Goal: Task Accomplishment & Management: Manage account settings

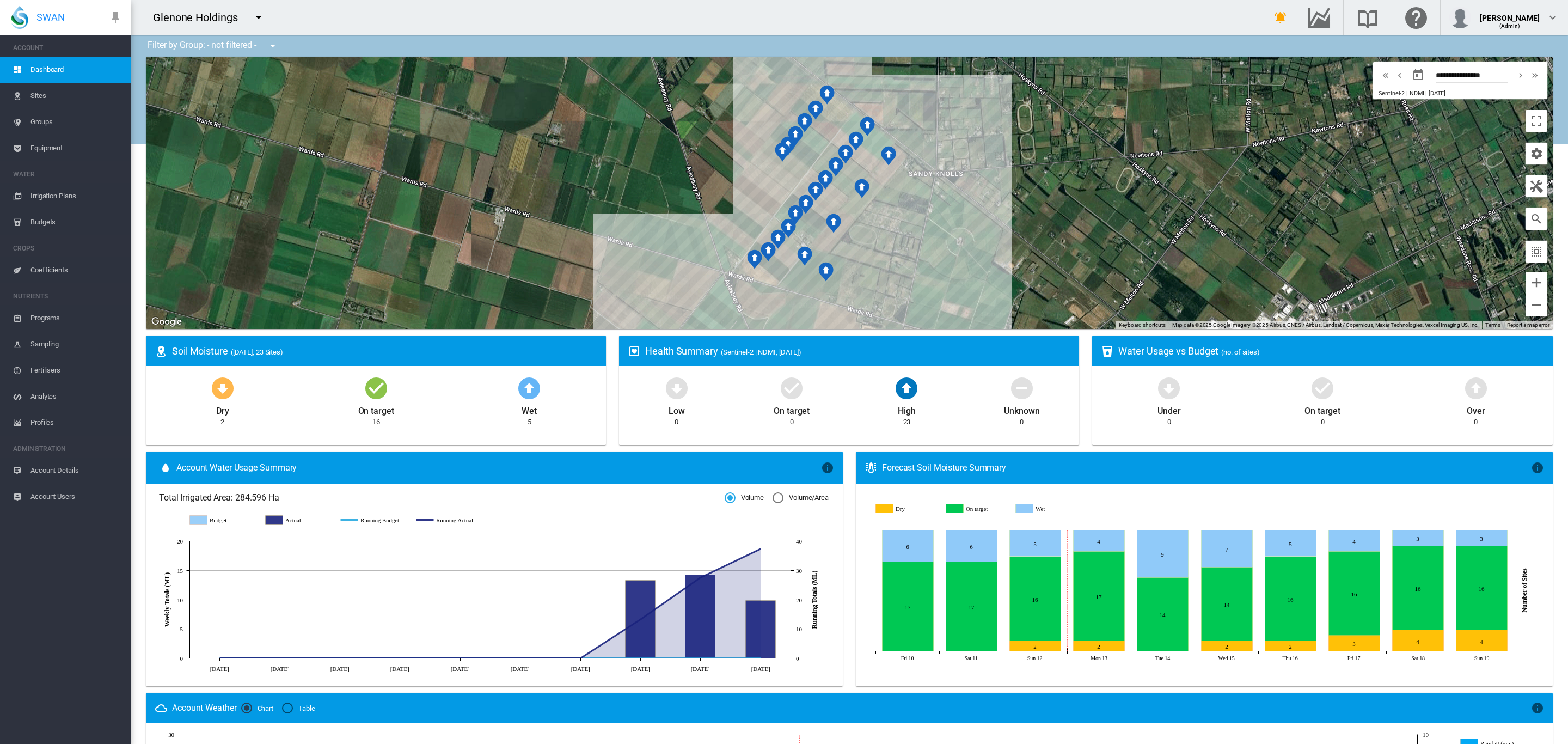
click at [38, 270] on span "Coefficients" at bounding box center [76, 270] width 91 height 26
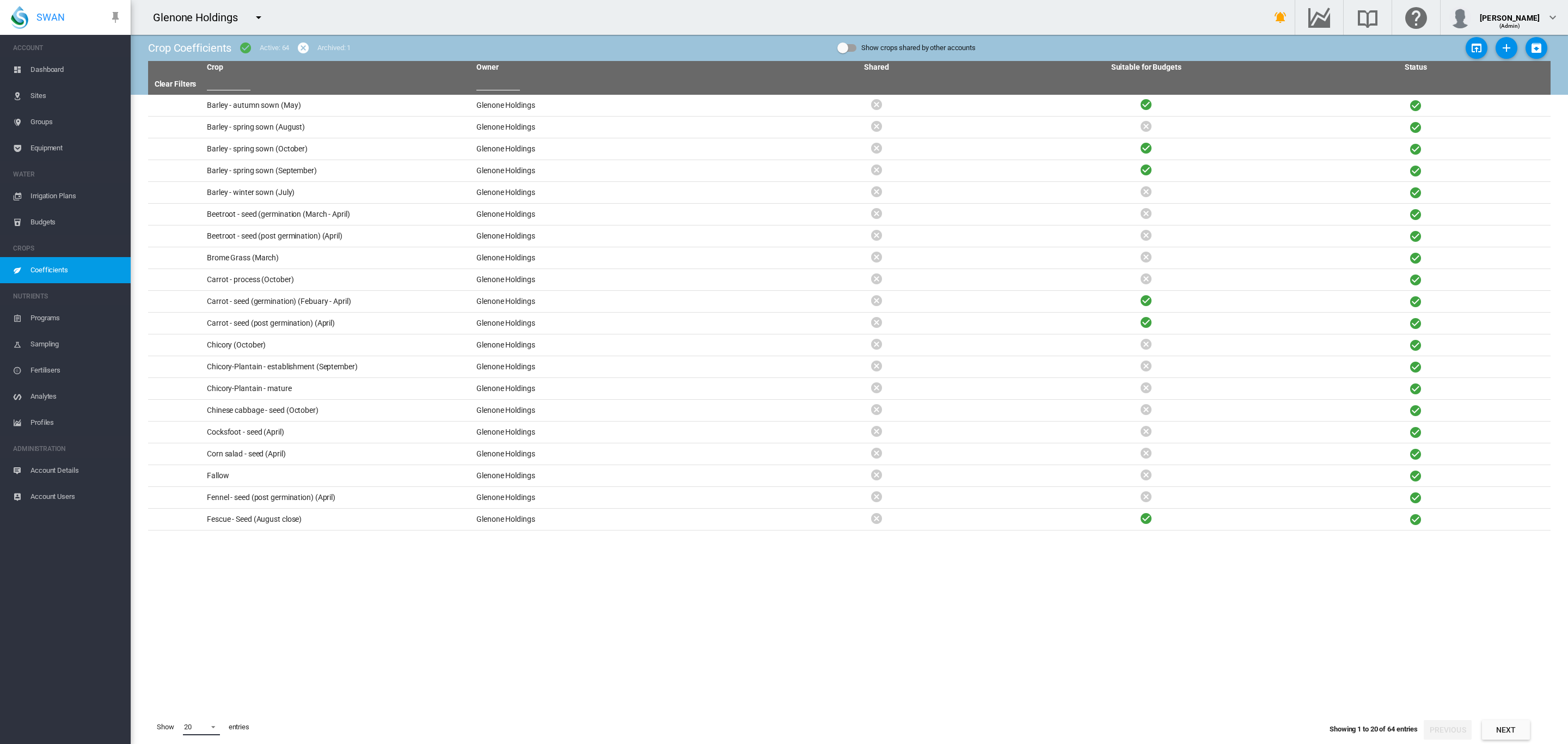
click at [206, 729] on span at bounding box center [210, 726] width 13 height 10
click at [197, 714] on md-option "50" at bounding box center [211, 717] width 74 height 26
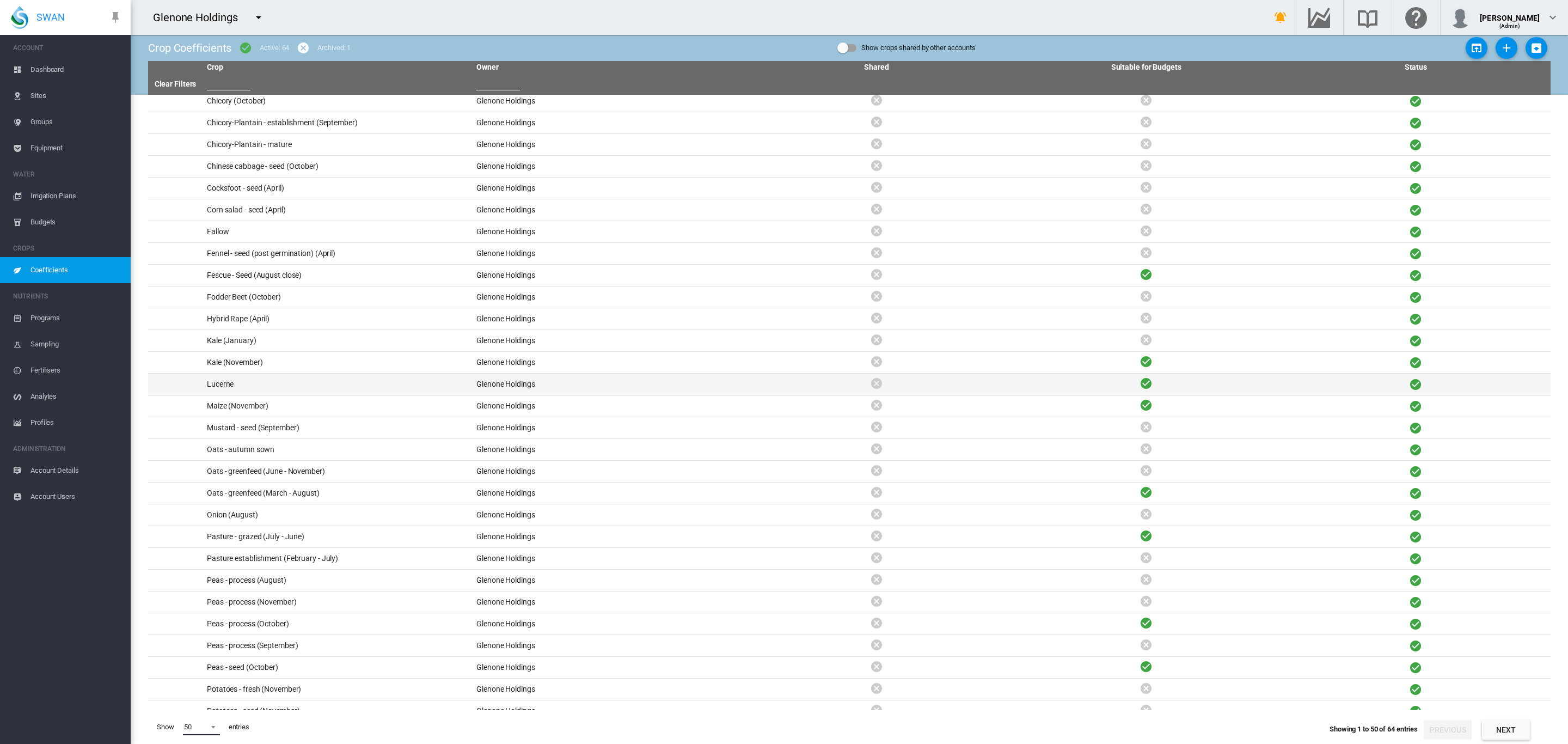
scroll to position [286, 0]
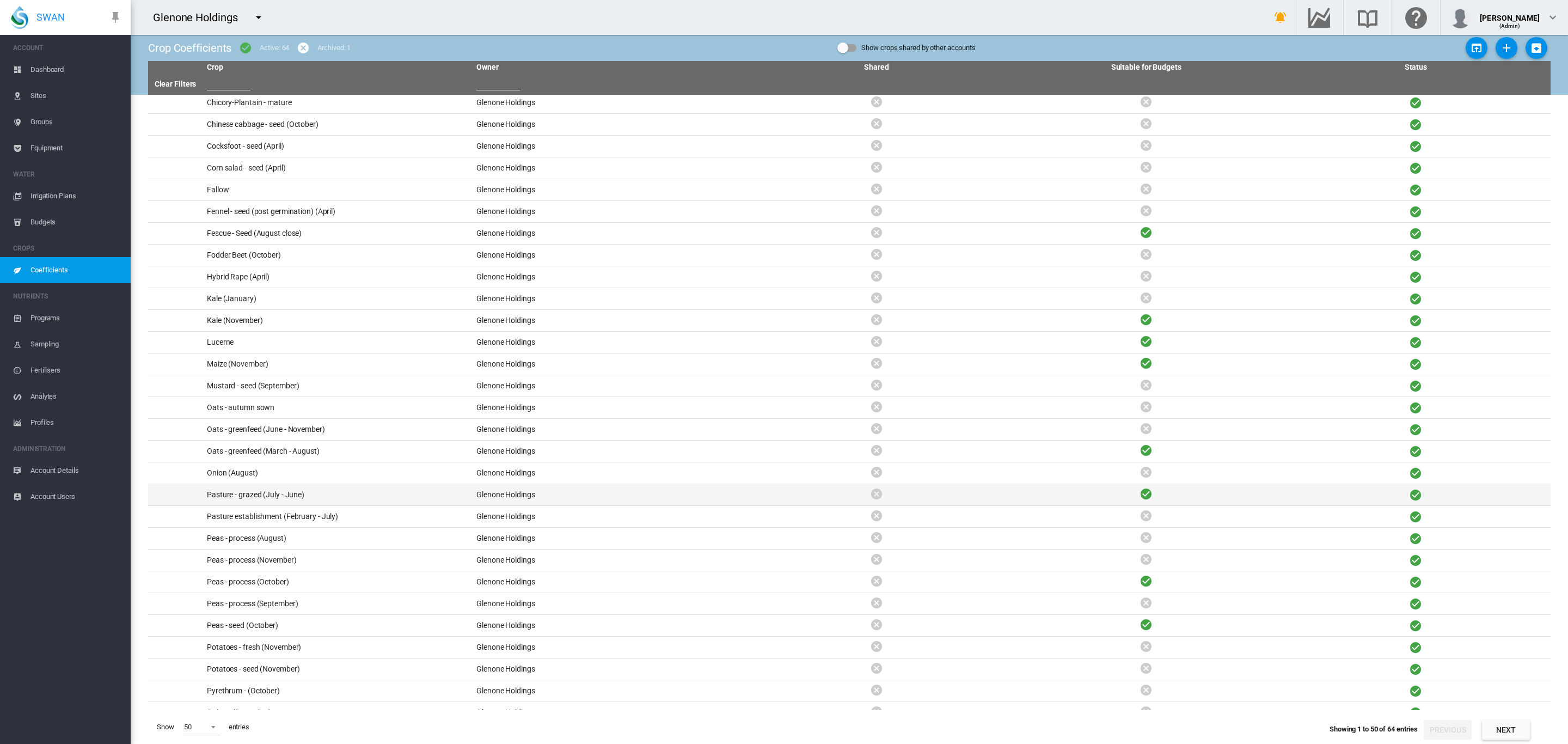
click at [294, 498] on td "Pasture - grazed (July - June)" at bounding box center [337, 495] width 270 height 21
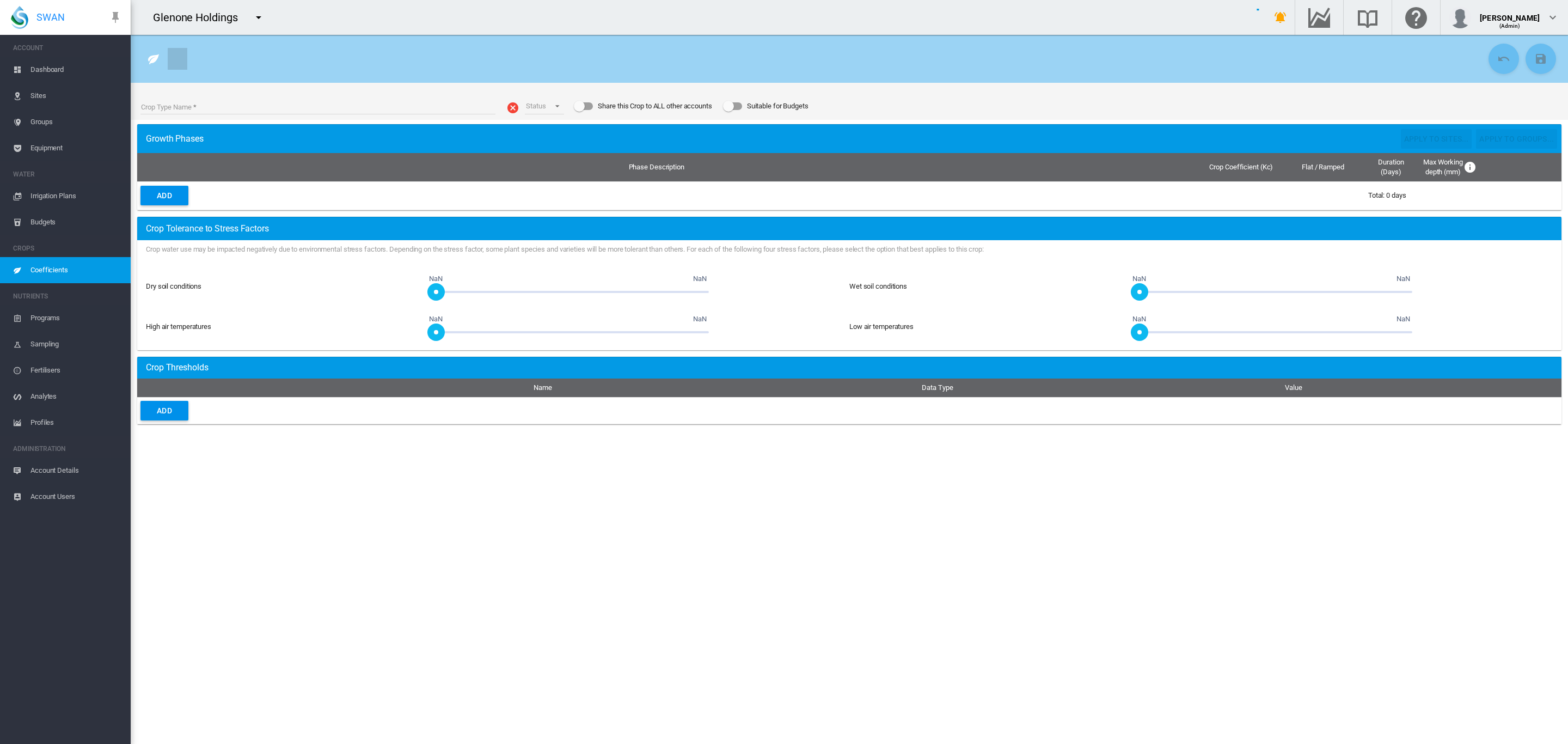
type input "**********"
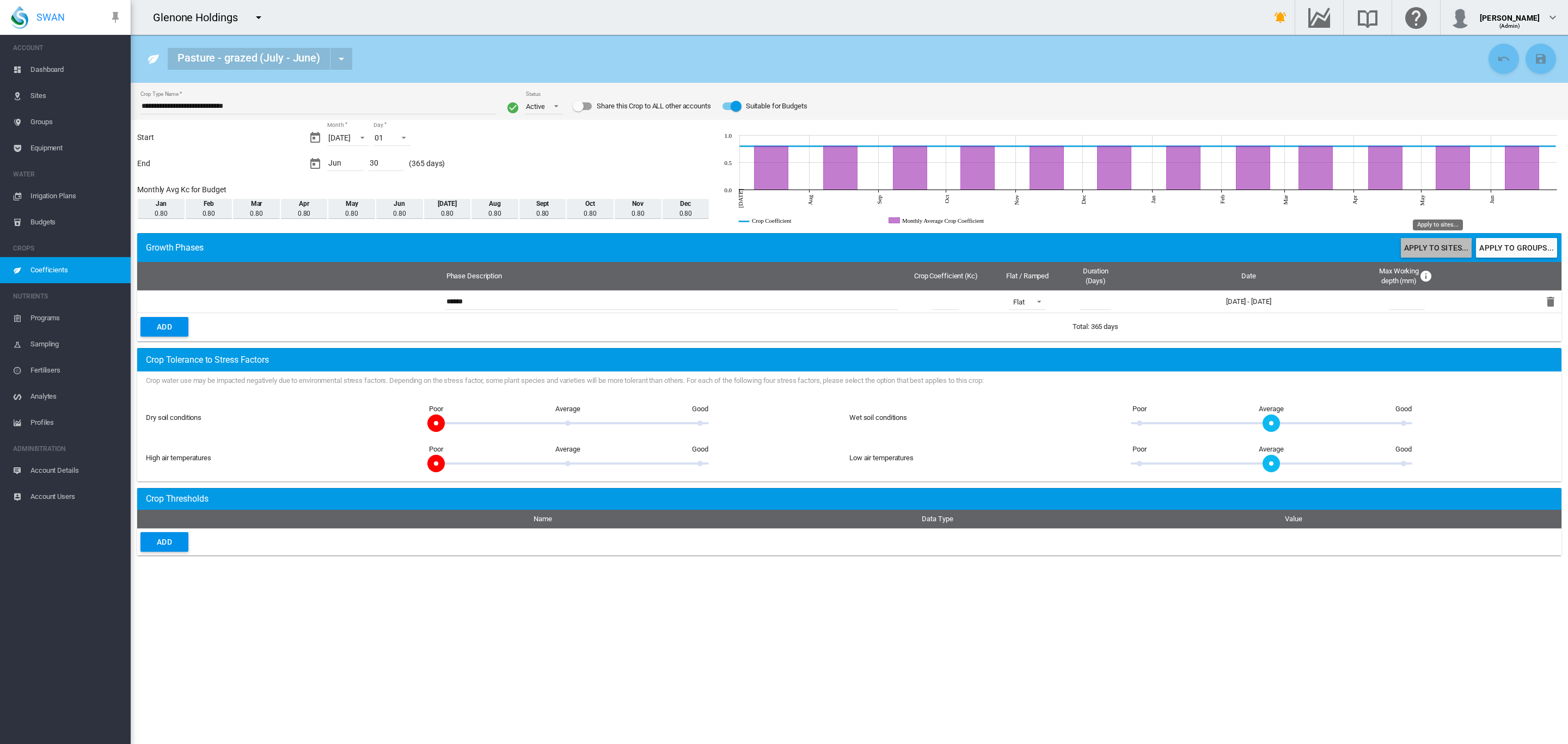
click at [1416, 250] on button "Apply to sites..." at bounding box center [1436, 248] width 71 height 20
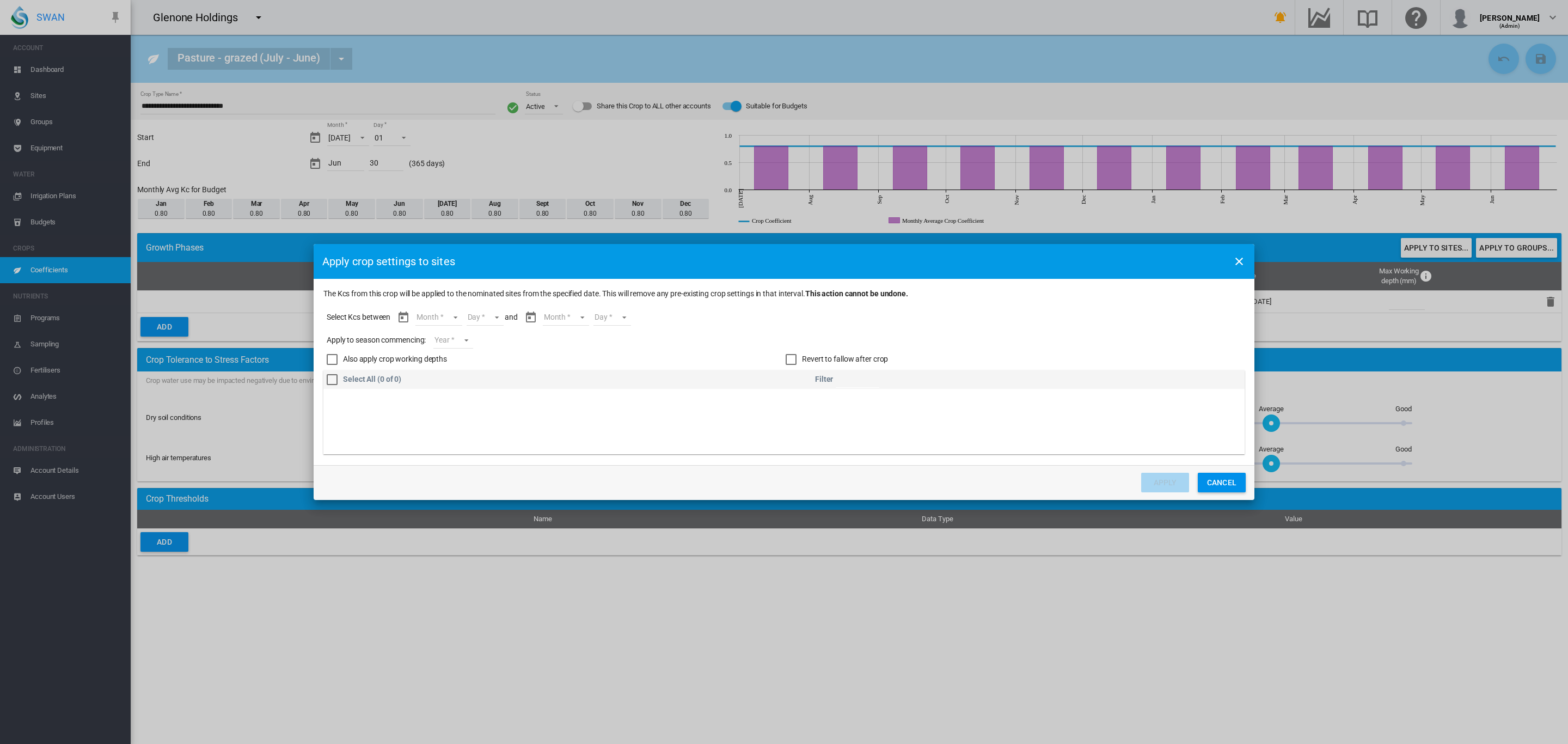
click at [334, 379] on div "Select All (0 of 0)" at bounding box center [332, 379] width 11 height 11
click at [456, 319] on md-select "Month Jul Aug Sept Oct Nov Dec Jan Feb Mar Apr May Jun" at bounding box center [438, 317] width 46 height 16
click at [1217, 482] on md-backdrop at bounding box center [784, 372] width 1568 height 744
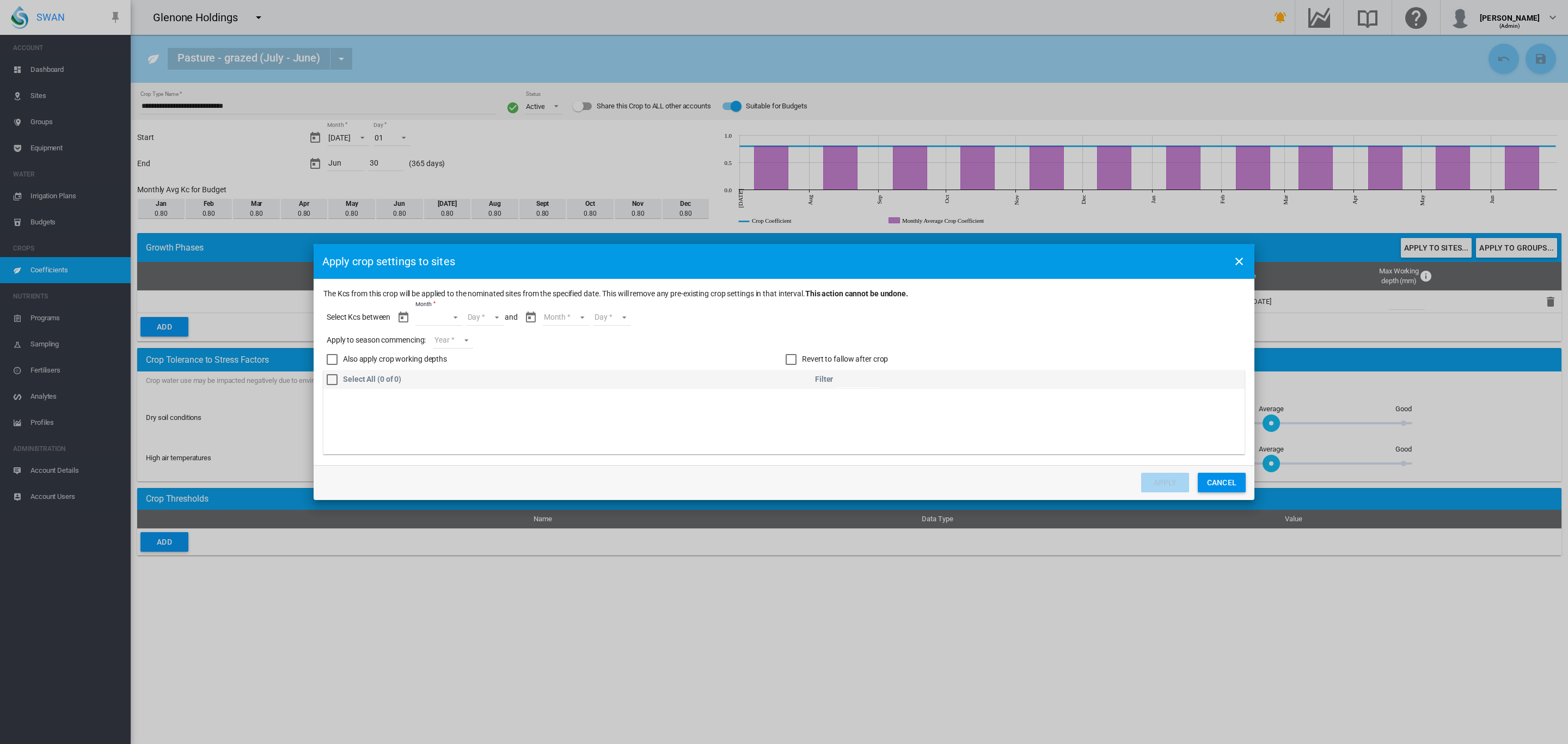
click at [1227, 485] on button "Cancel" at bounding box center [1222, 483] width 48 height 20
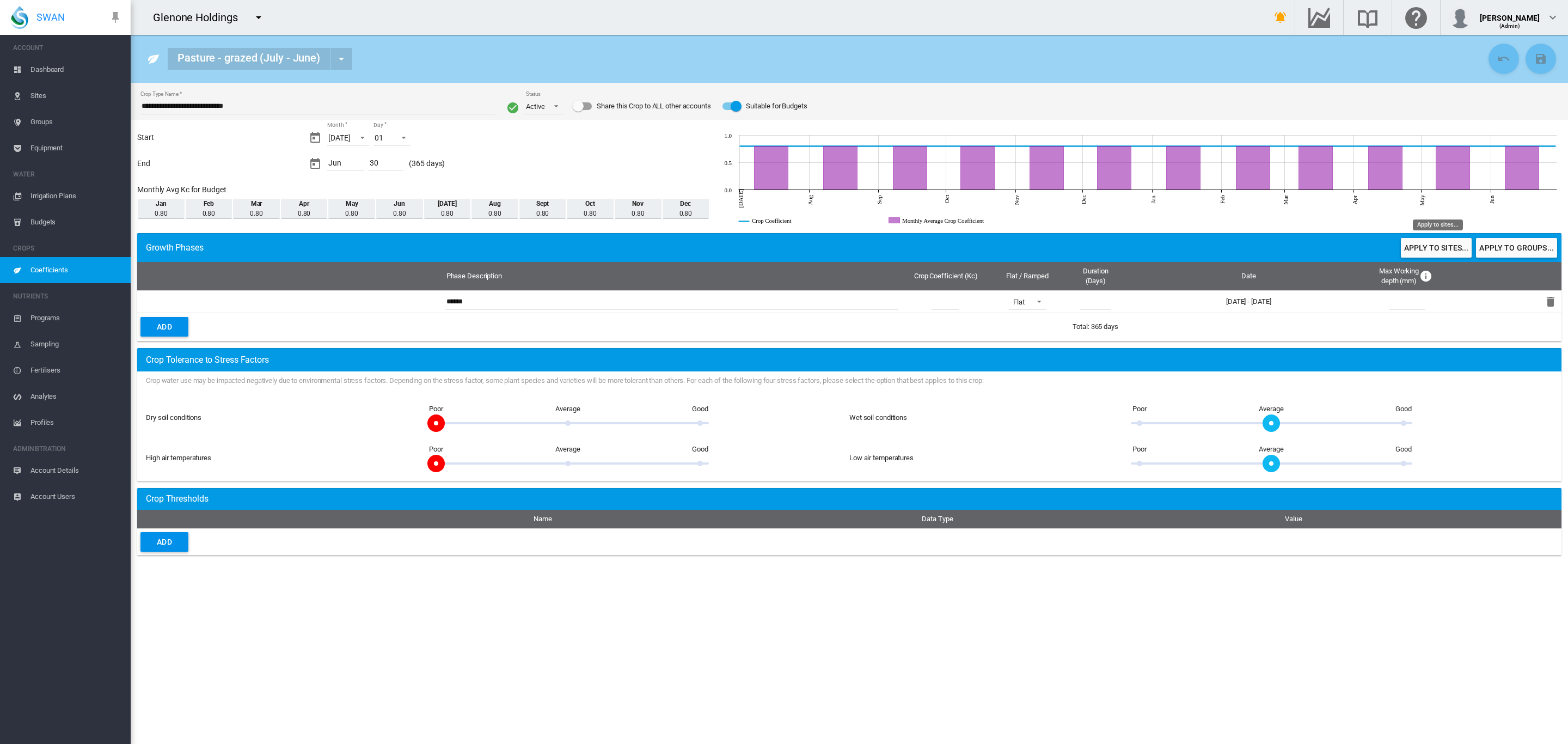
click at [1421, 253] on button "Apply to sites..." at bounding box center [1436, 248] width 71 height 20
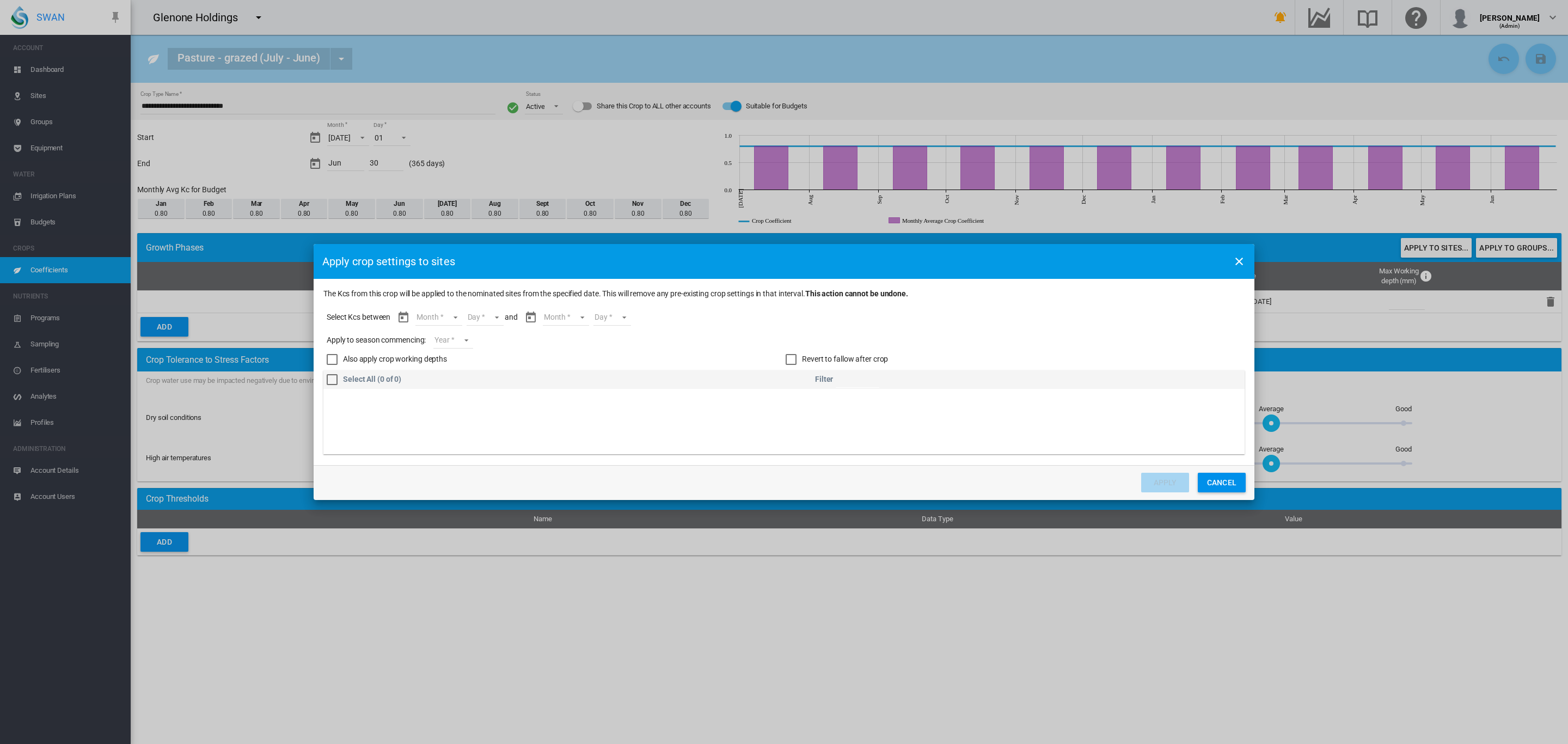
click at [337, 379] on div "Select All (0 of 0)" at bounding box center [332, 379] width 11 height 11
click at [1233, 485] on button "Cancel" at bounding box center [1222, 483] width 48 height 20
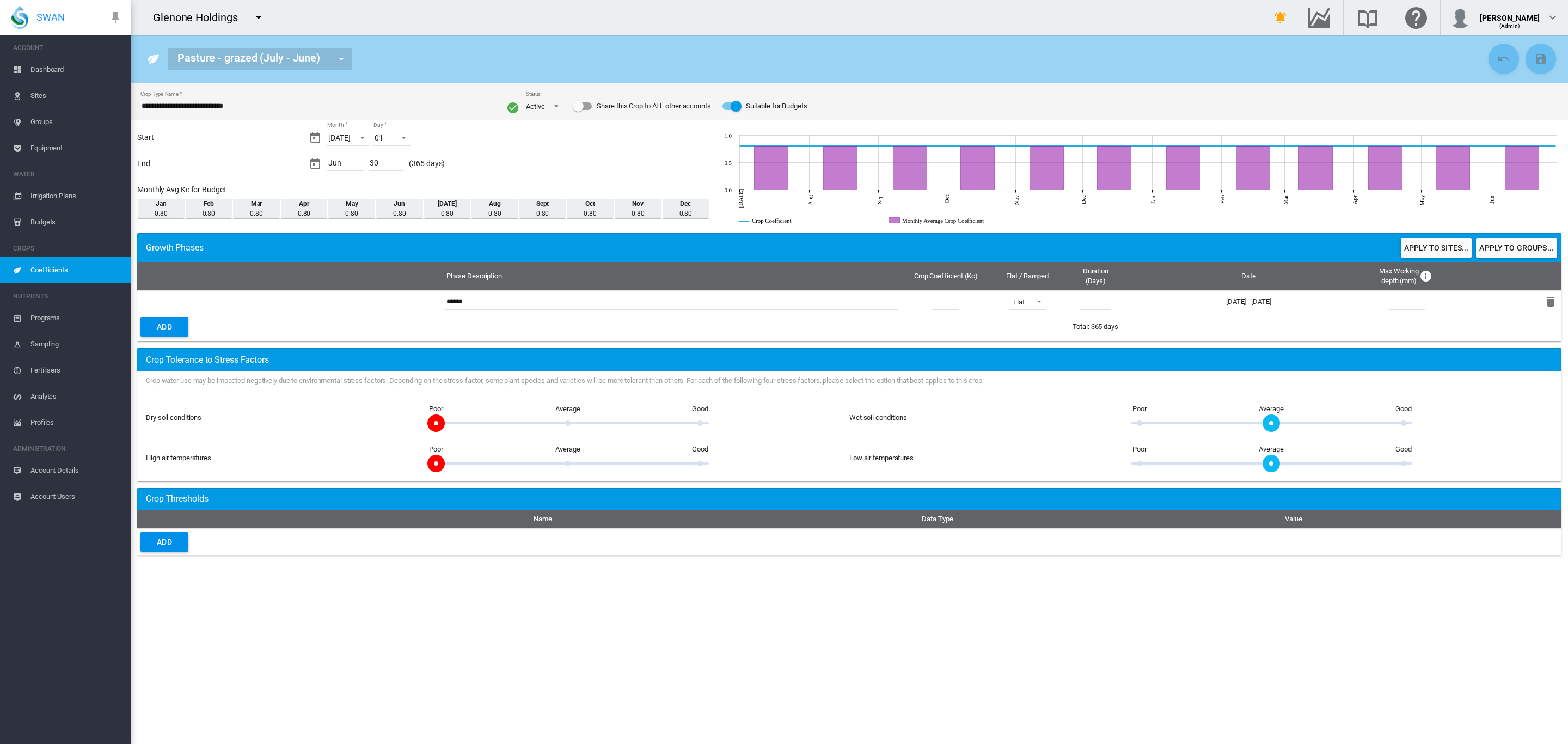
click at [63, 273] on span "Coefficients" at bounding box center [76, 270] width 91 height 26
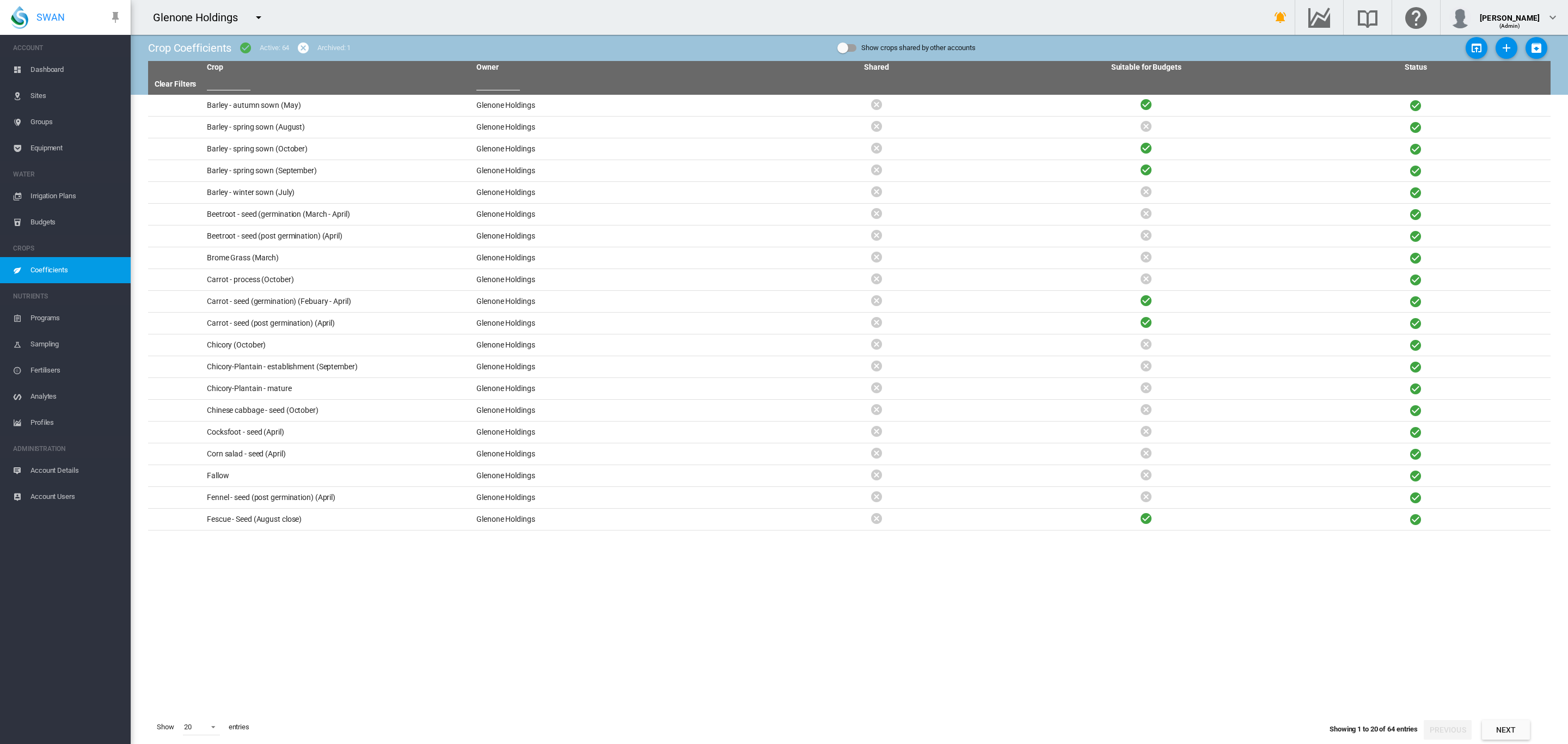
click at [51, 97] on span "Sites" at bounding box center [76, 96] width 91 height 26
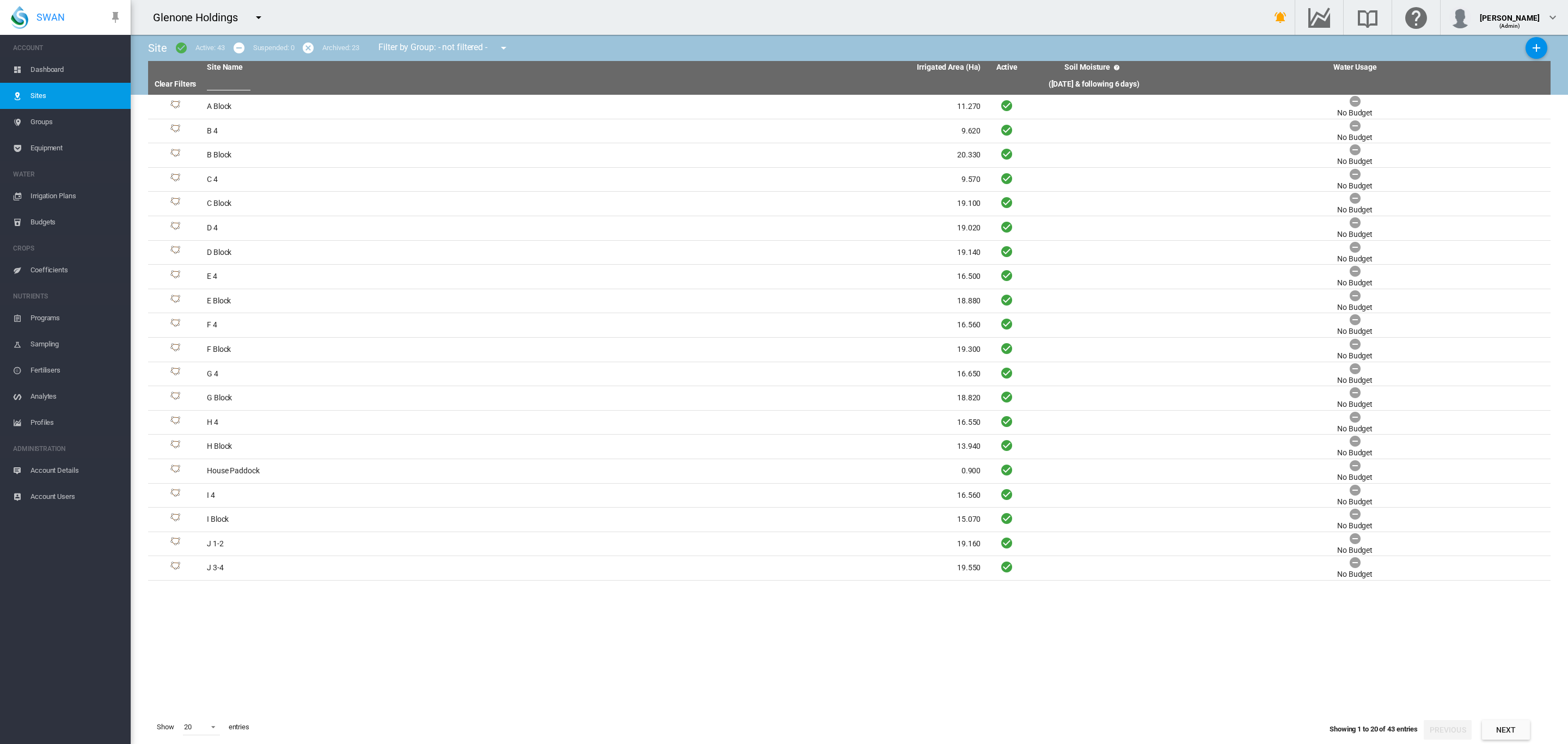
click at [27, 64] on link "Dashboard" at bounding box center [65, 70] width 131 height 26
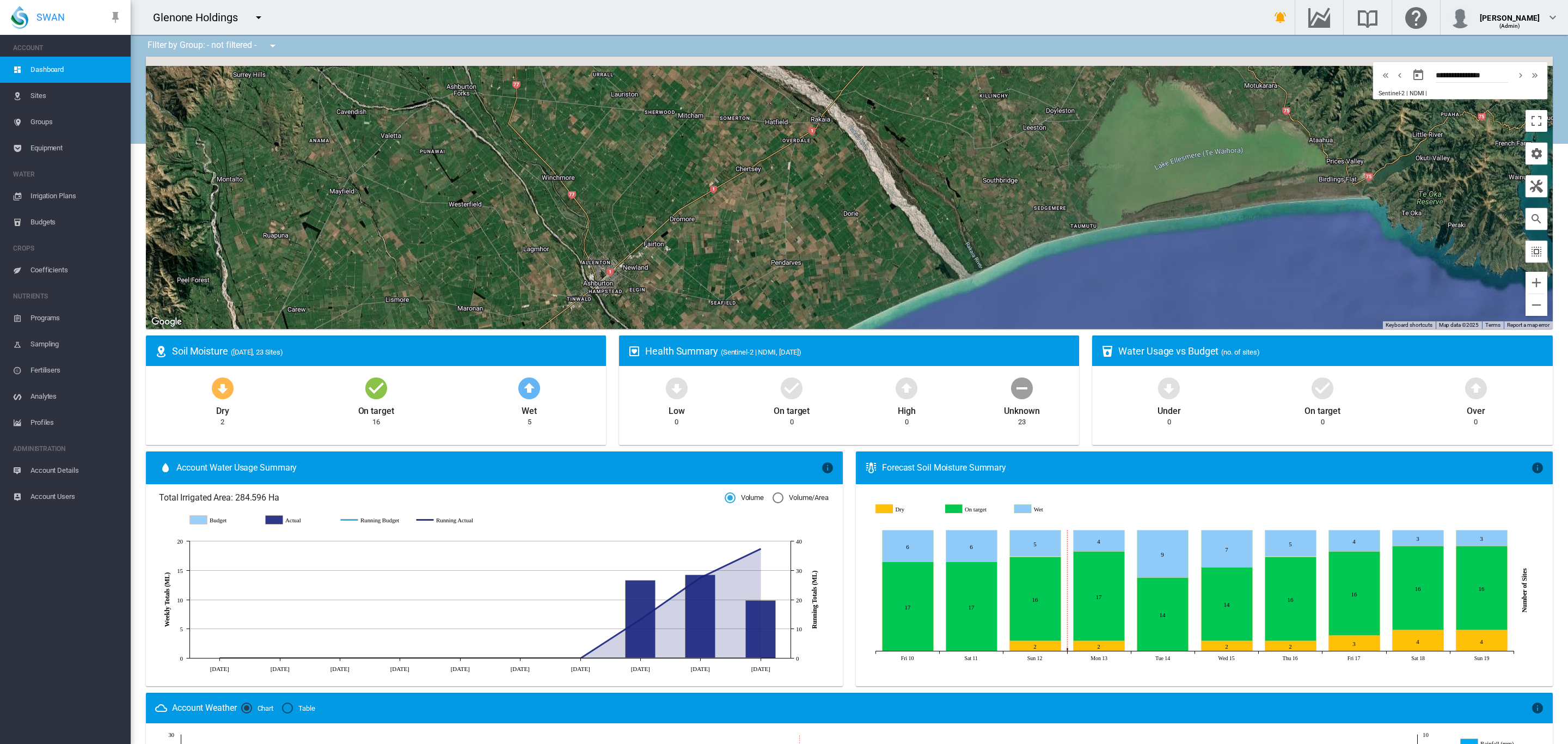
drag, startPoint x: 1031, startPoint y: 169, endPoint x: 1017, endPoint y: 323, distance: 154.6
click at [1016, 322] on div at bounding box center [849, 192] width 1406 height 272
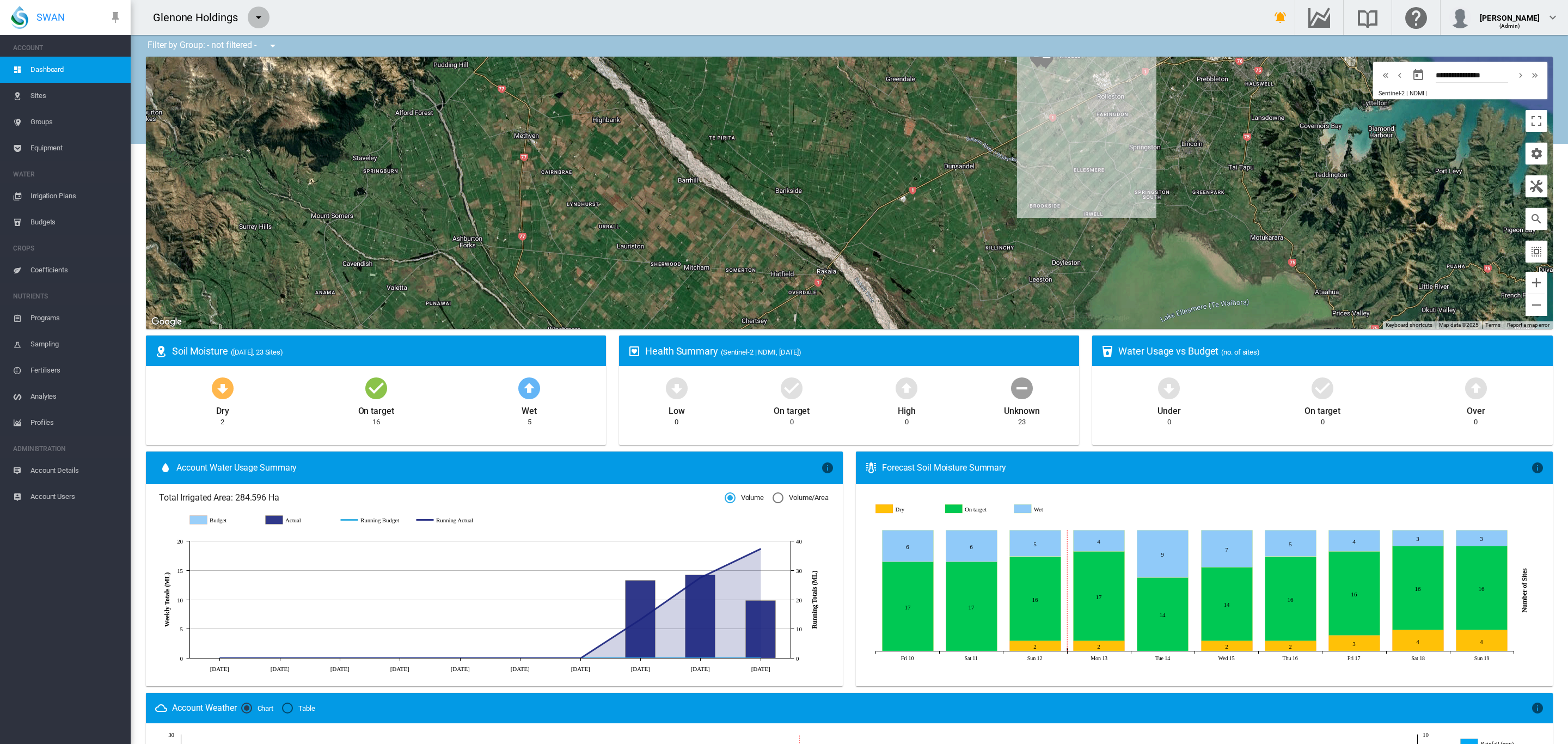
click at [253, 21] on md-icon "icon-menu-down" at bounding box center [259, 17] width 13 height 13
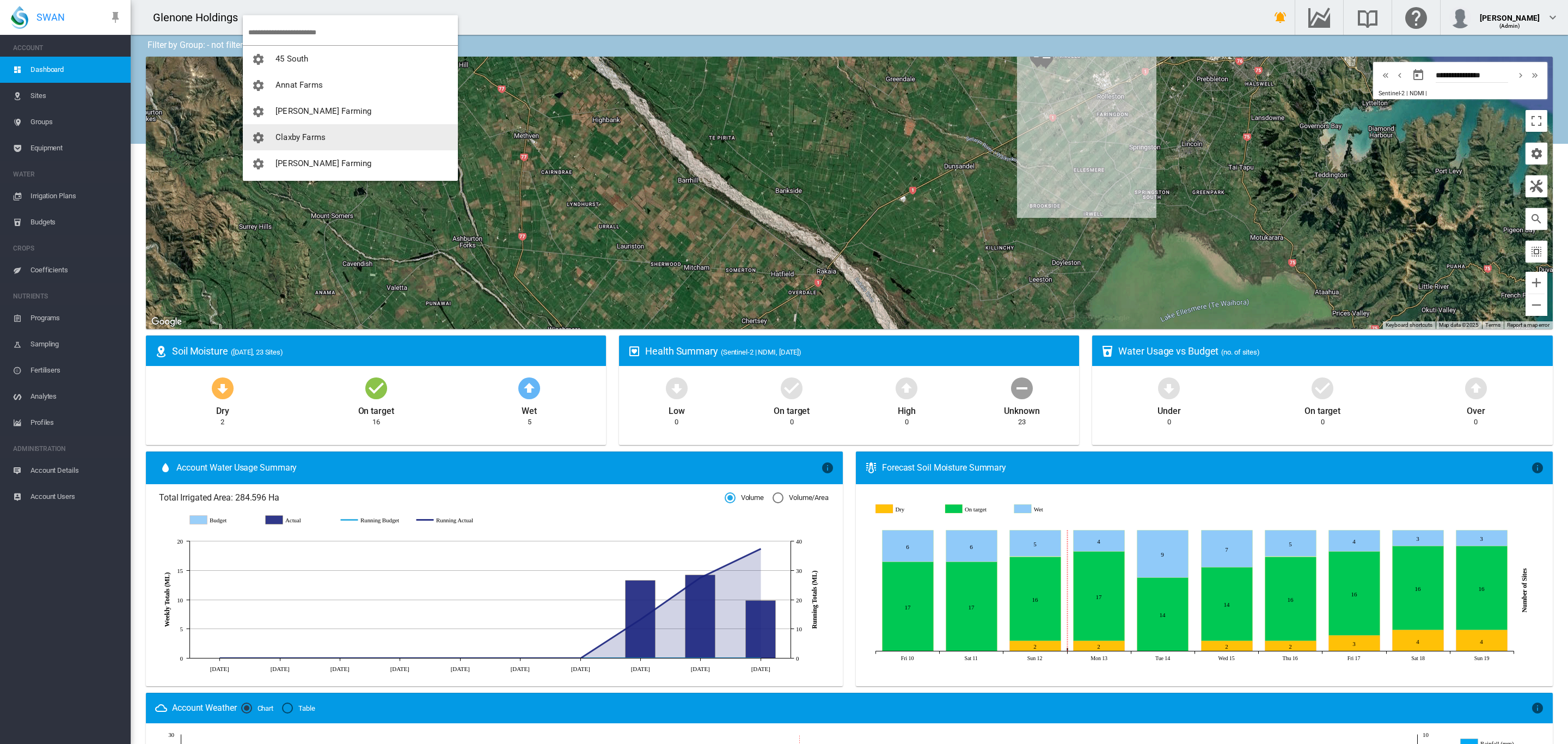
click at [319, 134] on span "Claxby Farms" at bounding box center [300, 137] width 50 height 10
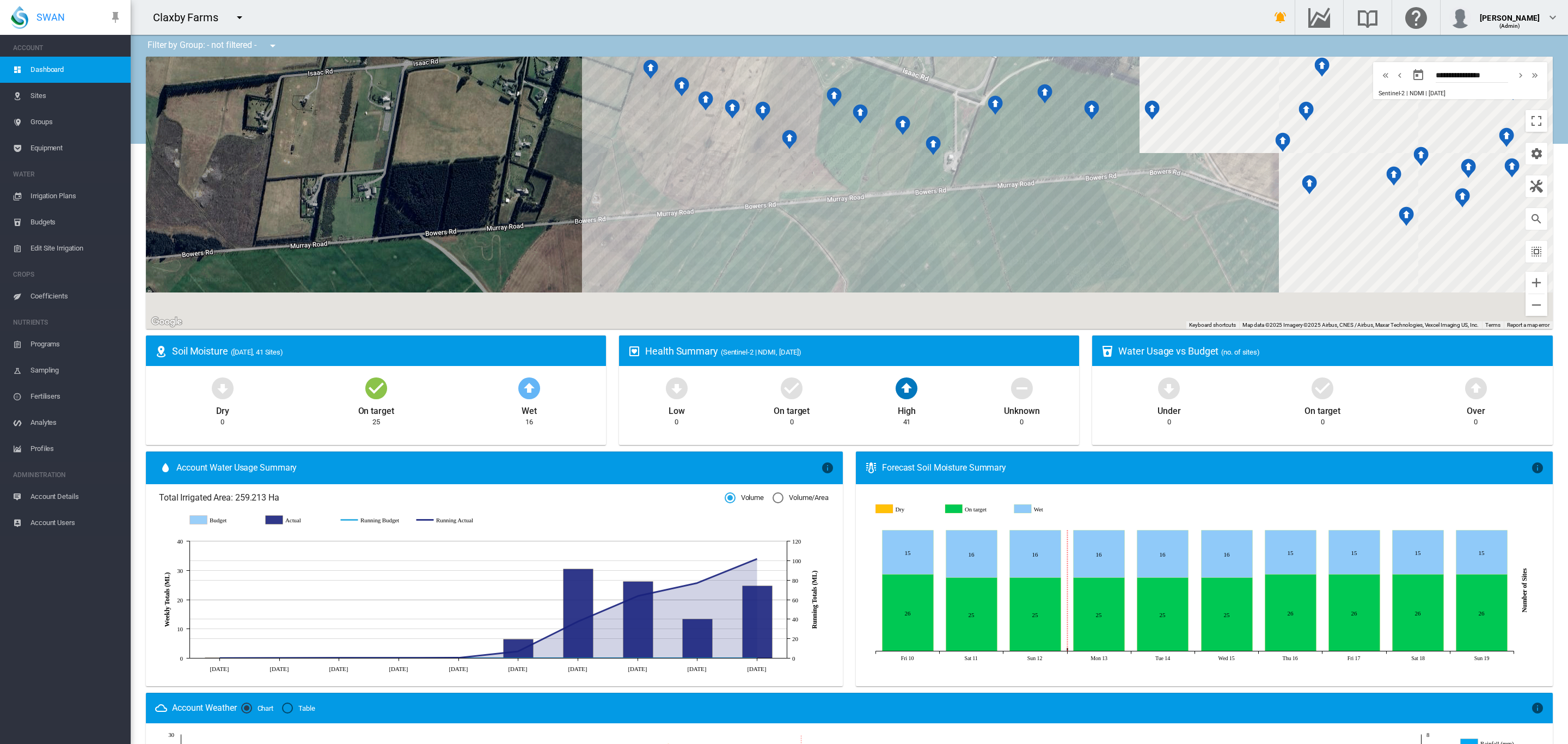
drag, startPoint x: 765, startPoint y: 209, endPoint x: 345, endPoint y: 110, distance: 431.5
click at [345, 110] on div at bounding box center [849, 192] width 1406 height 272
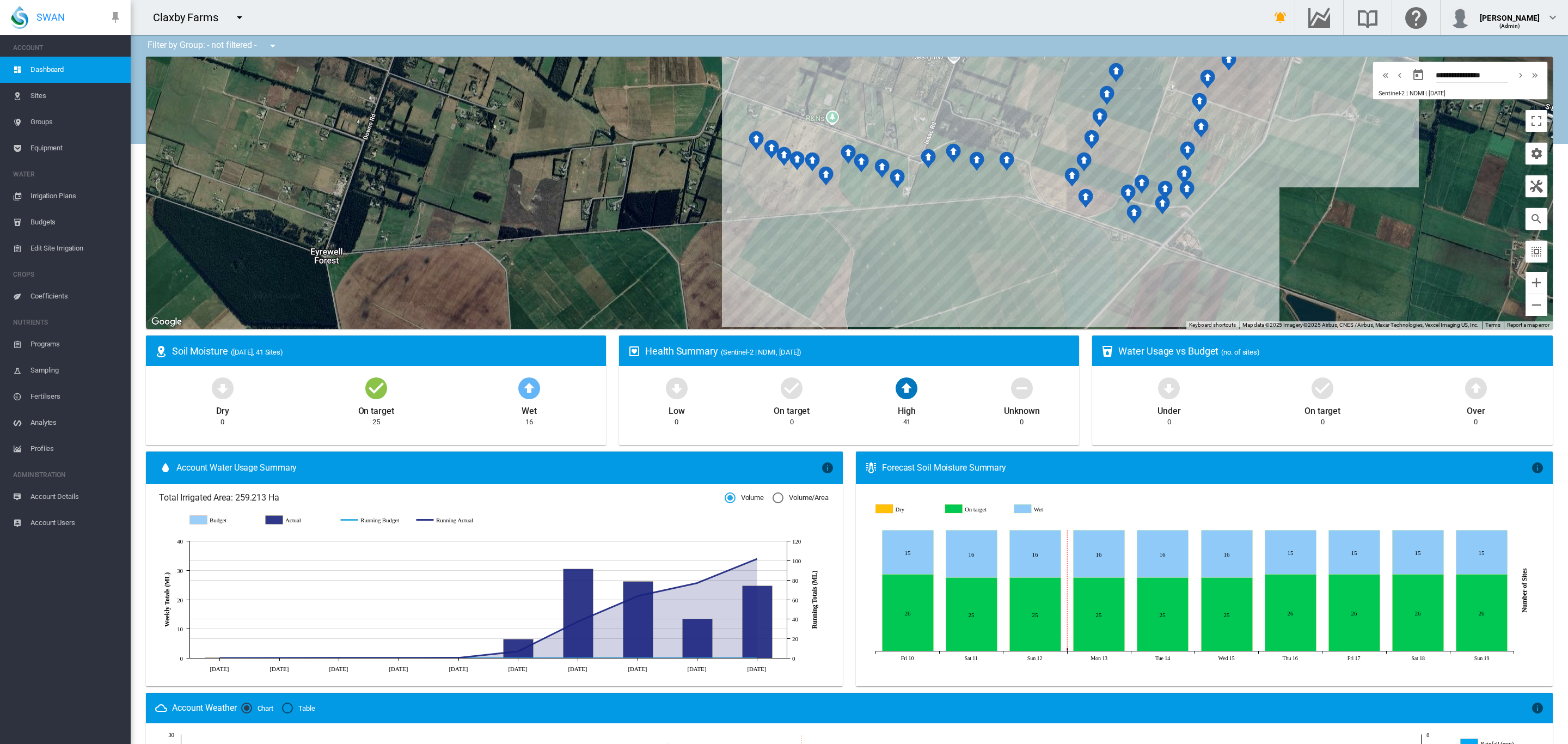
drag, startPoint x: 1024, startPoint y: 241, endPoint x: 981, endPoint y: 293, distance: 67.5
click at [984, 292] on div at bounding box center [849, 192] width 1406 height 272
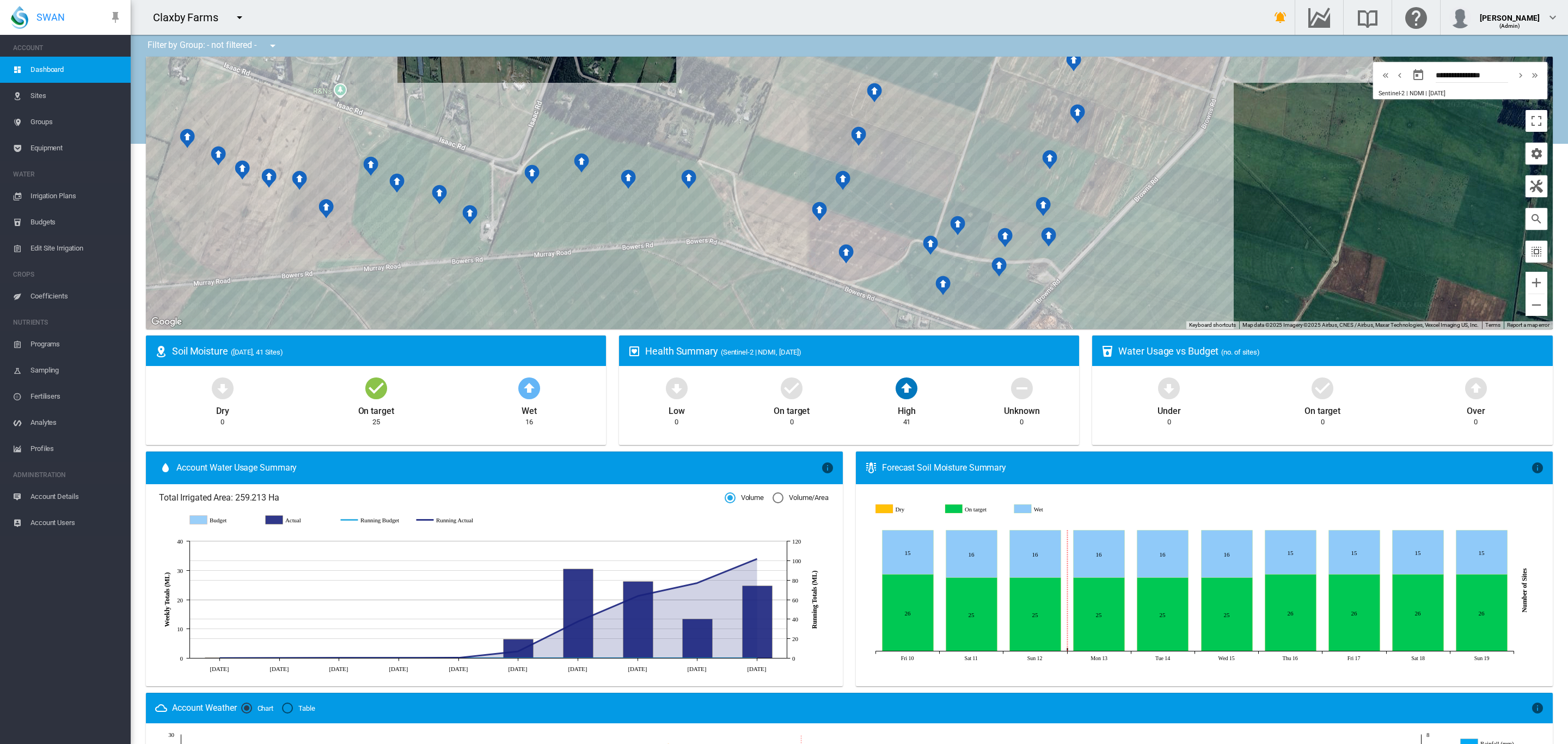
drag, startPoint x: 1168, startPoint y: 209, endPoint x: 1268, endPoint y: 303, distance: 137.2
click at [1263, 304] on div at bounding box center [849, 192] width 1406 height 272
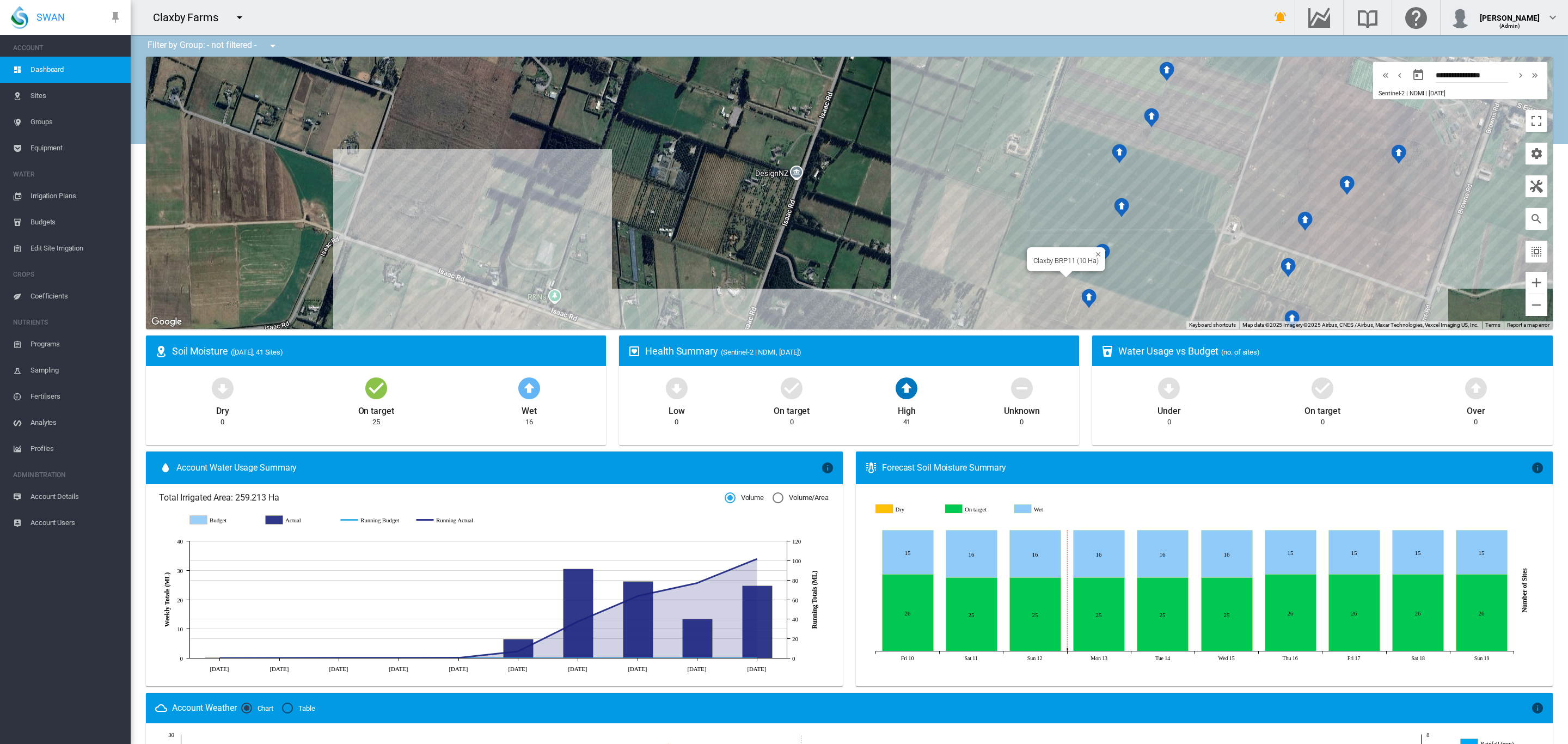
click at [1026, 289] on div "Claxby BRP11 (10 Ha)" at bounding box center [849, 192] width 1406 height 272
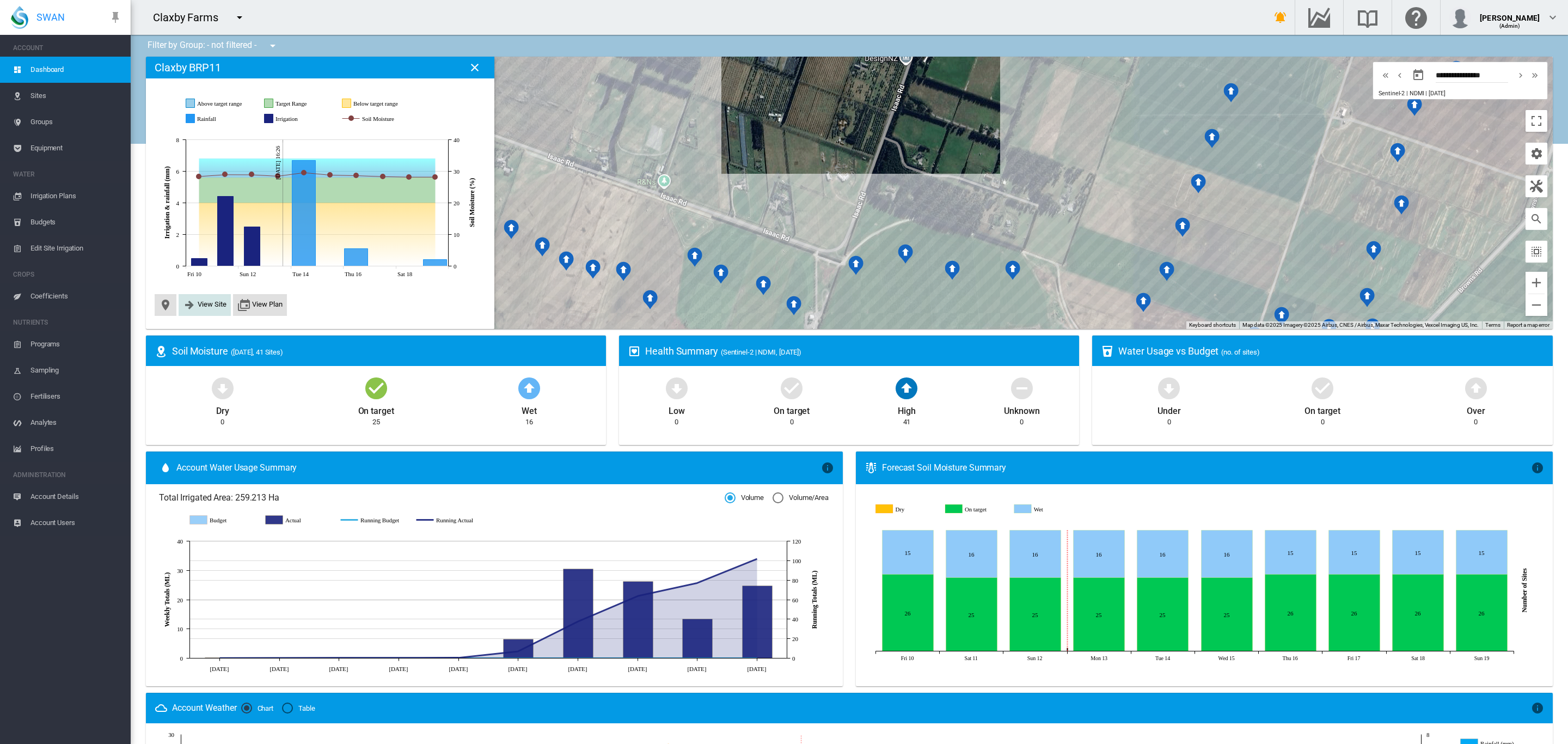
click at [211, 306] on span "View Site" at bounding box center [211, 304] width 29 height 8
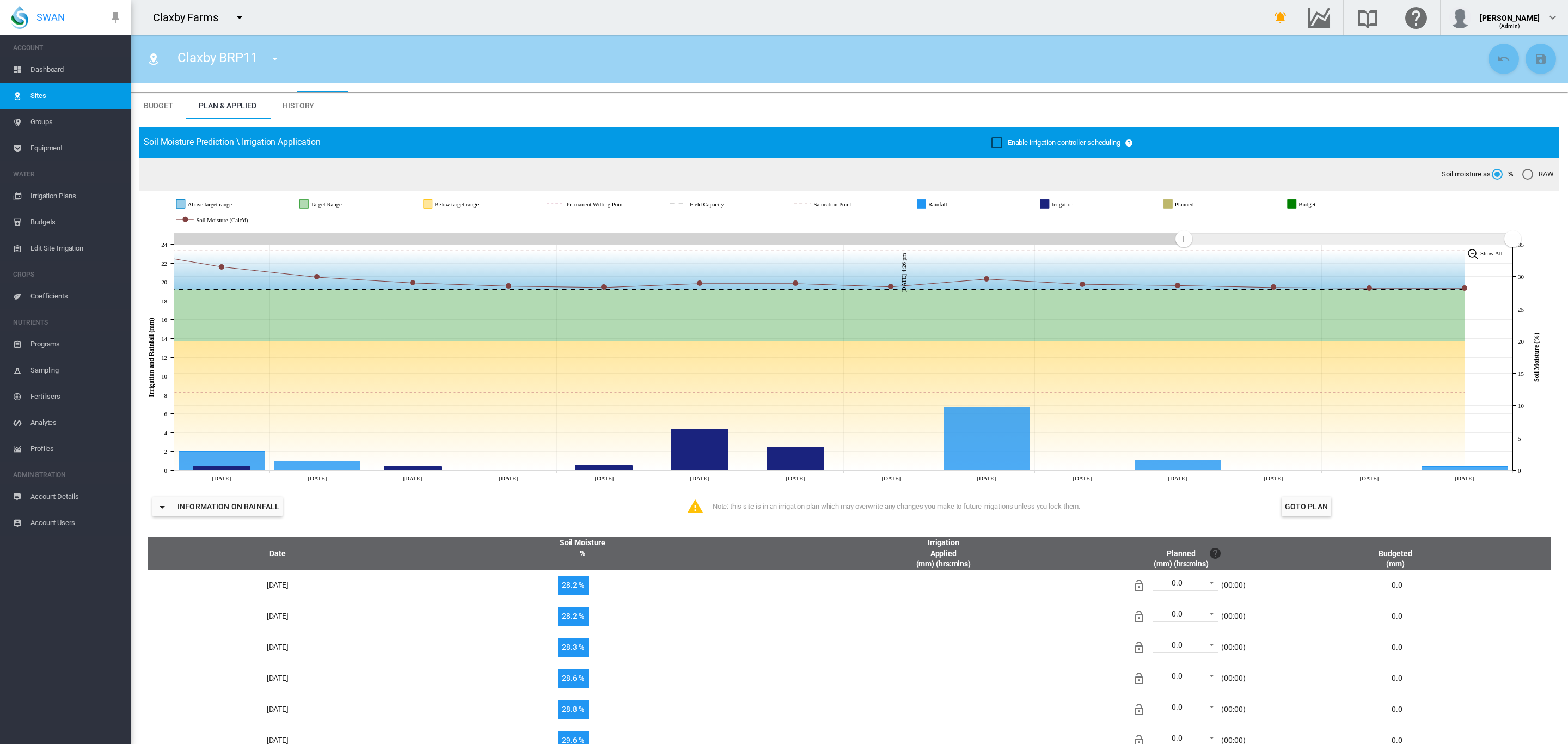
scroll to position [20, 0]
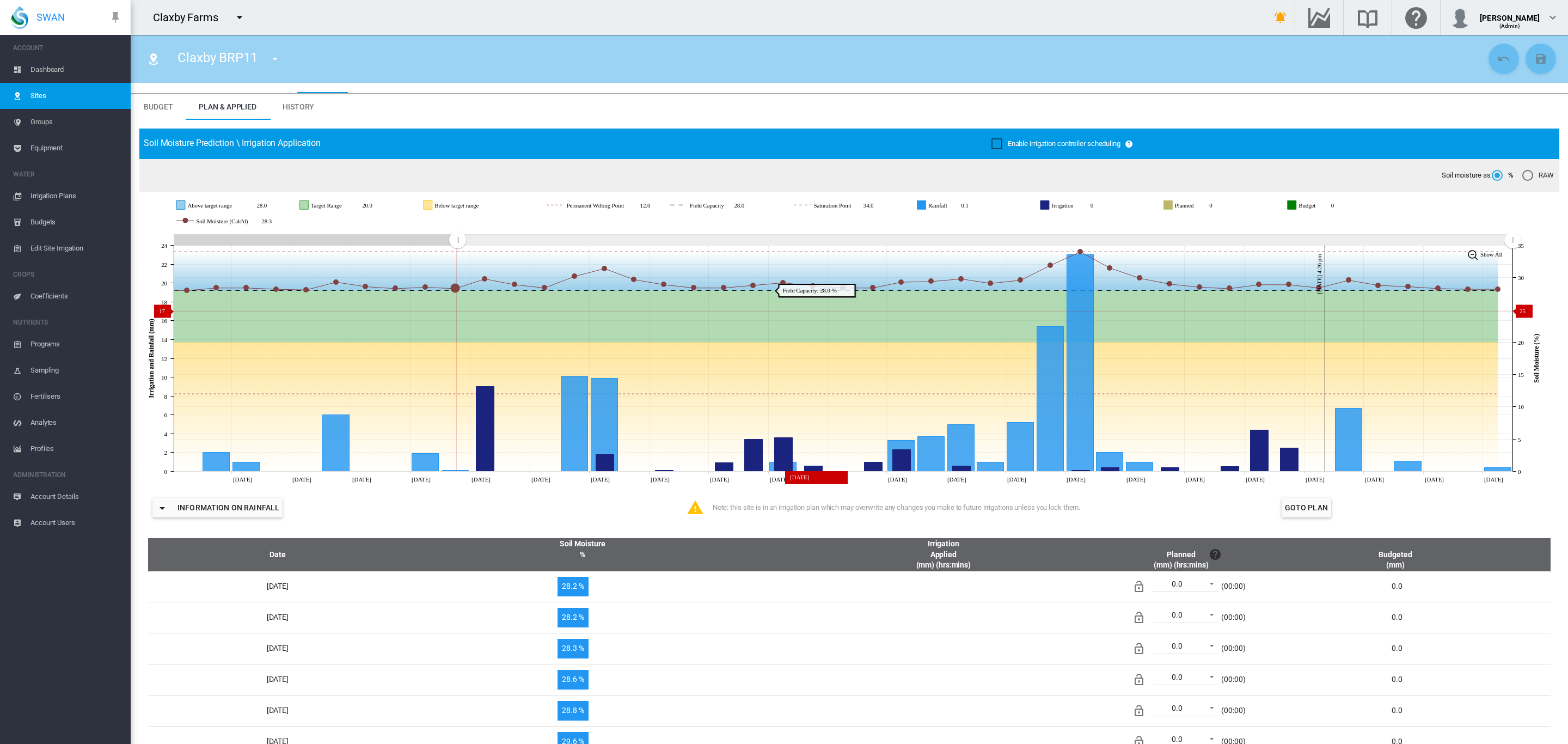
drag, startPoint x: 1186, startPoint y: 242, endPoint x: 457, endPoint y: 311, distance: 732.3
click at [457, 311] on icon "JavaScript chart by amCharts 3.21.15 Sep 07 Sep 09 Sep 11 Sep 13 Sep 15 Sep 17 …" at bounding box center [843, 358] width 1408 height 254
click at [162, 108] on span "Budget" at bounding box center [158, 107] width 29 height 8
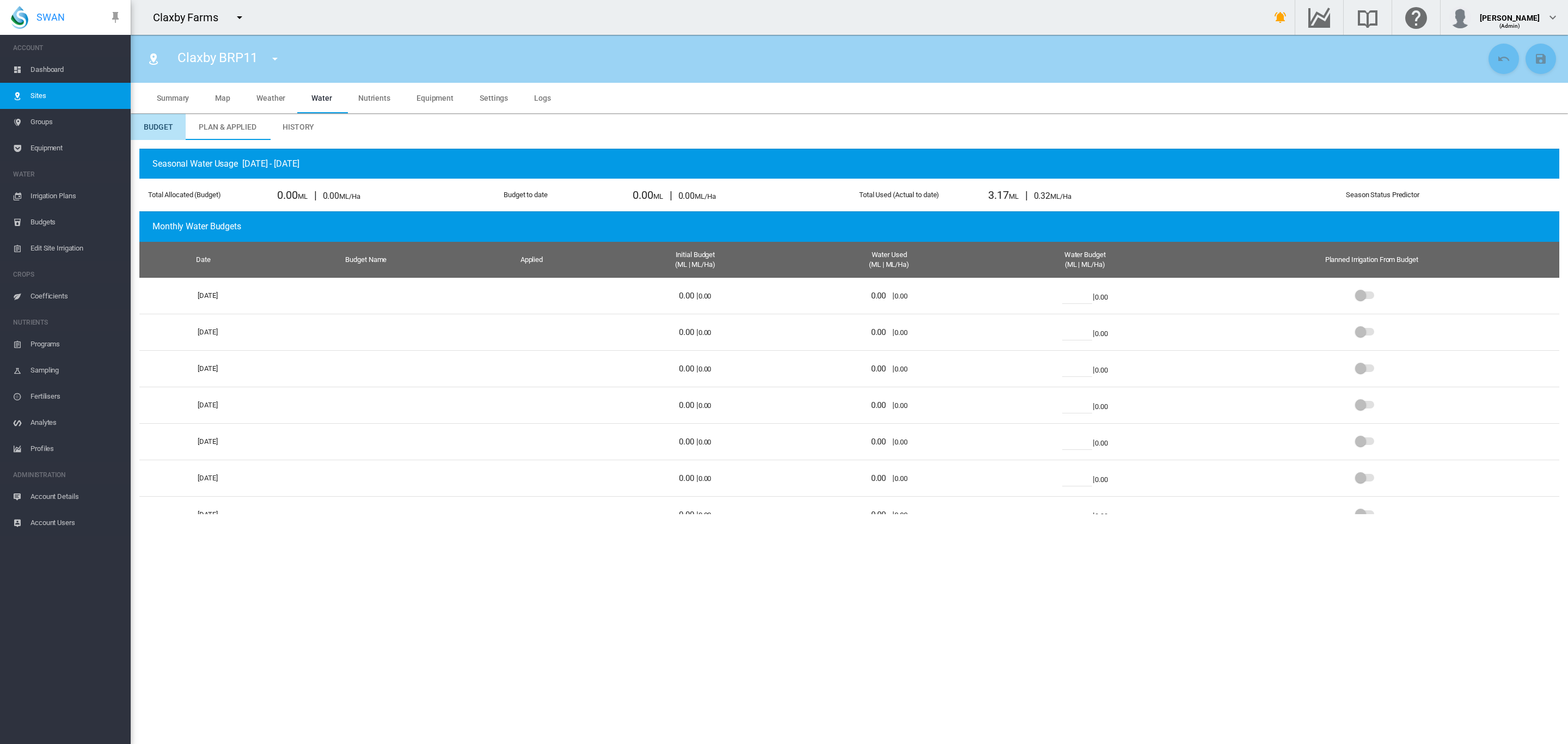
scroll to position [0, 0]
click at [268, 60] on md-icon "icon-menu-down" at bounding box center [275, 58] width 13 height 13
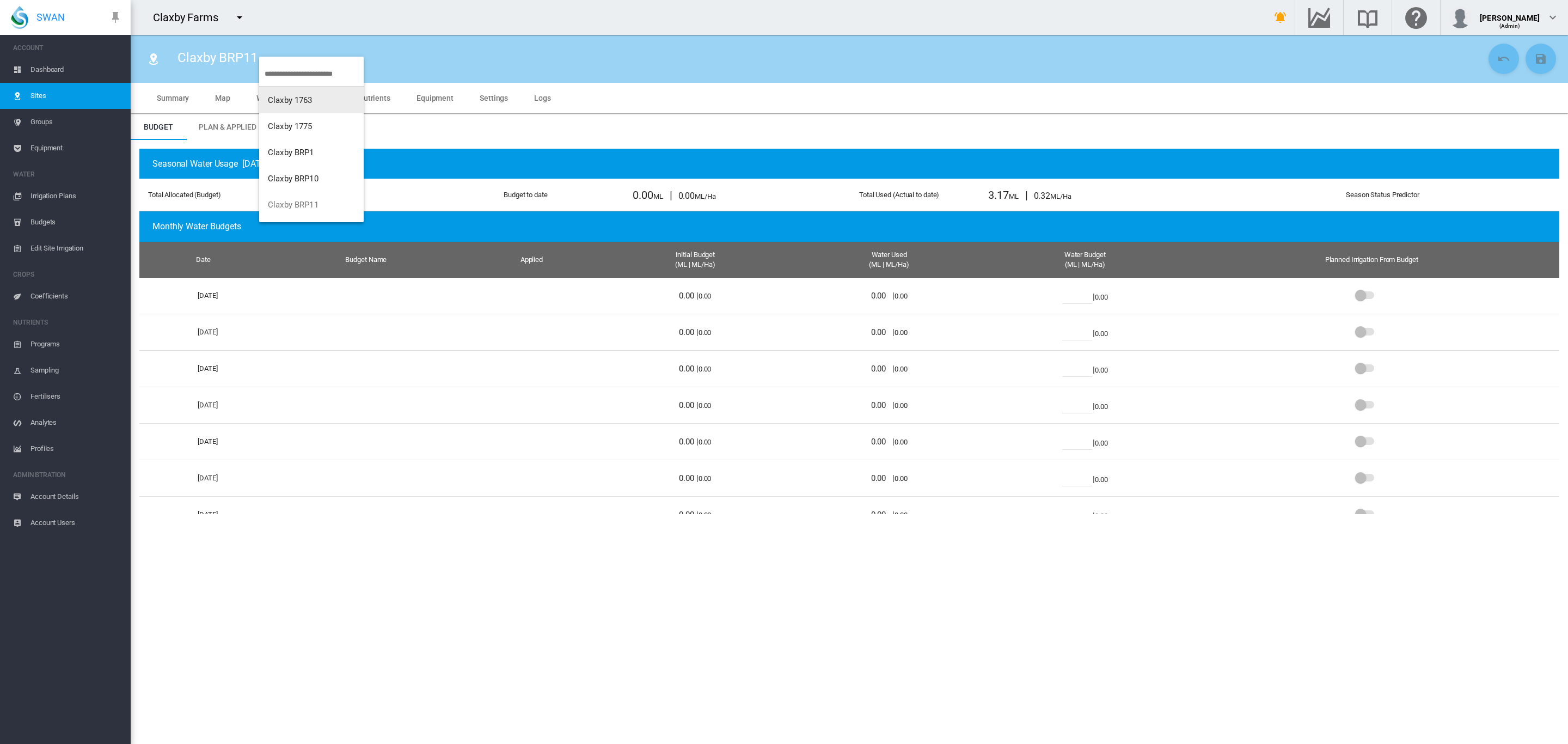
click at [51, 71] on md-backdrop at bounding box center [784, 372] width 1568 height 744
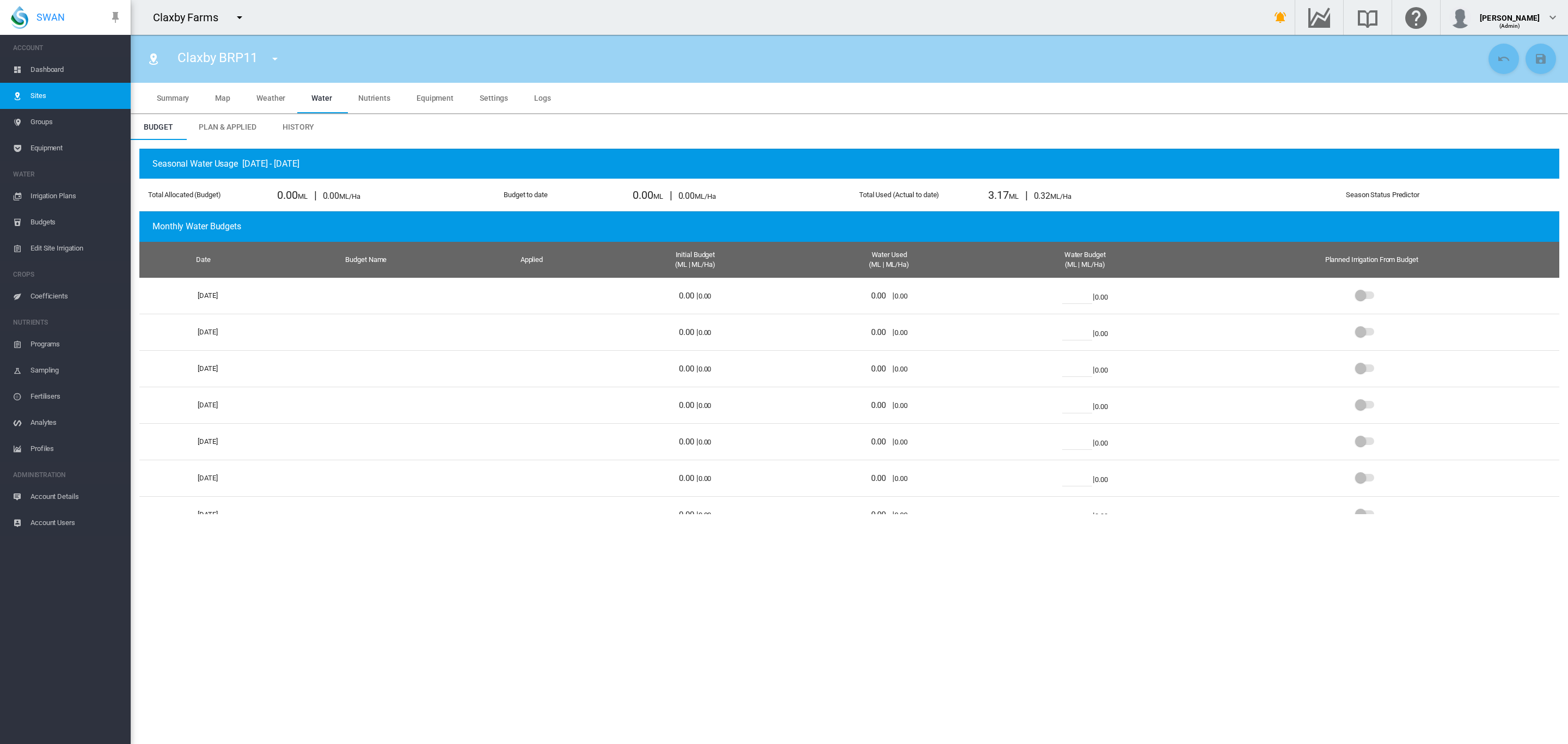
click at [39, 96] on span "Sites" at bounding box center [76, 96] width 91 height 26
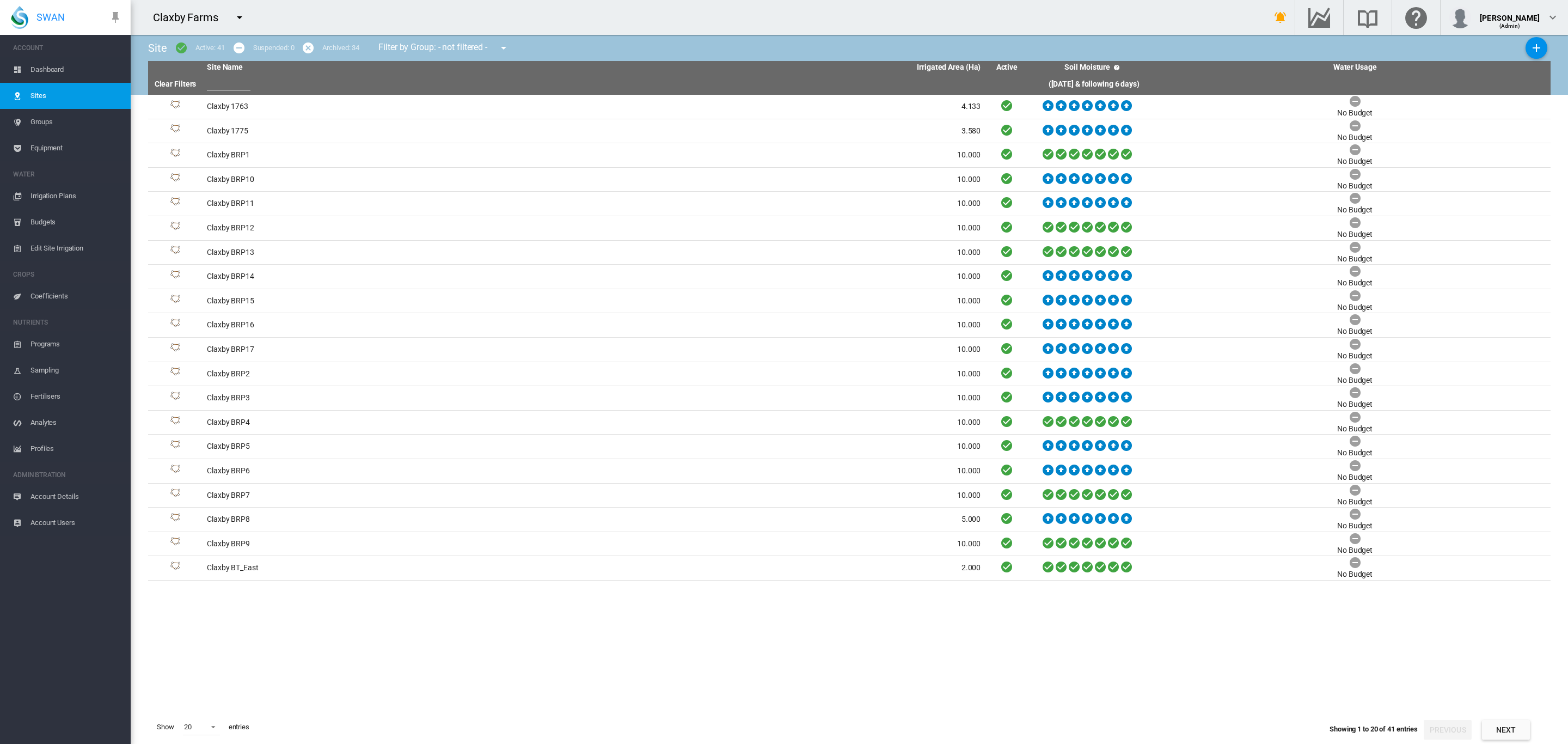
click at [47, 59] on span "Dashboard" at bounding box center [76, 70] width 91 height 26
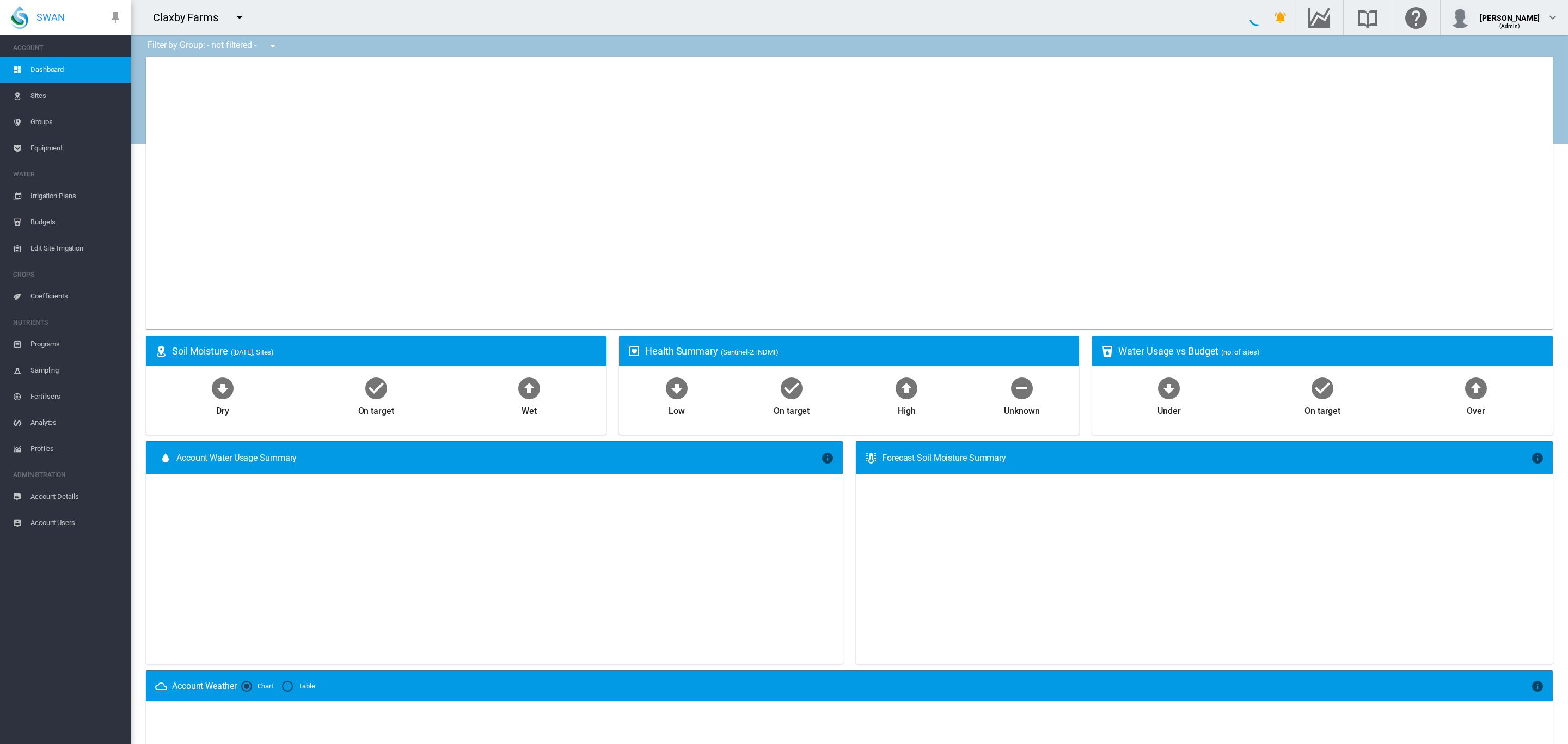
type input "**********"
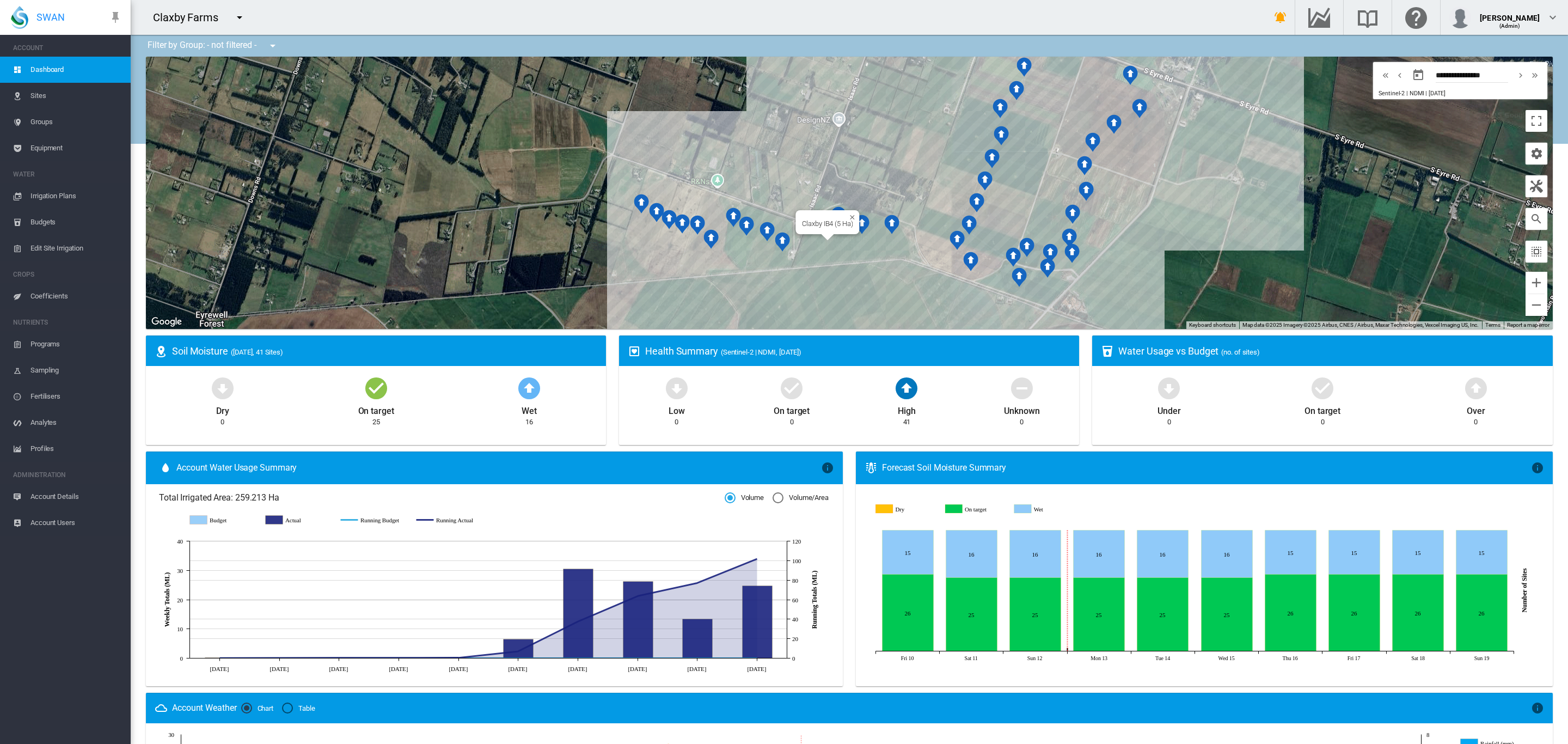
click at [807, 250] on div "Claxby IB4 (5 Ha)" at bounding box center [849, 192] width 1406 height 272
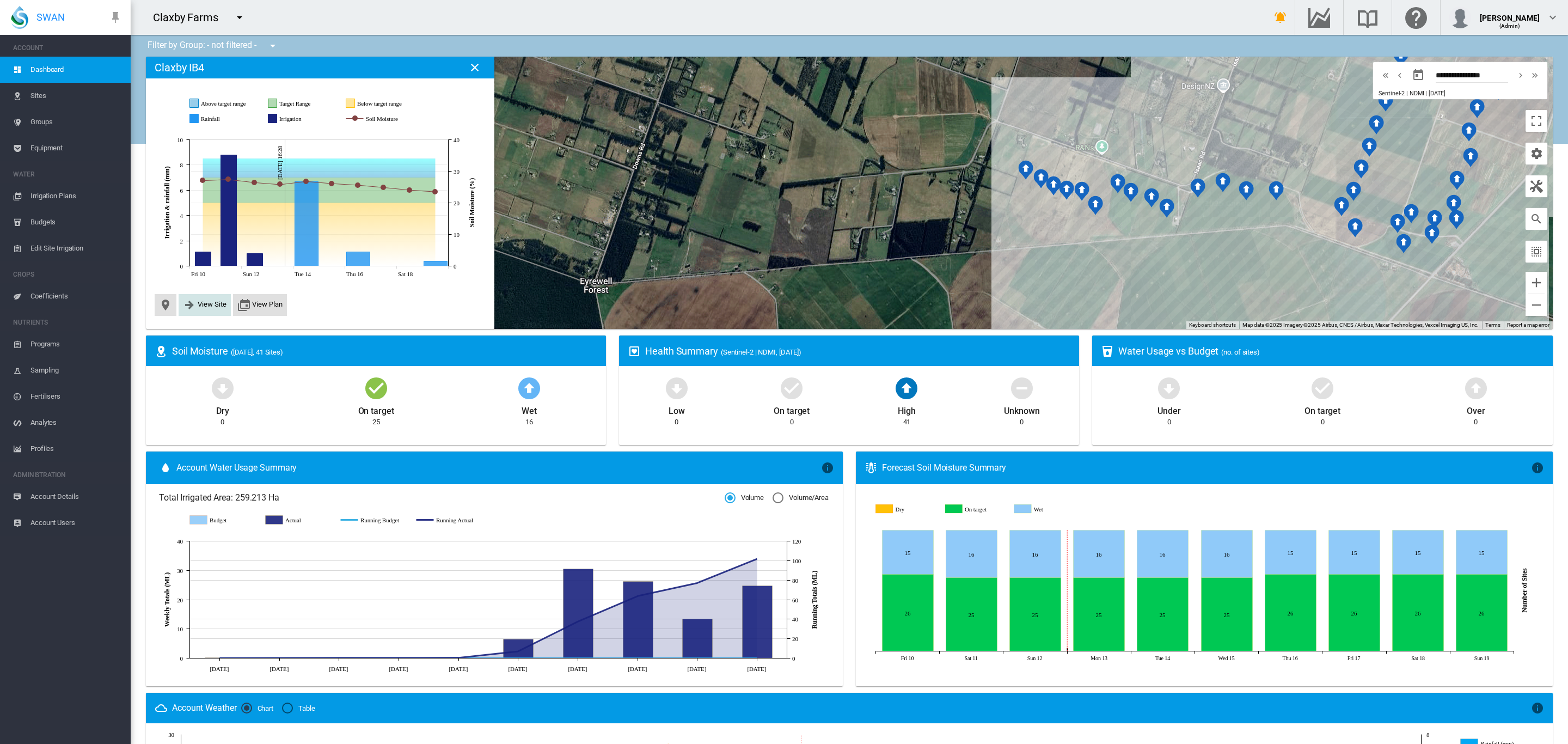
click at [202, 306] on span "View Site" at bounding box center [211, 304] width 29 height 8
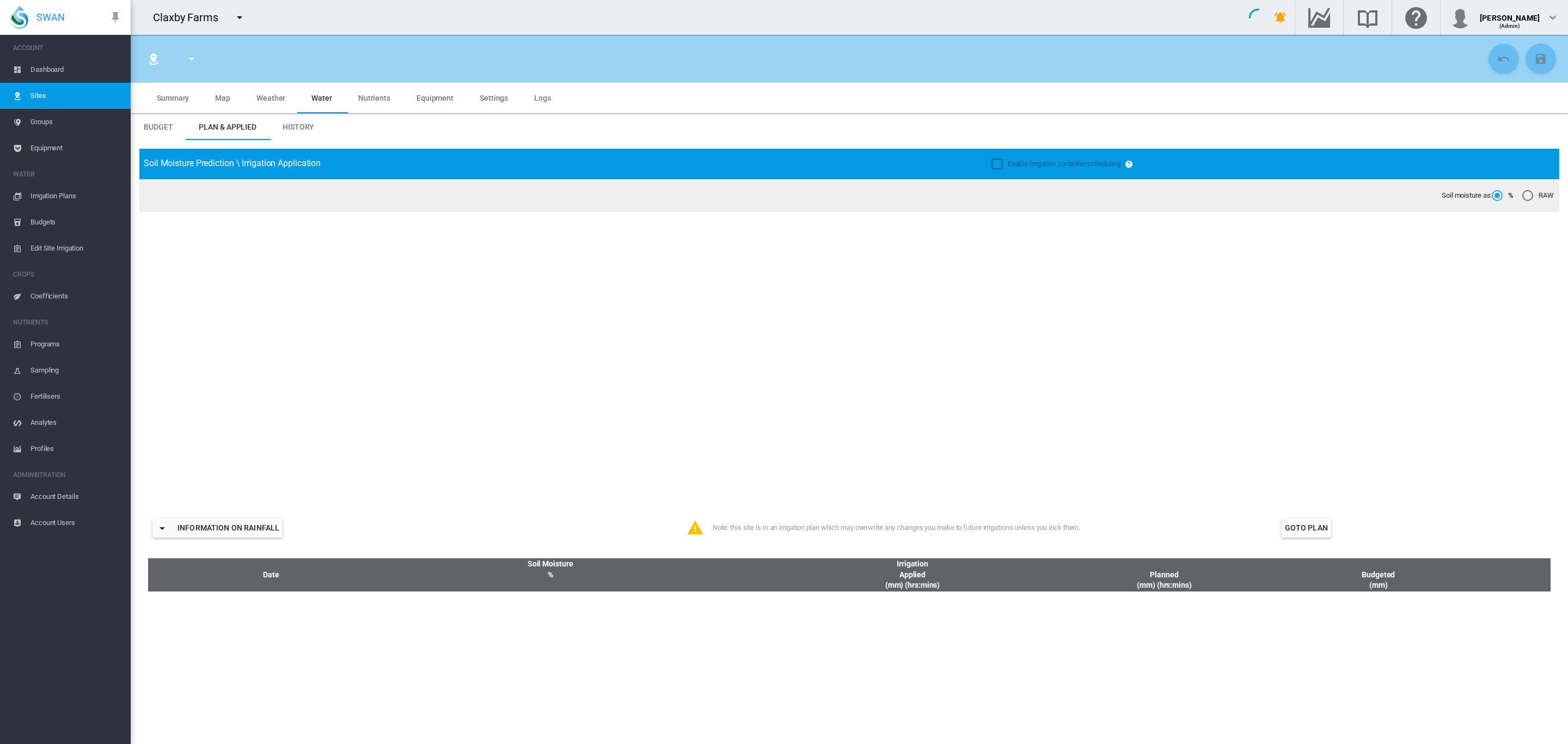
type input "**********"
type input "*********"
type input "**"
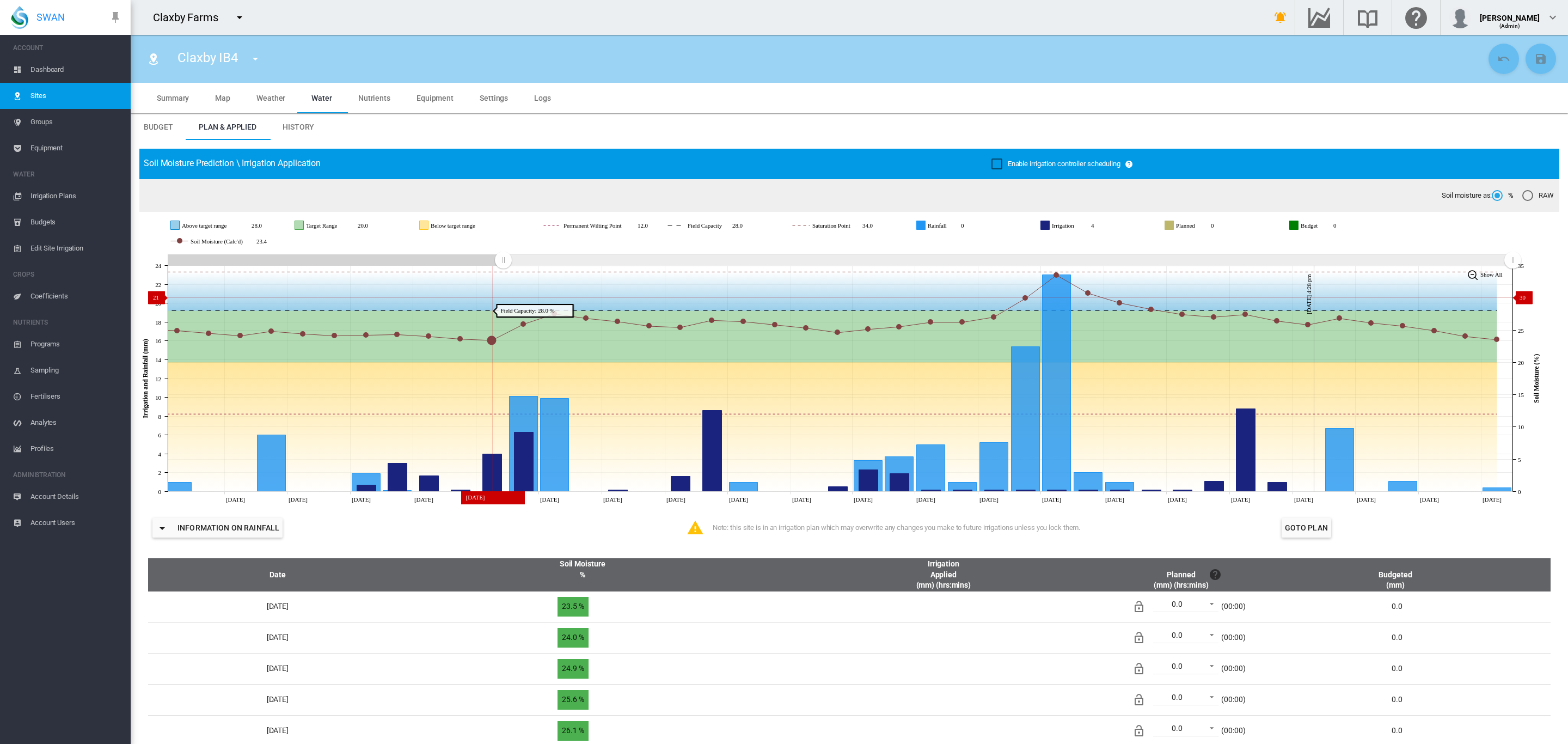
drag, startPoint x: 1184, startPoint y: 261, endPoint x: 528, endPoint y: 293, distance: 656.8
click at [503, 297] on icon "JavaScript chart by amCharts 3.21.15 Sep 09 Sep 11 Sep 13 Sep 15 Sep 17 Sep 19 …" at bounding box center [843, 379] width 1408 height 254
click at [253, 63] on md-icon "icon-menu-down" at bounding box center [255, 58] width 13 height 13
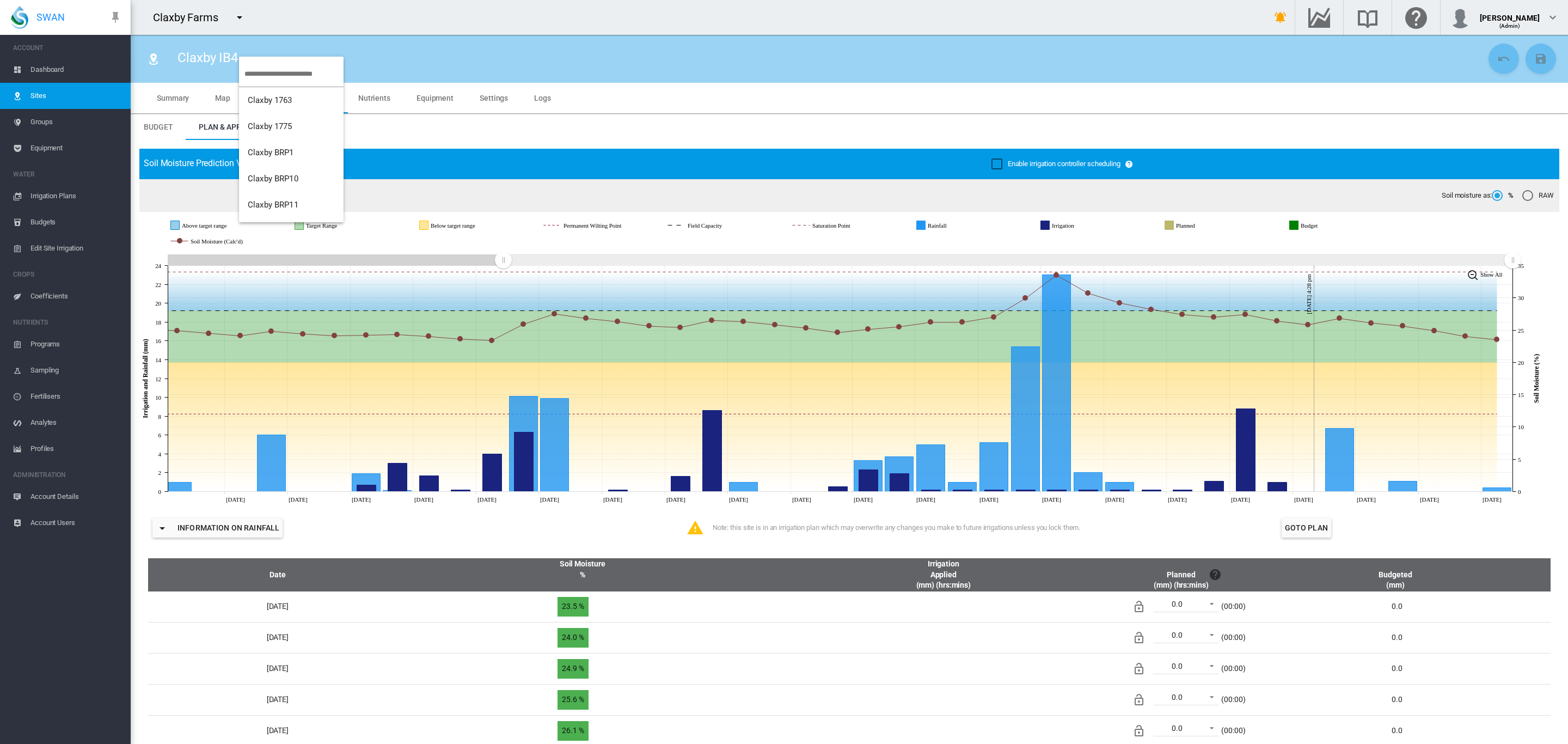
click at [43, 74] on md-backdrop at bounding box center [784, 372] width 1568 height 744
click at [43, 74] on span "Dashboard" at bounding box center [76, 70] width 91 height 26
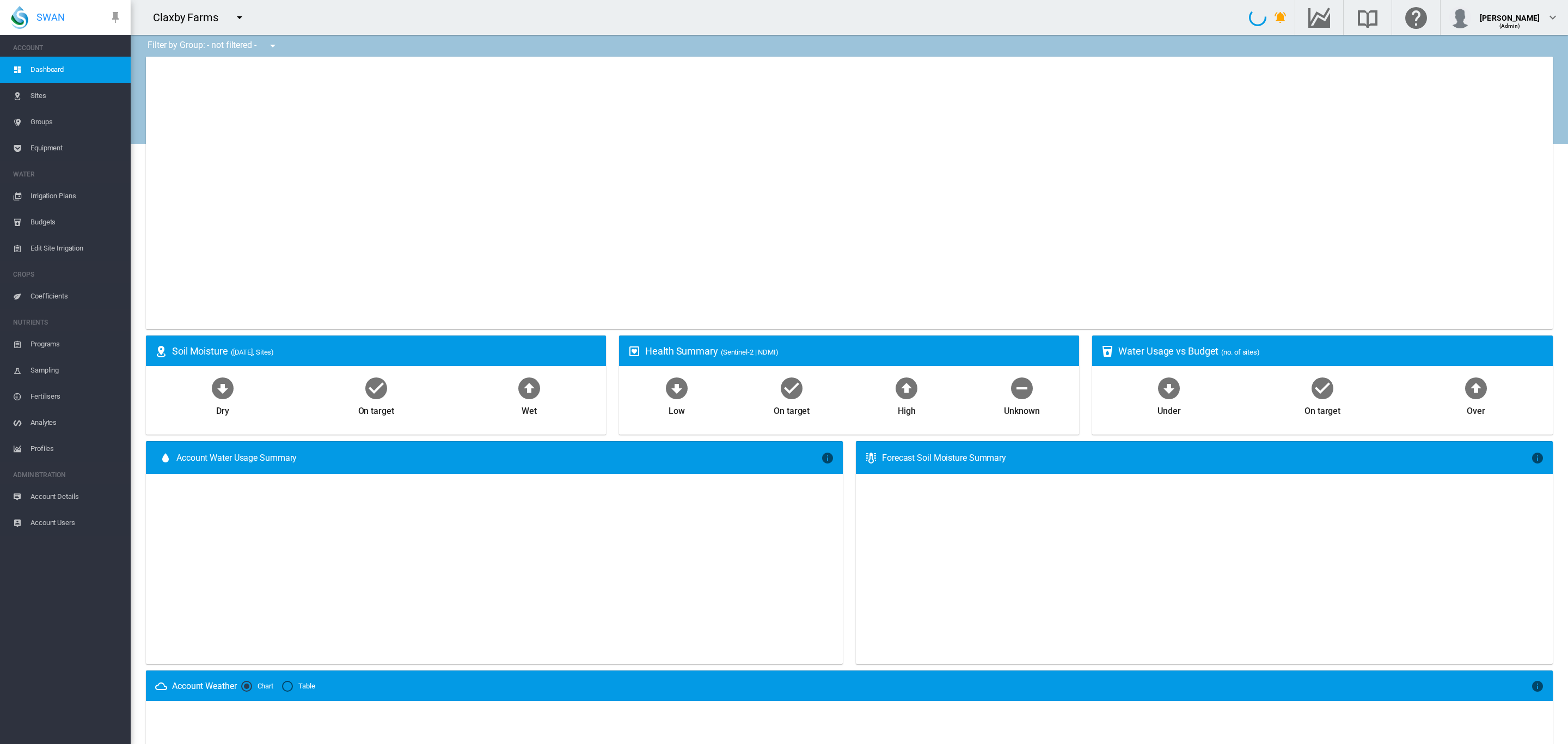
type input "**********"
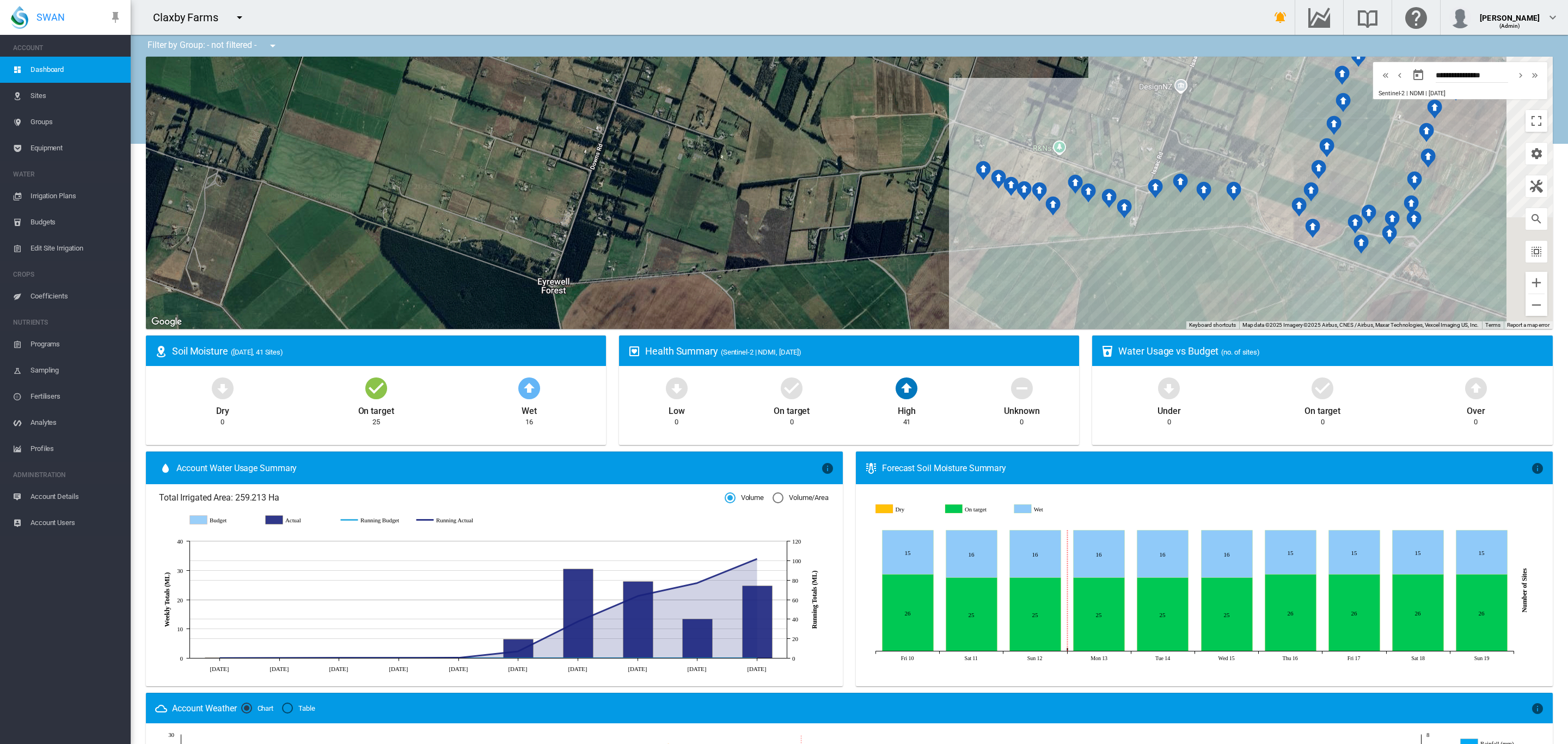
drag, startPoint x: 1096, startPoint y: 265, endPoint x: 964, endPoint y: 268, distance: 132.0
click at [964, 268] on div at bounding box center [849, 192] width 1406 height 272
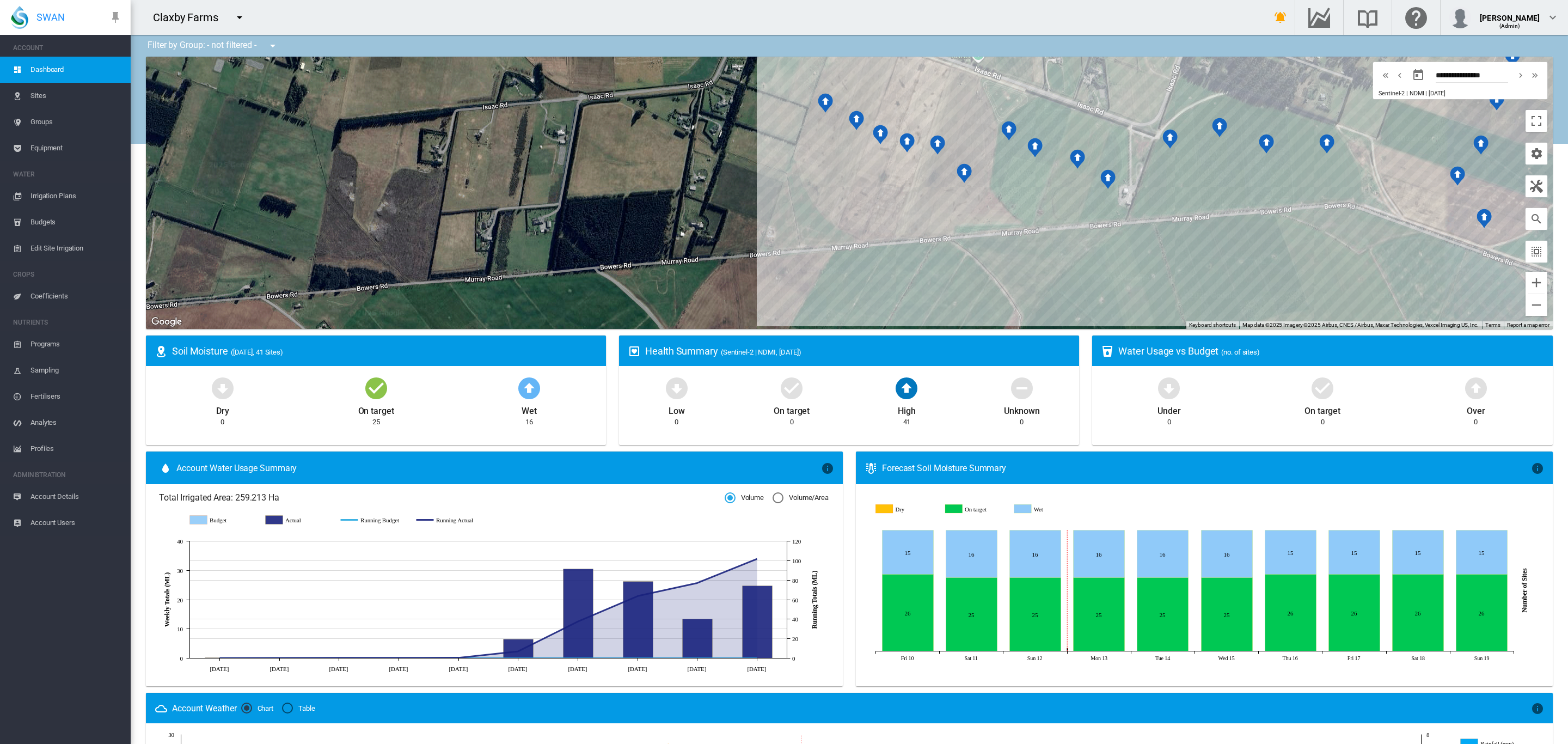
drag, startPoint x: 971, startPoint y: 231, endPoint x: 967, endPoint y: 270, distance: 39.2
click at [967, 270] on div at bounding box center [849, 192] width 1406 height 272
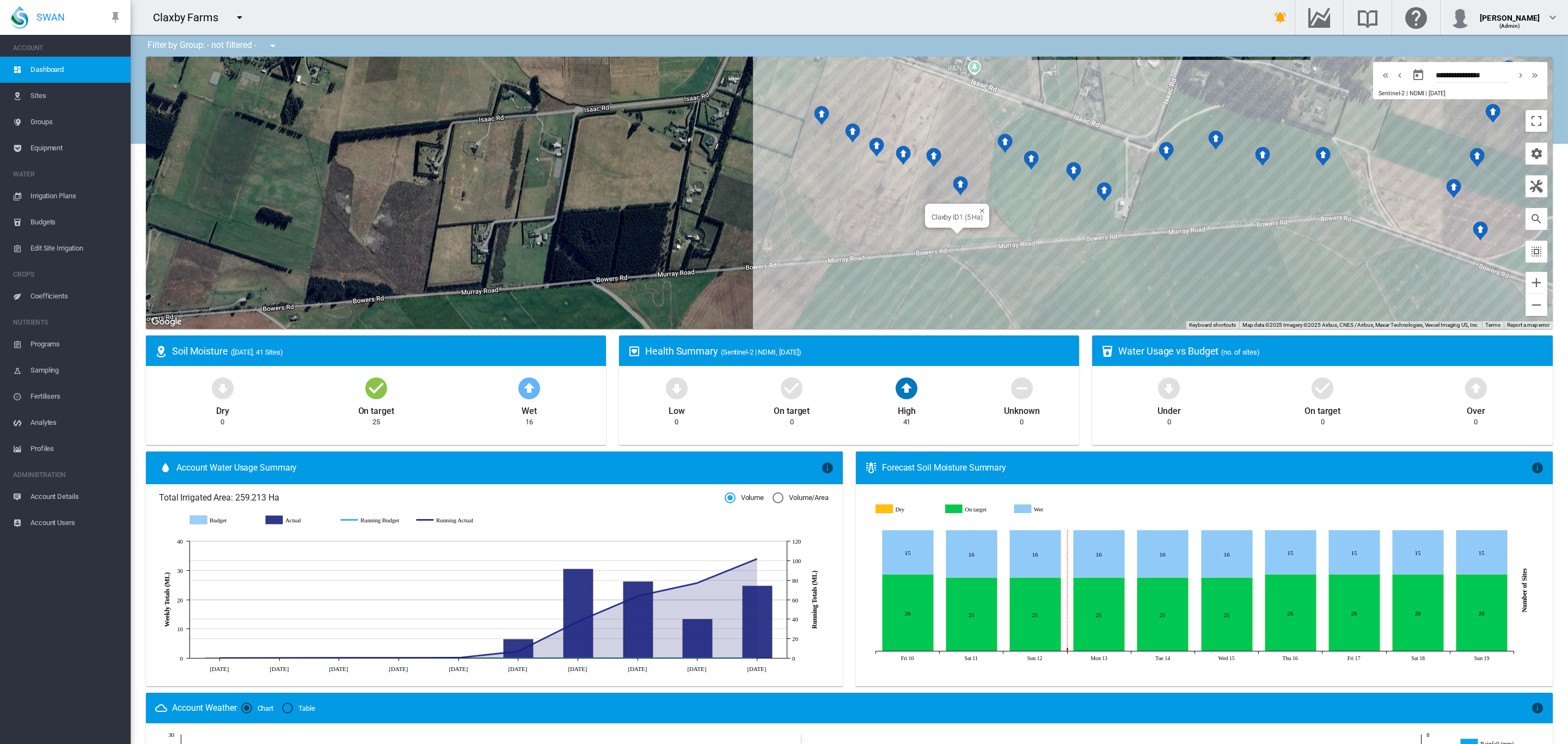
click at [926, 235] on div "Claxby ID1 (5 Ha)" at bounding box center [849, 192] width 1406 height 272
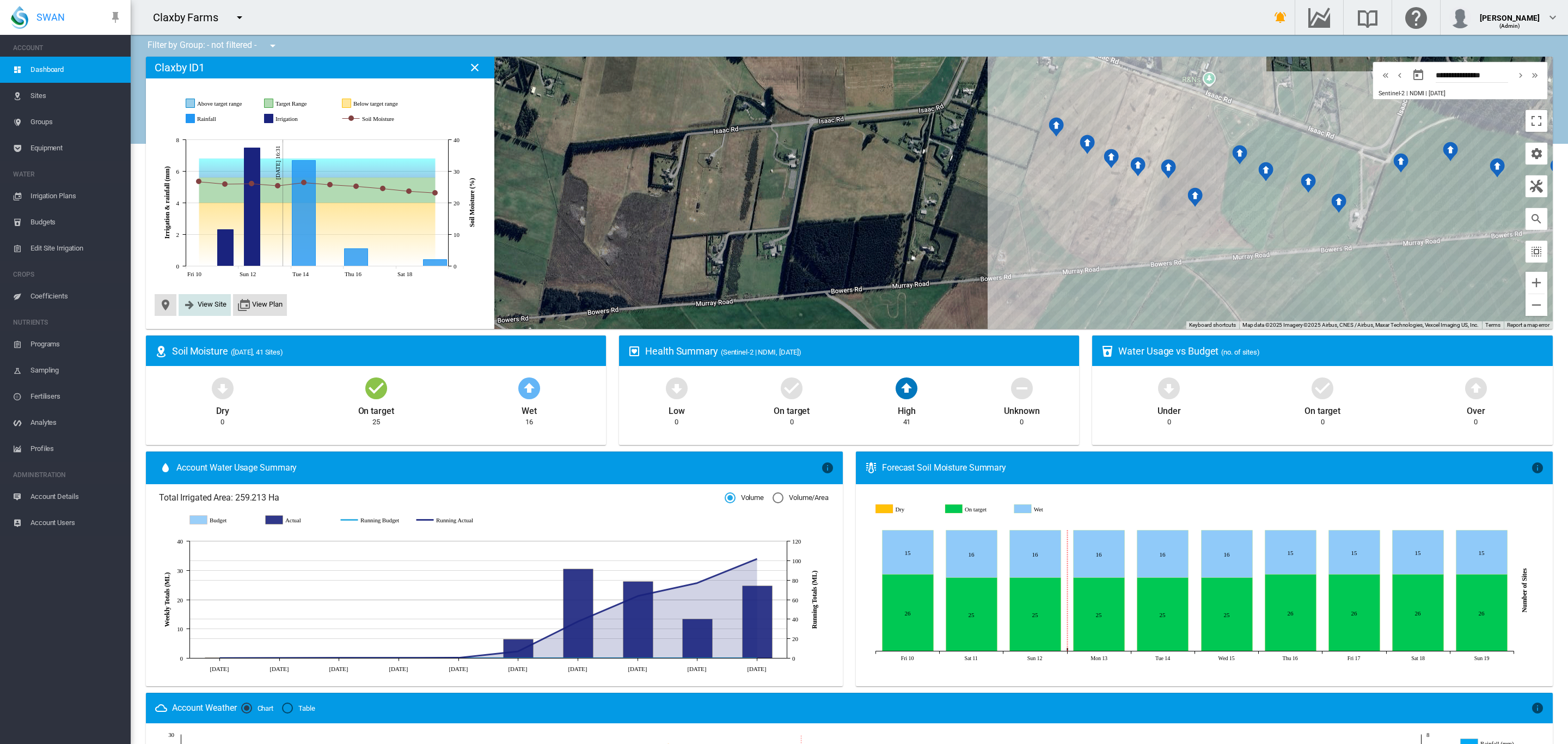
click at [185, 309] on md-icon "icon-arrow-right-bold" at bounding box center [189, 305] width 13 height 13
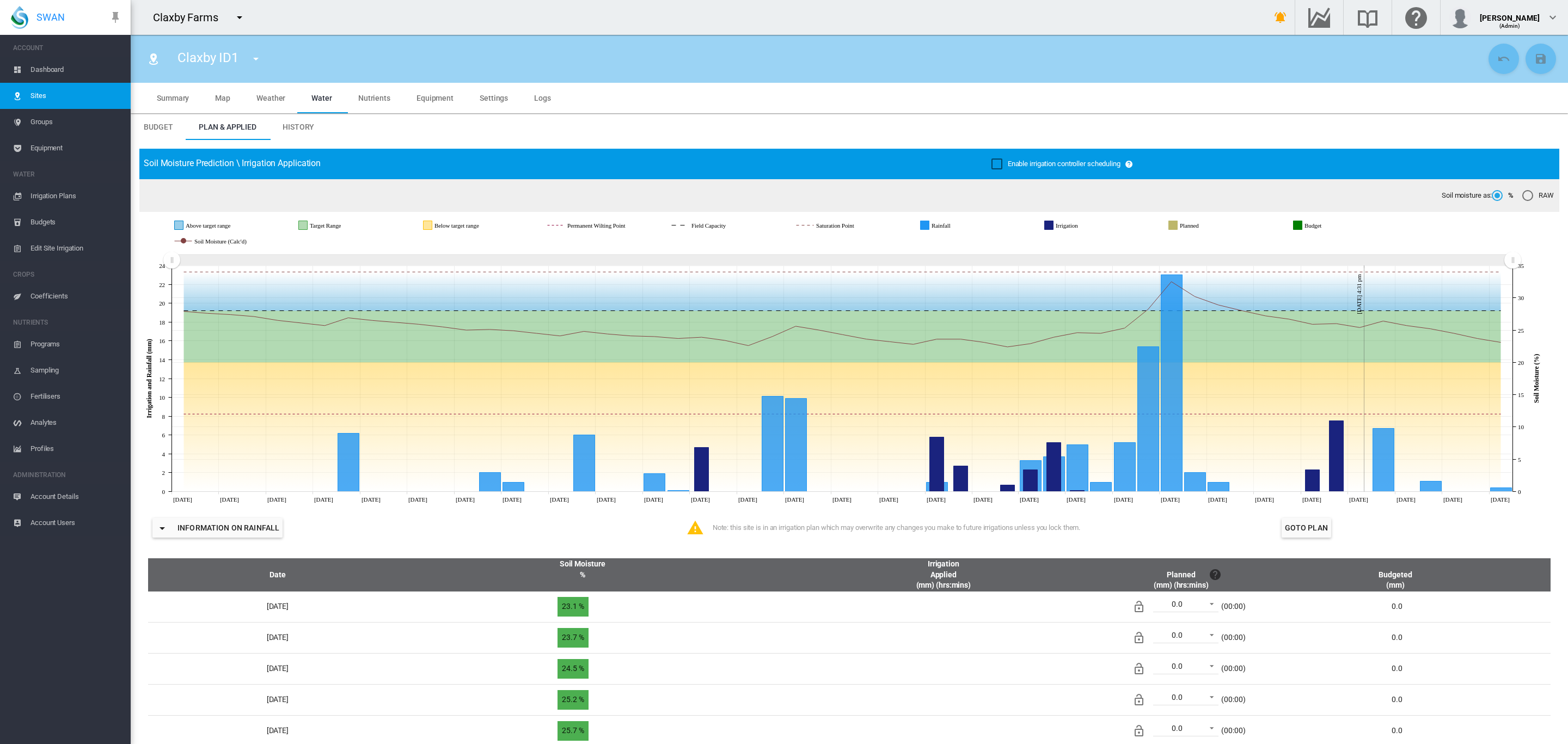
drag, startPoint x: 1182, startPoint y: 256, endPoint x: 5, endPoint y: 265, distance: 1177.0
click at [5, 265] on div "SWAN ACCOUNT Dashboard Sites Groups Equipment WATER Irrigation Plans" at bounding box center [784, 372] width 1568 height 744
click at [51, 65] on span "Dashboard" at bounding box center [76, 70] width 91 height 26
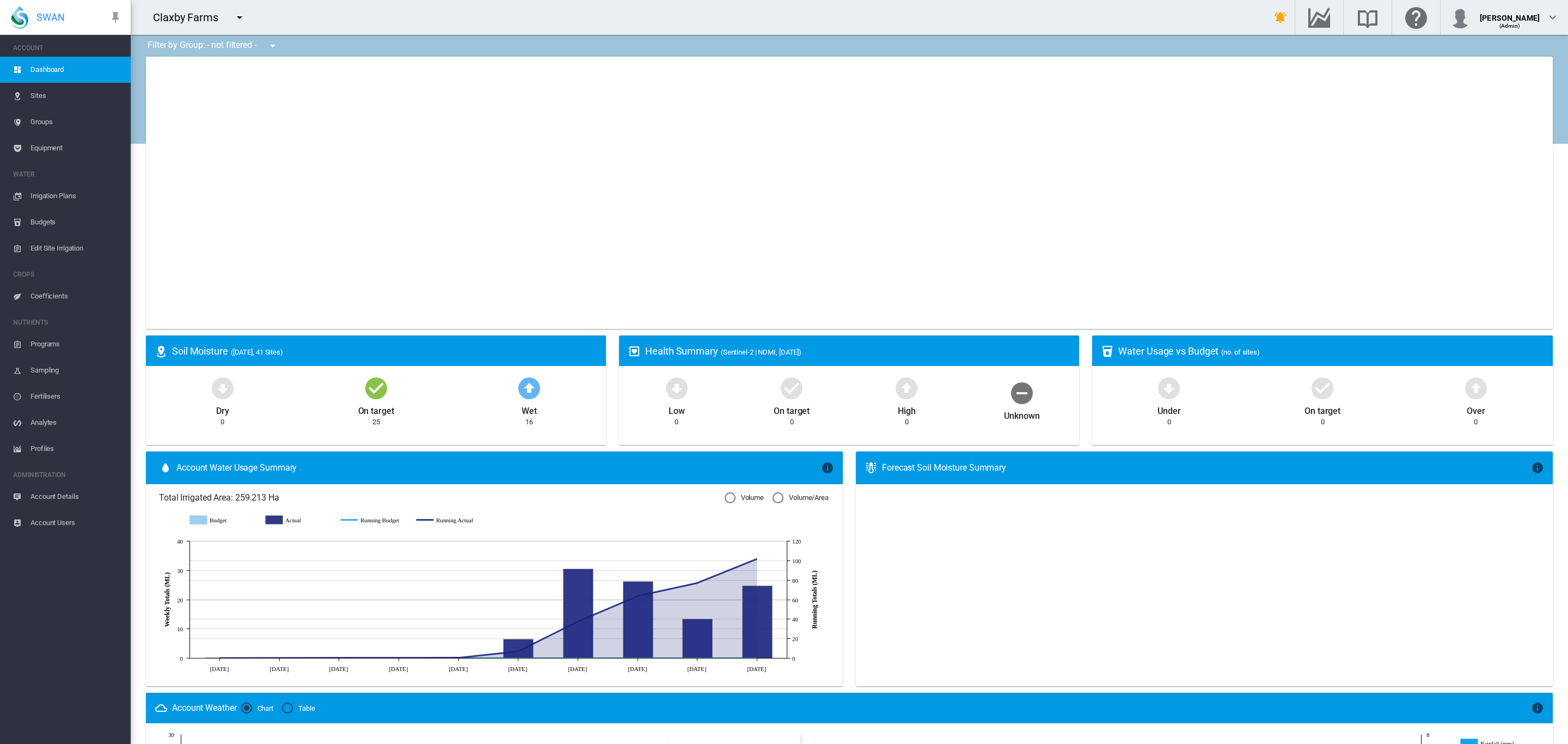
type input "**********"
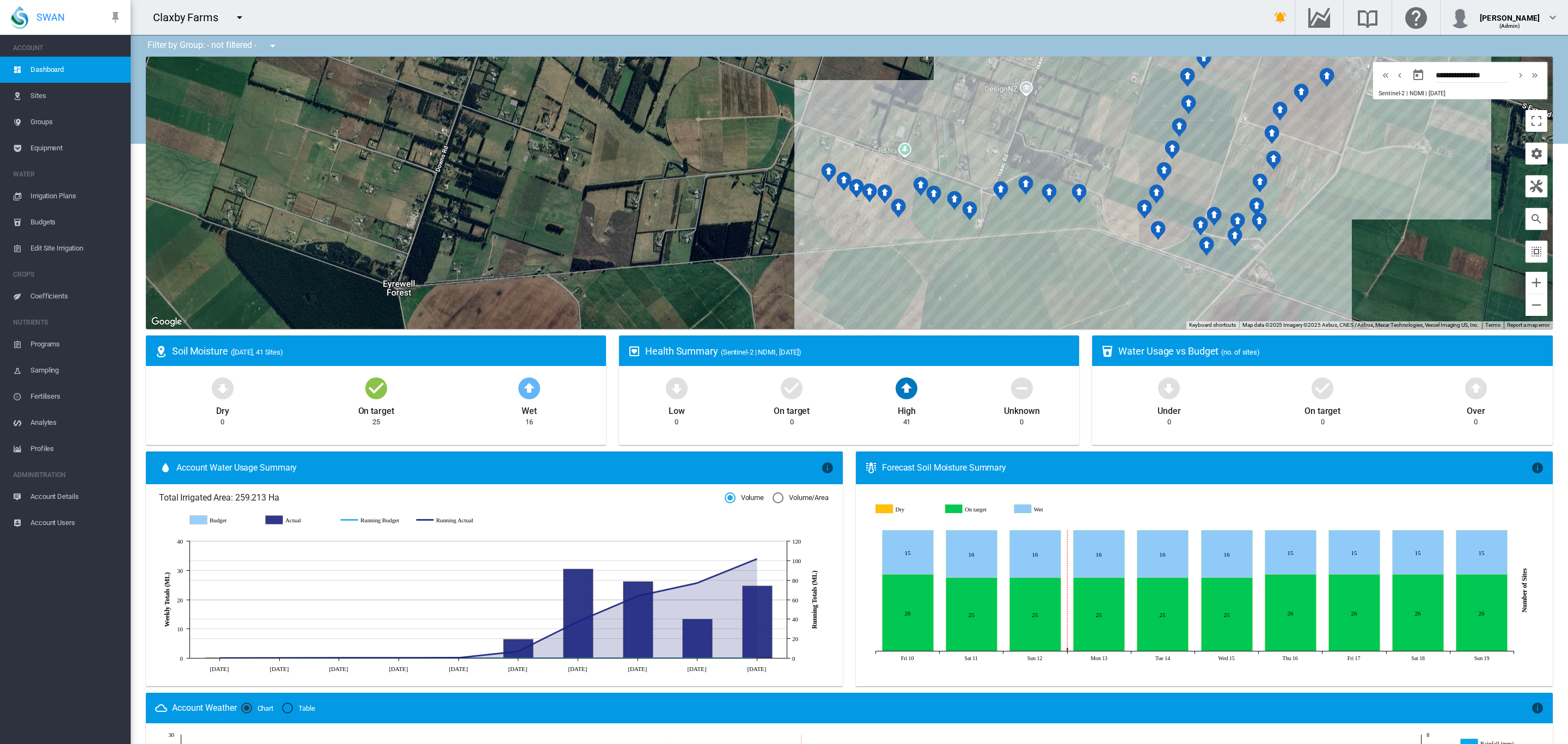
drag, startPoint x: 1024, startPoint y: 265, endPoint x: 887, endPoint y: 296, distance: 140.5
click at [887, 296] on div at bounding box center [849, 192] width 1406 height 272
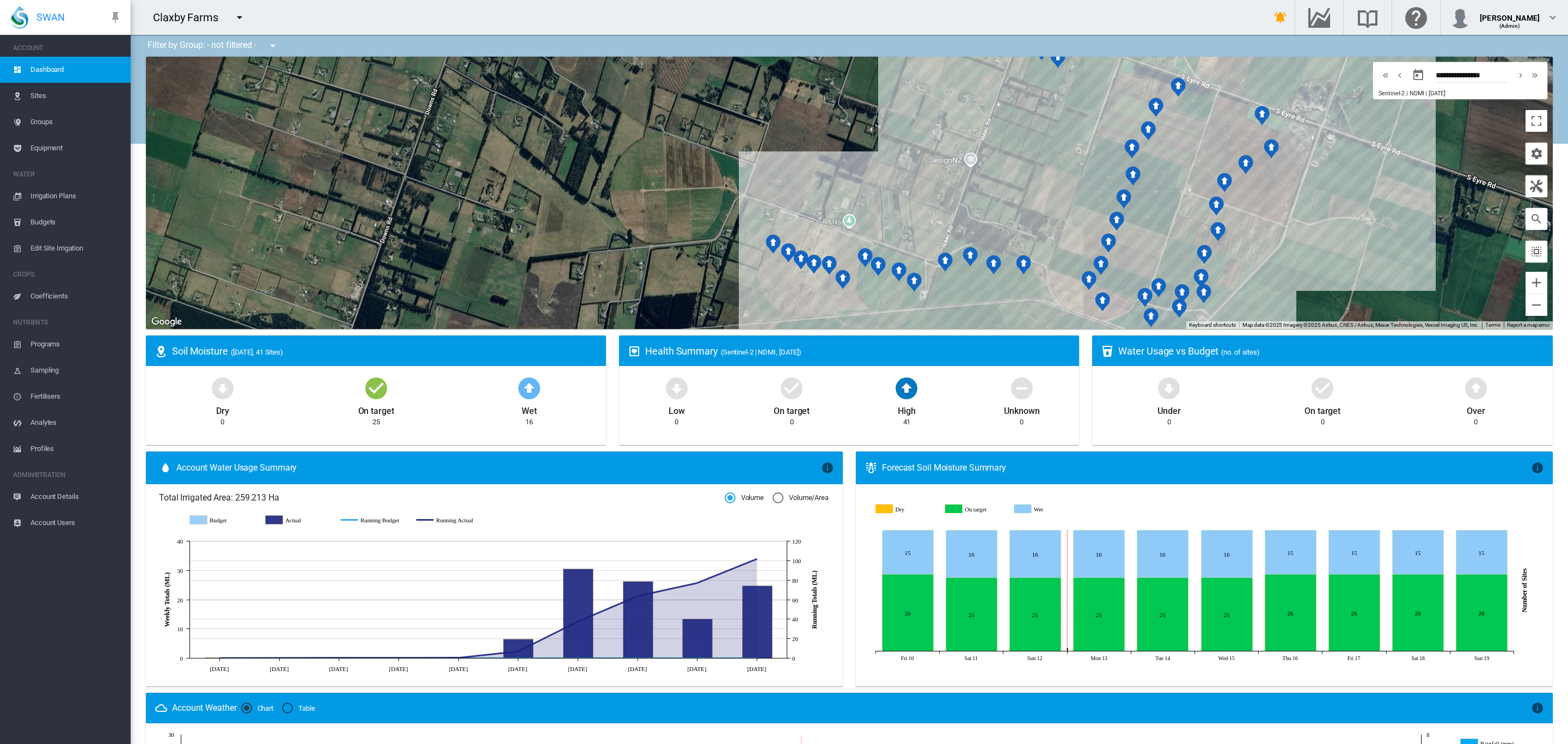
drag, startPoint x: 1338, startPoint y: 192, endPoint x: 1317, endPoint y: 259, distance: 70.2
click at [1317, 259] on div at bounding box center [849, 192] width 1406 height 272
click at [993, 285] on div "Claxby IB2 (5 Ha)" at bounding box center [849, 192] width 1406 height 272
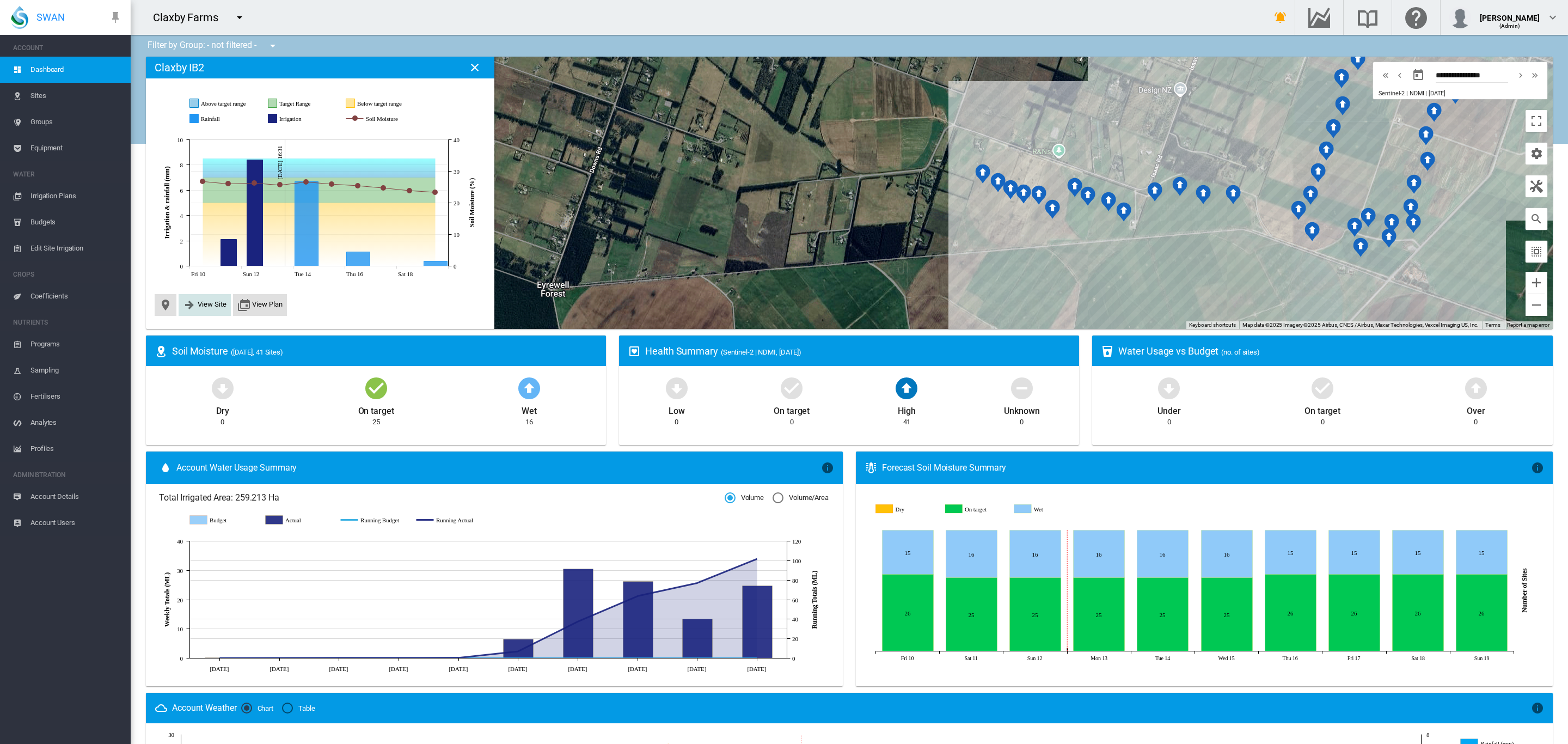
click at [198, 306] on span "View Site" at bounding box center [211, 304] width 29 height 8
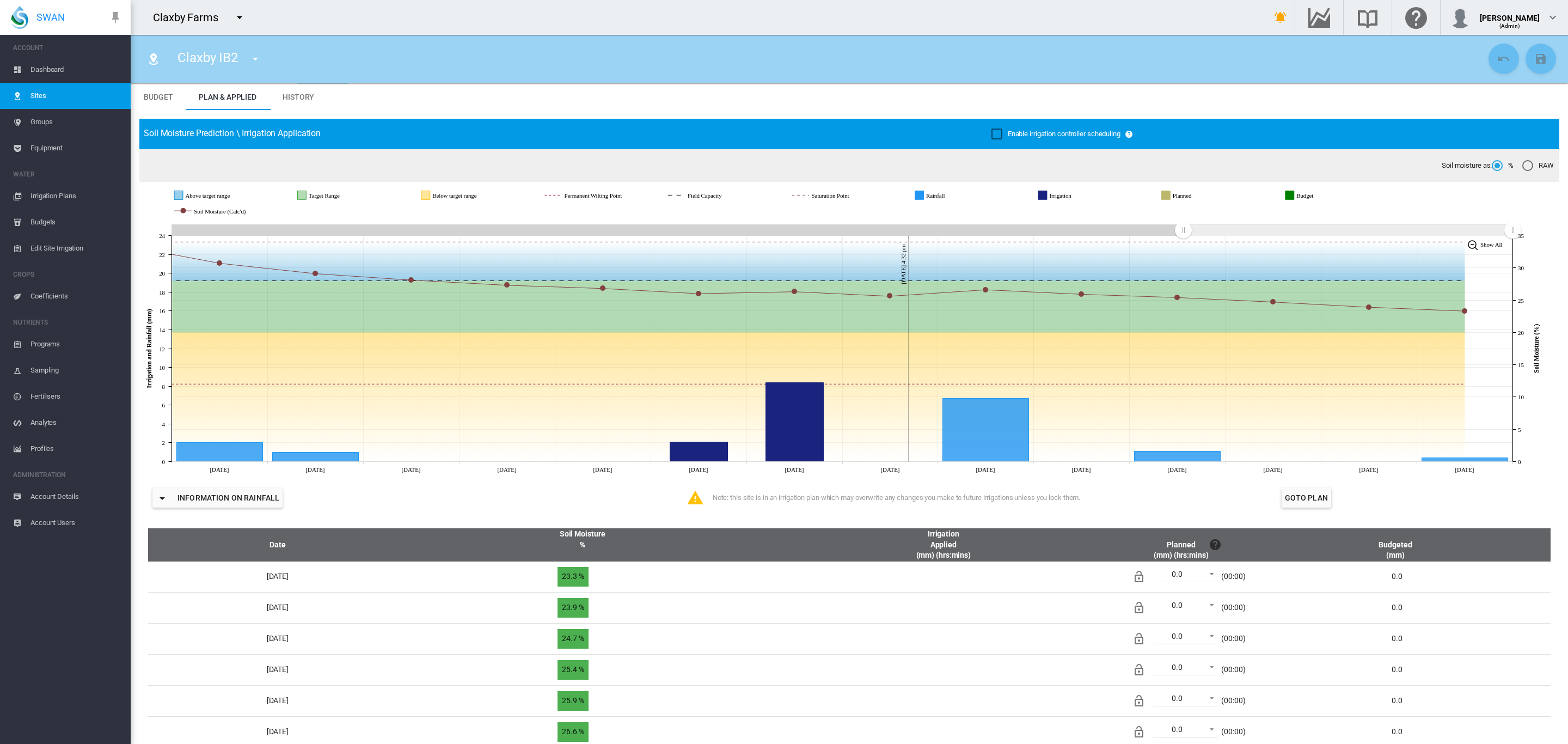
scroll to position [20, 0]
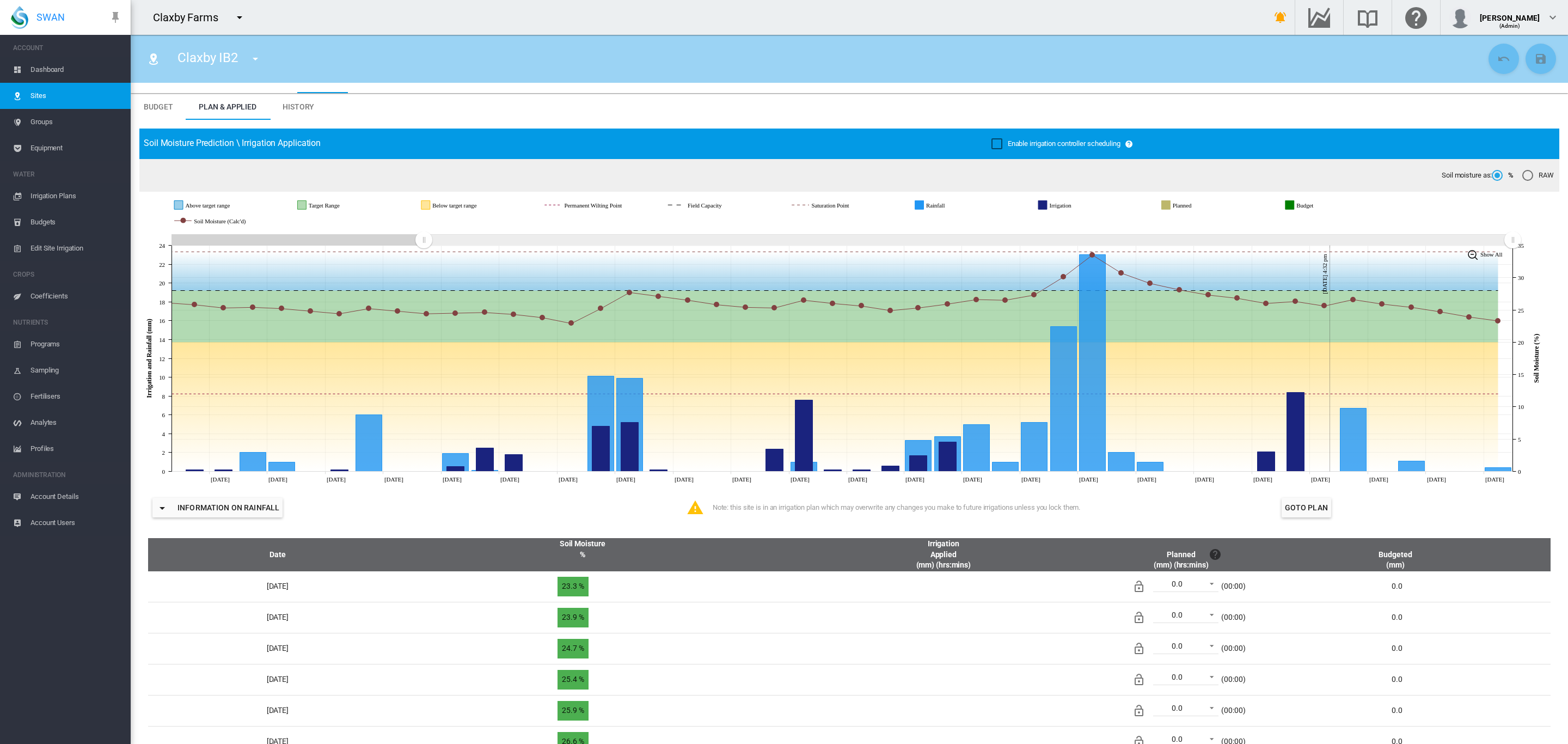
drag, startPoint x: 1184, startPoint y: 239, endPoint x: 423, endPoint y: 230, distance: 761.1
click at [423, 230] on g "Zoom chart using cursor arrows" at bounding box center [424, 240] width 19 height 19
click at [44, 72] on span "Dashboard" at bounding box center [76, 70] width 91 height 26
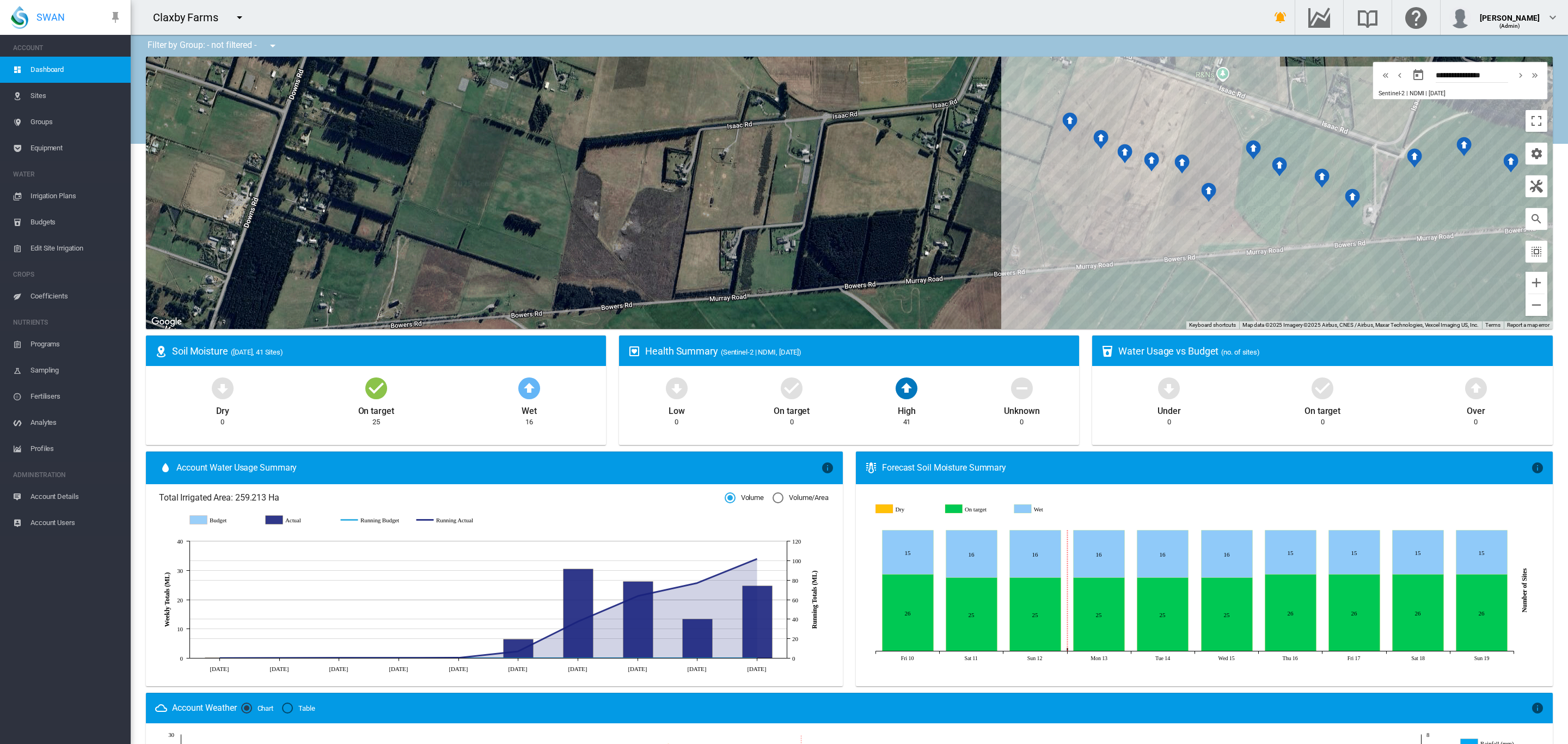
drag, startPoint x: 929, startPoint y: 209, endPoint x: 630, endPoint y: 222, distance: 299.3
click at [639, 224] on div at bounding box center [849, 192] width 1406 height 272
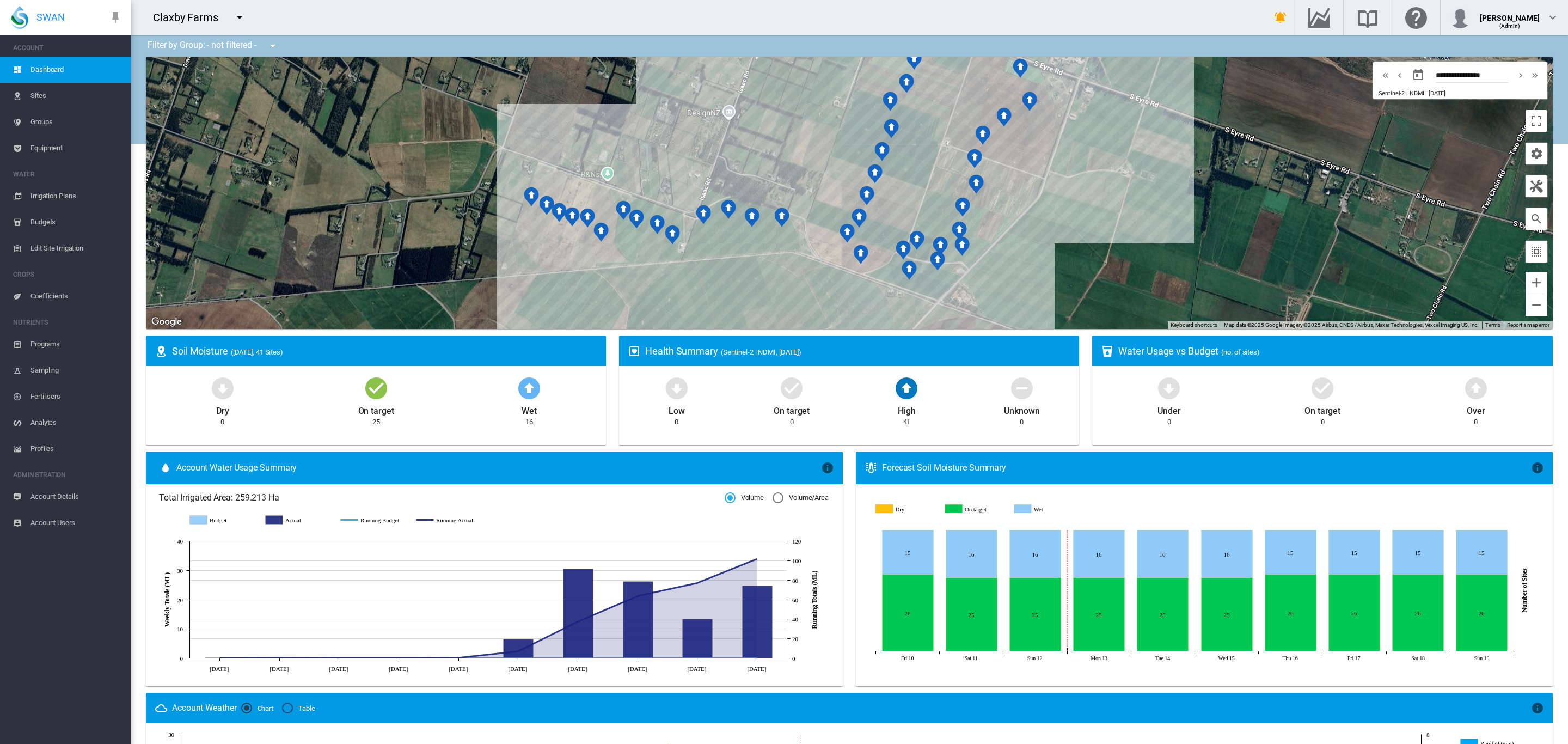
drag, startPoint x: 826, startPoint y: 221, endPoint x: 791, endPoint y: 282, distance: 70.3
click at [792, 282] on div at bounding box center [849, 192] width 1406 height 272
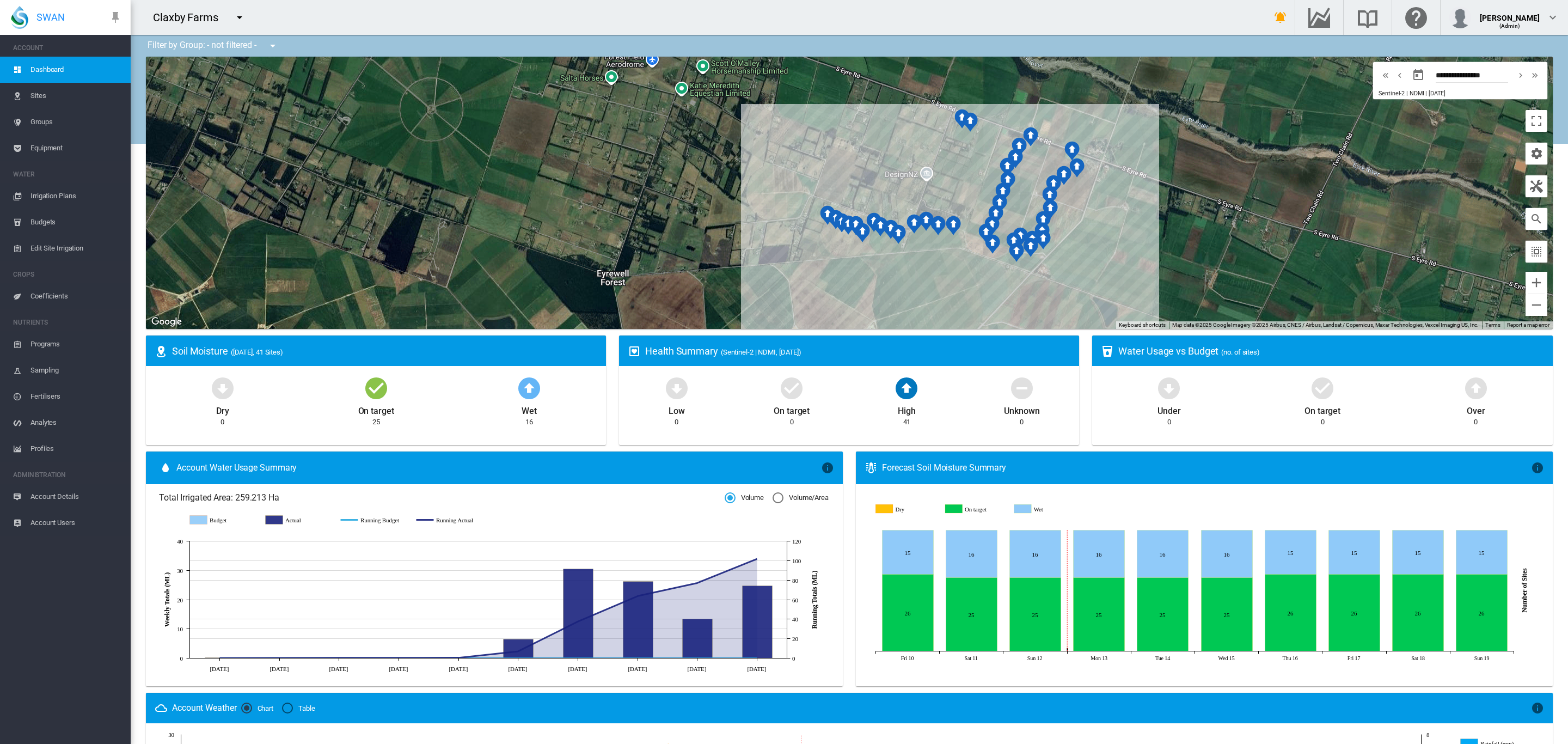
drag, startPoint x: 1171, startPoint y: 183, endPoint x: 1133, endPoint y: 221, distance: 53.7
click at [1137, 221] on div at bounding box center [849, 192] width 1406 height 272
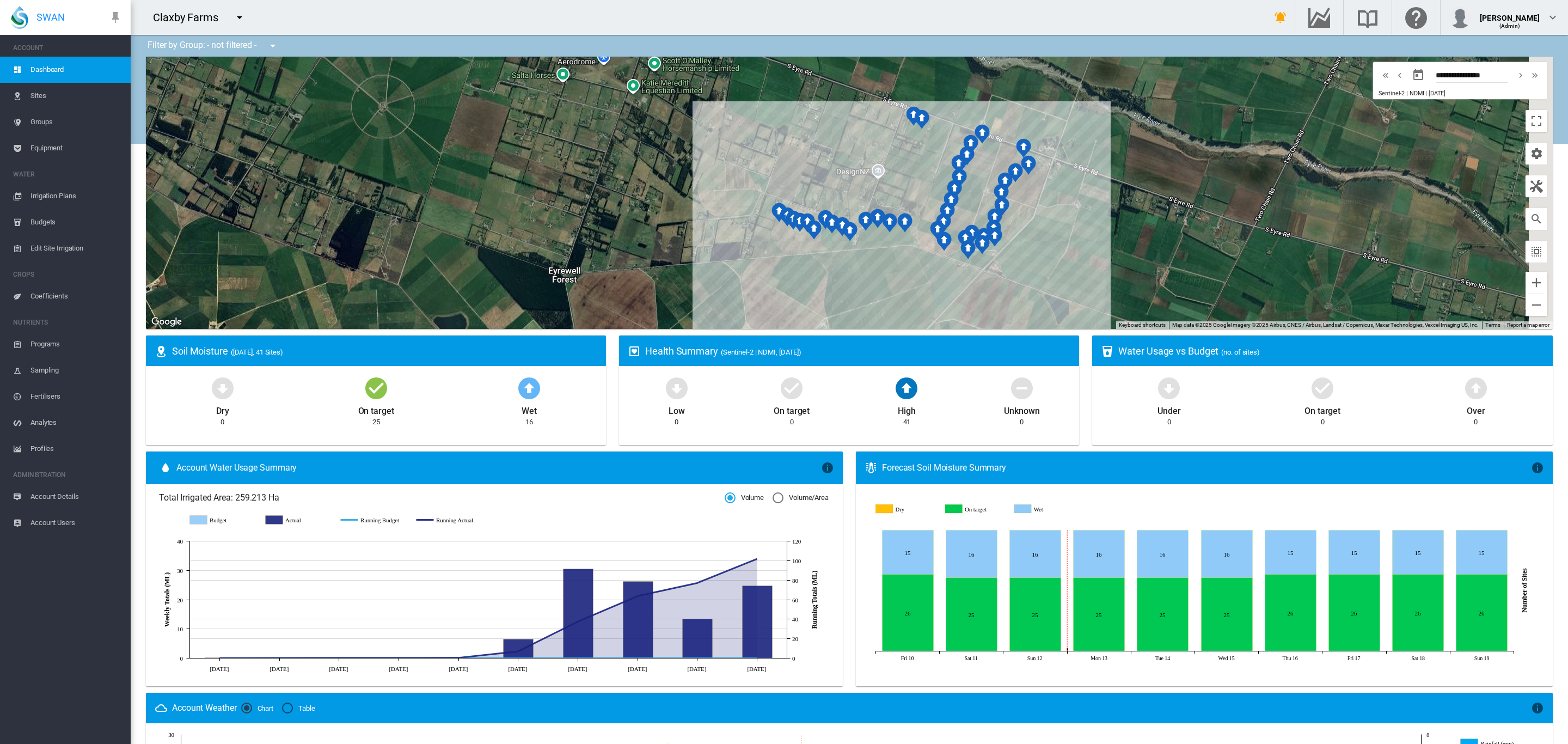
drag, startPoint x: 1132, startPoint y: 211, endPoint x: 1097, endPoint y: 202, distance: 36.1
click at [1097, 202] on div at bounding box center [849, 192] width 1406 height 272
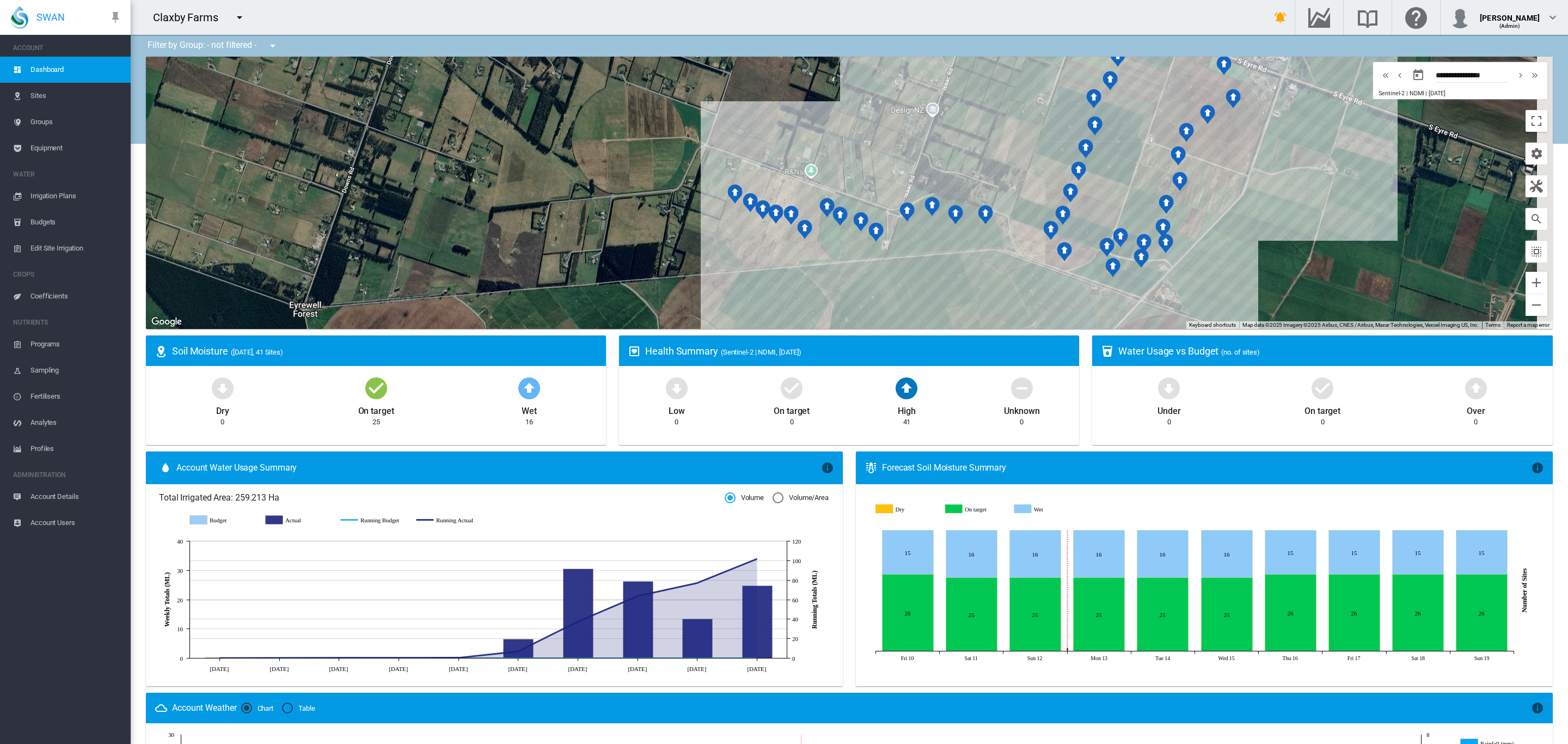
drag, startPoint x: 736, startPoint y: 247, endPoint x: 610, endPoint y: 250, distance: 126.0
click at [610, 250] on div at bounding box center [849, 192] width 1406 height 272
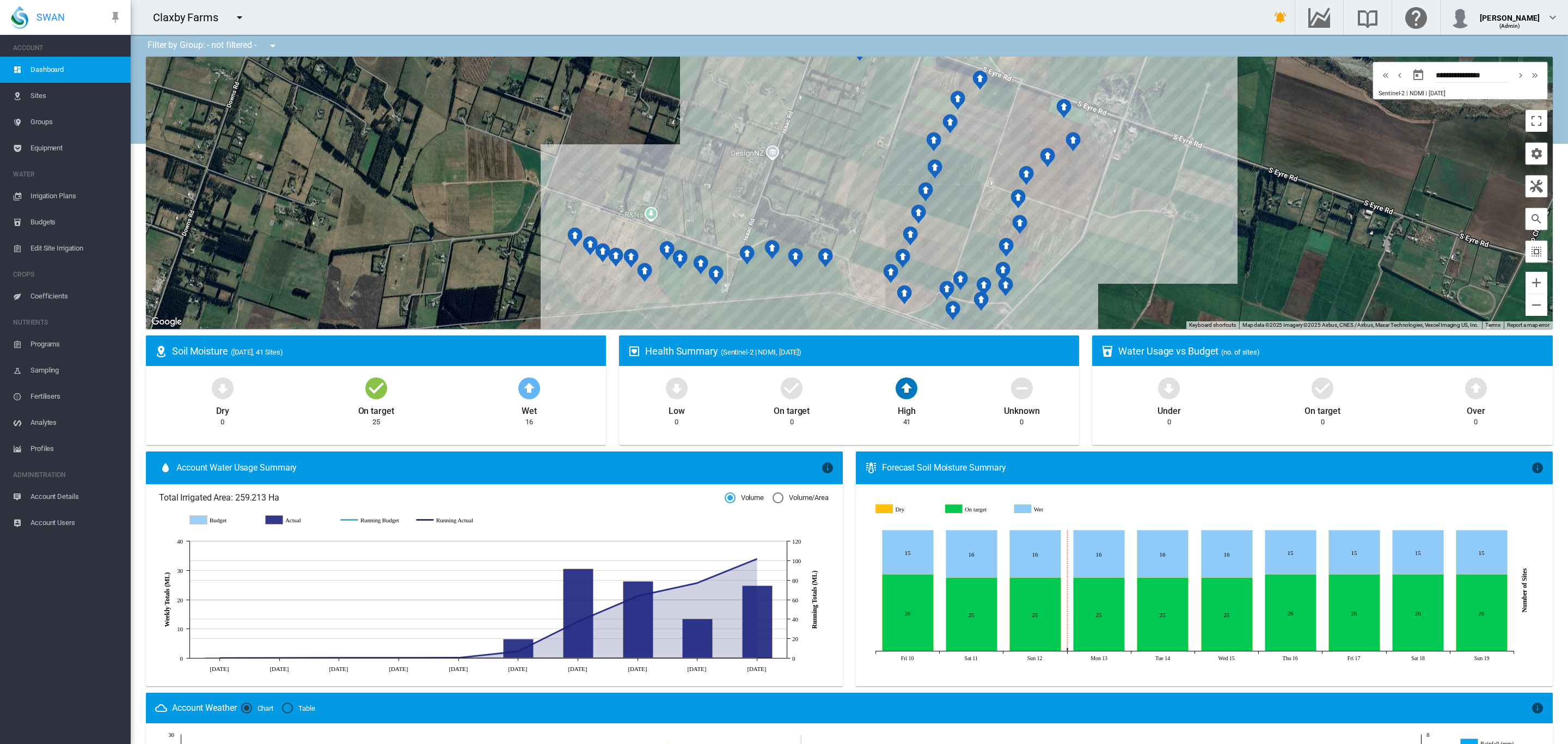
drag, startPoint x: 613, startPoint y: 202, endPoint x: 518, endPoint y: 260, distance: 111.3
click at [518, 260] on div at bounding box center [849, 192] width 1406 height 272
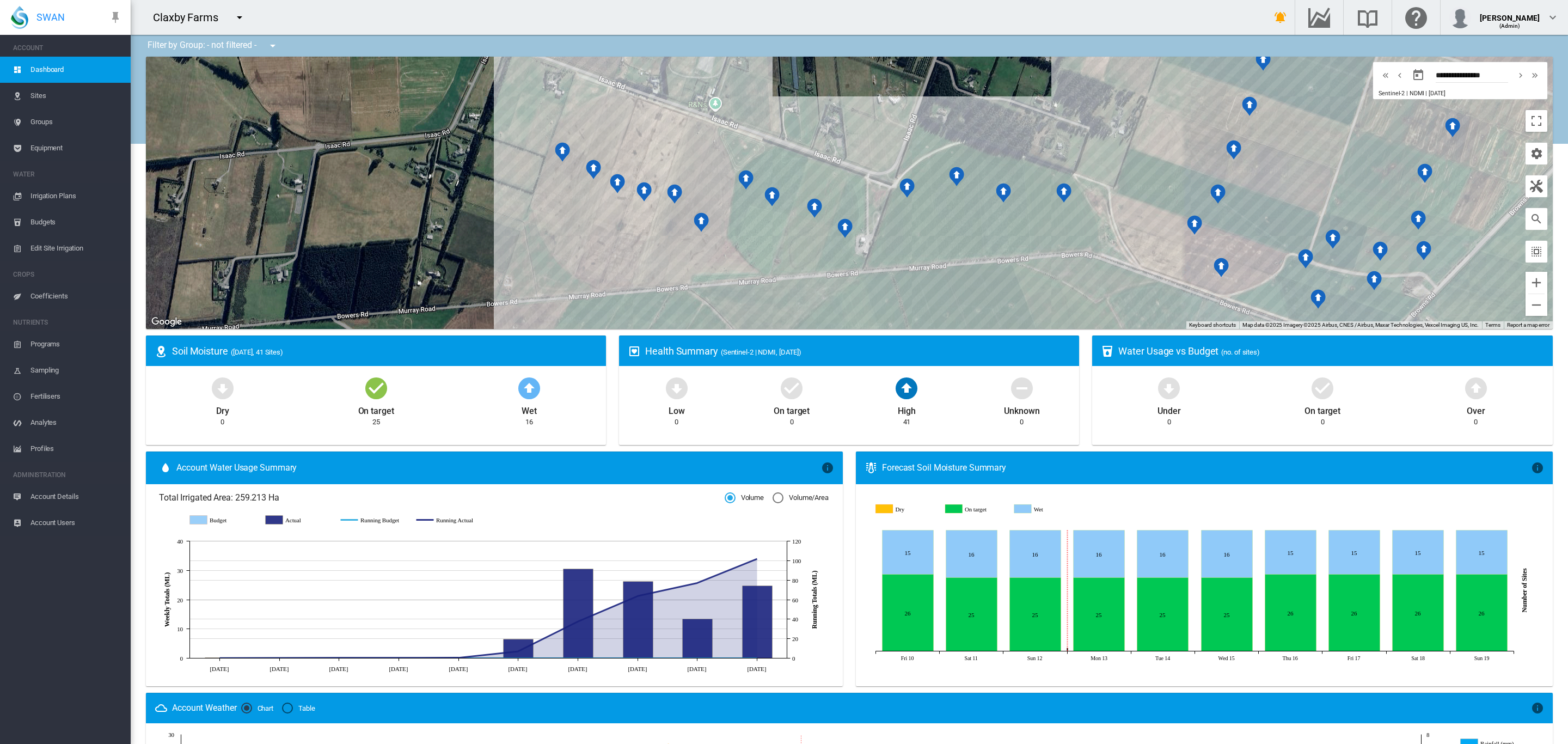
drag, startPoint x: 669, startPoint y: 252, endPoint x: 756, endPoint y: 141, distance: 141.0
click at [756, 141] on div at bounding box center [849, 192] width 1406 height 272
click at [549, 191] on div "Claxby ID6 (5 Ha)" at bounding box center [849, 192] width 1406 height 272
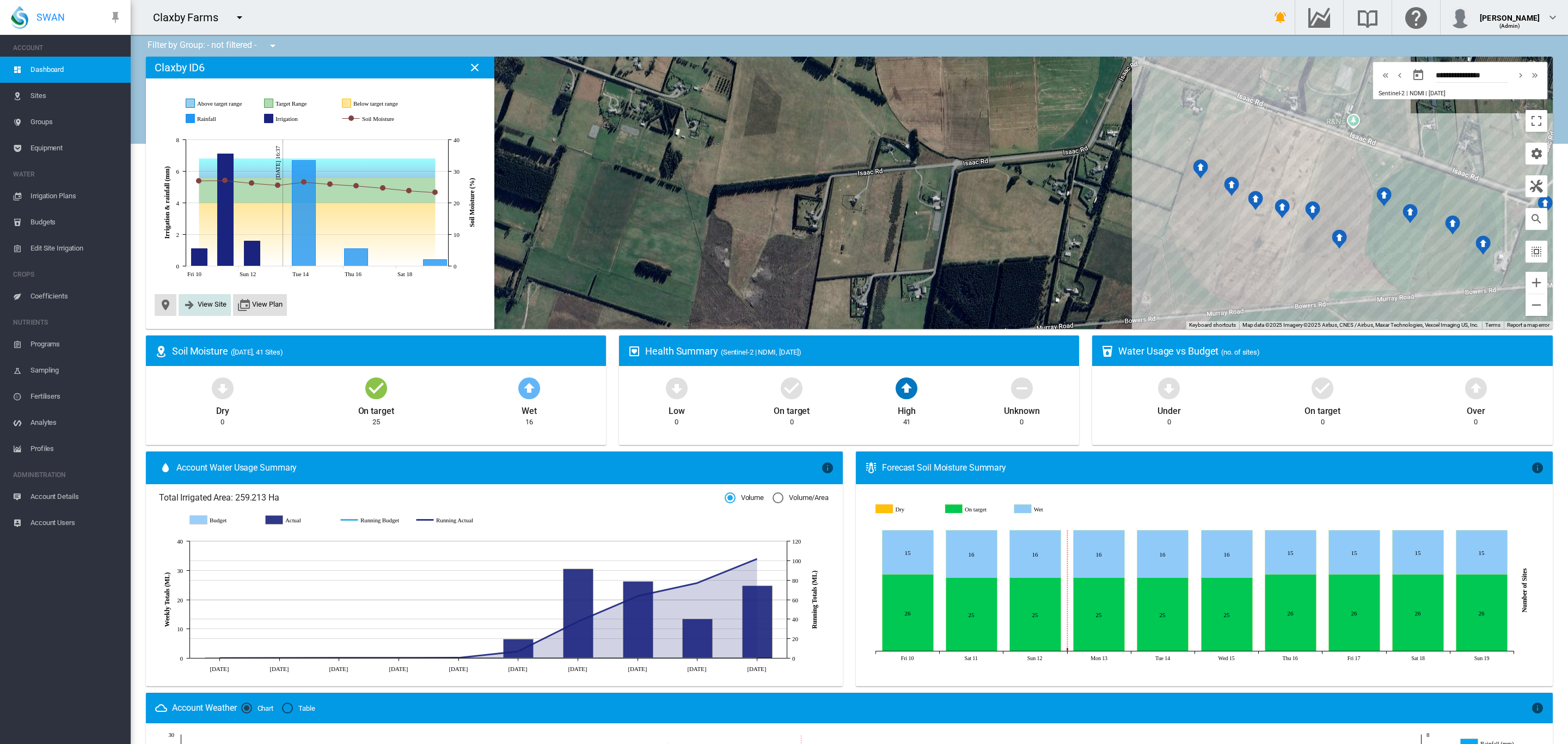
click at [206, 301] on span "View Site" at bounding box center [211, 304] width 29 height 8
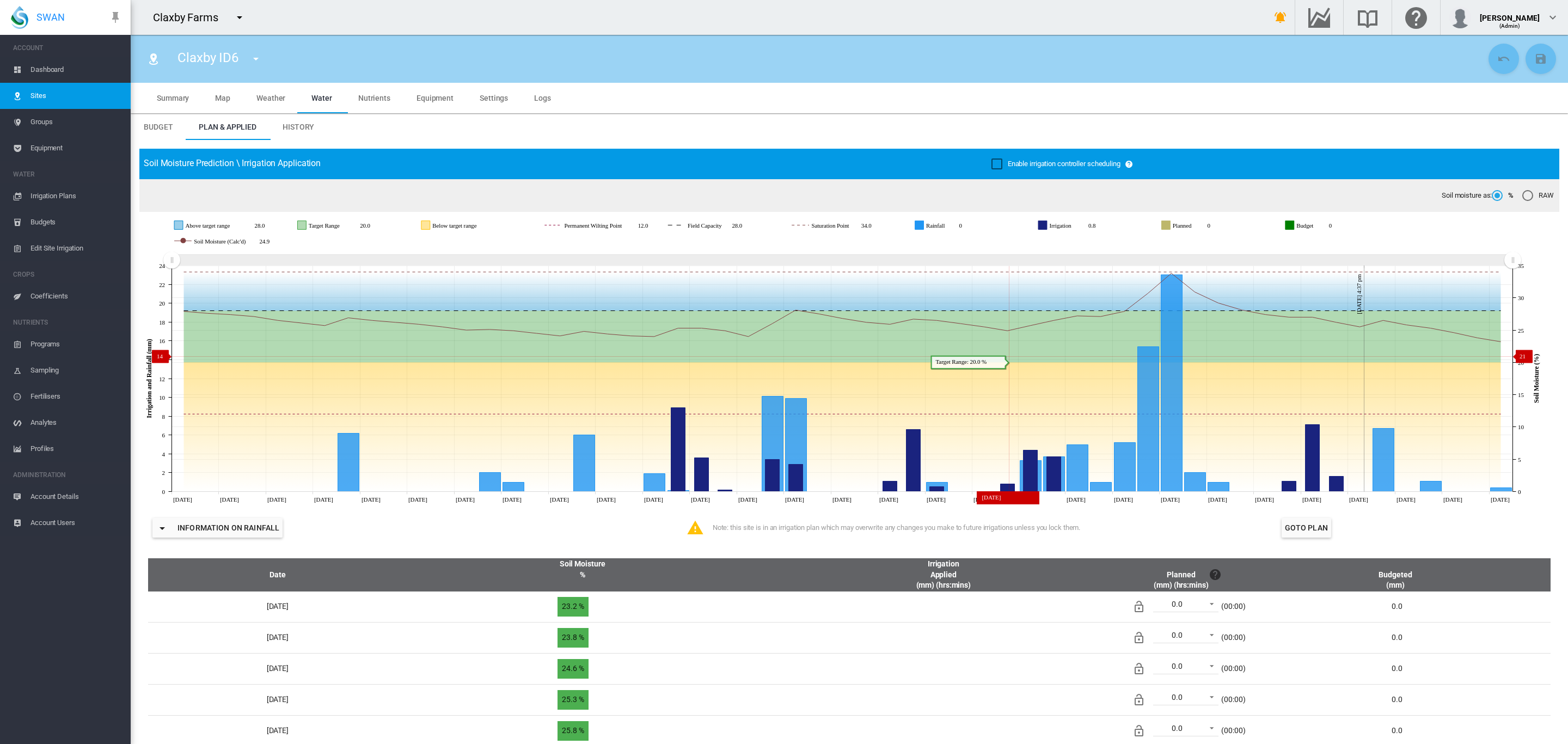
drag, startPoint x: 1029, startPoint y: 369, endPoint x: 1014, endPoint y: 356, distance: 19.8
click at [1014, 356] on g at bounding box center [842, 381] width 1338 height 219
click at [53, 69] on span "Dashboard" at bounding box center [76, 70] width 91 height 26
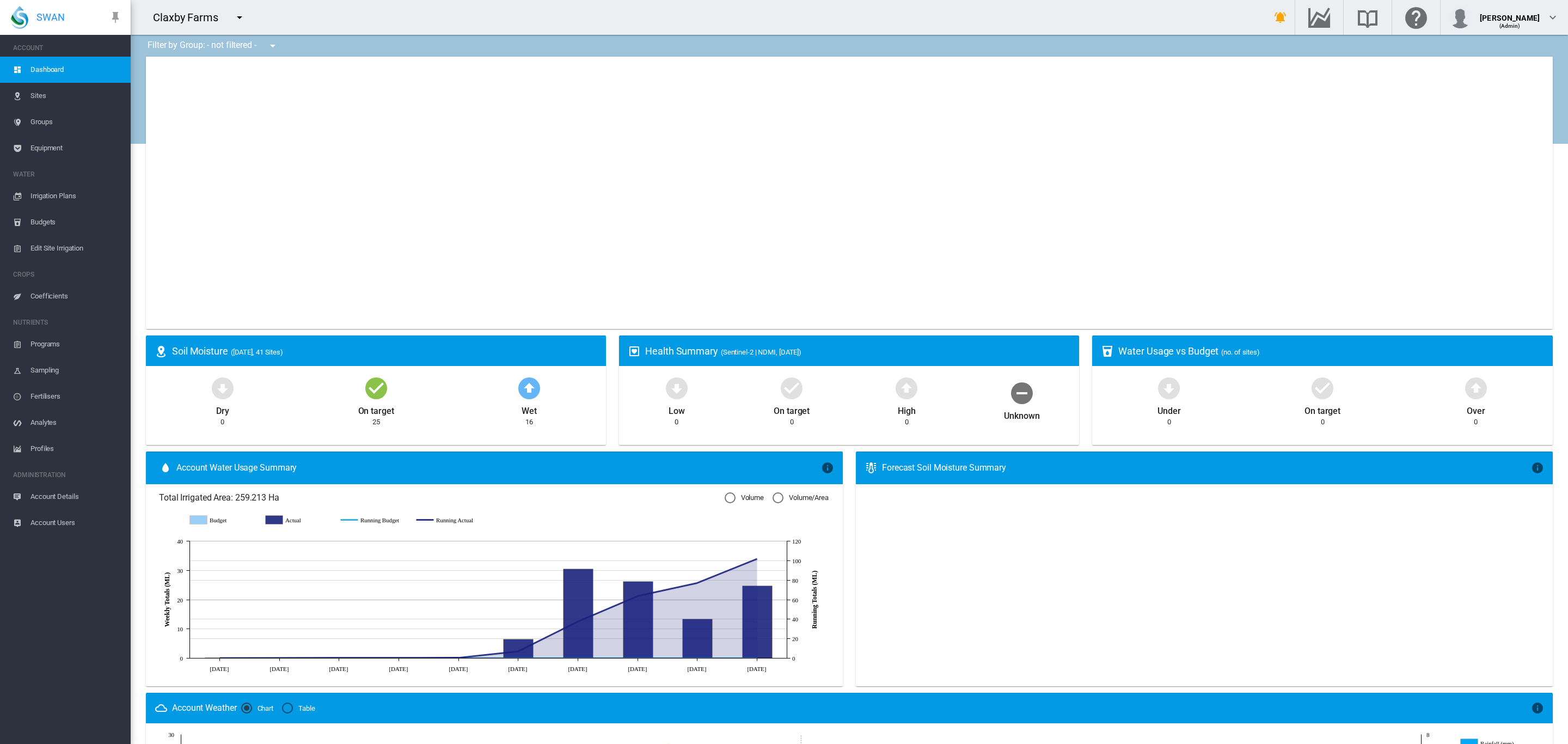
type input "**********"
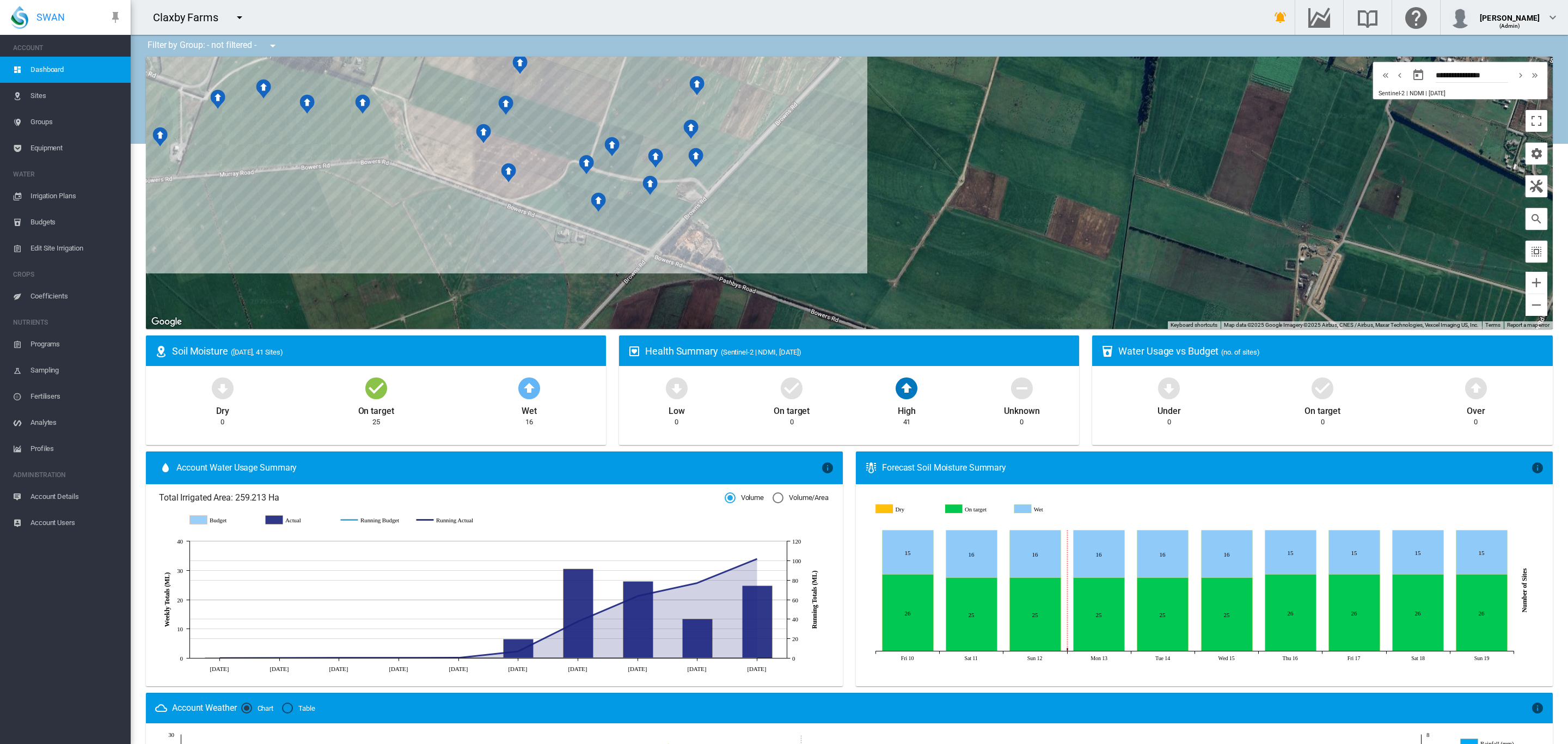
drag, startPoint x: 1023, startPoint y: 242, endPoint x: 1273, endPoint y: 361, distance: 276.9
click at [1273, 361] on div "Filter by Group: - not filtered - - not filtered - Broughtons Pivot Browns Road…" at bounding box center [849, 553] width 1437 height 1036
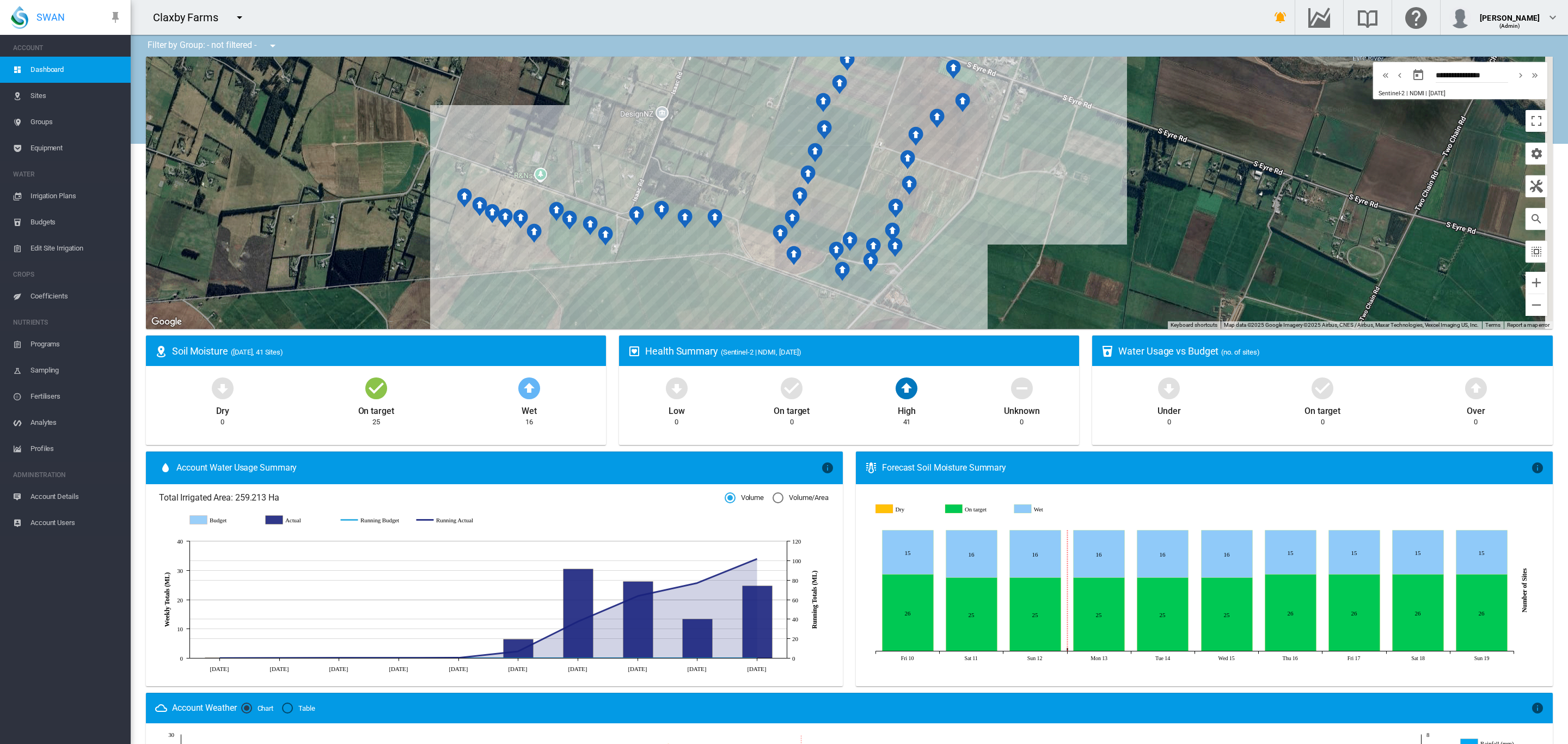
drag, startPoint x: 776, startPoint y: 258, endPoint x: 669, endPoint y: 288, distance: 111.1
click at [669, 288] on div at bounding box center [849, 192] width 1406 height 272
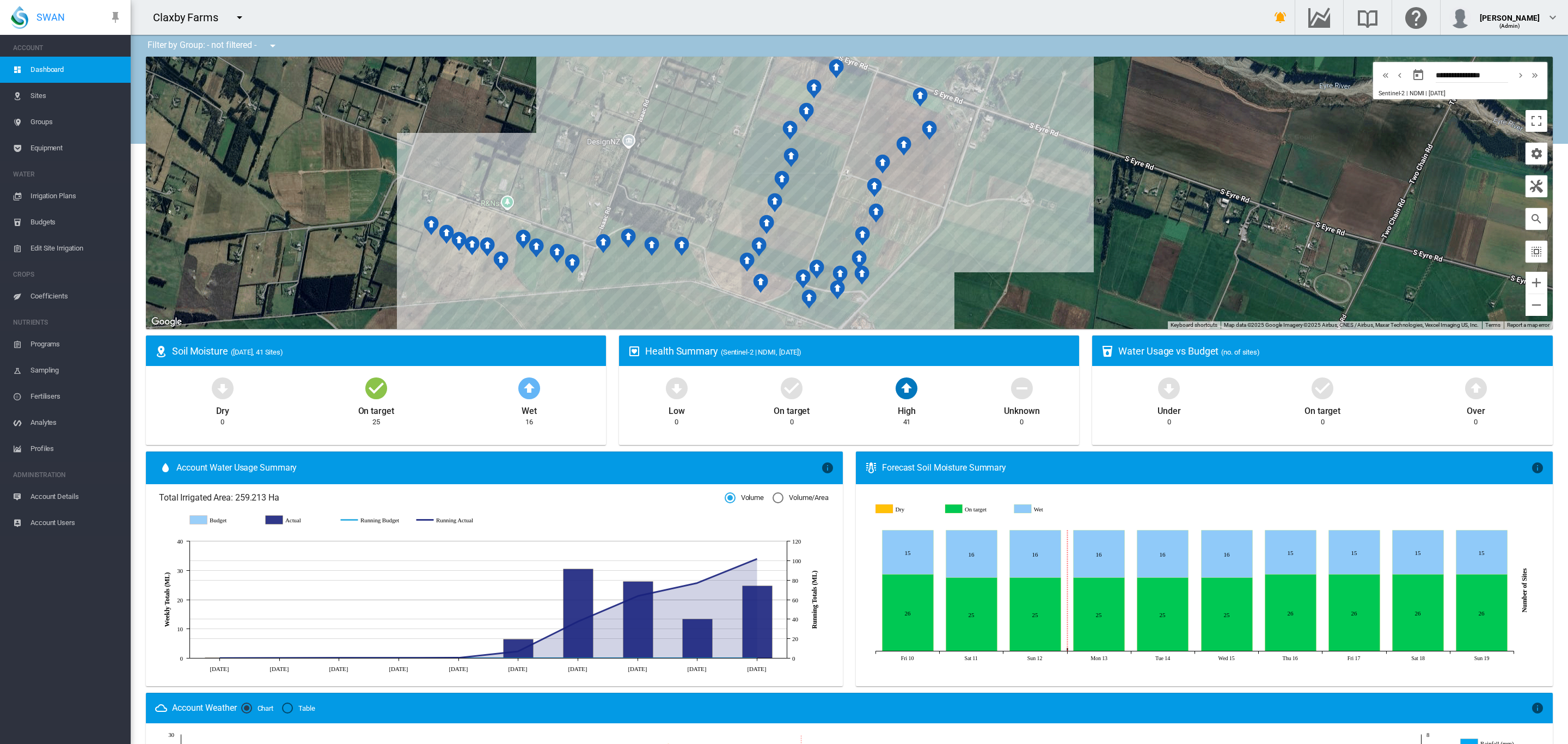
drag, startPoint x: 1062, startPoint y: 209, endPoint x: 1033, endPoint y: 237, distance: 40.3
click at [1033, 237] on div at bounding box center [849, 192] width 1406 height 272
click at [622, 268] on div "Claxby IB3 (5 Ha)" at bounding box center [849, 192] width 1406 height 272
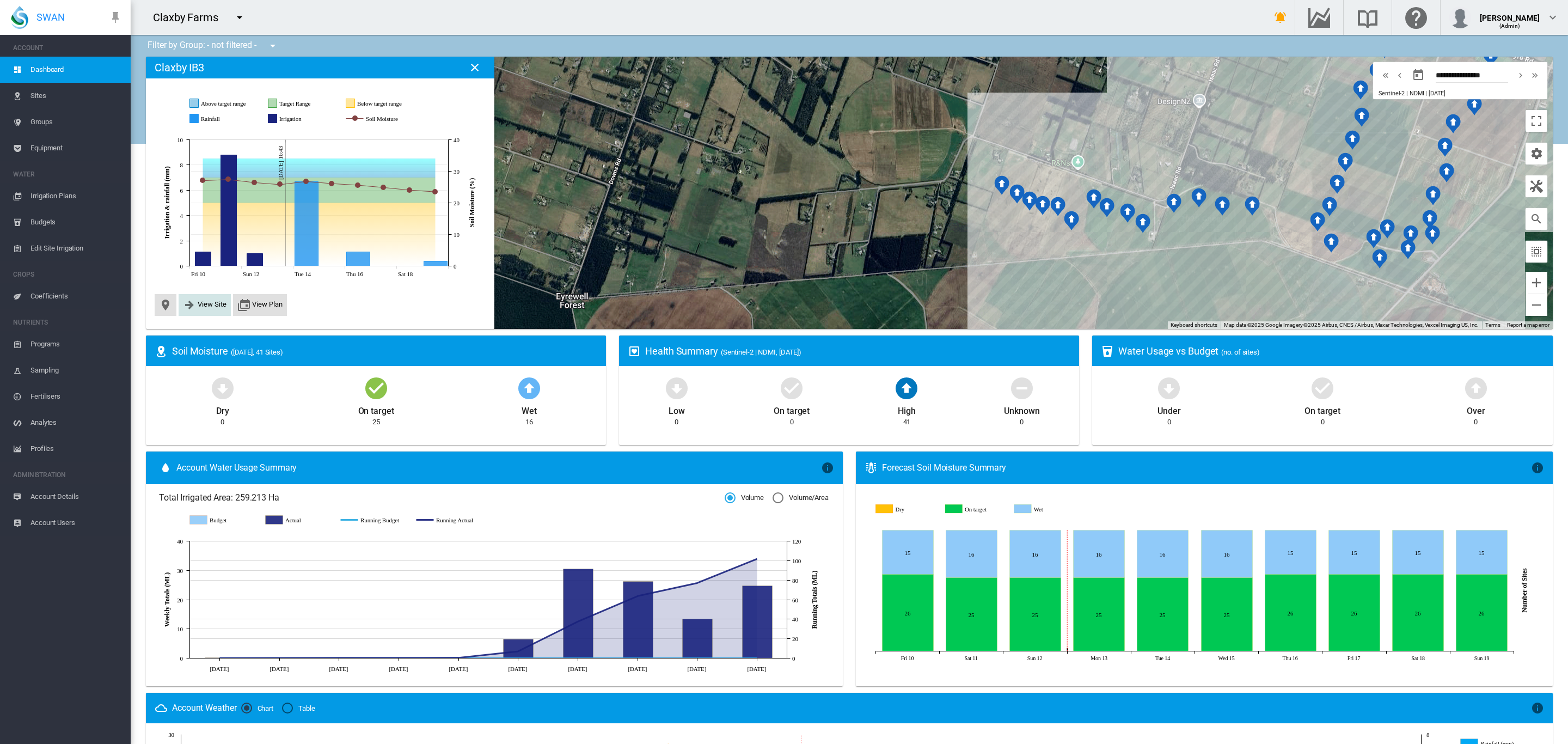
click at [202, 303] on span "View Site" at bounding box center [211, 304] width 29 height 8
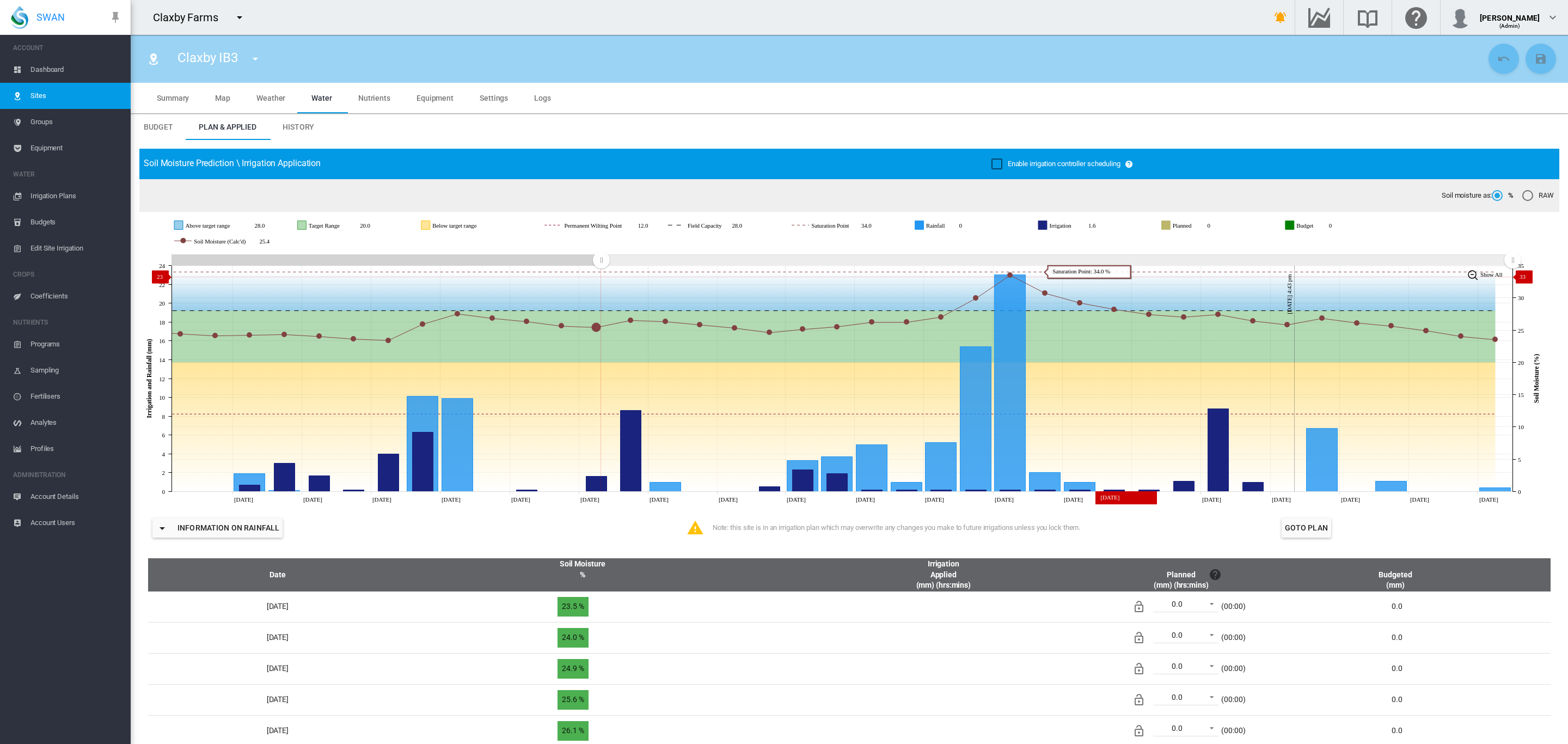
drag, startPoint x: 1189, startPoint y: 259, endPoint x: 588, endPoint y: 306, distance: 602.8
click at [600, 277] on icon "JavaScript chart by amCharts 3.21.15 Sep 13 Sep 15 Sep 17 Sep 19 Sep 21 Sep 23 …" at bounding box center [843, 379] width 1408 height 254
click at [41, 69] on span "Dashboard" at bounding box center [76, 70] width 91 height 26
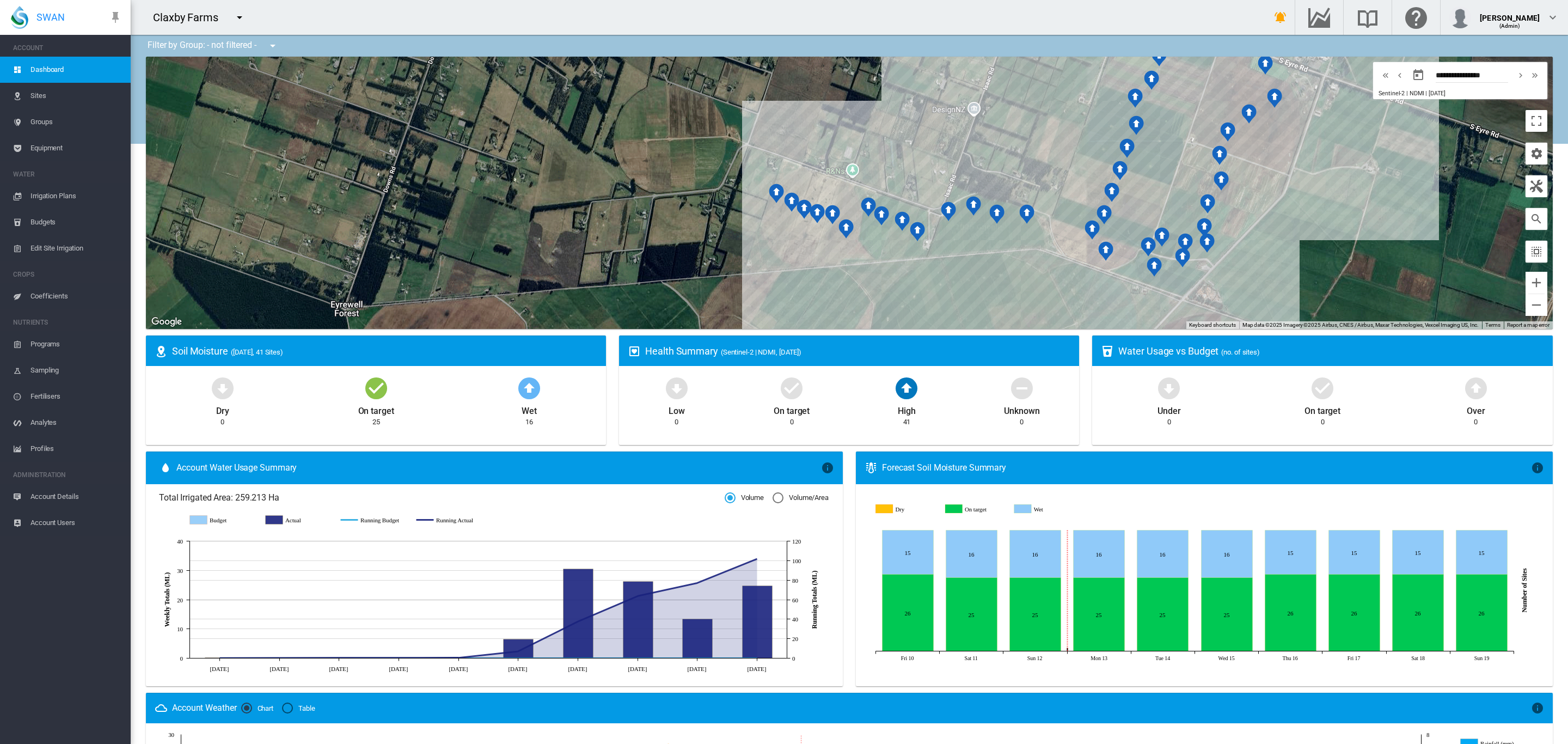
drag, startPoint x: 609, startPoint y: 176, endPoint x: 378, endPoint y: 187, distance: 231.3
click at [378, 187] on div at bounding box center [849, 192] width 1406 height 272
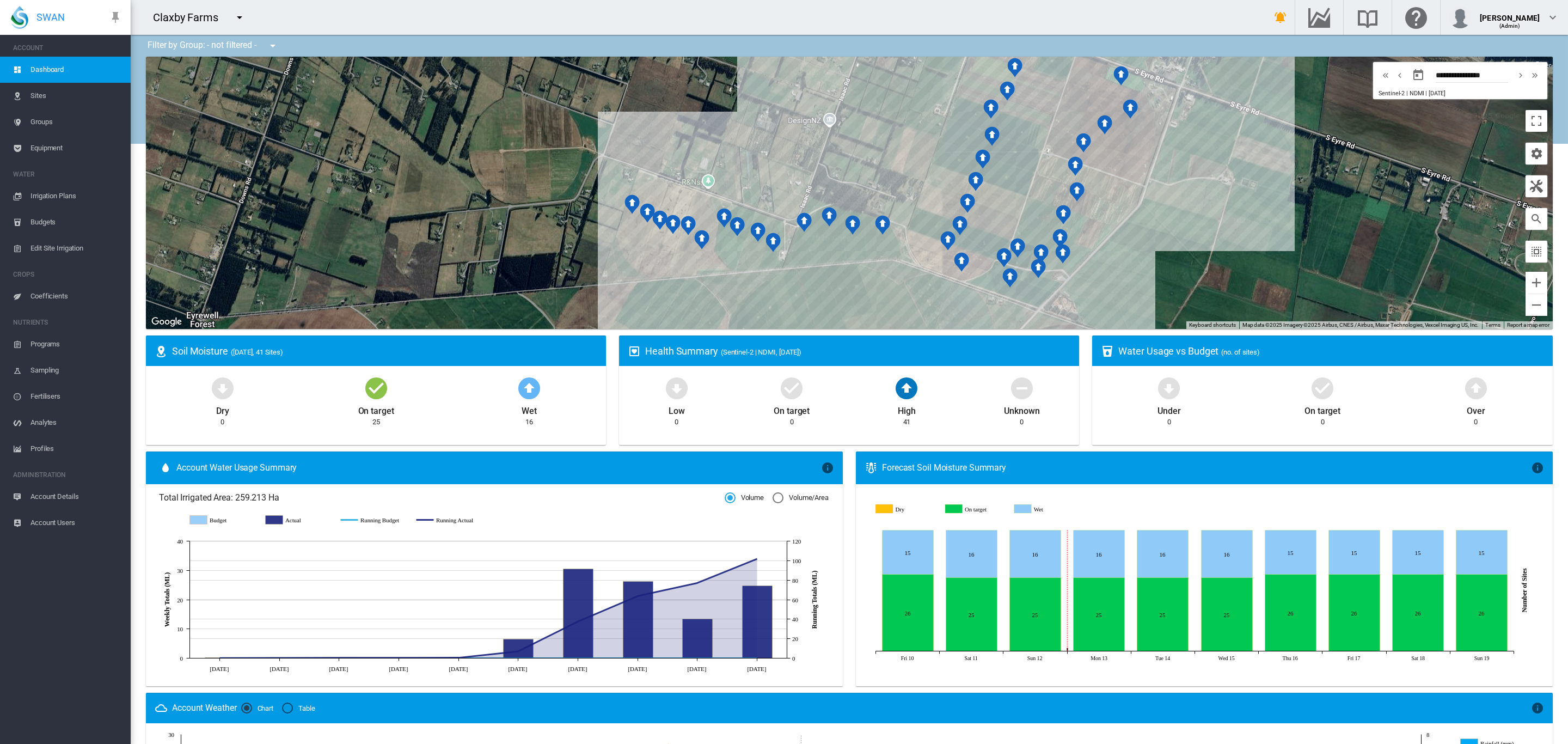
drag, startPoint x: 946, startPoint y: 287, endPoint x: 818, endPoint y: 302, distance: 128.9
click at [818, 302] on div at bounding box center [849, 192] width 1406 height 272
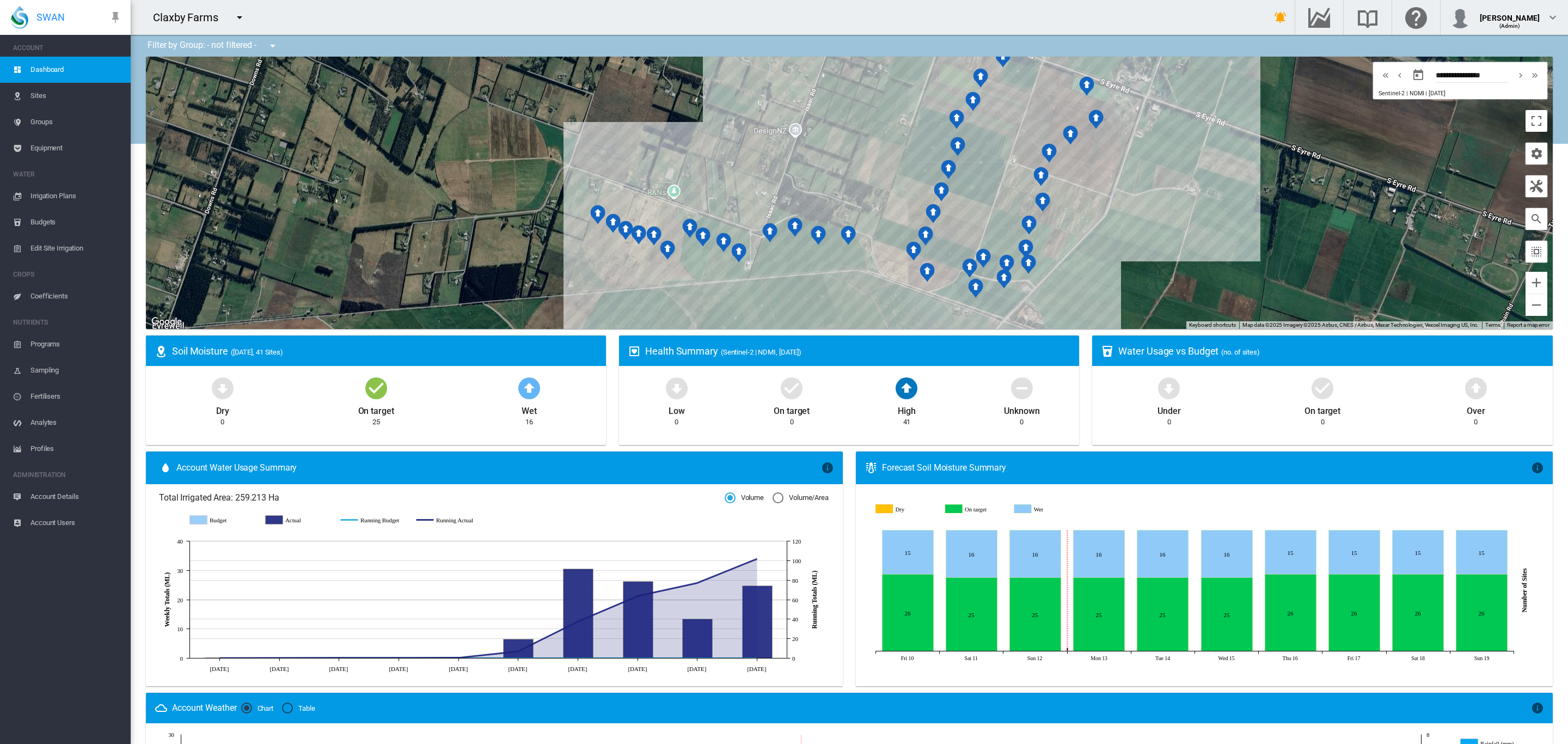
drag, startPoint x: 937, startPoint y: 288, endPoint x: 902, endPoint y: 301, distance: 37.3
click at [902, 301] on div at bounding box center [849, 192] width 1406 height 272
click at [243, 16] on md-icon "icon-menu-down" at bounding box center [240, 17] width 13 height 13
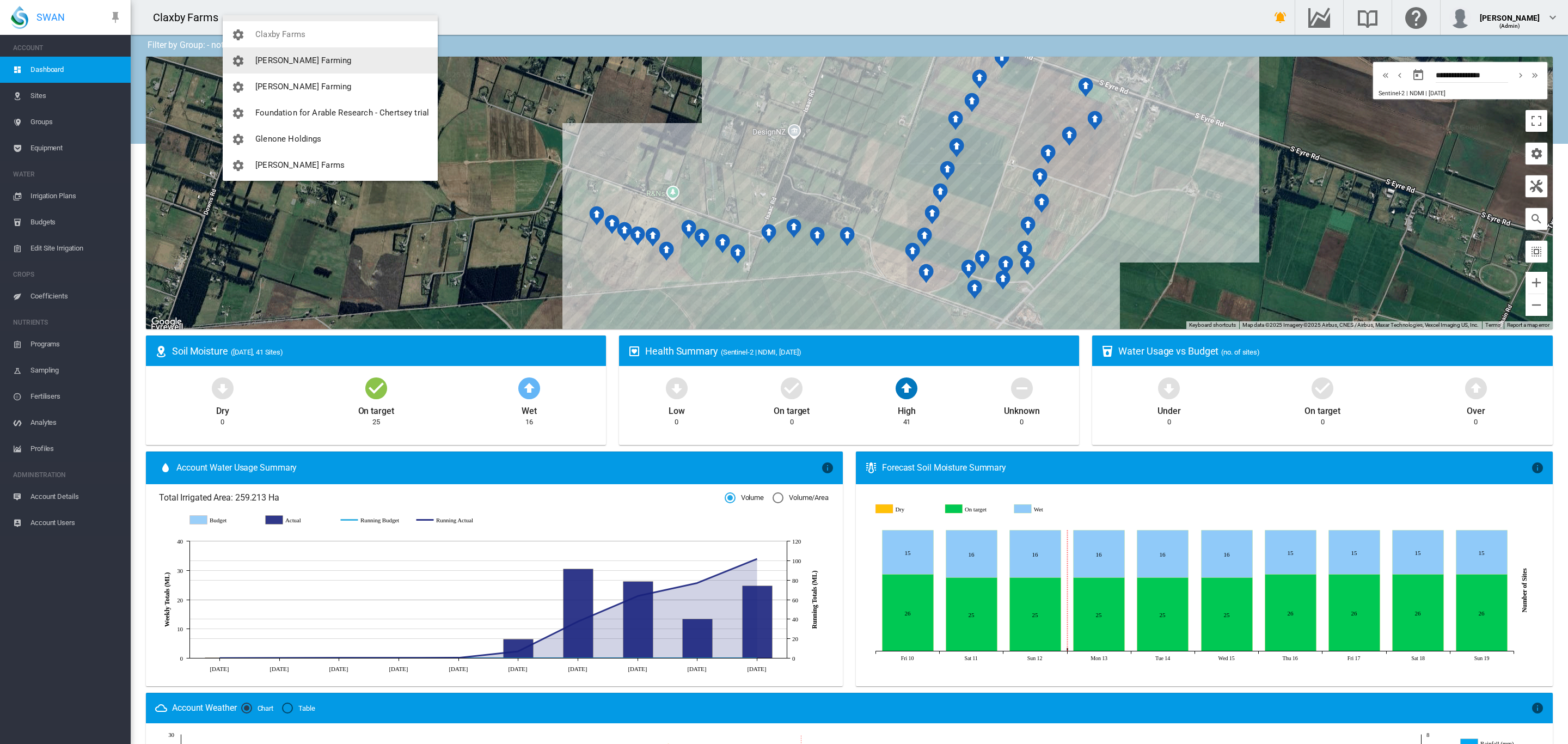
scroll to position [122, 0]
click at [292, 115] on span "Glenone Holdings" at bounding box center [288, 119] width 66 height 10
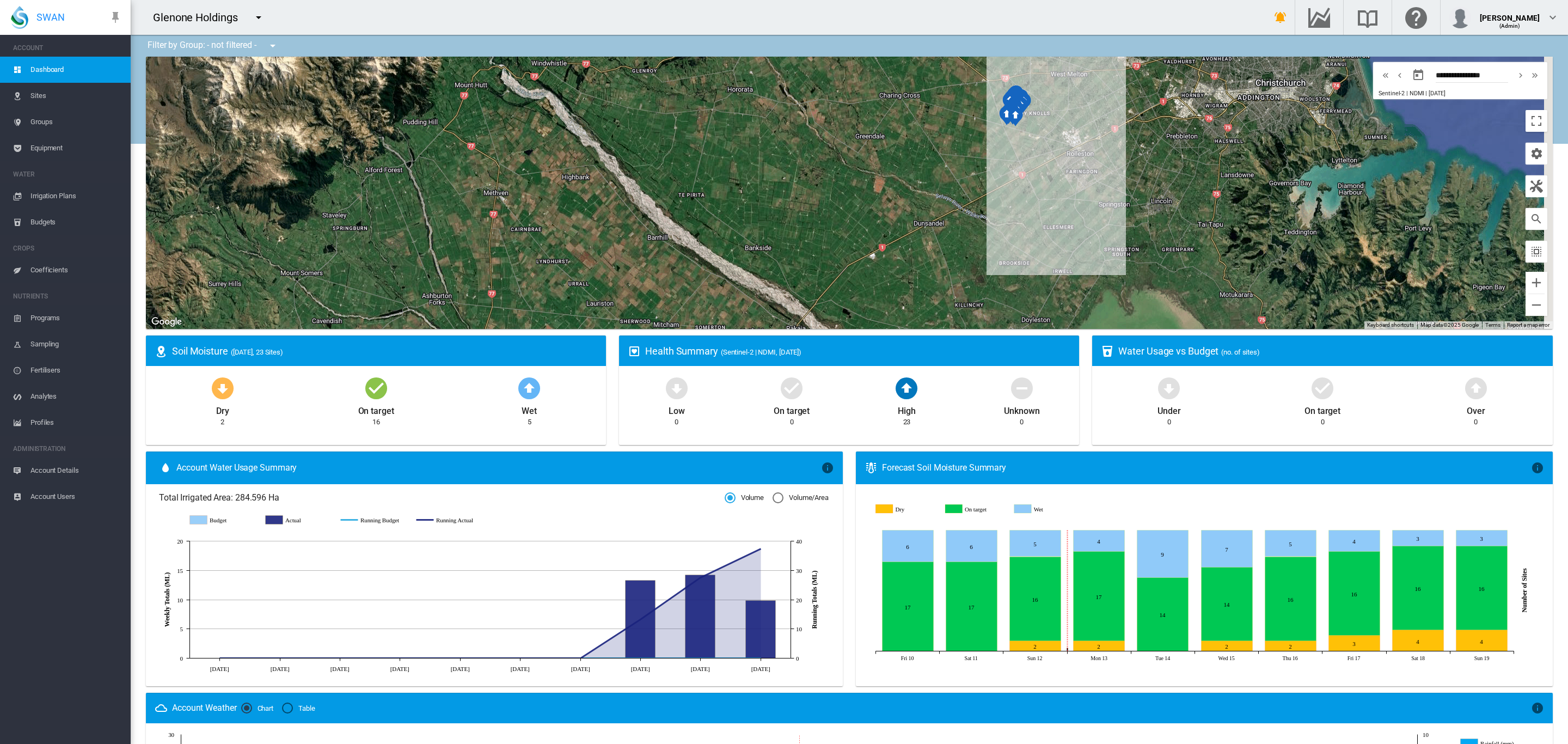
drag, startPoint x: 1029, startPoint y: 197, endPoint x: 988, endPoint y: 282, distance: 94.4
click at [988, 282] on div at bounding box center [849, 192] width 1406 height 272
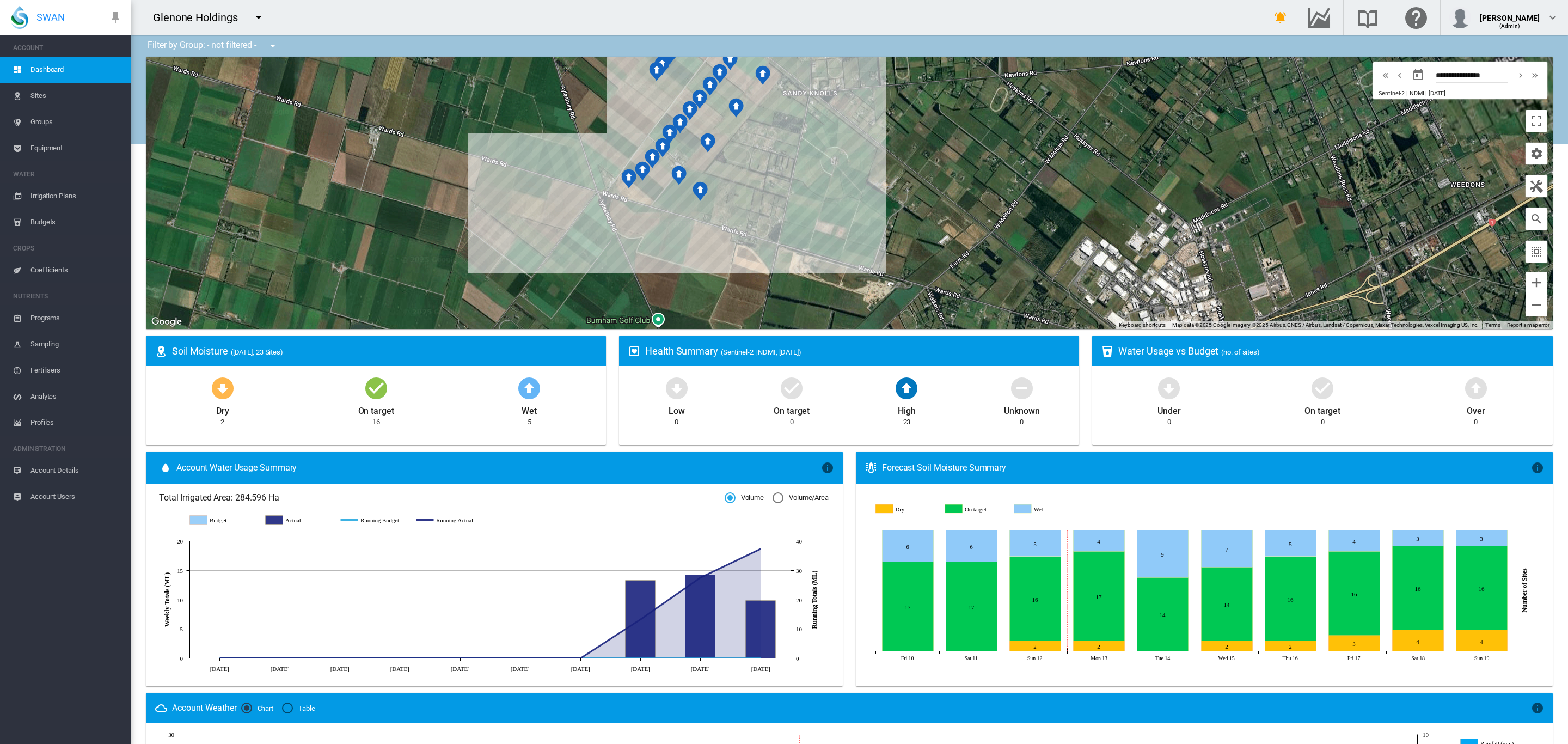
drag, startPoint x: 815, startPoint y: 133, endPoint x: 1047, endPoint y: 234, distance: 253.0
click at [1047, 234] on div at bounding box center [849, 192] width 1406 height 272
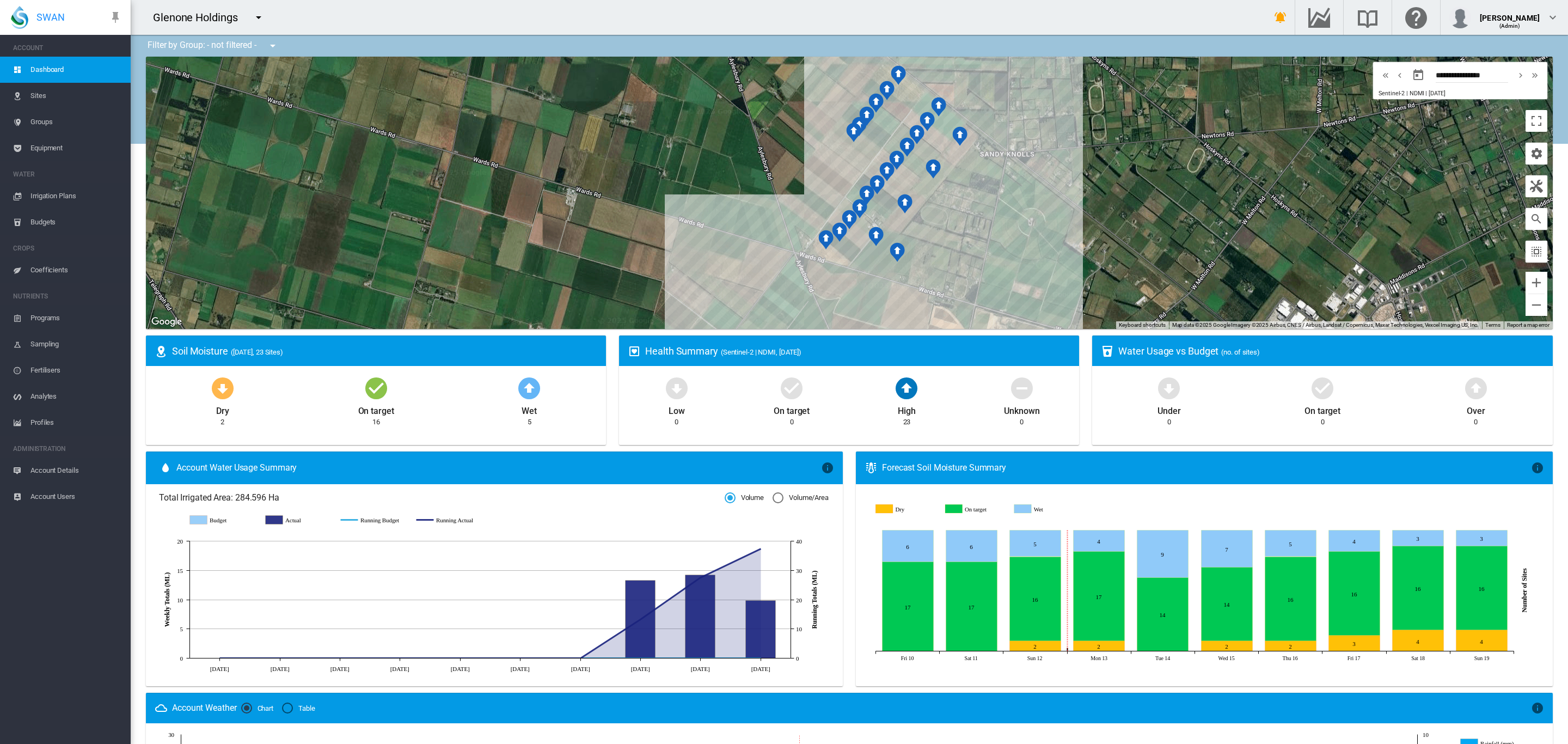
drag, startPoint x: 1002, startPoint y: 187, endPoint x: 1118, endPoint y: 214, distance: 119.1
click at [1118, 214] on div at bounding box center [849, 192] width 1406 height 272
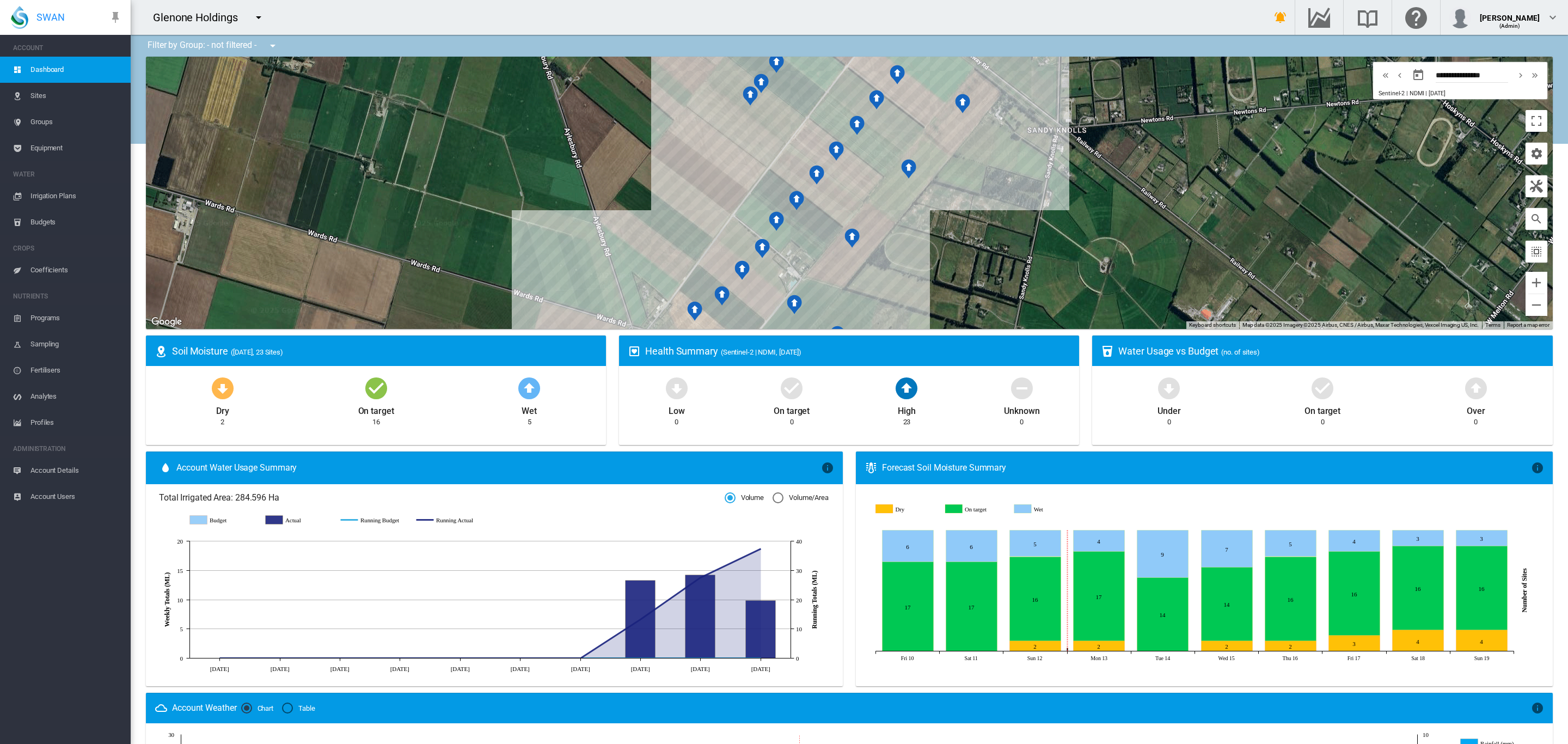
drag, startPoint x: 1135, startPoint y: 213, endPoint x: 1178, endPoint y: 197, distance: 45.9
click at [1178, 197] on div at bounding box center [849, 192] width 1406 height 272
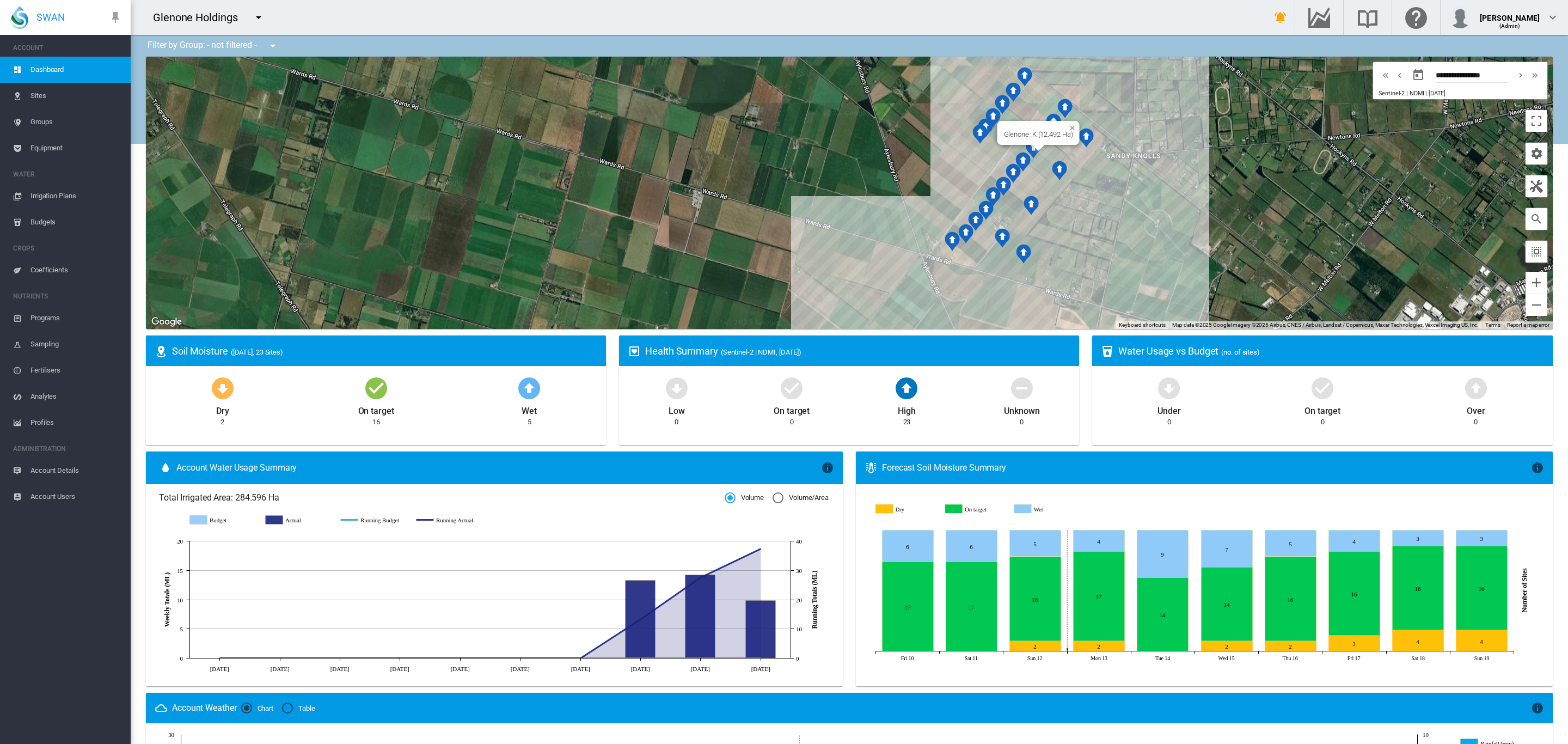
click at [1047, 150] on div "Glenone_K (12.492 Ha)" at bounding box center [849, 192] width 1406 height 272
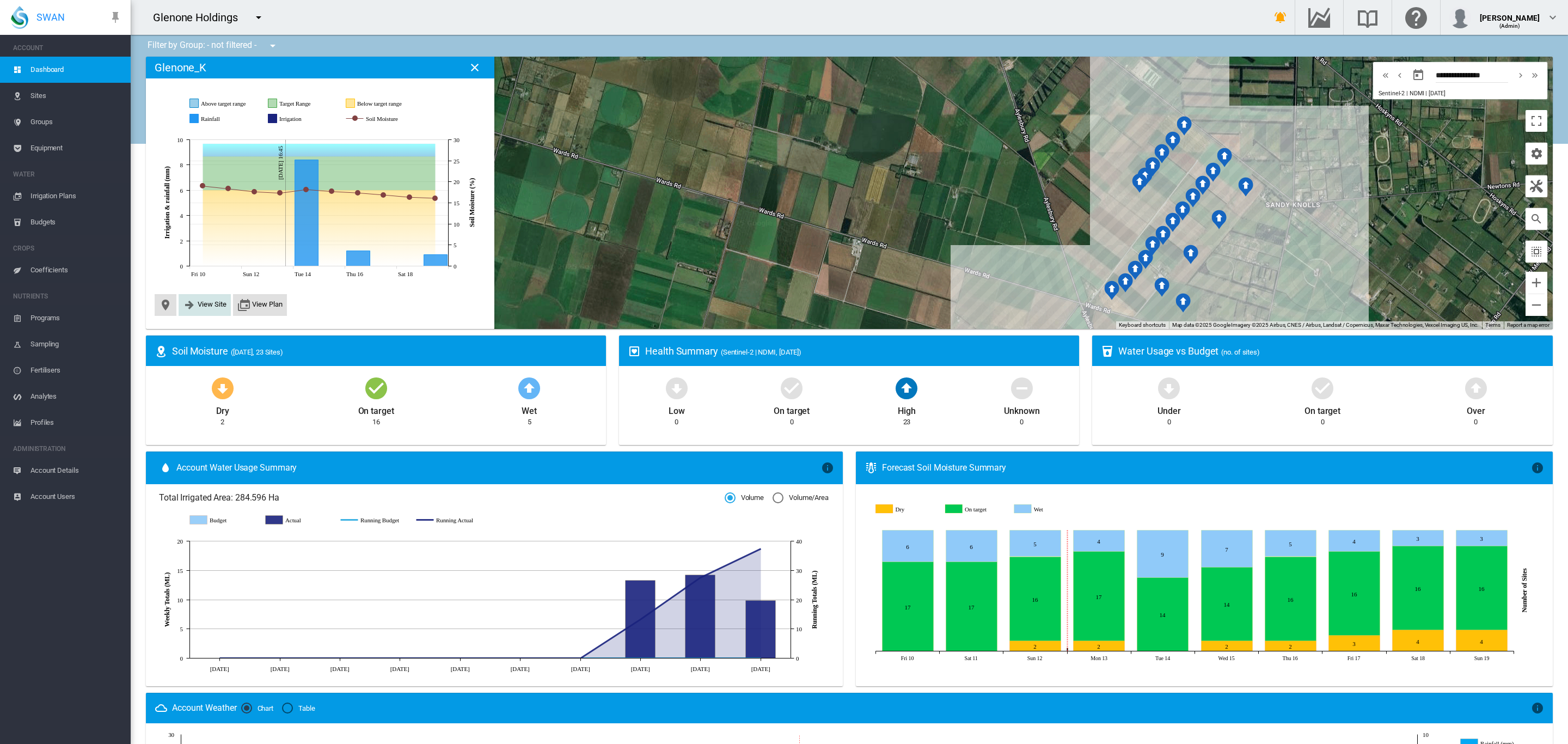
click at [202, 301] on span "View Site" at bounding box center [211, 304] width 29 height 8
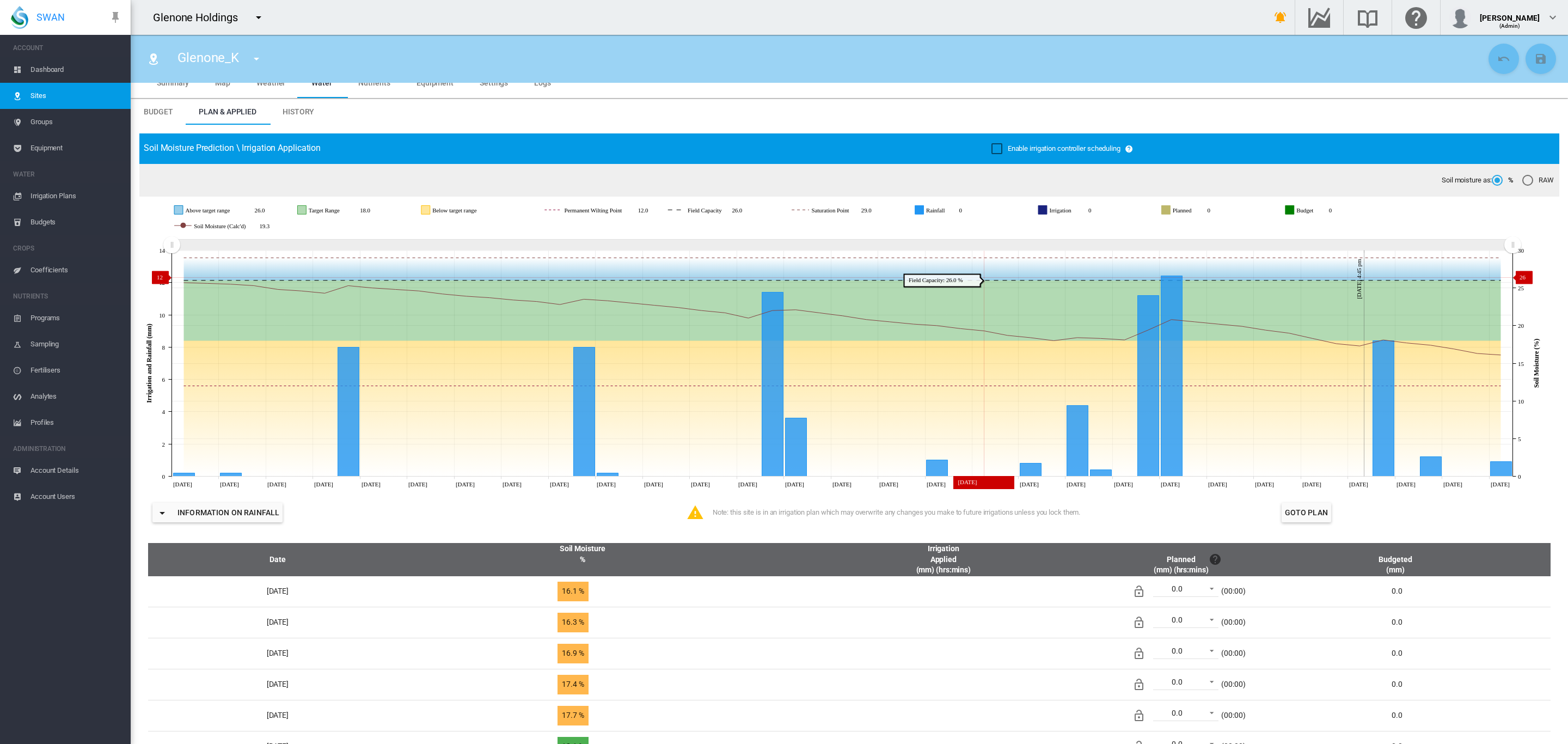
scroll to position [20, 0]
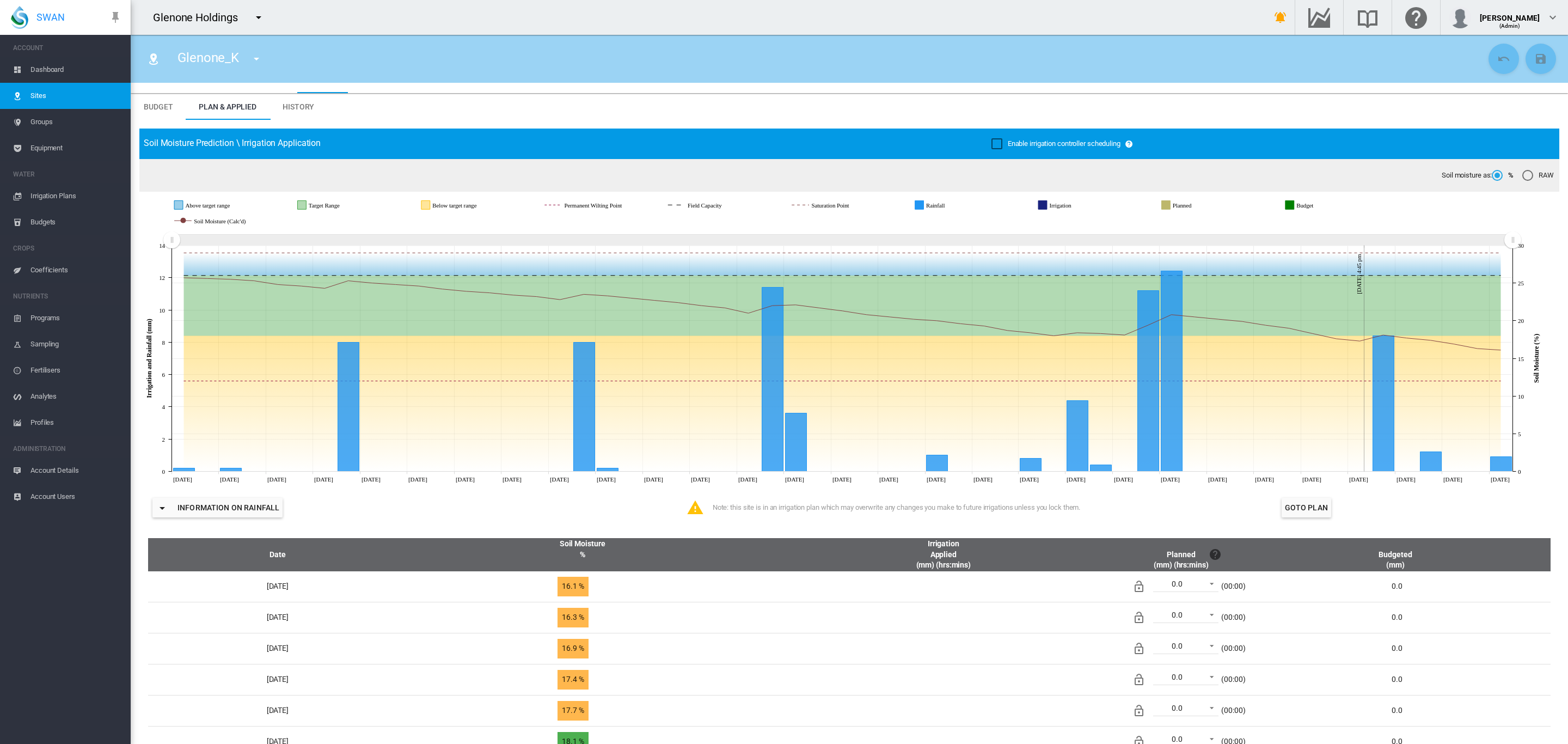
click at [64, 67] on span "Dashboard" at bounding box center [76, 70] width 91 height 26
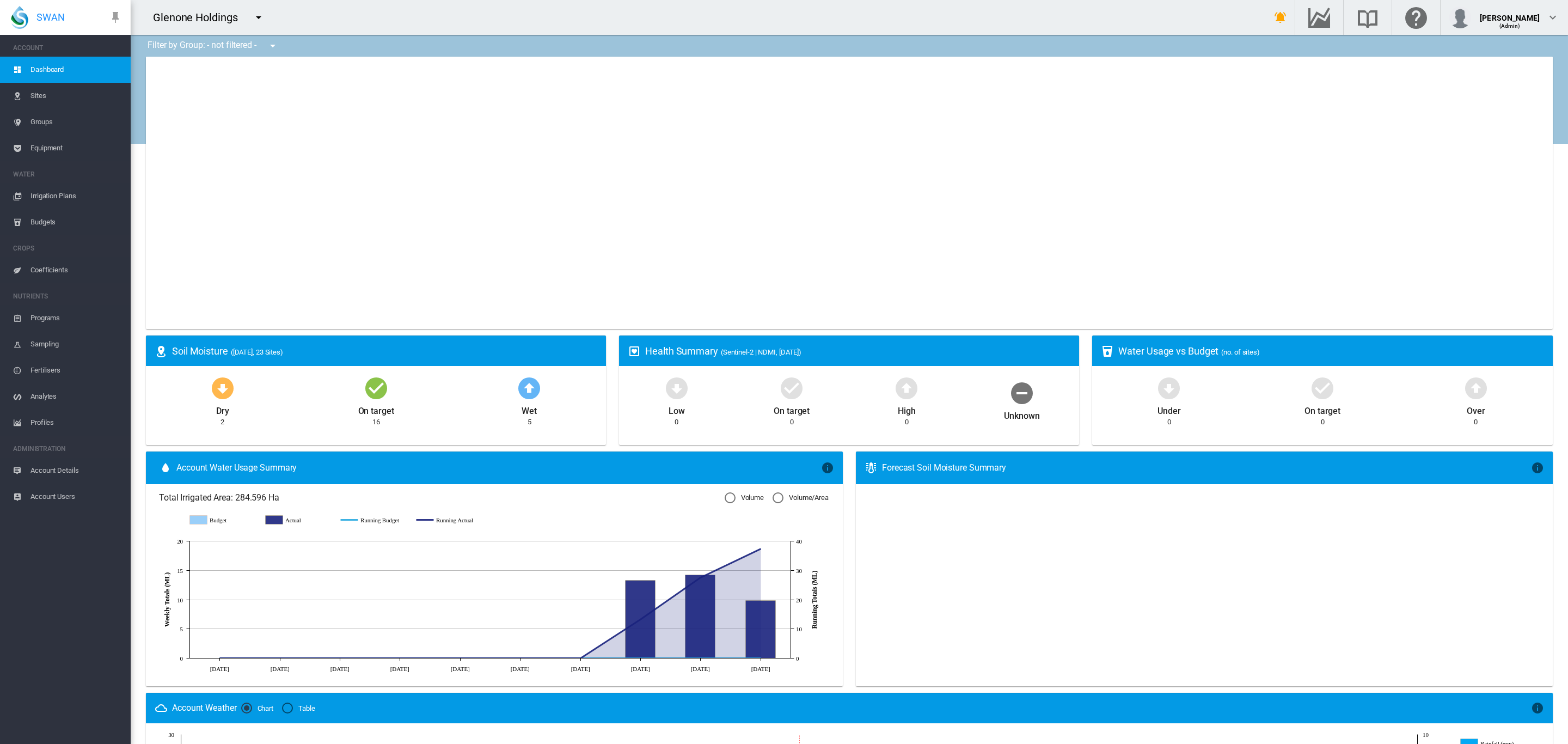
type input "**********"
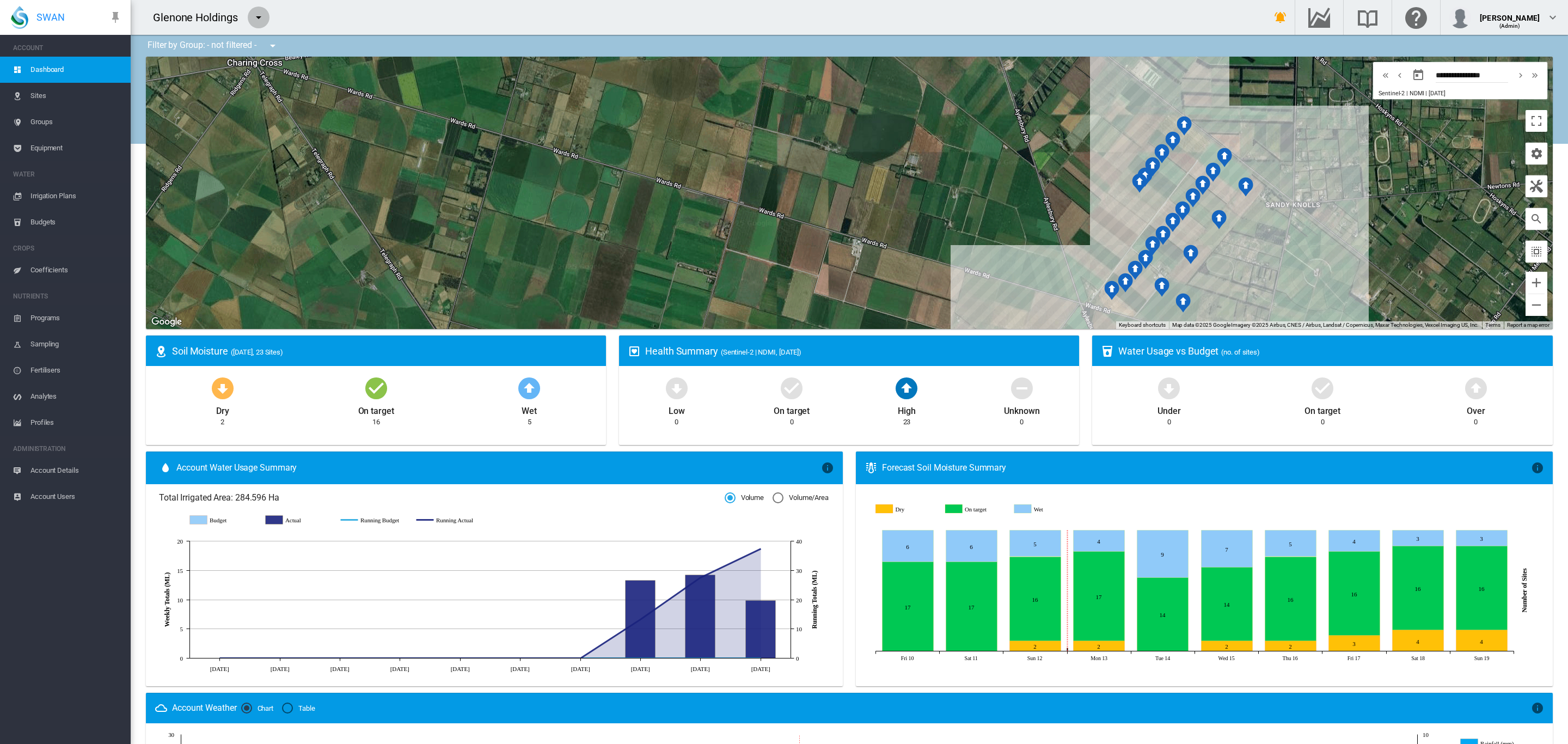
click at [255, 15] on md-icon "icon-menu-down" at bounding box center [259, 17] width 13 height 13
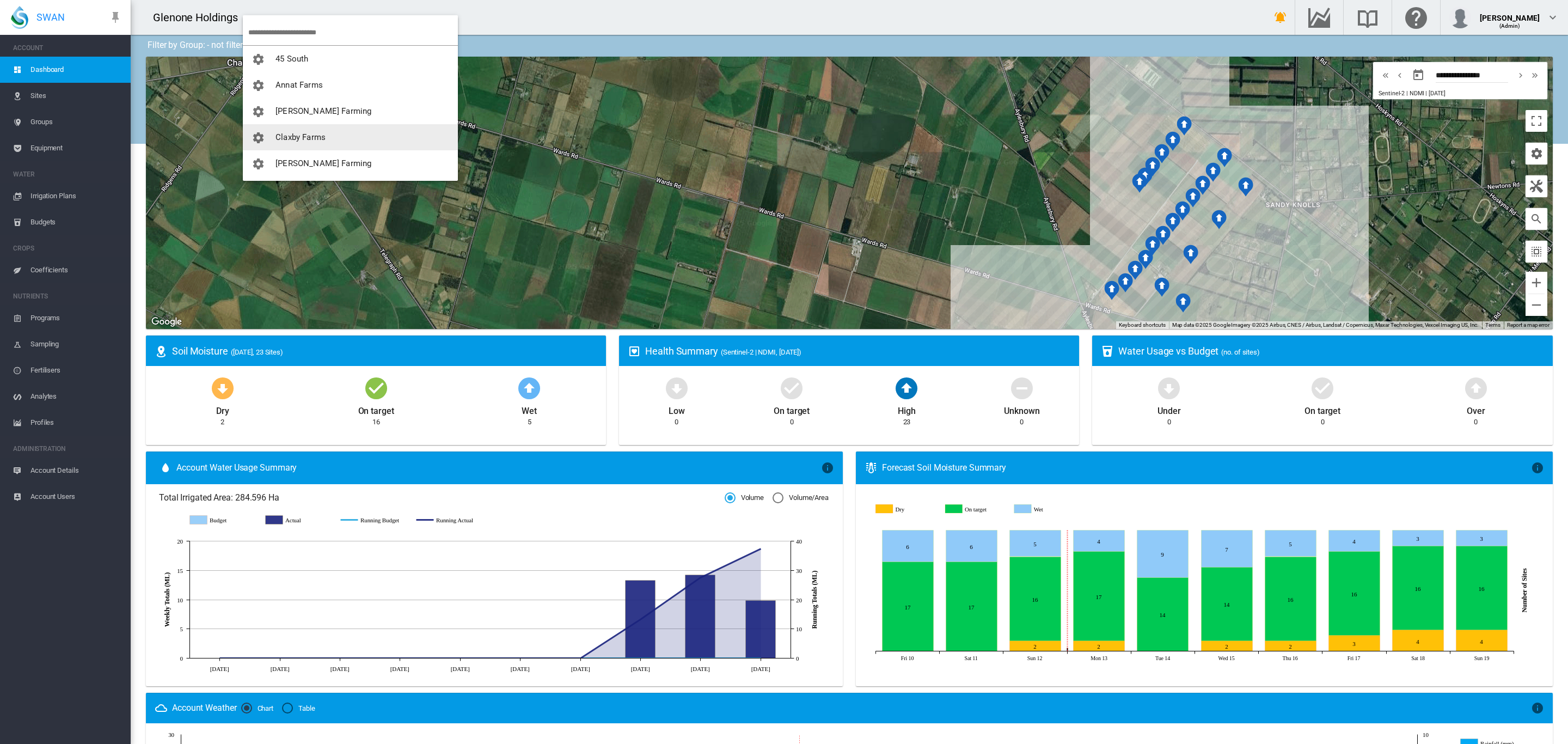
click at [317, 129] on button "Claxby Farms" at bounding box center [351, 137] width 215 height 26
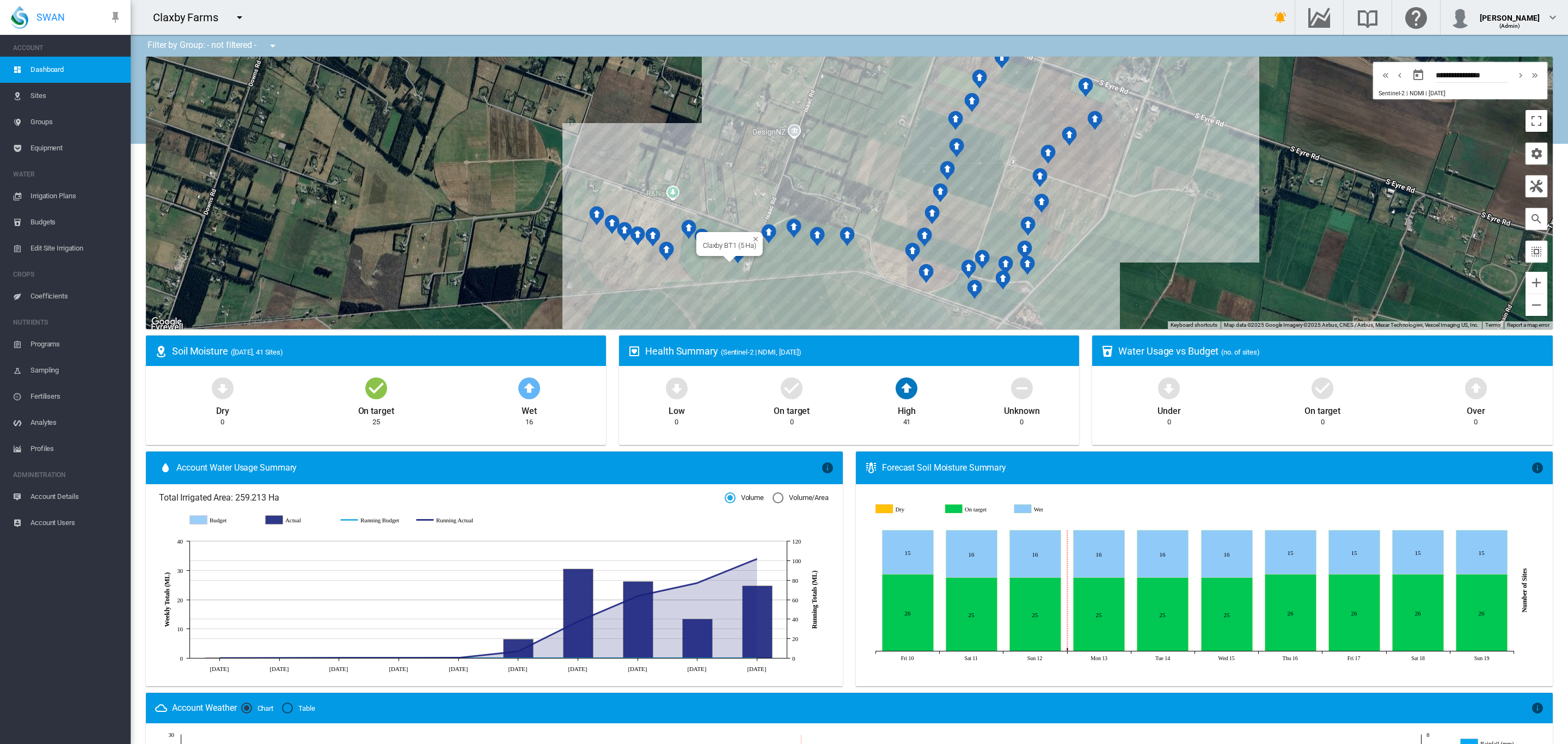
click at [705, 267] on div "Claxby BT1 (5 Ha)" at bounding box center [849, 192] width 1406 height 272
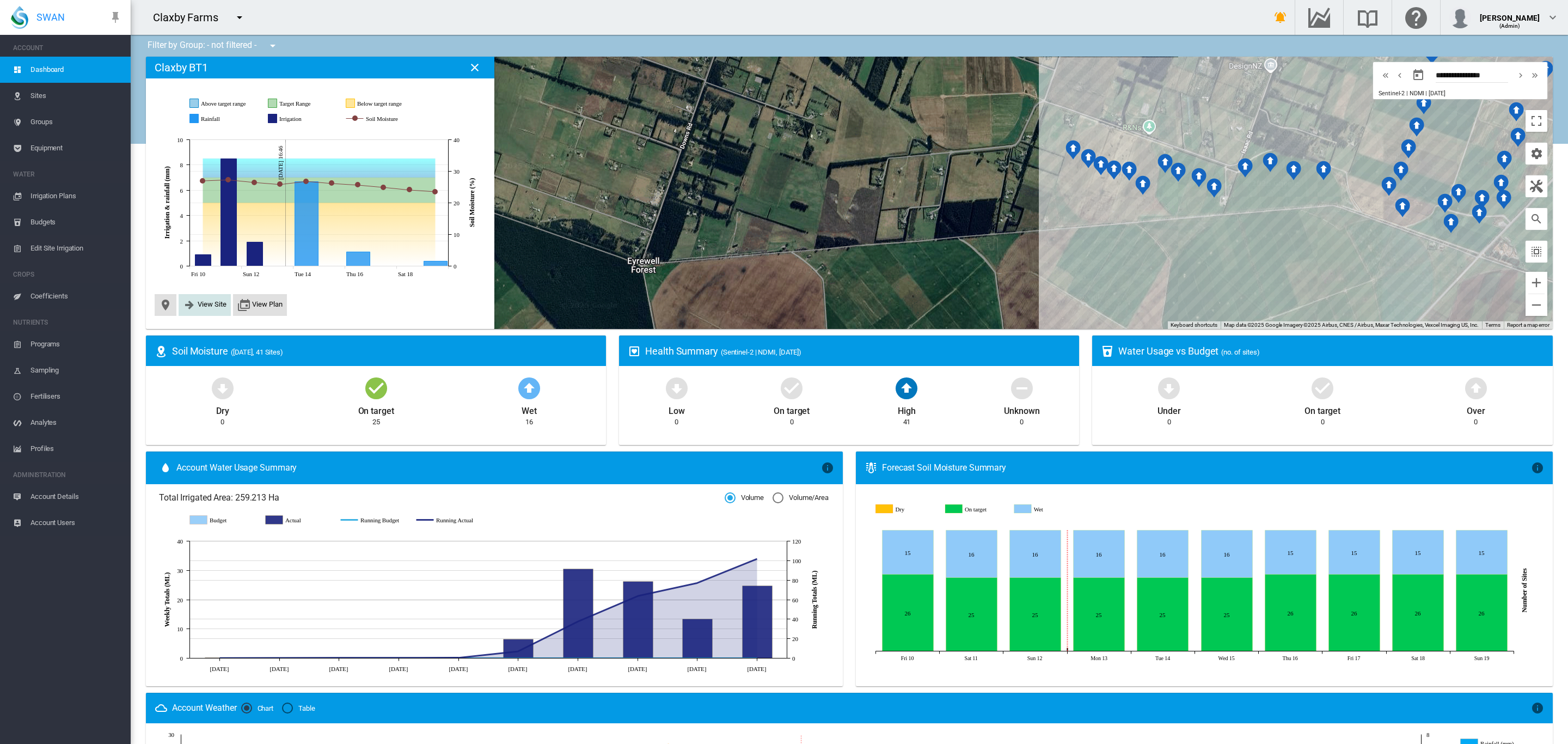
click at [207, 306] on span "View Site" at bounding box center [211, 304] width 29 height 8
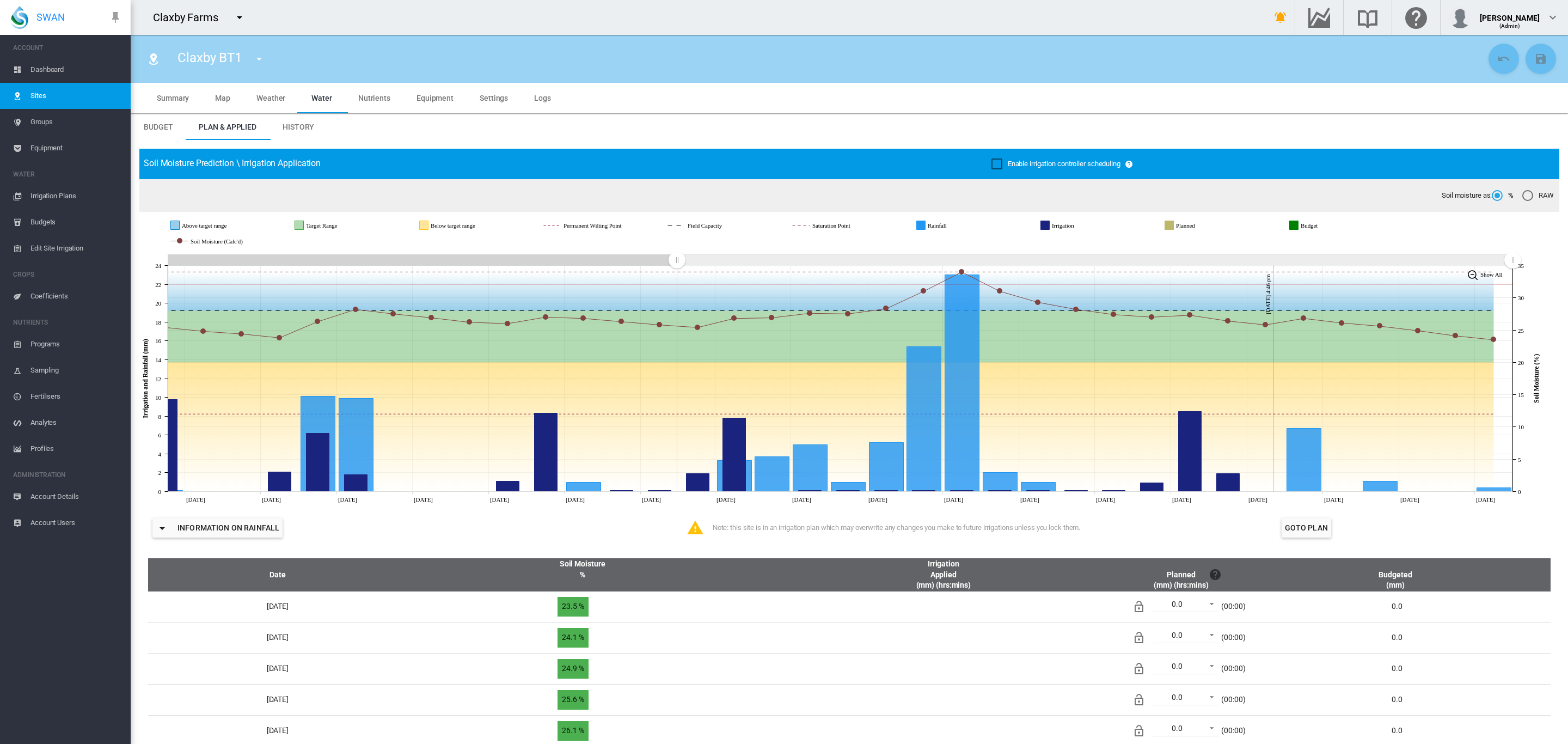
drag, startPoint x: 1187, startPoint y: 261, endPoint x: 700, endPoint y: 282, distance: 487.5
click at [677, 285] on icon "JavaScript chart by amCharts 3.21.15 Sep 15 Sep 17 Sep 19 Sep 21 Sep 23 Sep 25 …" at bounding box center [843, 379] width 1408 height 254
click at [54, 69] on span "Dashboard" at bounding box center [76, 70] width 91 height 26
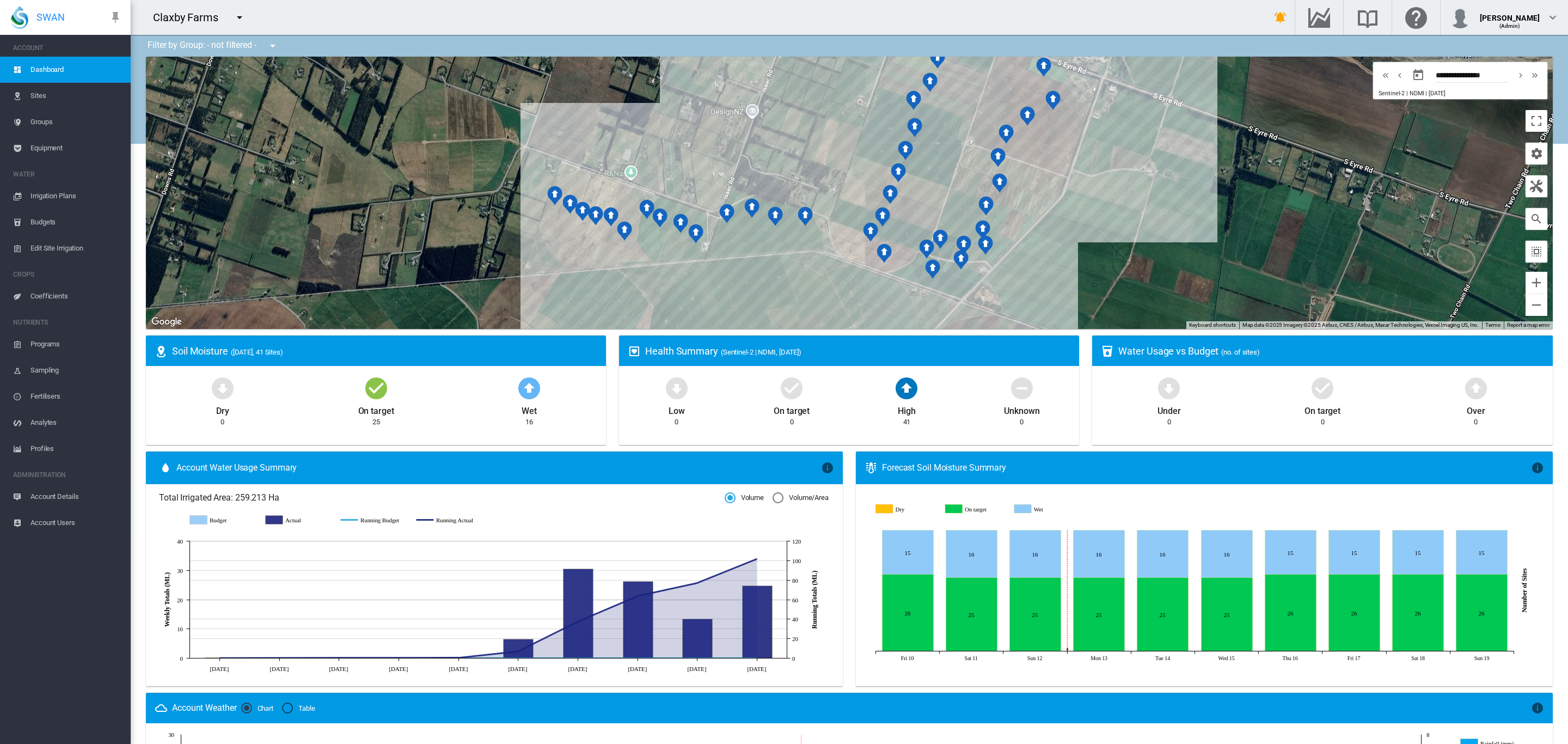
drag, startPoint x: 842, startPoint y: 190, endPoint x: 315, endPoint y: 233, distance: 528.8
click at [318, 237] on div at bounding box center [849, 192] width 1406 height 272
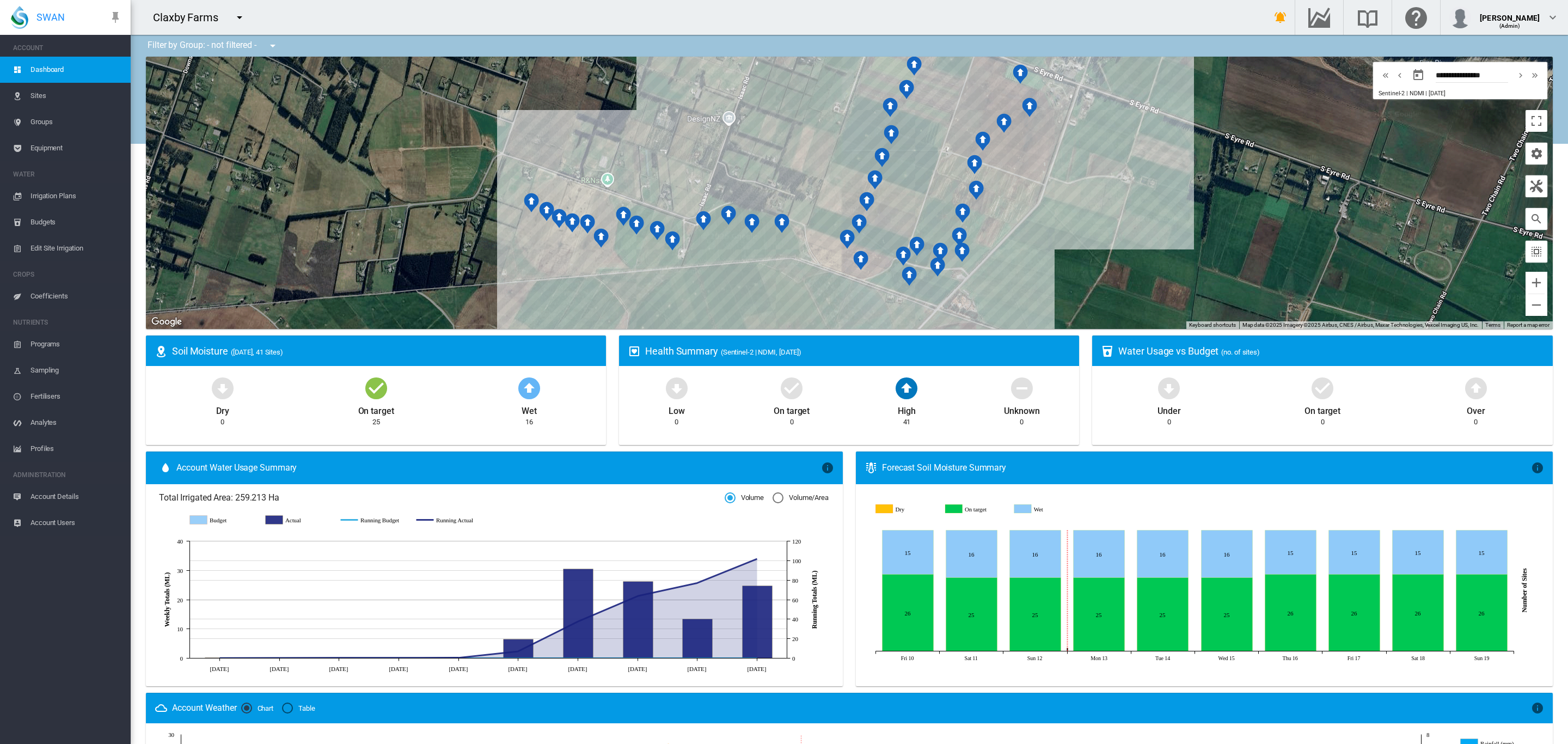
click at [60, 191] on span "Irrigation Plans" at bounding box center [76, 195] width 91 height 26
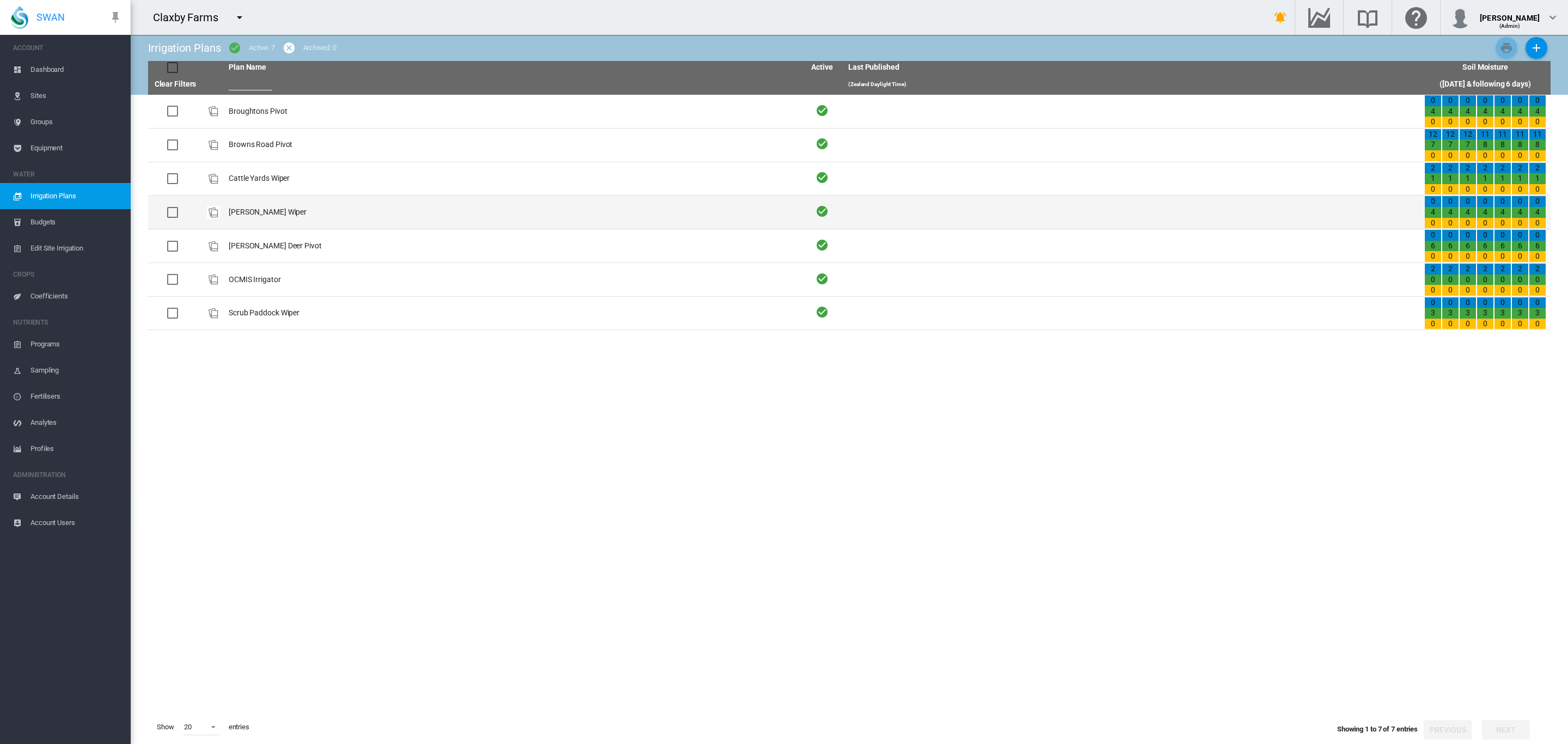
click at [263, 213] on td "[PERSON_NAME] Wiper" at bounding box center [512, 211] width 576 height 33
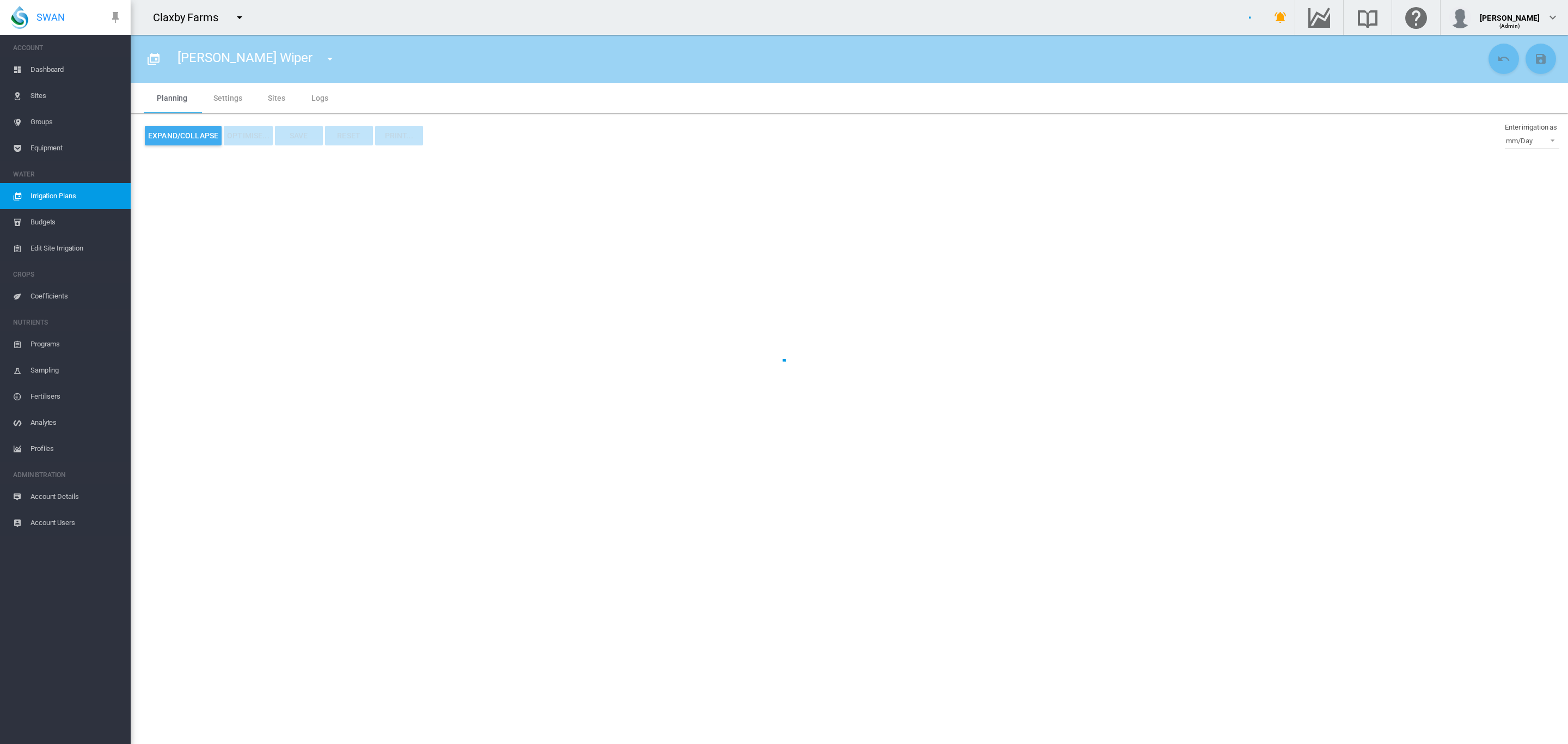
type input "**********"
type input "*"
type input "****"
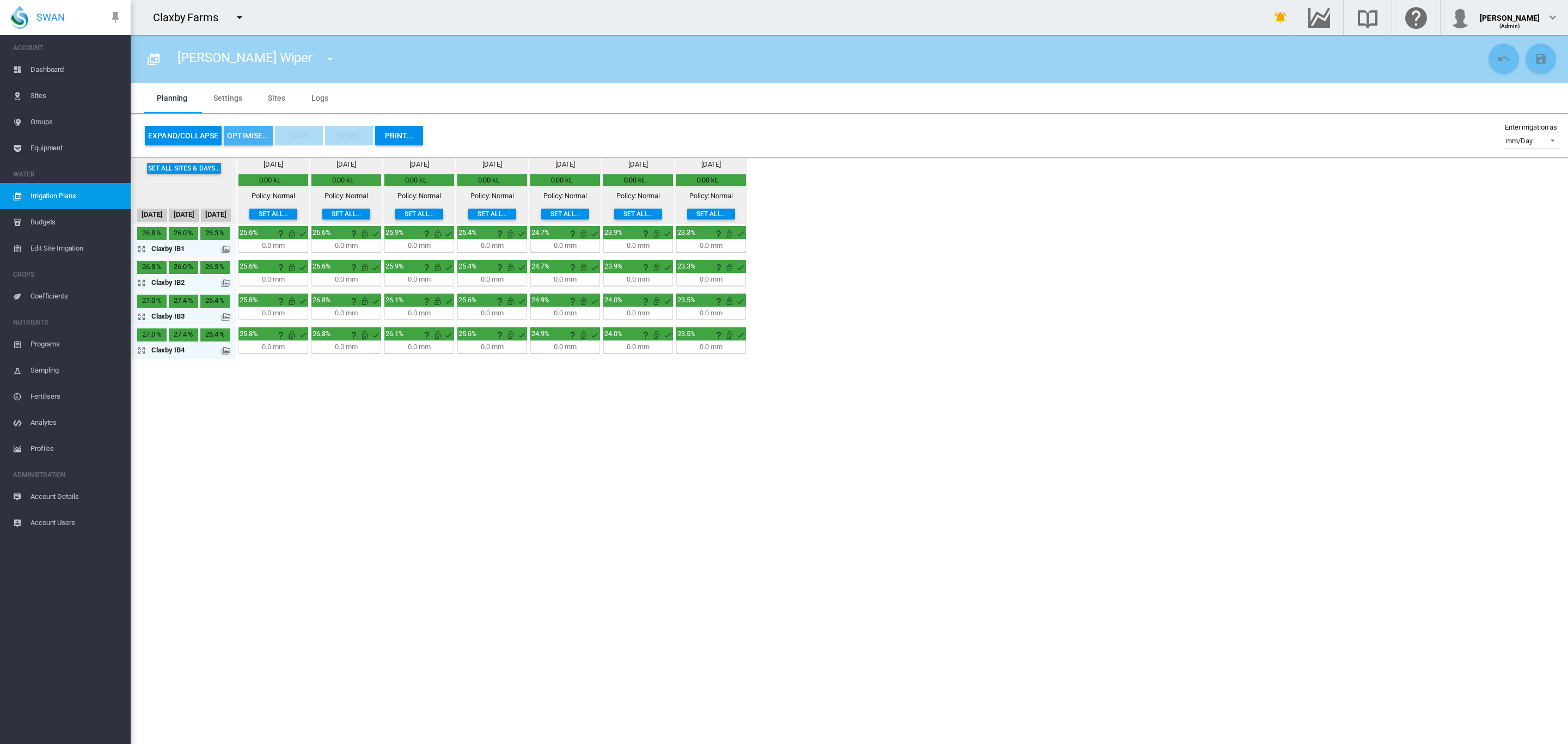
click at [249, 136] on button "OPTIMISE..." at bounding box center [248, 136] width 49 height 20
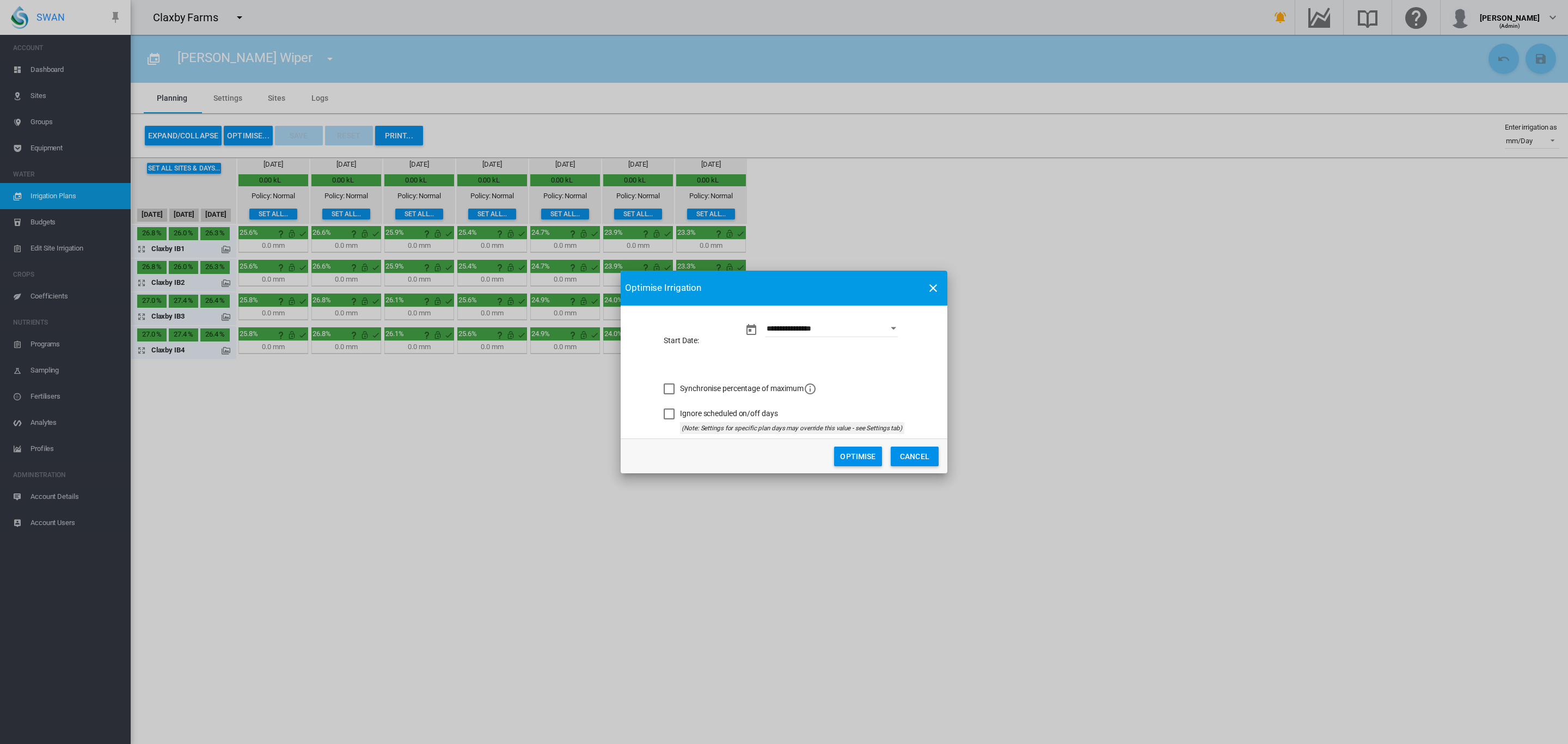
click at [865, 457] on button "Optimise" at bounding box center [858, 456] width 48 height 20
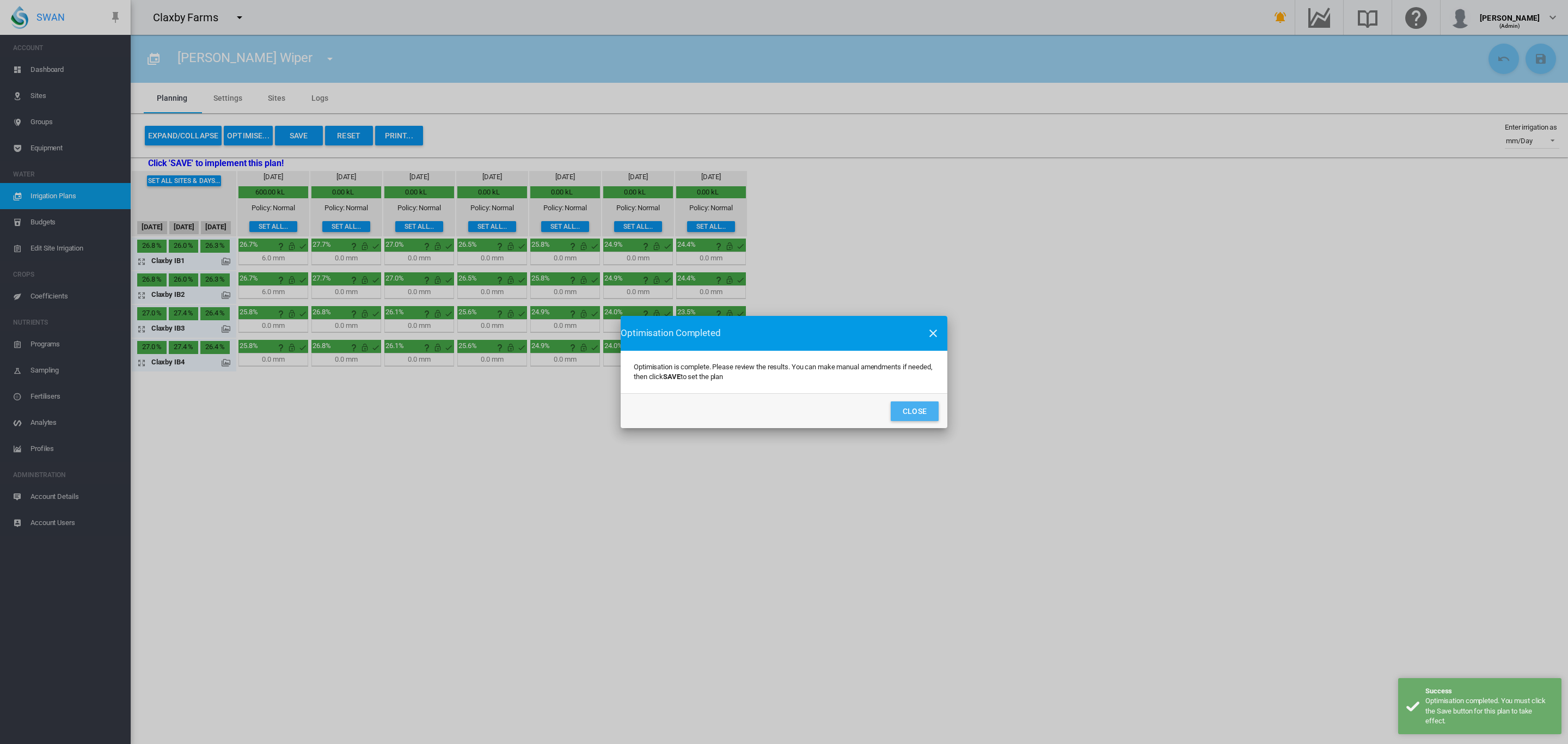
click at [925, 409] on button "Close" at bounding box center [915, 411] width 48 height 20
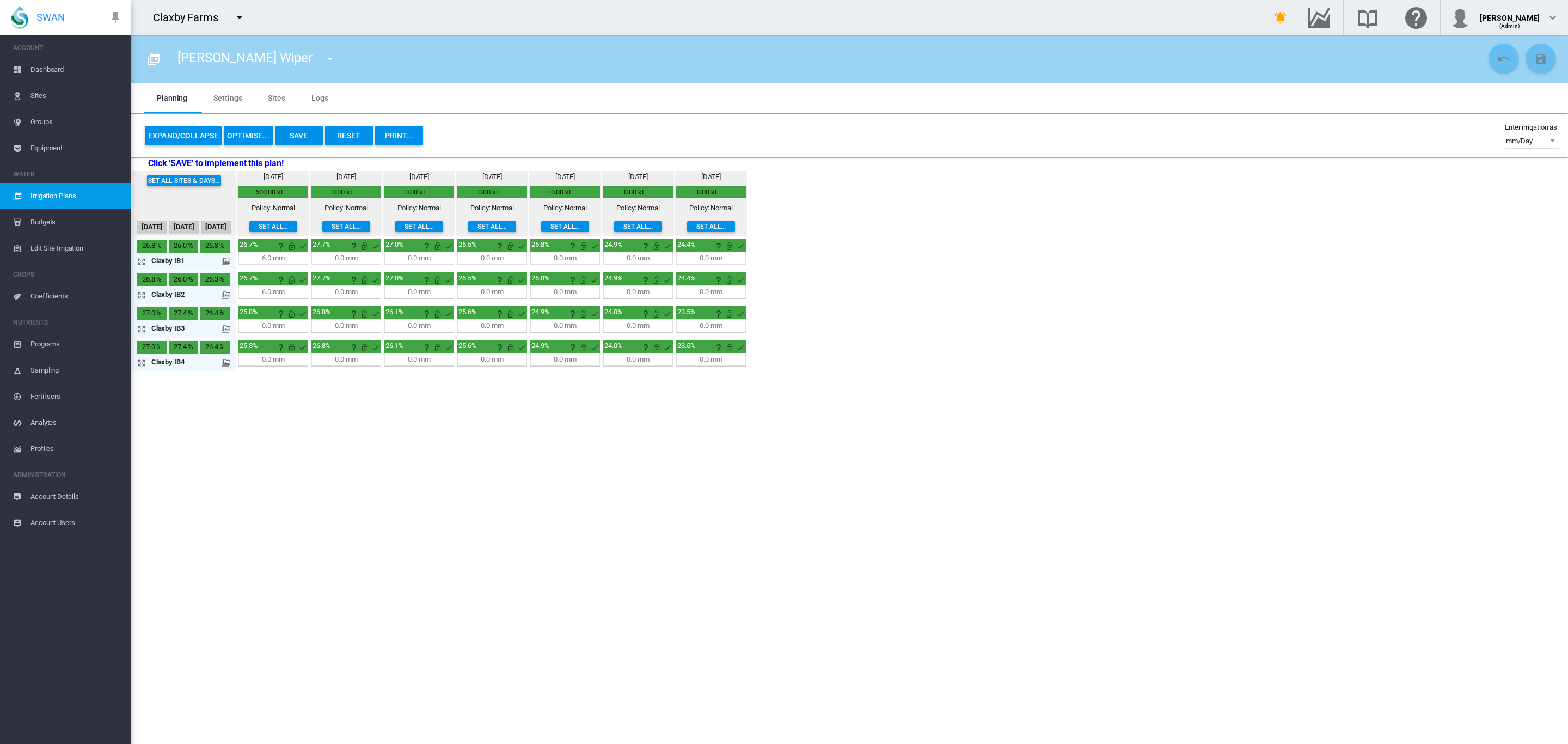
click at [223, 257] on md-icon at bounding box center [226, 261] width 8 height 8
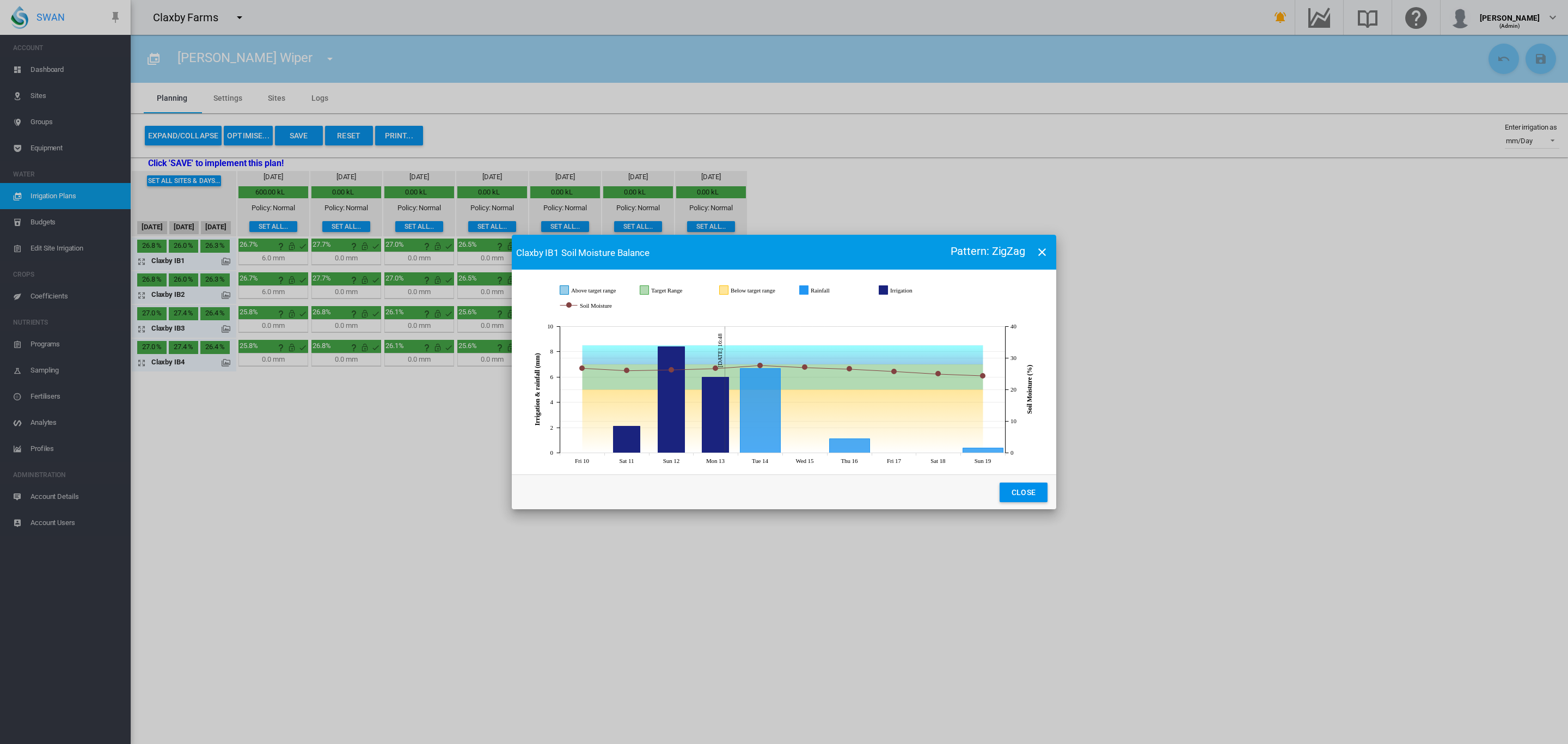
click at [1043, 255] on md-icon "icon-close" at bounding box center [1042, 252] width 13 height 13
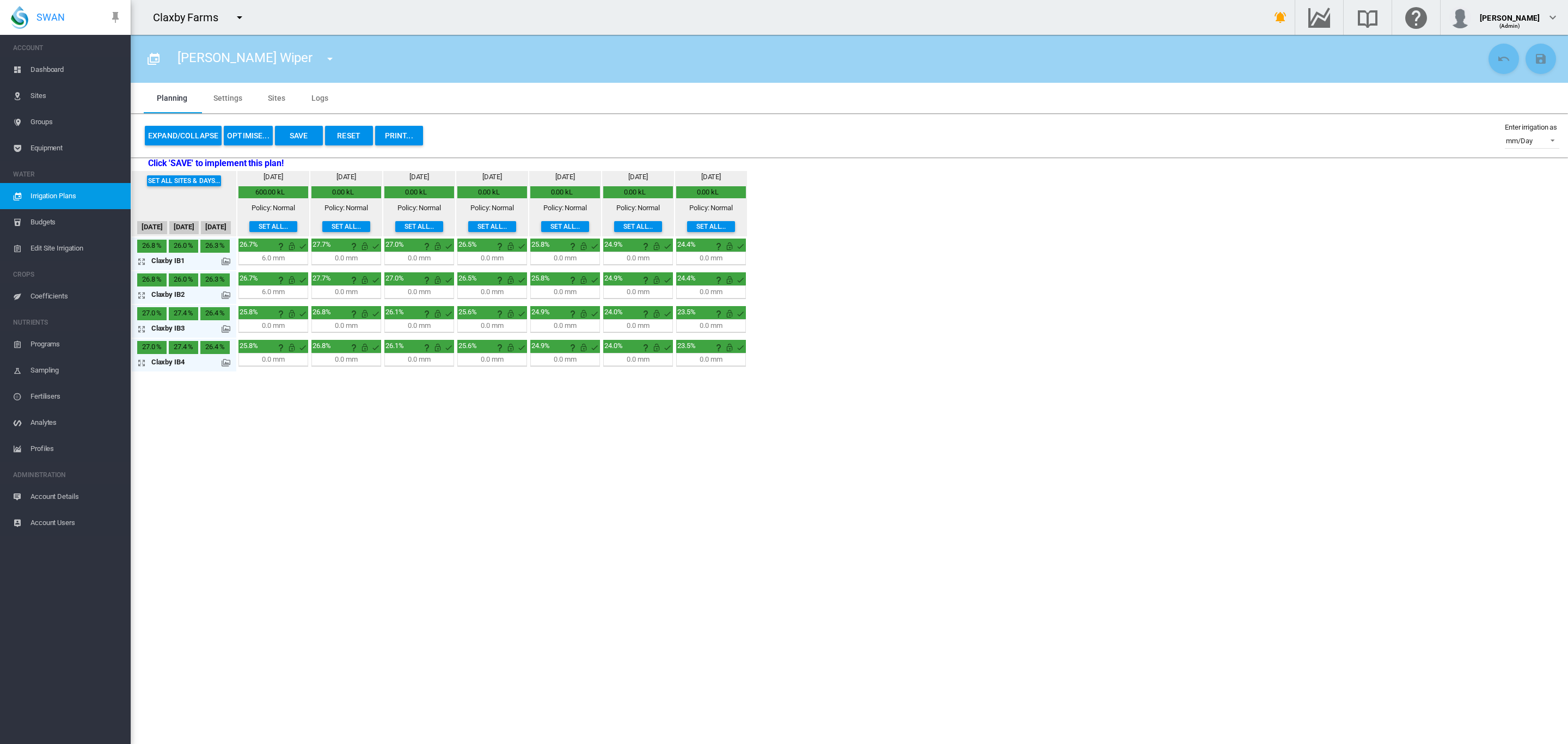
click at [63, 193] on span "Irrigation Plans" at bounding box center [76, 195] width 91 height 26
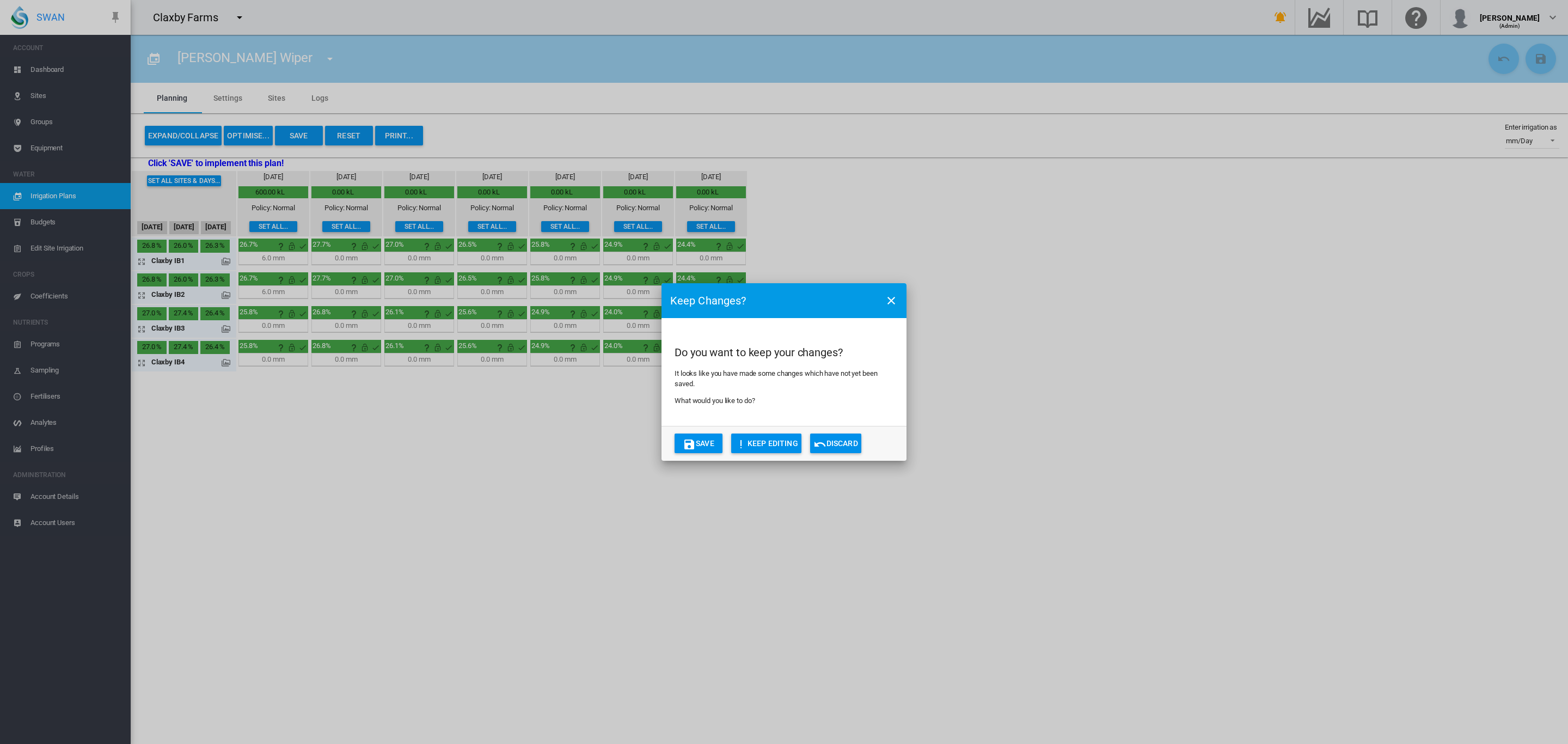
click at [844, 448] on button "Discard" at bounding box center [835, 443] width 51 height 20
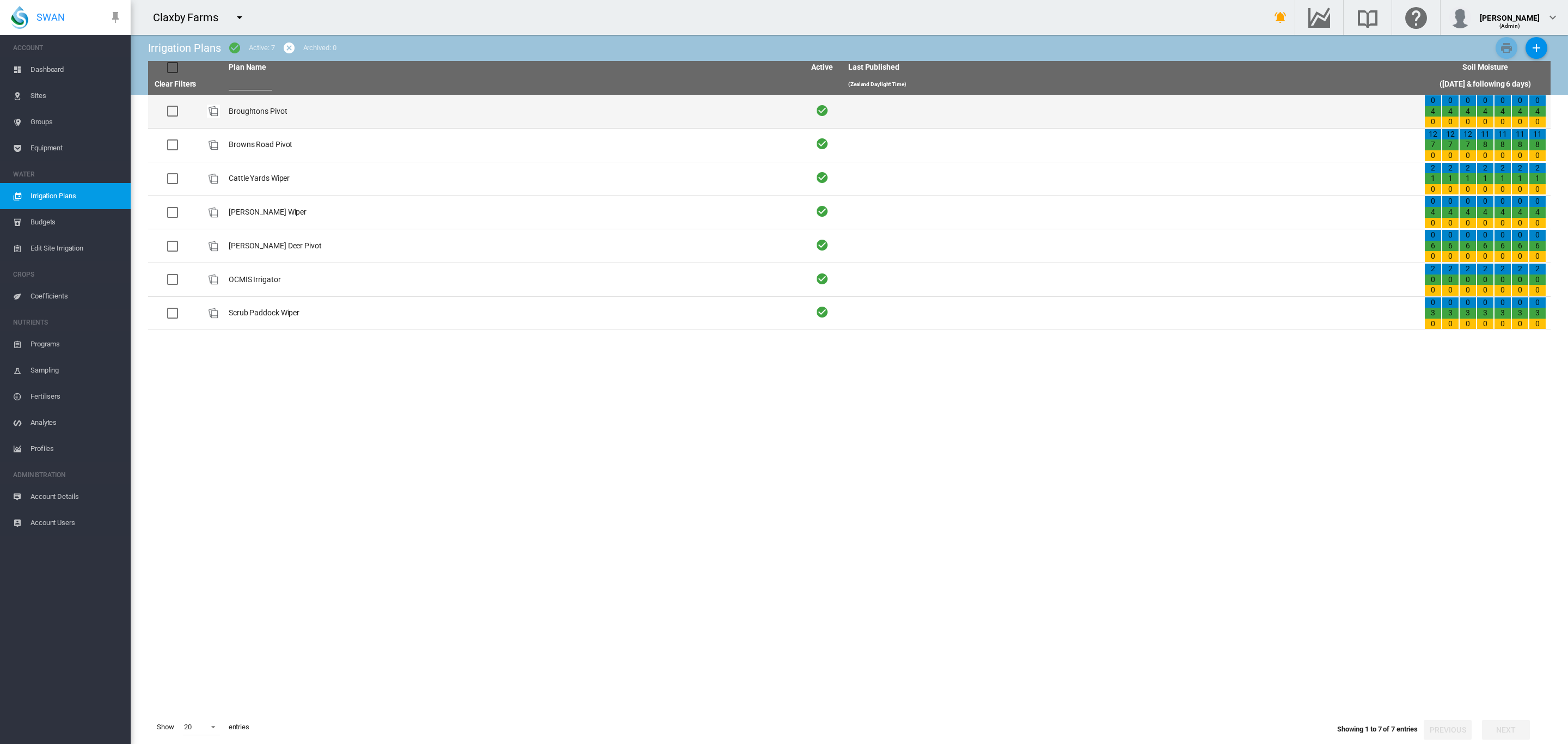
click at [266, 113] on td "Broughtons Pivot" at bounding box center [512, 111] width 576 height 33
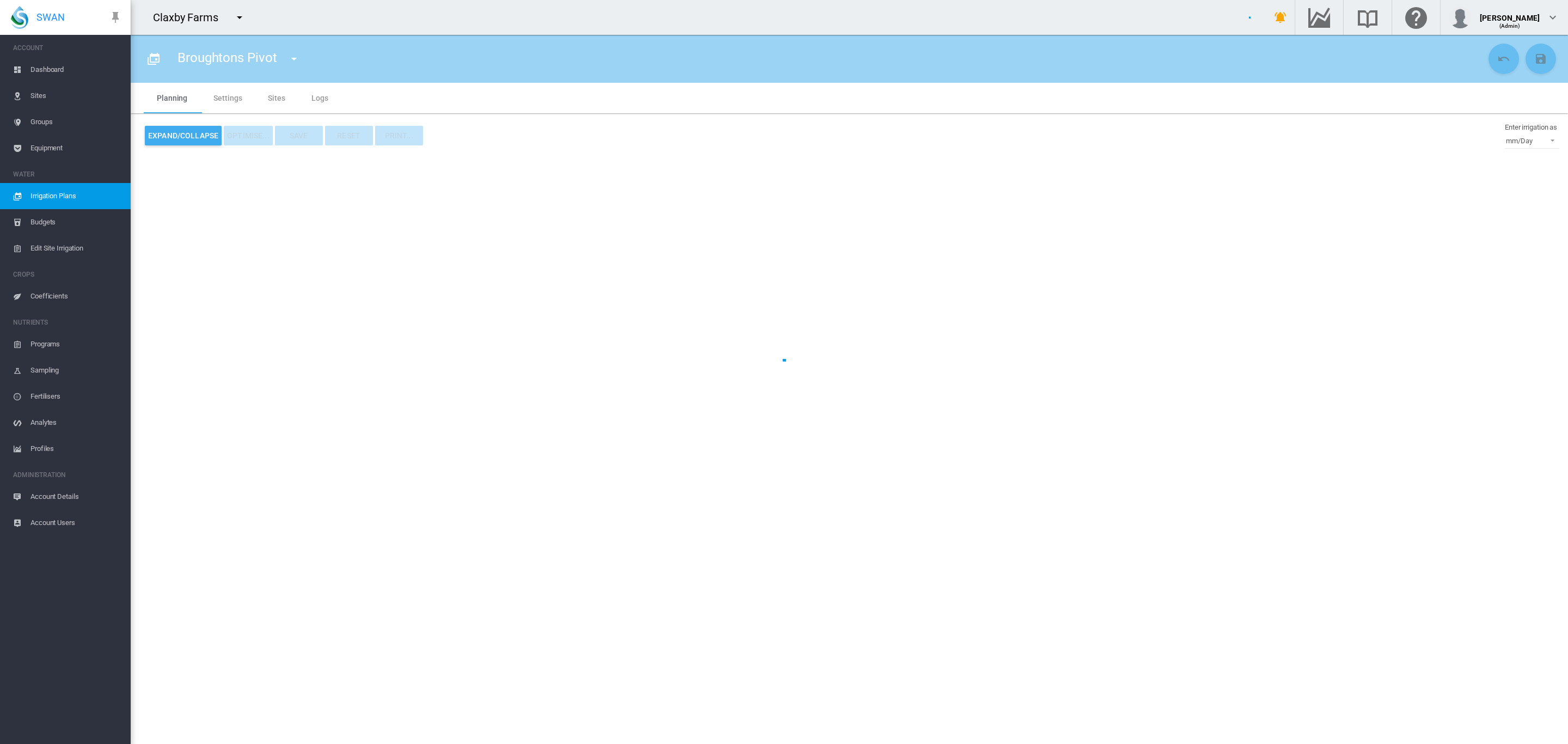
type input "**********"
type input "*"
type input "****"
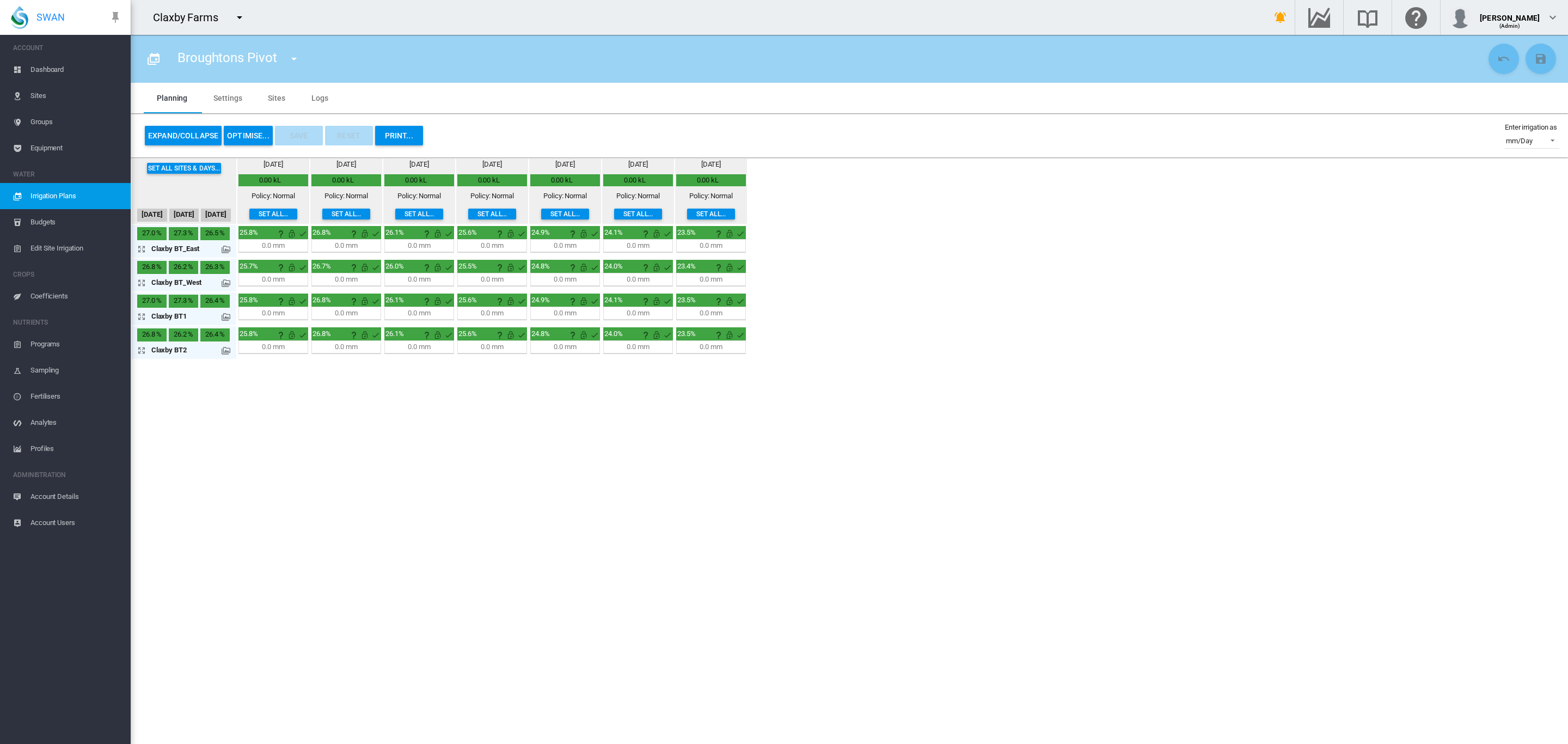
click at [238, 133] on button "OPTIMISE..." at bounding box center [248, 136] width 49 height 20
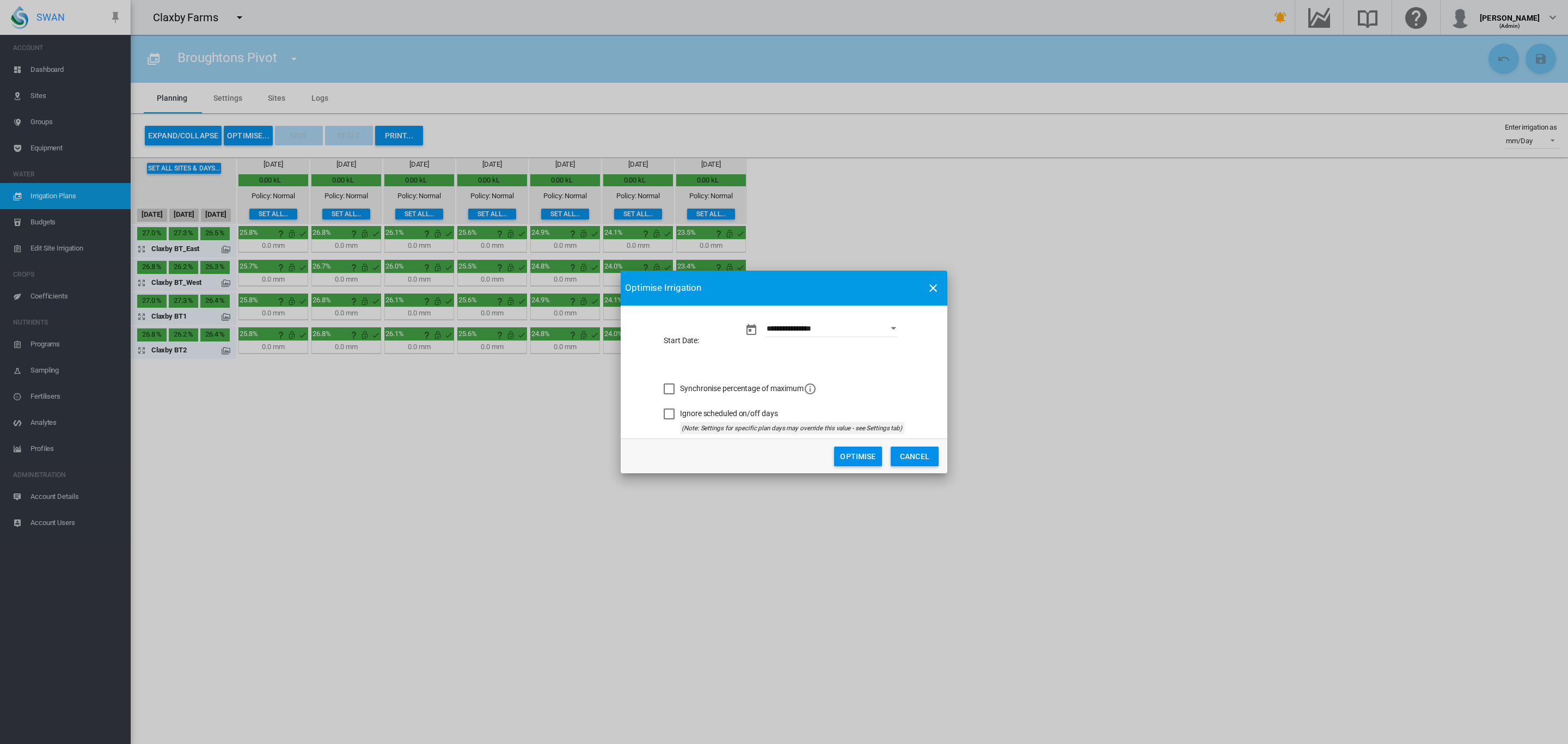
click at [857, 457] on button "Optimise" at bounding box center [858, 456] width 48 height 20
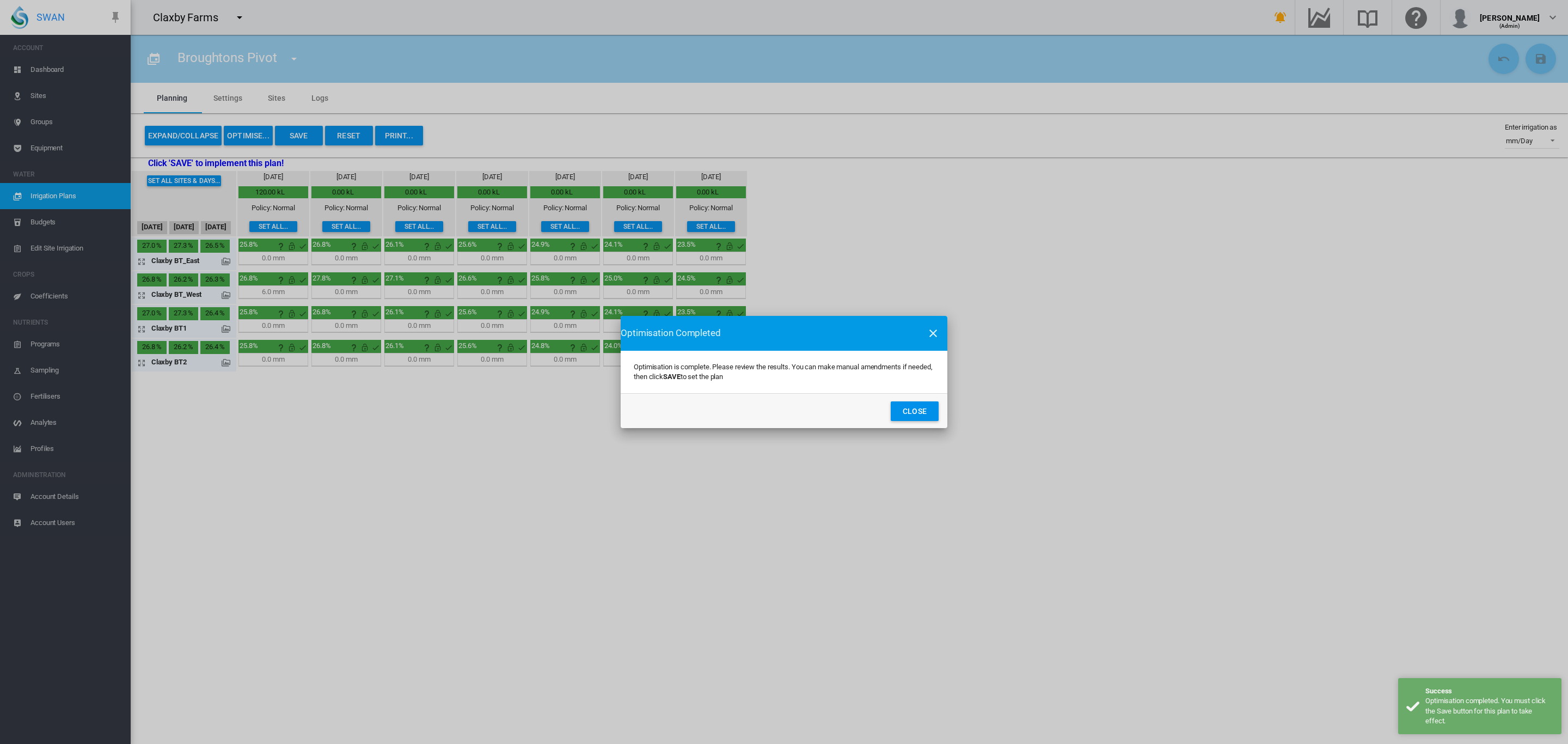
click at [915, 414] on button "Close" at bounding box center [915, 411] width 48 height 20
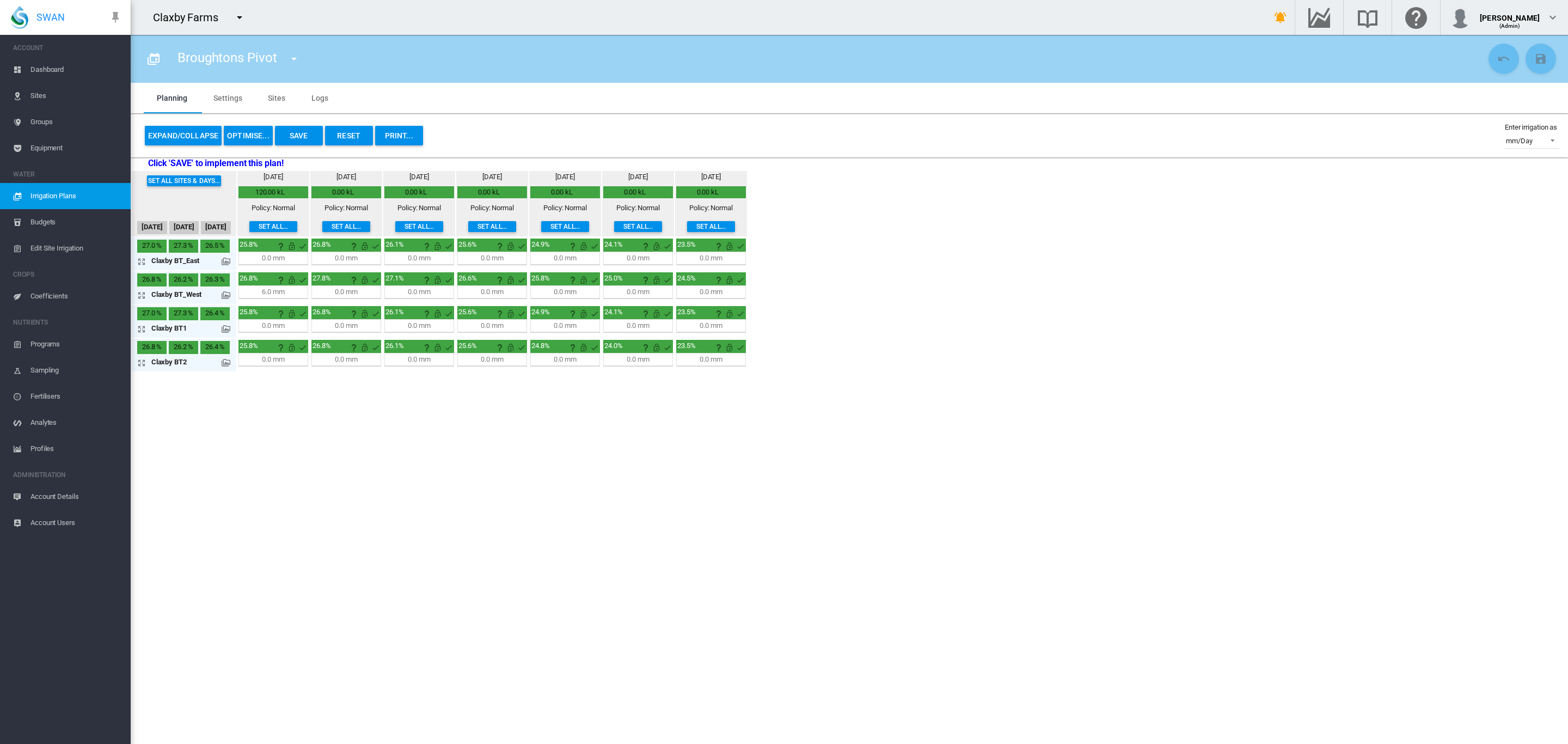
click at [222, 297] on md-icon at bounding box center [226, 295] width 8 height 8
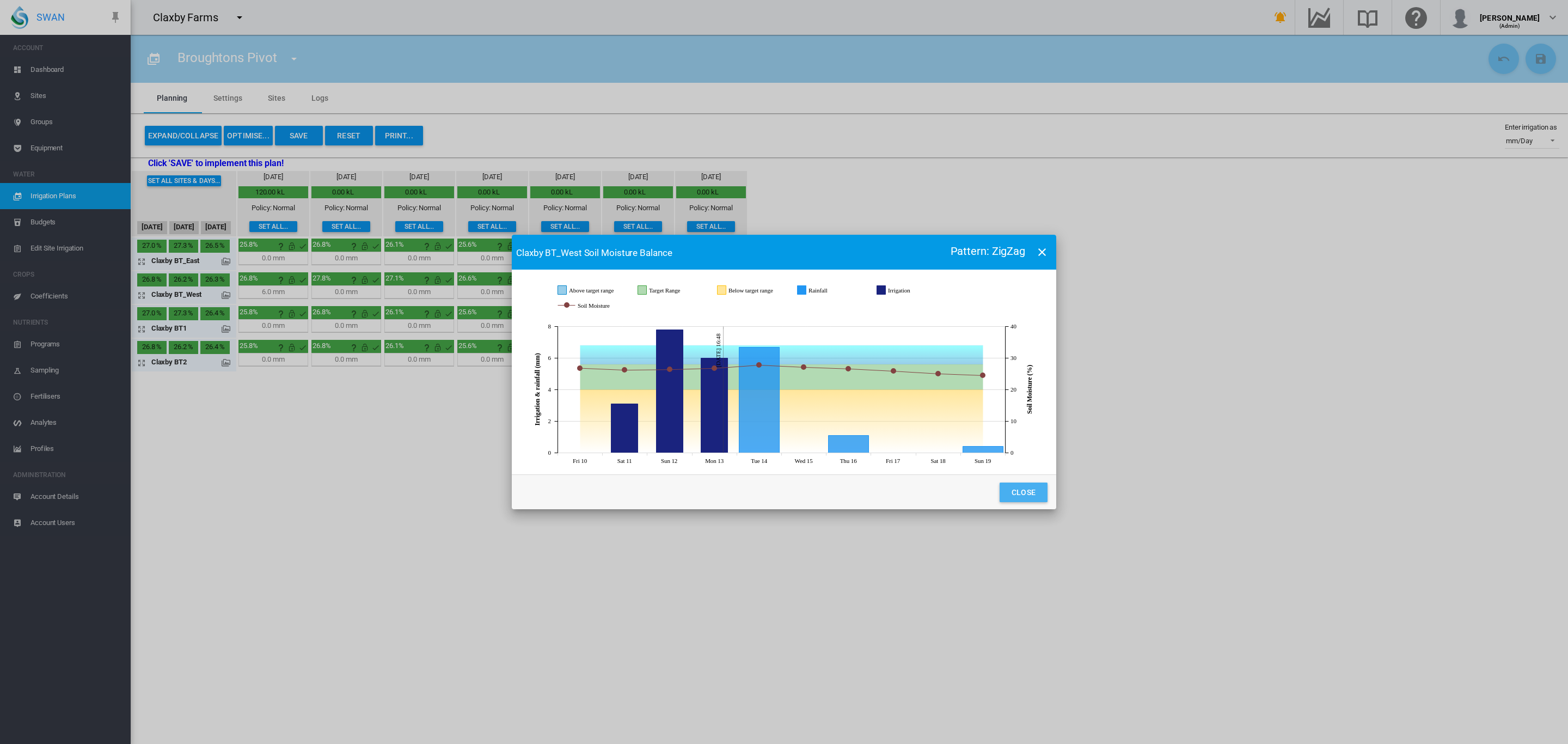
click at [1031, 492] on button "Close" at bounding box center [1024, 492] width 48 height 20
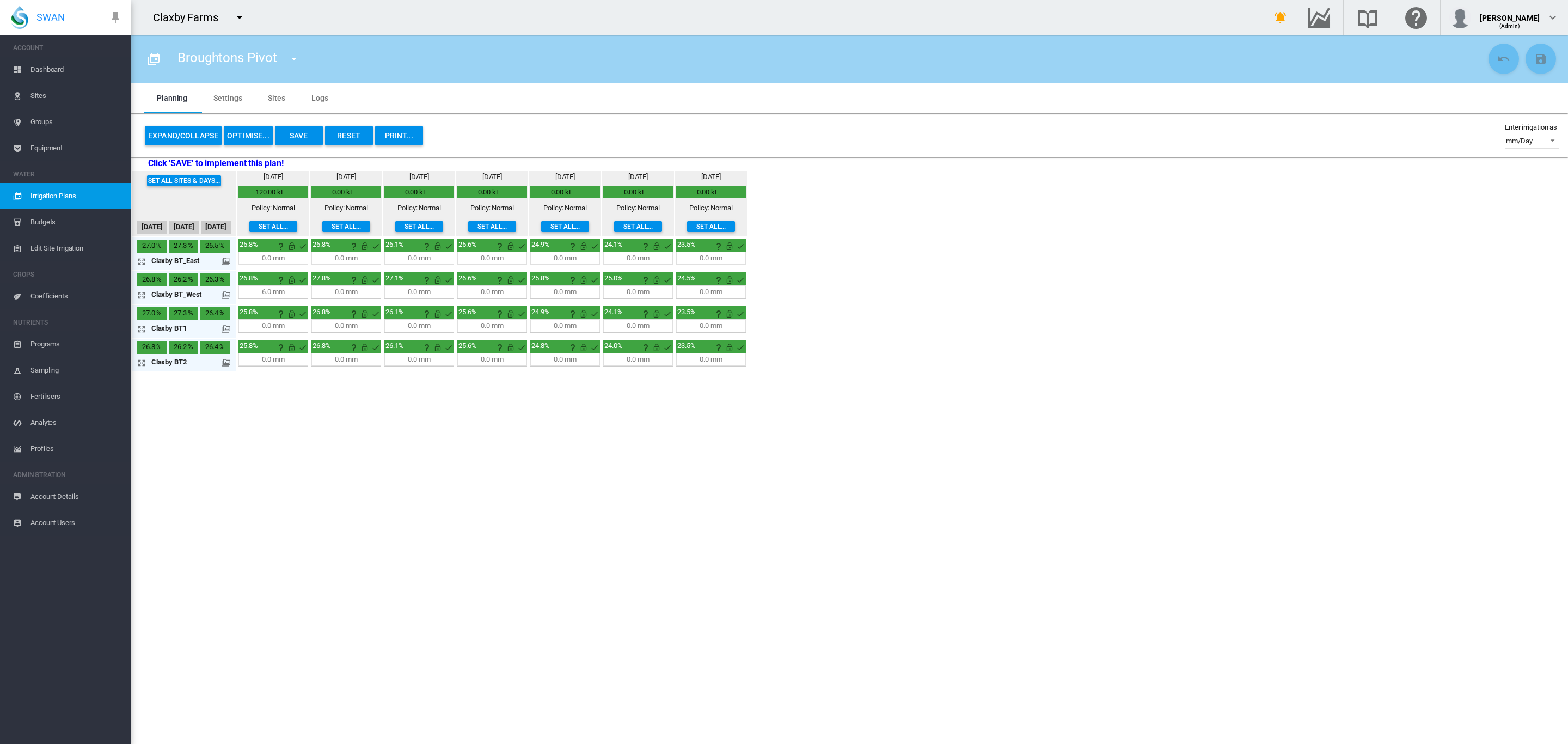
click at [56, 75] on span "Dashboard" at bounding box center [76, 70] width 91 height 26
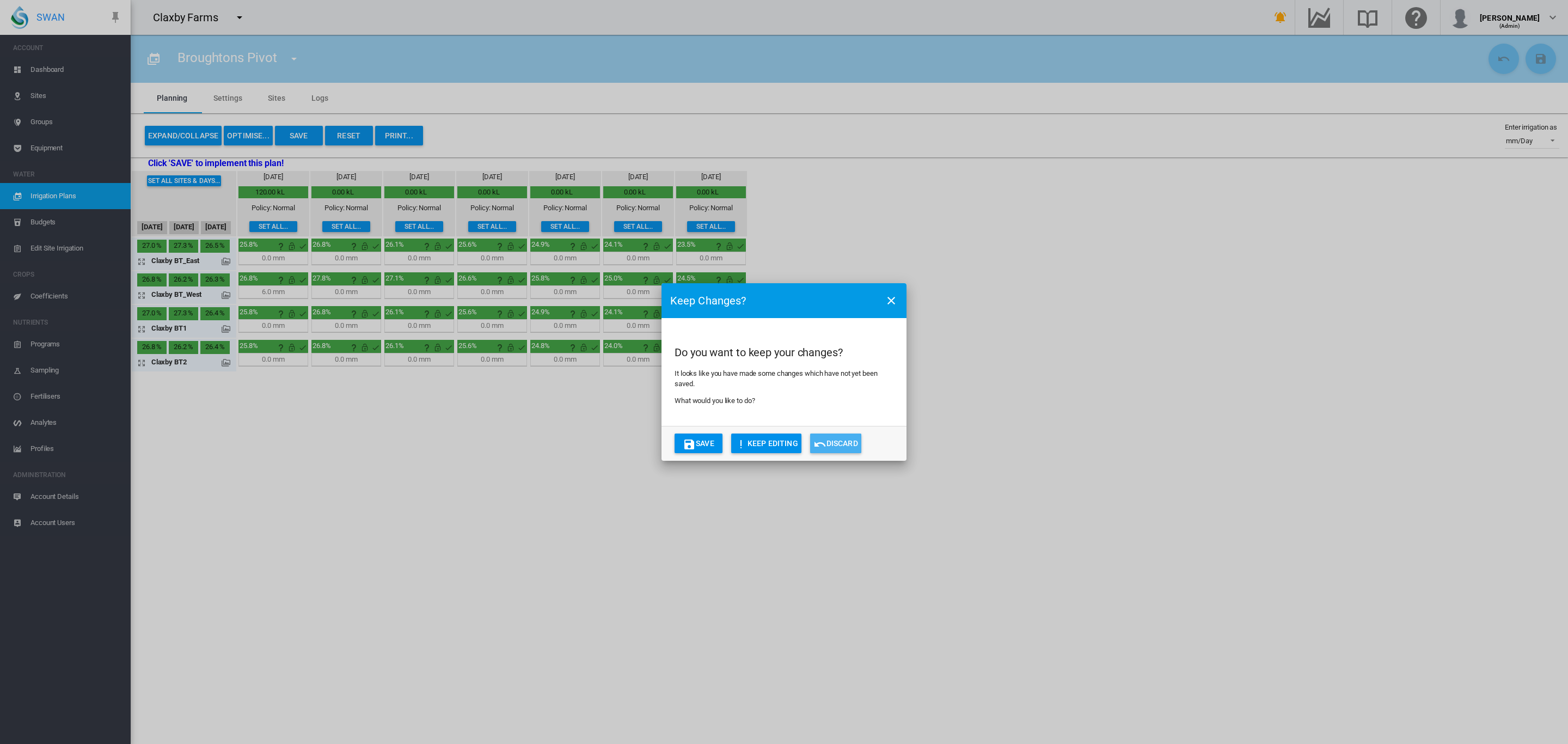
click at [838, 441] on button "Discard" at bounding box center [835, 443] width 51 height 20
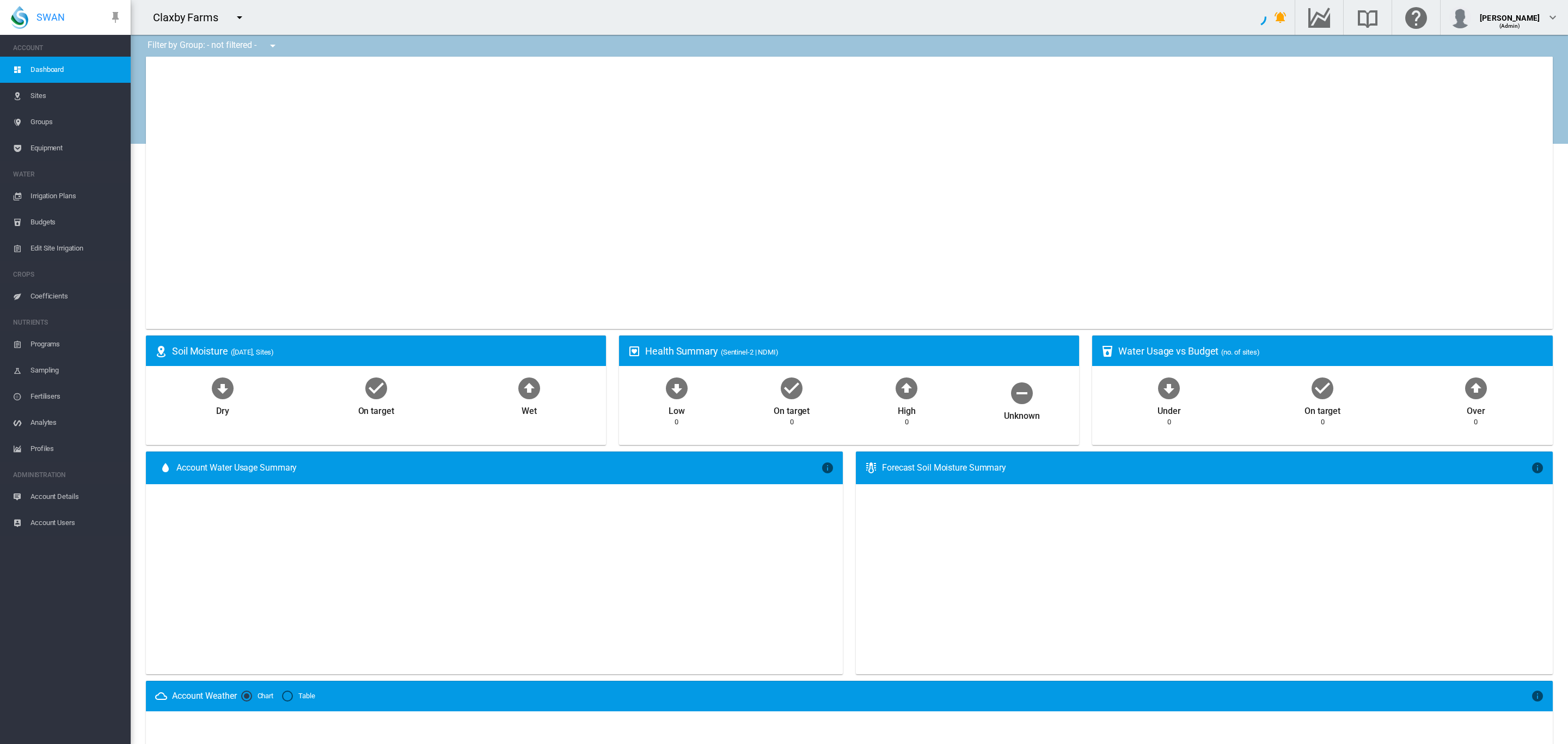
type input "**********"
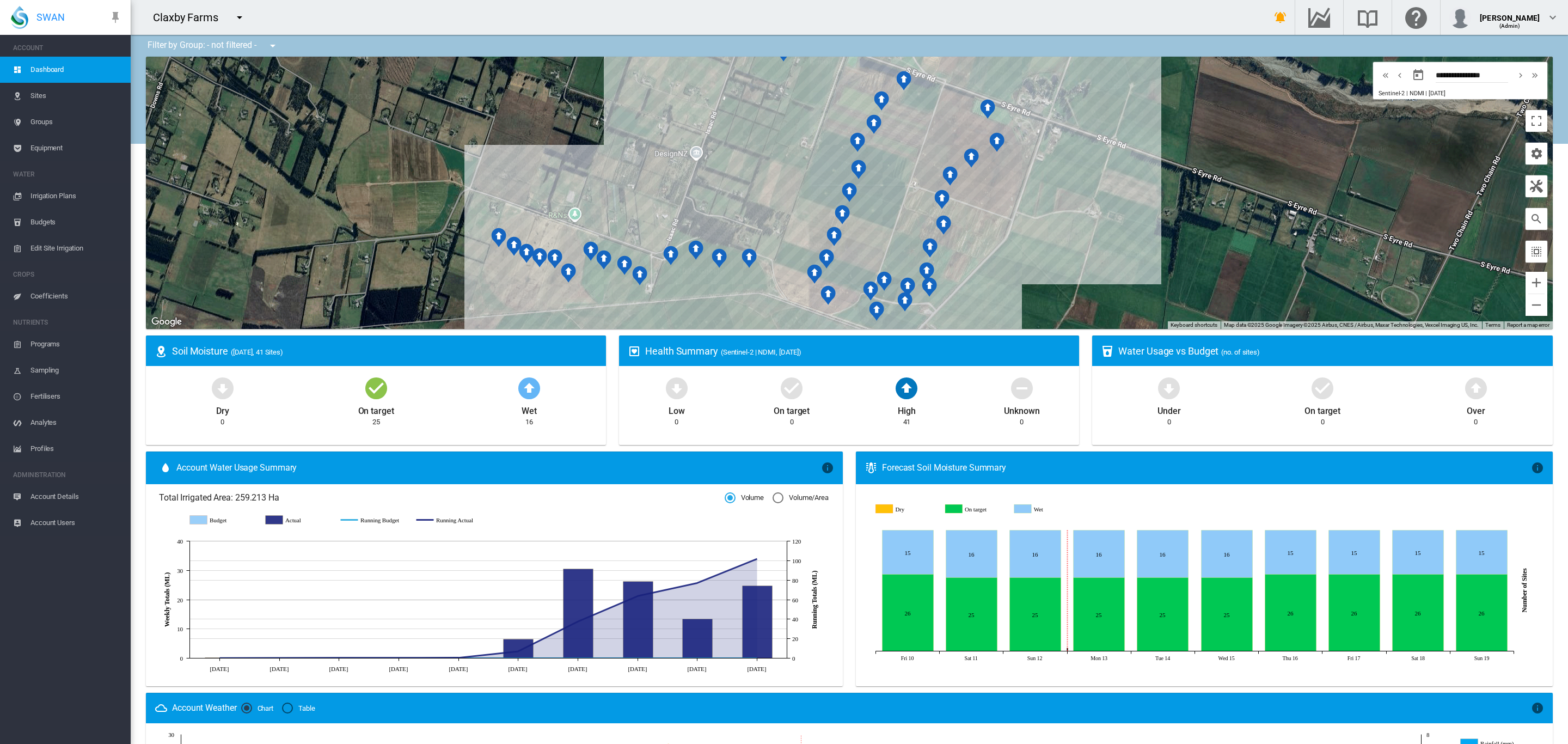
drag, startPoint x: 1143, startPoint y: 237, endPoint x: 1107, endPoint y: 275, distance: 52.3
click at [1107, 275] on div at bounding box center [849, 192] width 1406 height 272
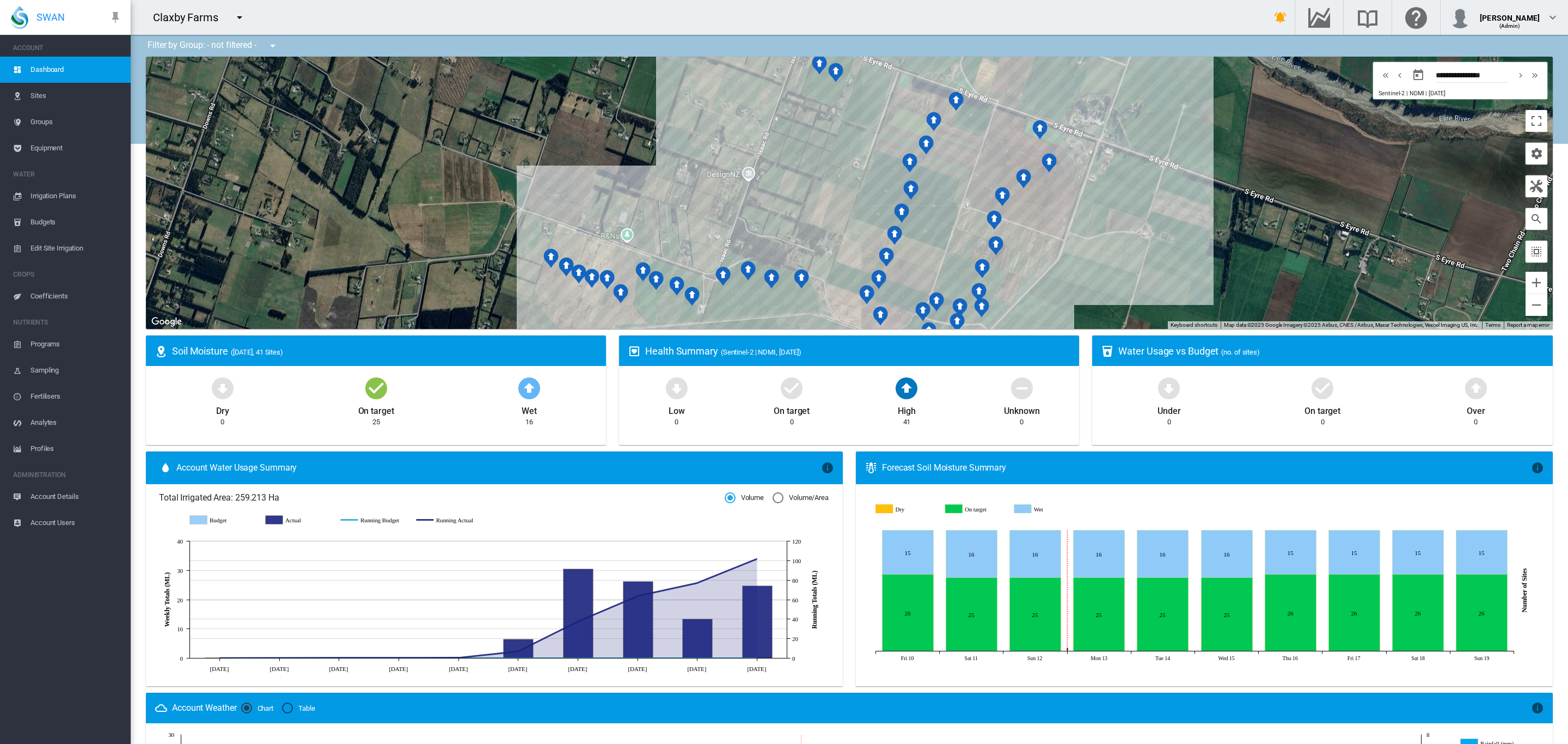
drag, startPoint x: 1061, startPoint y: 272, endPoint x: 1146, endPoint y: 338, distance: 107.6
click at [1145, 338] on div "Filter by Group: - not filtered - - not filtered - Broughtons Pivot Browns Road…" at bounding box center [849, 553] width 1437 height 1036
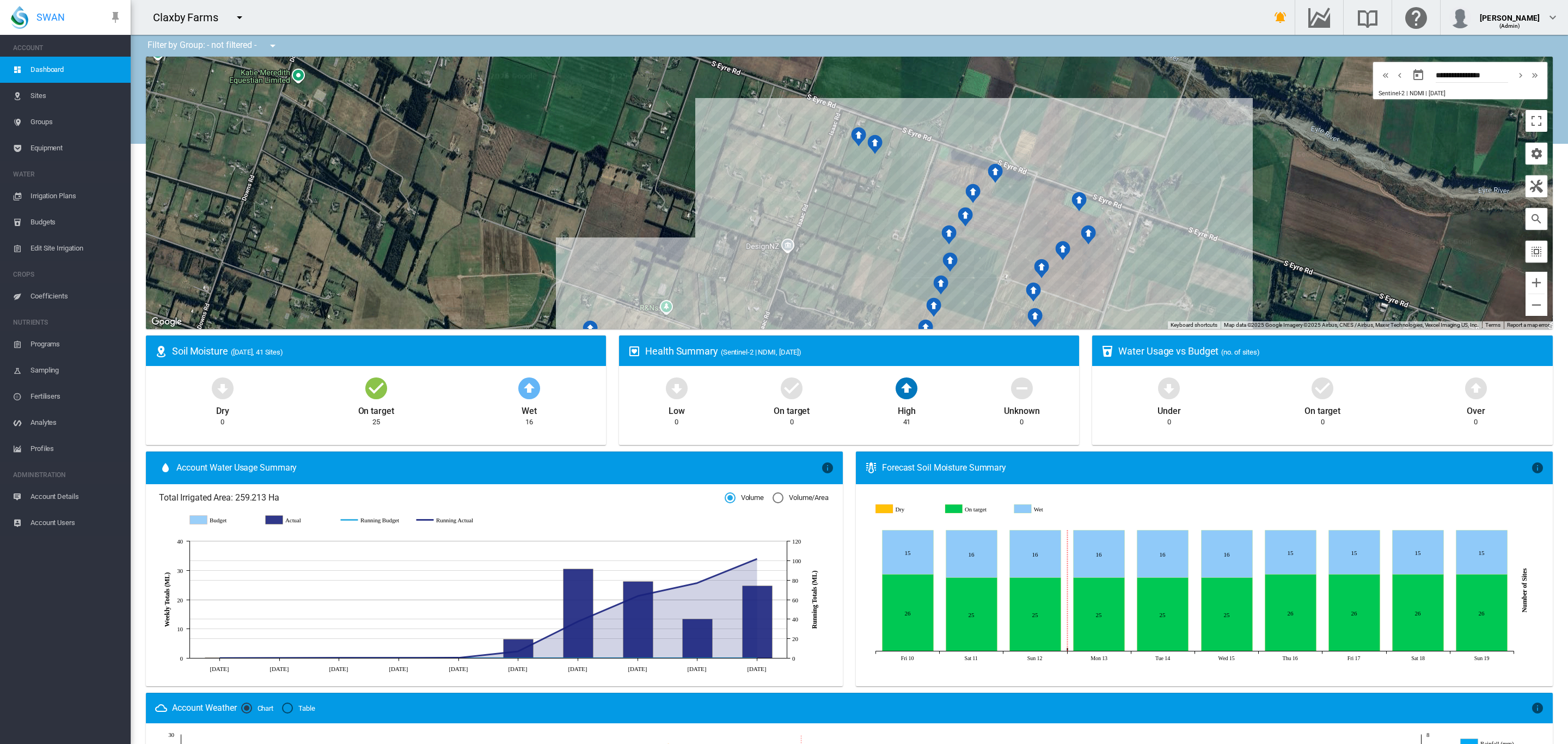
click at [849, 155] on div at bounding box center [849, 192] width 1406 height 272
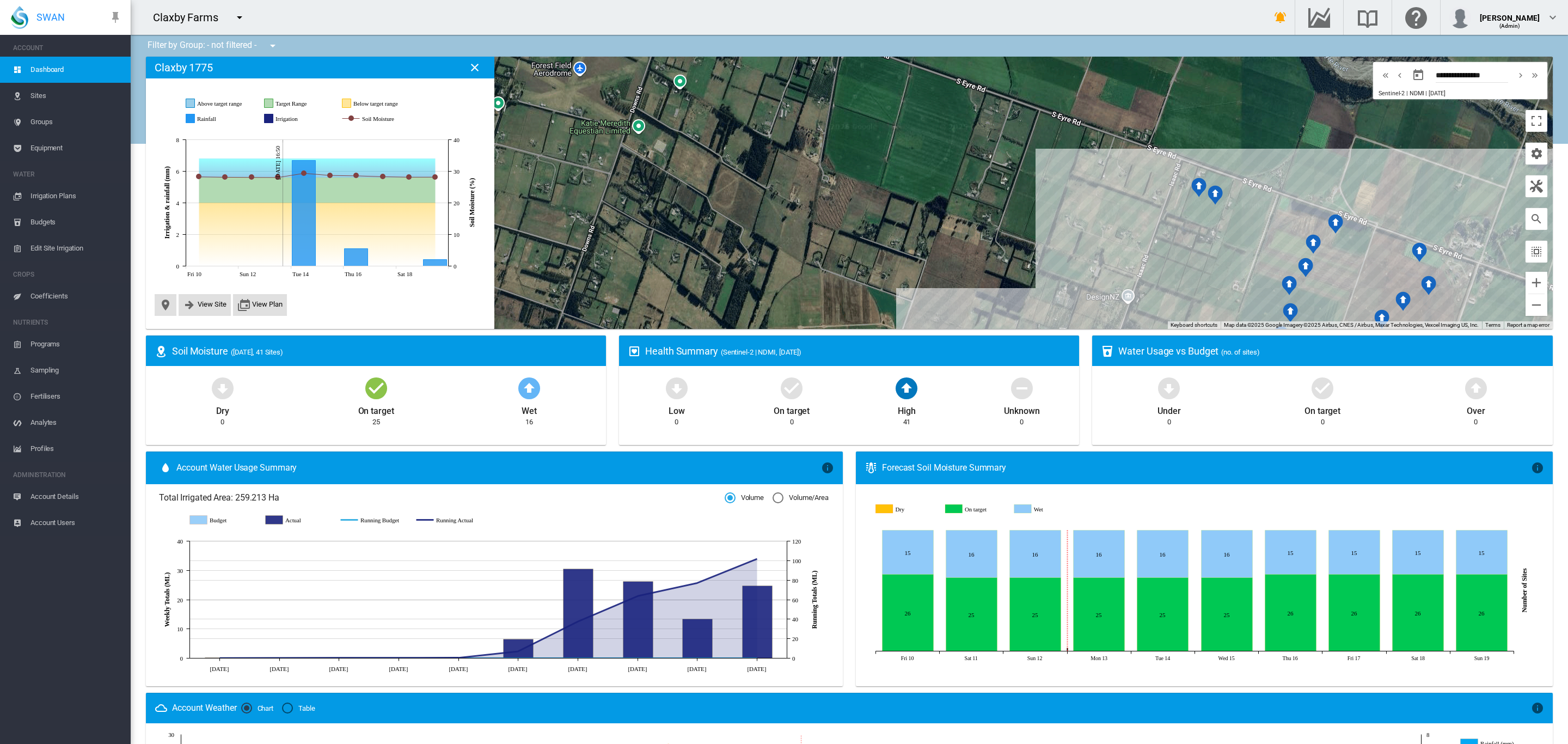
click at [899, 159] on div at bounding box center [849, 192] width 1406 height 272
click at [204, 304] on span "View Site" at bounding box center [211, 304] width 29 height 8
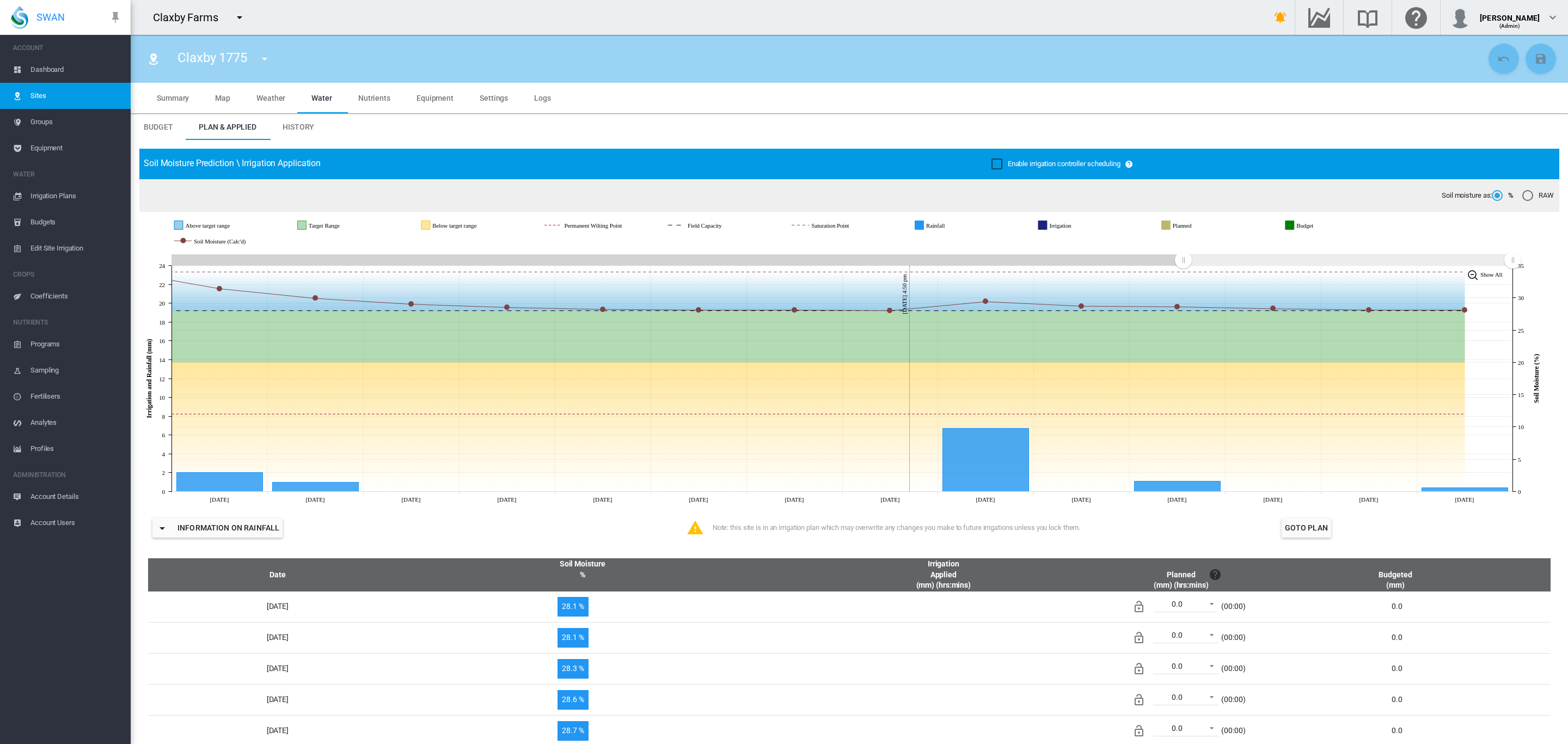
click at [490, 100] on span "Settings" at bounding box center [494, 98] width 28 height 8
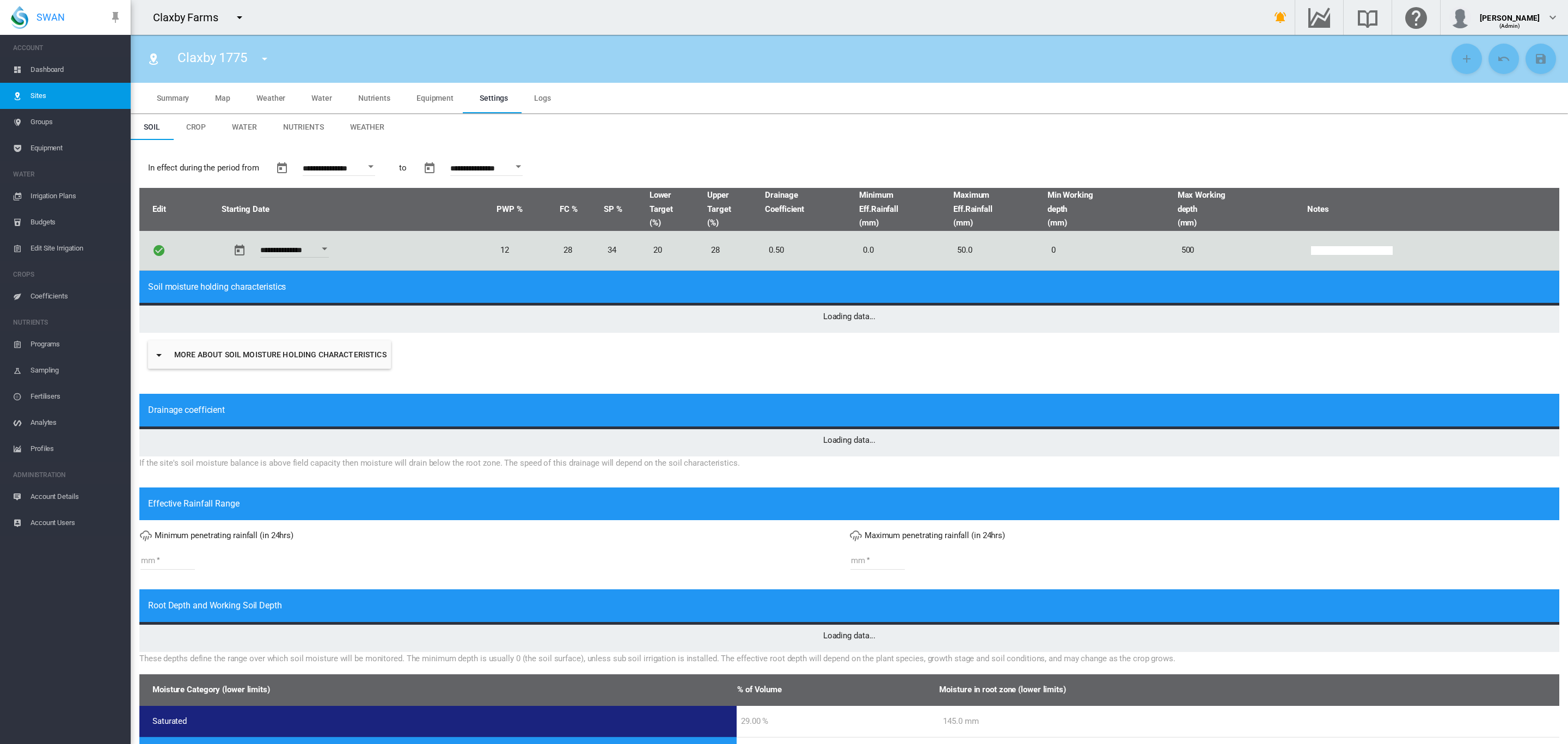
click at [192, 126] on span "Crop" at bounding box center [196, 126] width 20 height 8
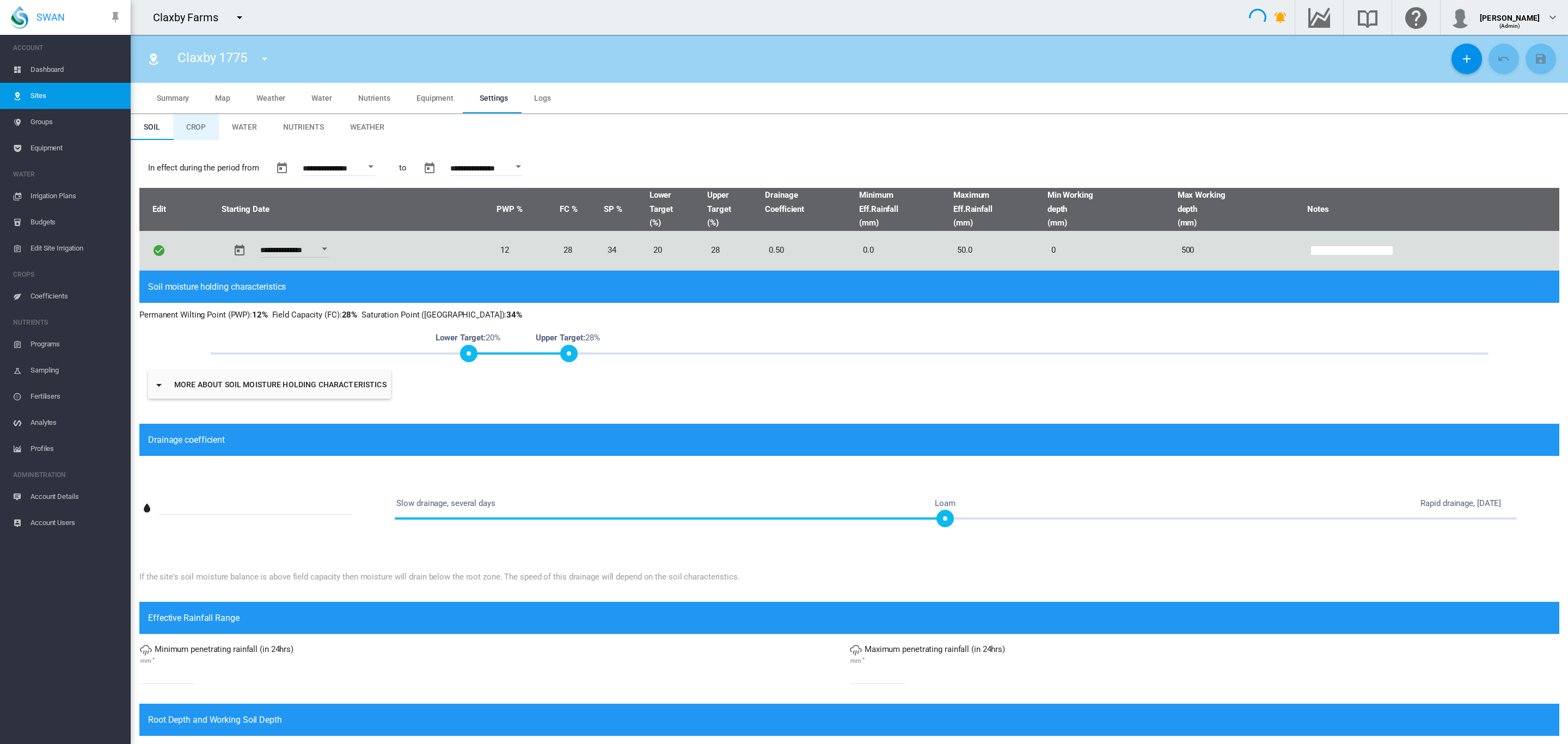
type input "*"
type input "**"
type input "******"
type input "****"
type input "**"
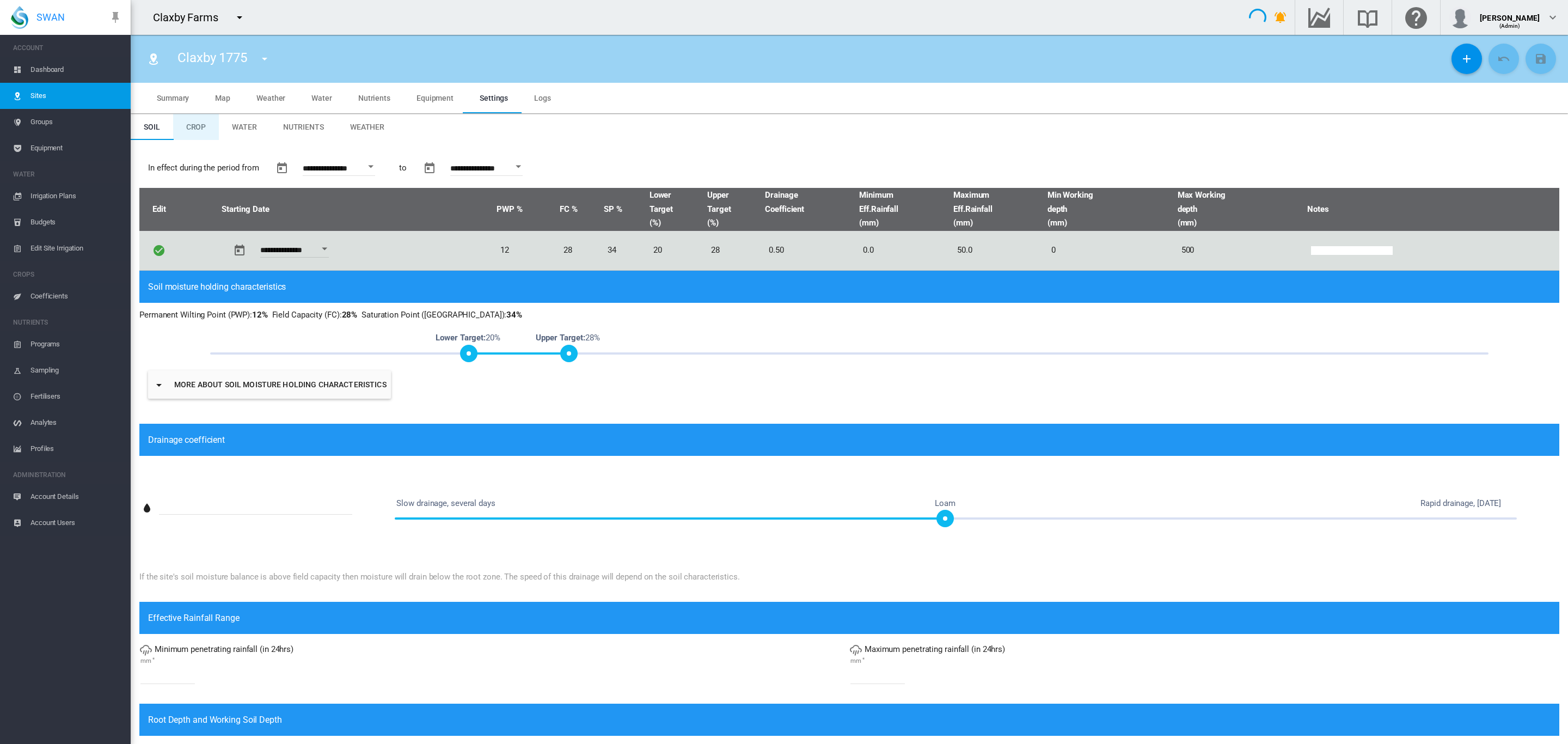
type input "****"
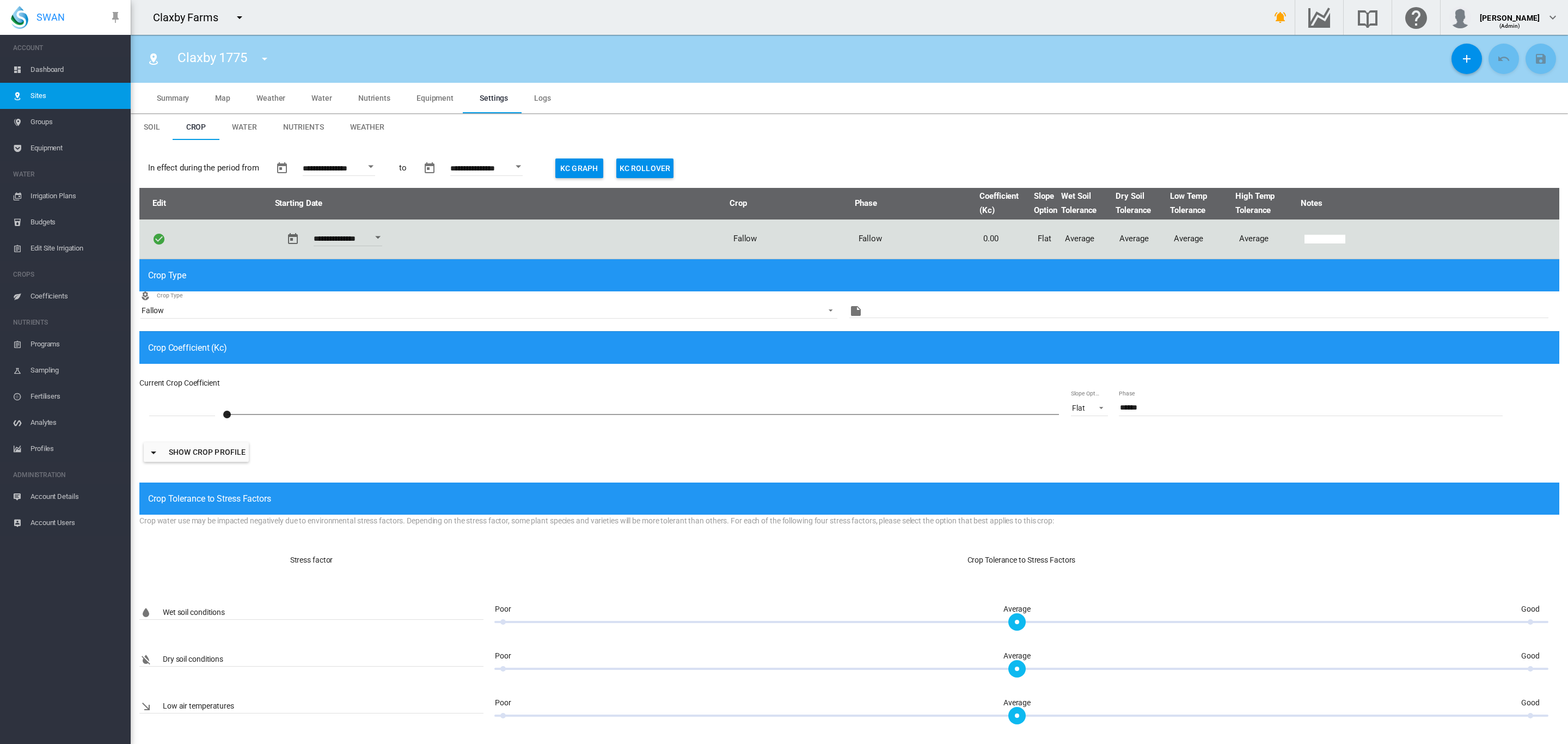
click at [175, 102] on span "Summary" at bounding box center [173, 98] width 32 height 8
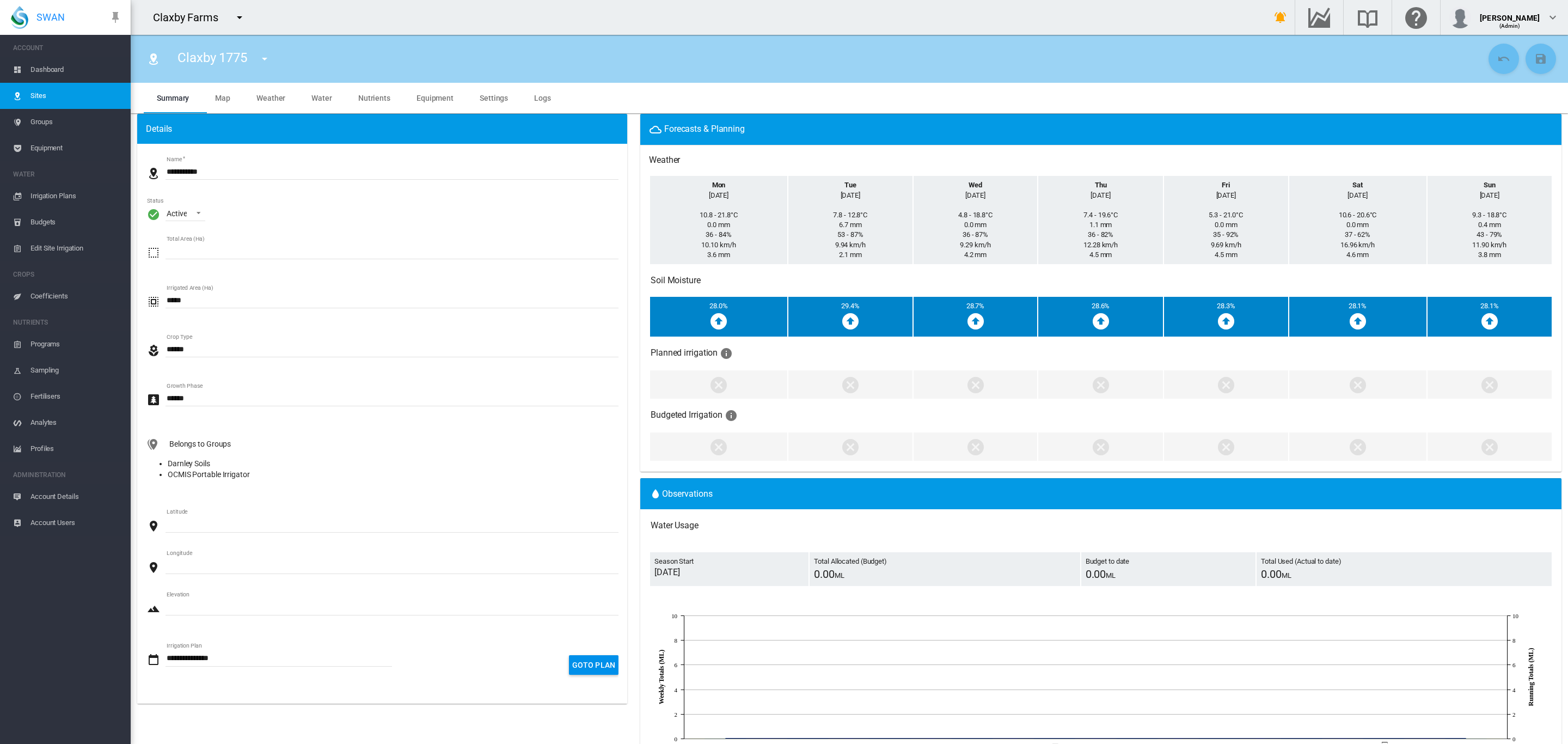
click at [325, 100] on span "Water" at bounding box center [321, 98] width 20 height 8
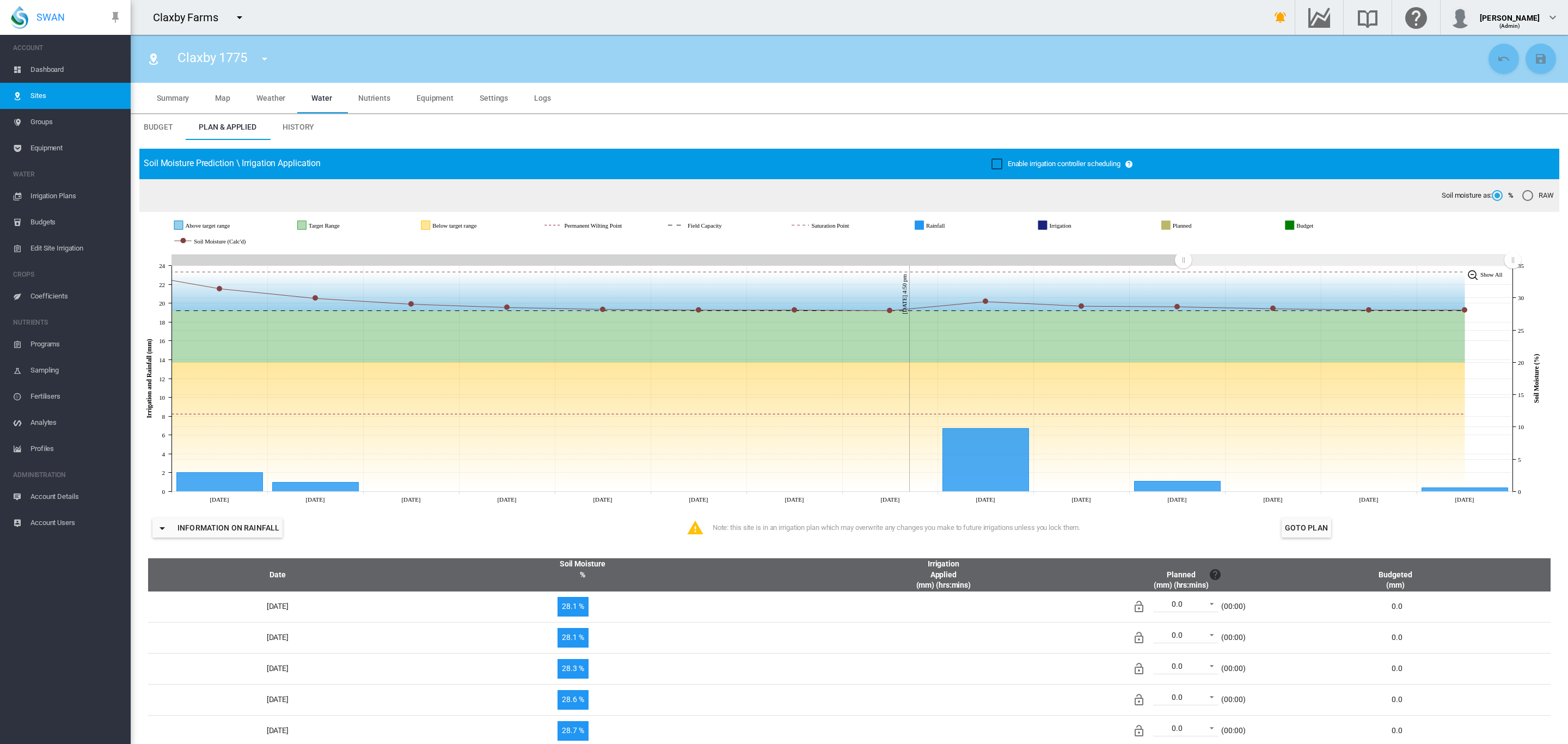
click at [53, 66] on span "Dashboard" at bounding box center [76, 70] width 91 height 26
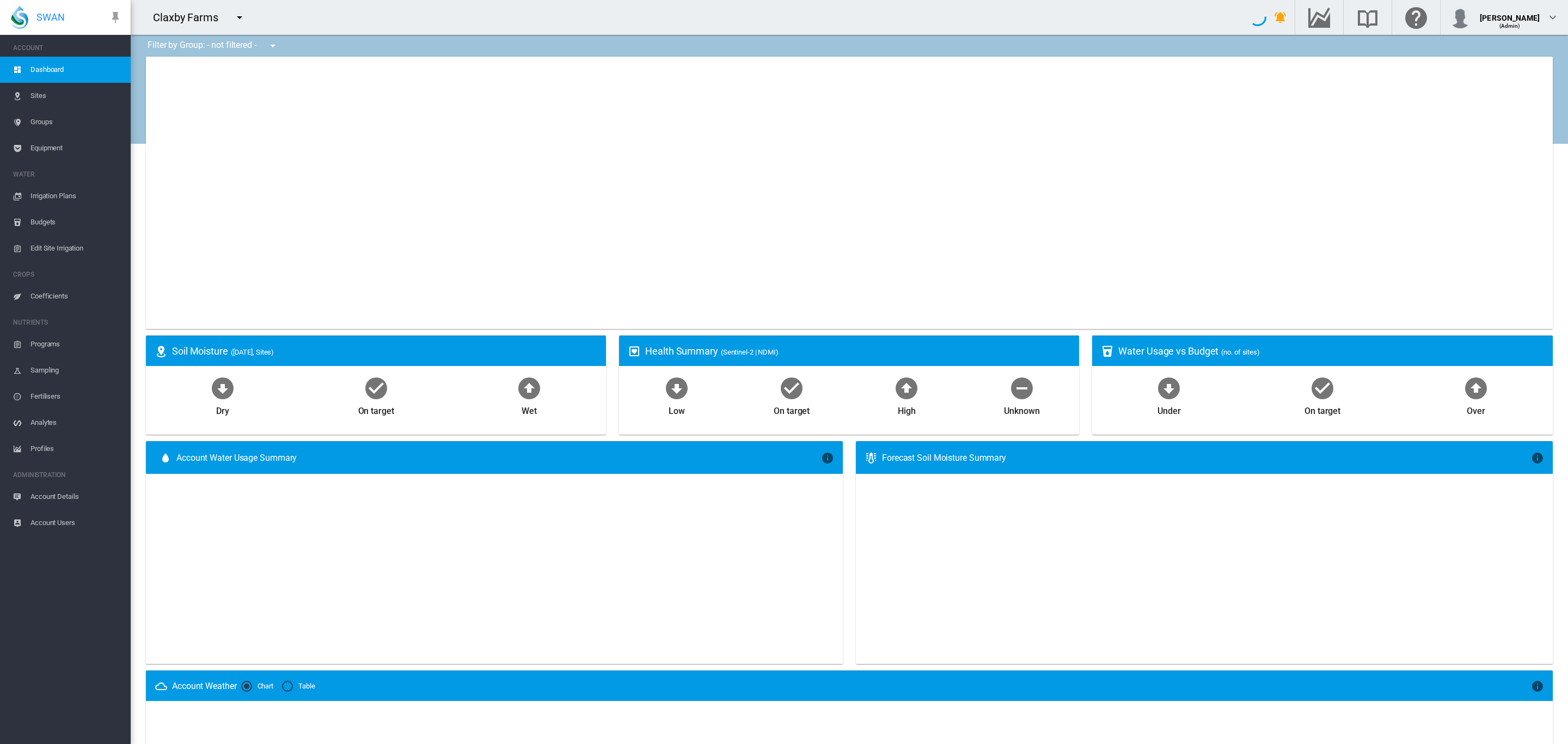
type input "**********"
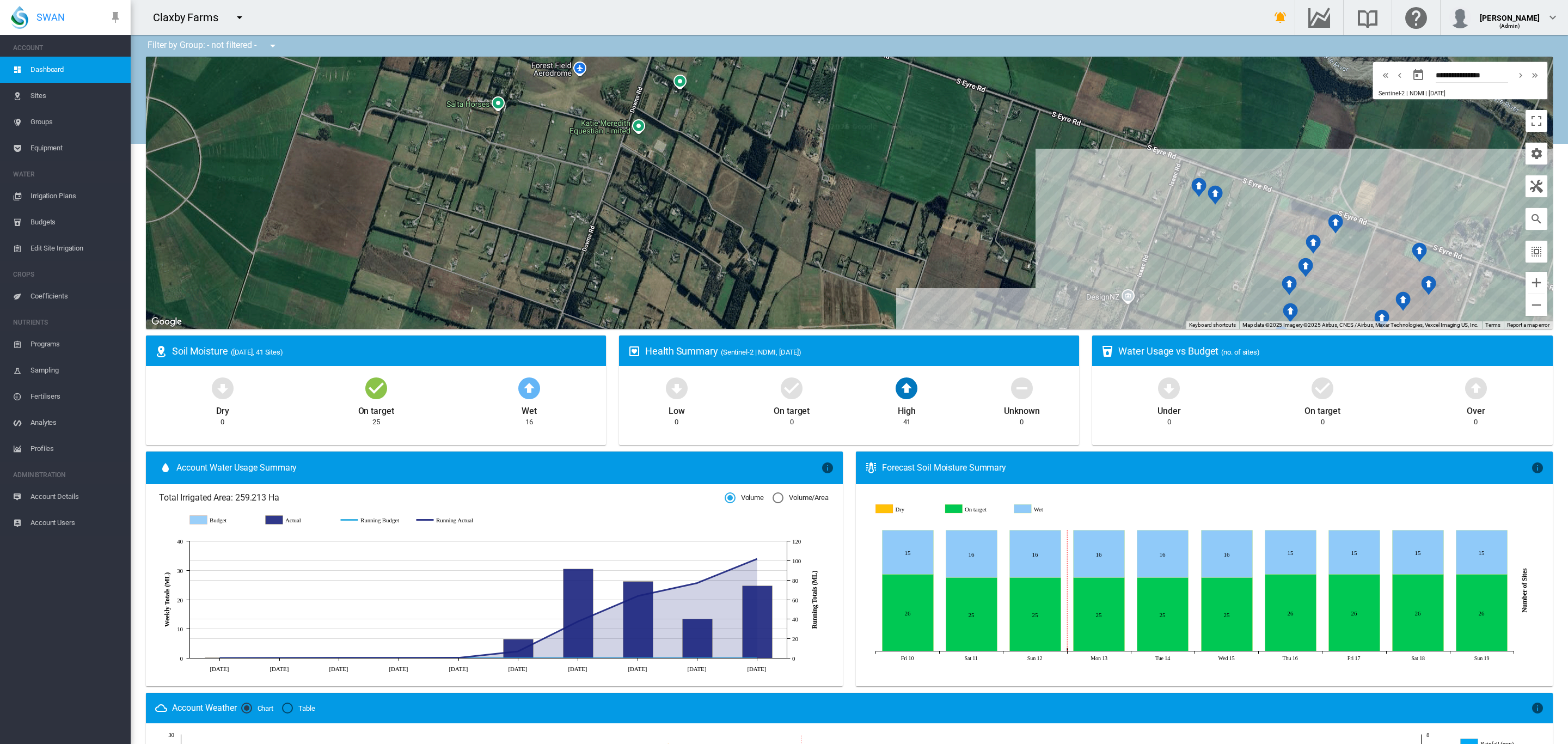
click at [52, 249] on span "Edit Site Irrigation" at bounding box center [76, 248] width 91 height 26
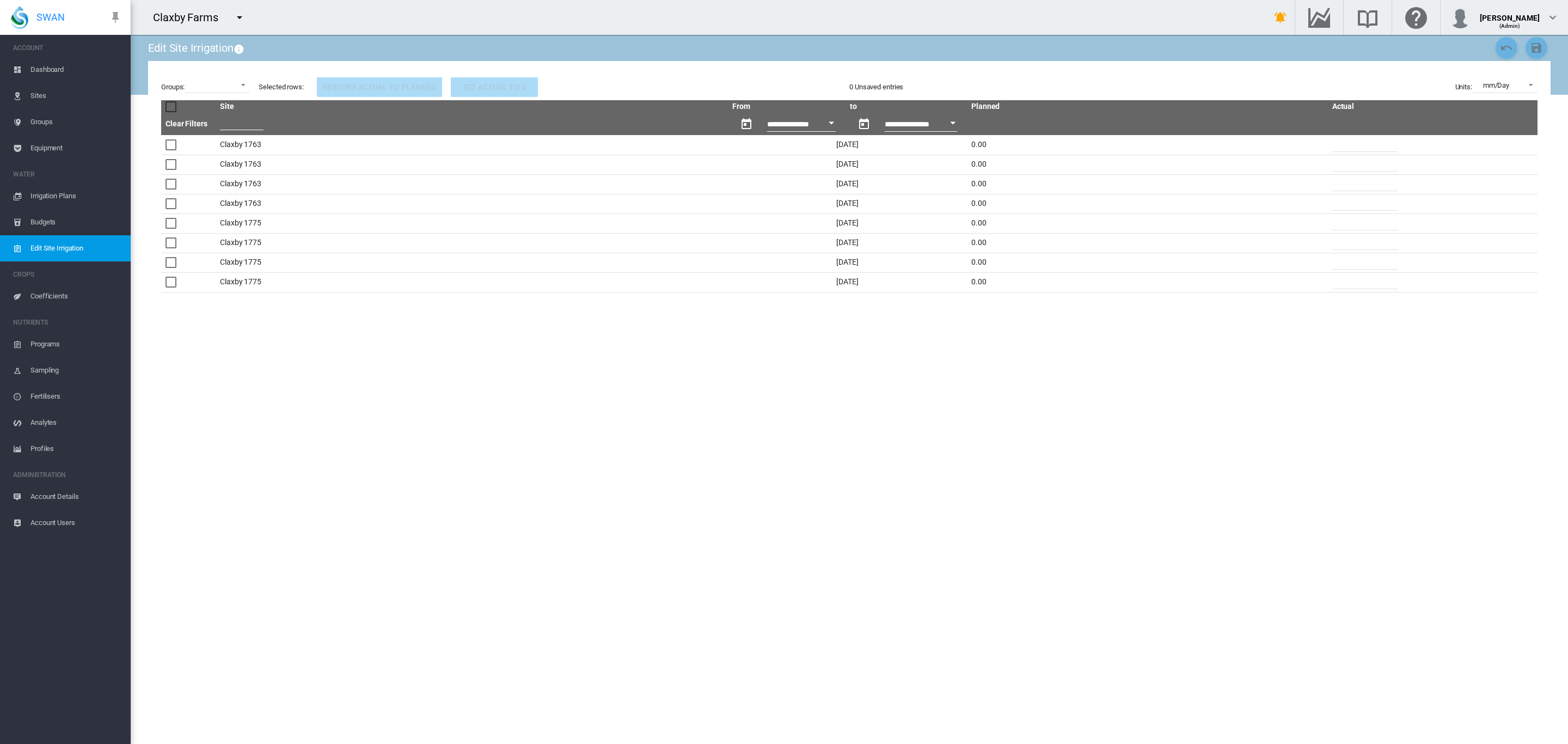
click at [1334, 148] on input "*" at bounding box center [1364, 143] width 65 height 16
click at [831, 126] on button "Open calendar" at bounding box center [831, 123] width 20 height 20
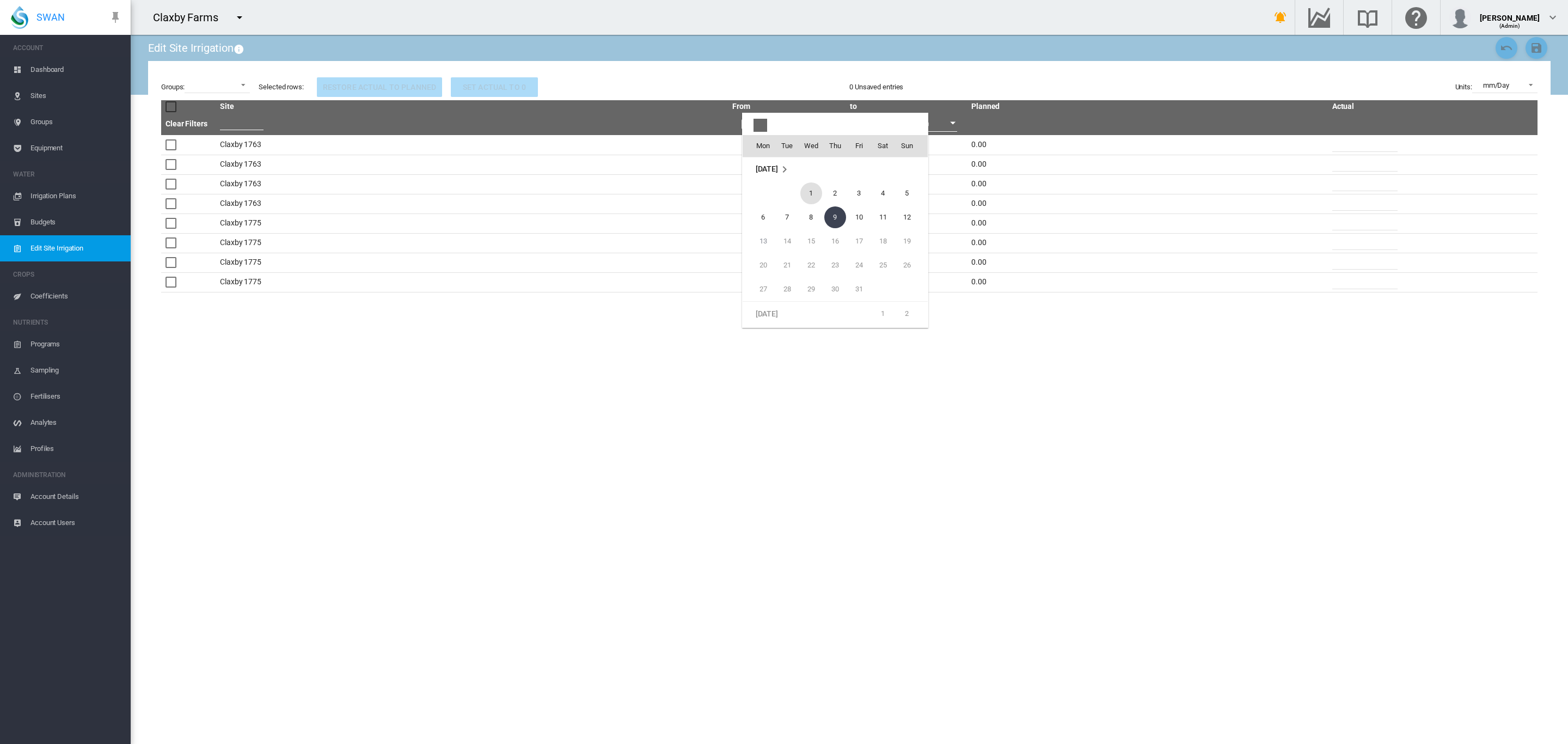
click at [814, 192] on span "1" at bounding box center [811, 193] width 22 height 22
type input "**********"
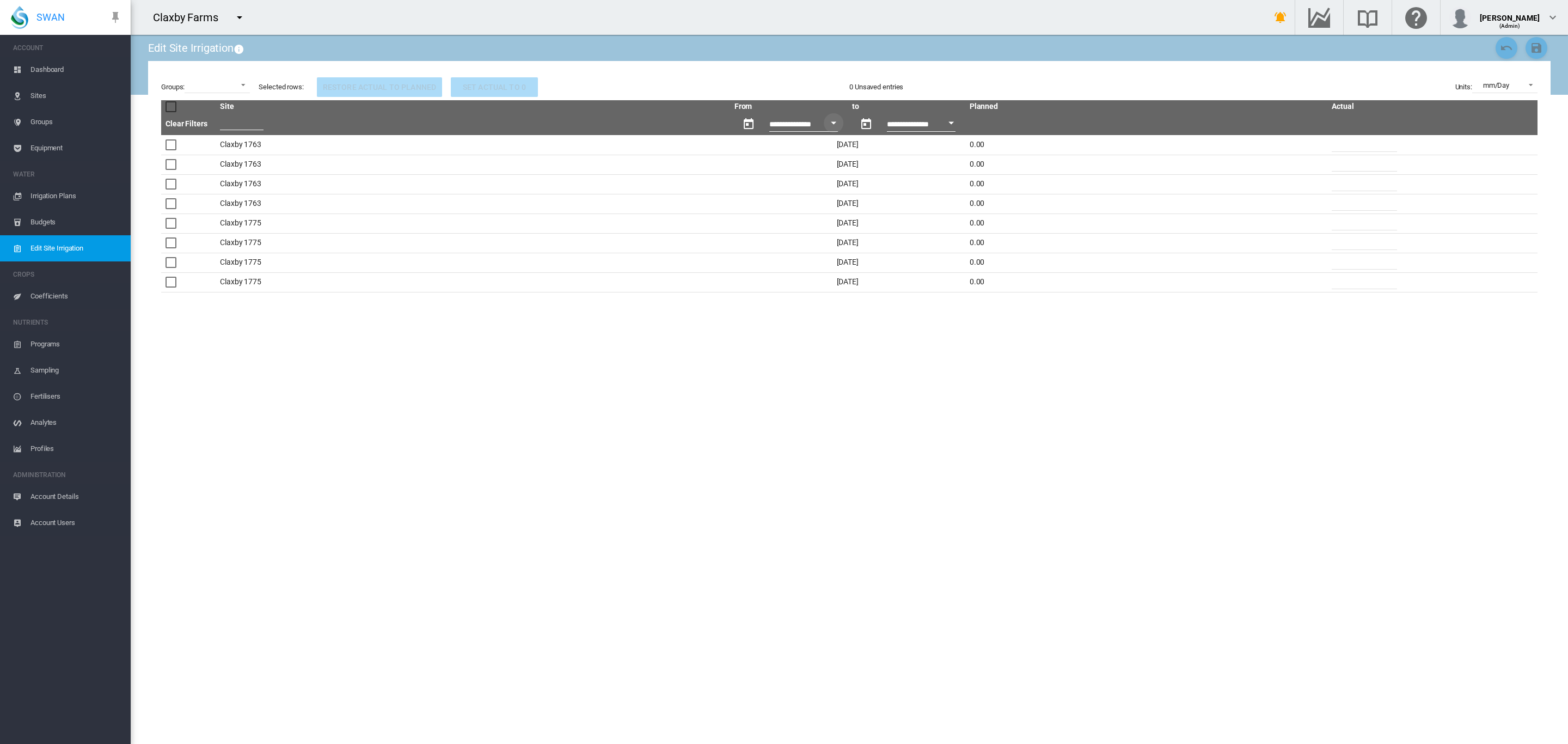
click at [1331, 142] on input "*" at bounding box center [1364, 143] width 65 height 16
click at [1503, 41] on md-icon "icon-undo" at bounding box center [1506, 48] width 13 height 13
type input "*"
click at [45, 72] on span "Dashboard" at bounding box center [76, 70] width 91 height 26
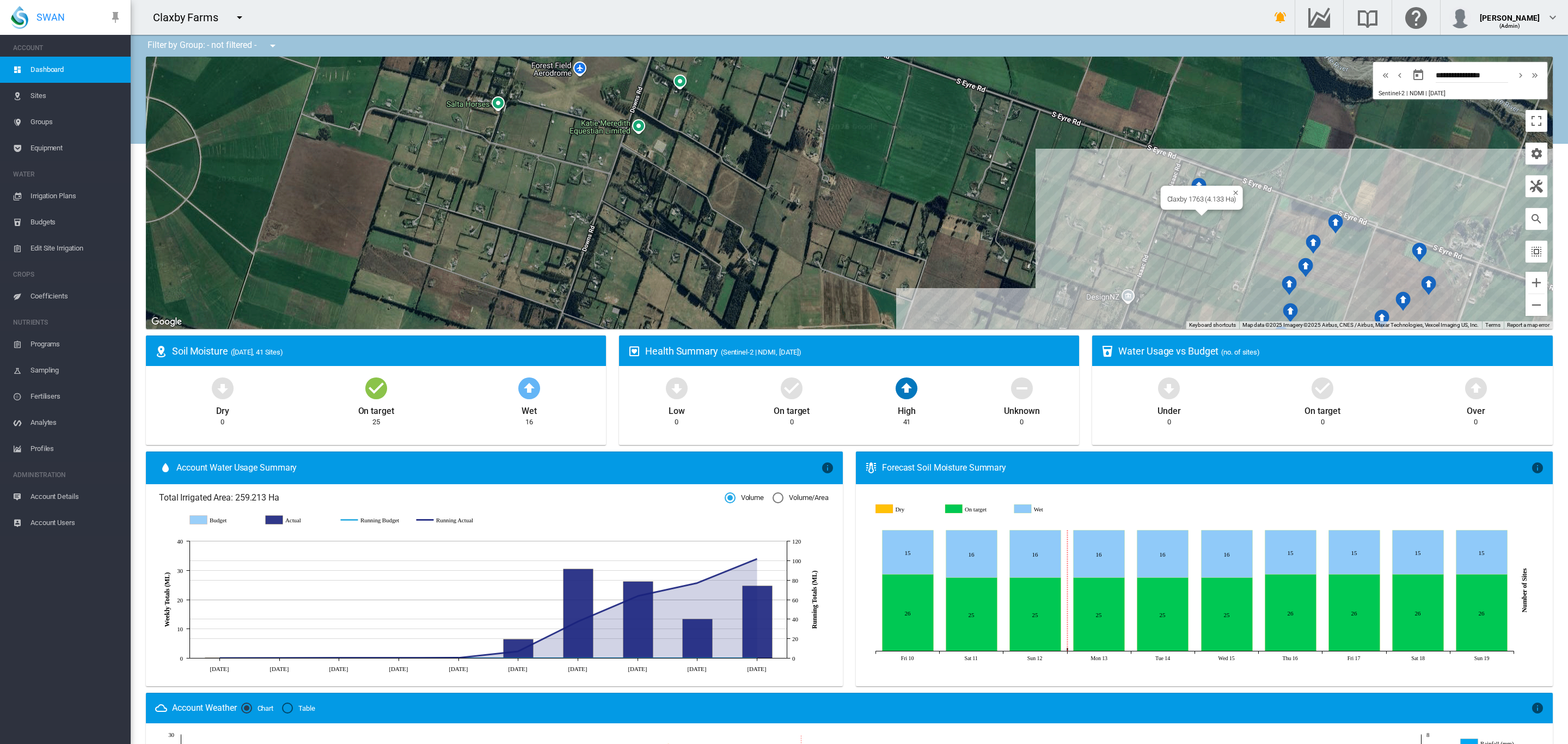
click at [1213, 214] on div "Claxby 1763 (4.133 Ha)" at bounding box center [849, 192] width 1406 height 272
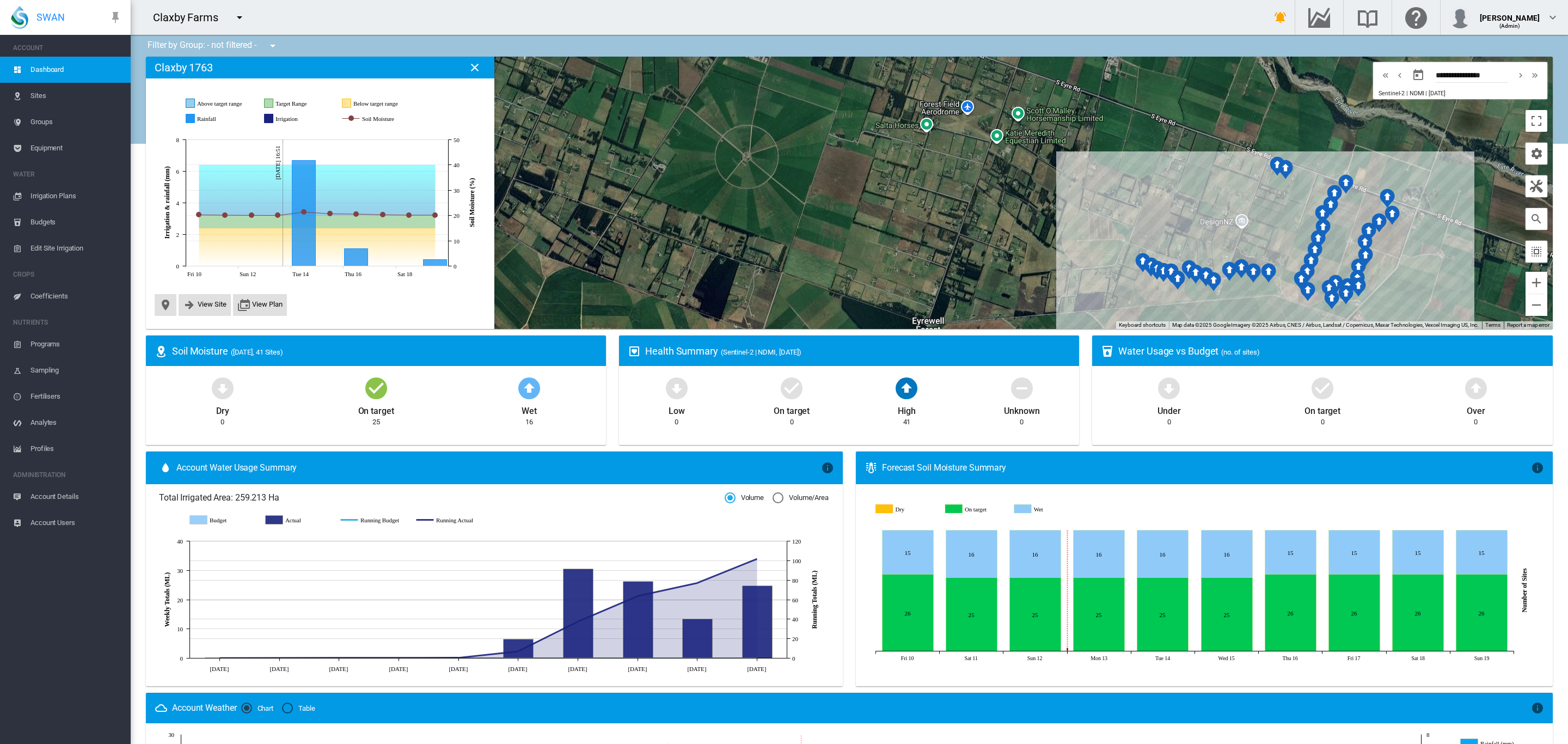
drag, startPoint x: 1227, startPoint y: 240, endPoint x: 1199, endPoint y: 115, distance: 128.1
click at [1199, 115] on div at bounding box center [849, 192] width 1406 height 272
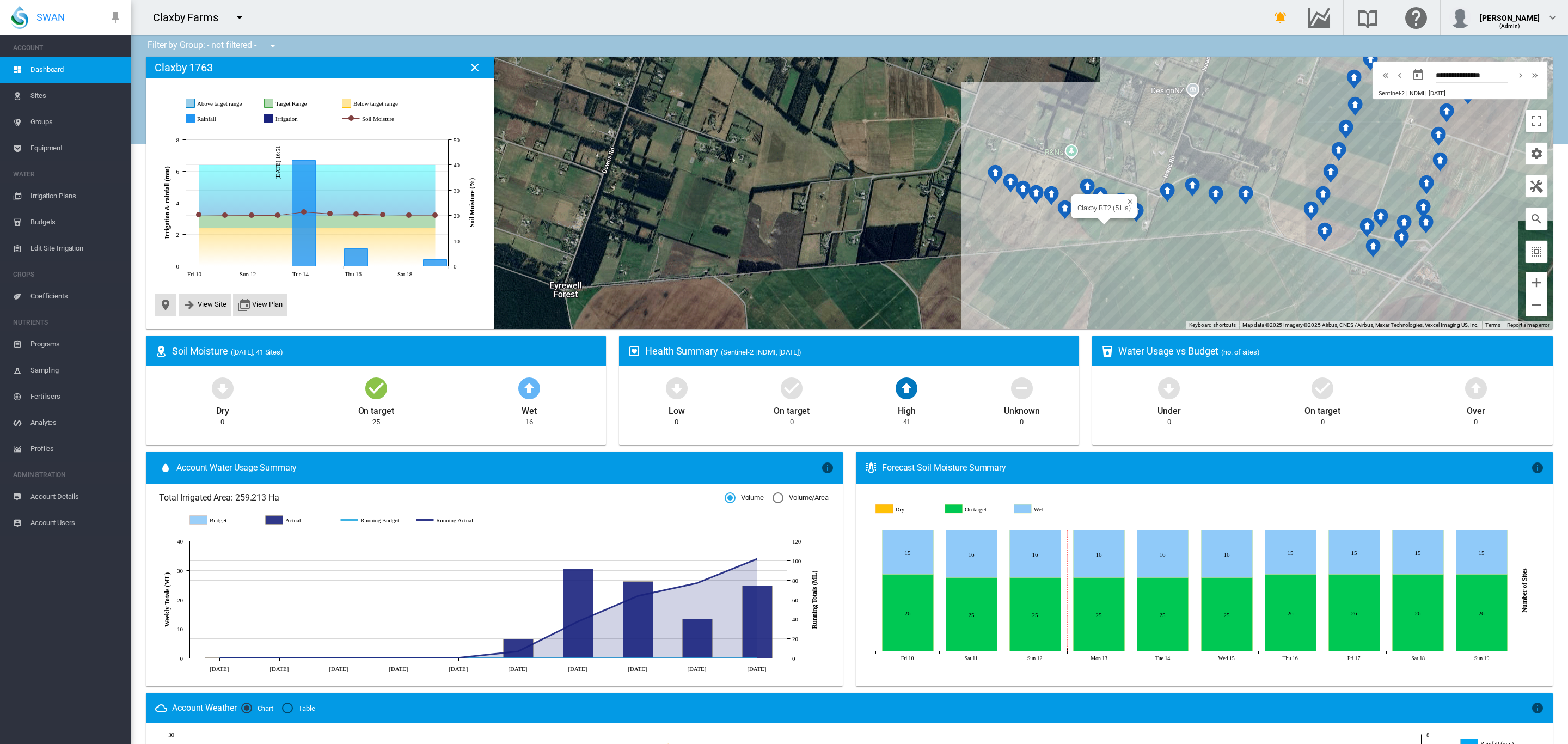
click at [1090, 222] on div "Claxby BT2 (5 Ha)" at bounding box center [849, 192] width 1406 height 272
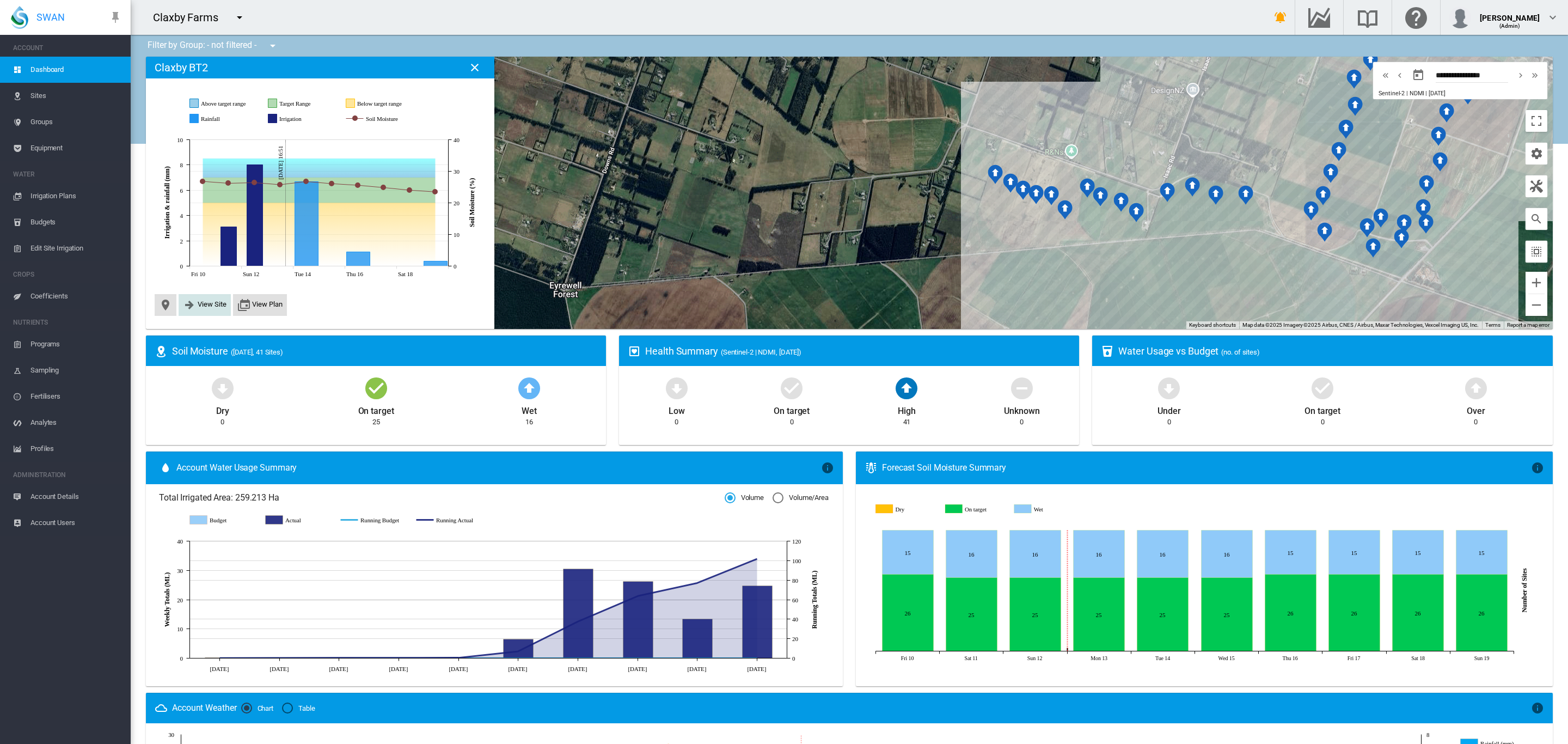
click at [204, 297] on span "View Site" at bounding box center [204, 304] width 52 height 22
click at [207, 304] on span "View Site" at bounding box center [211, 304] width 29 height 8
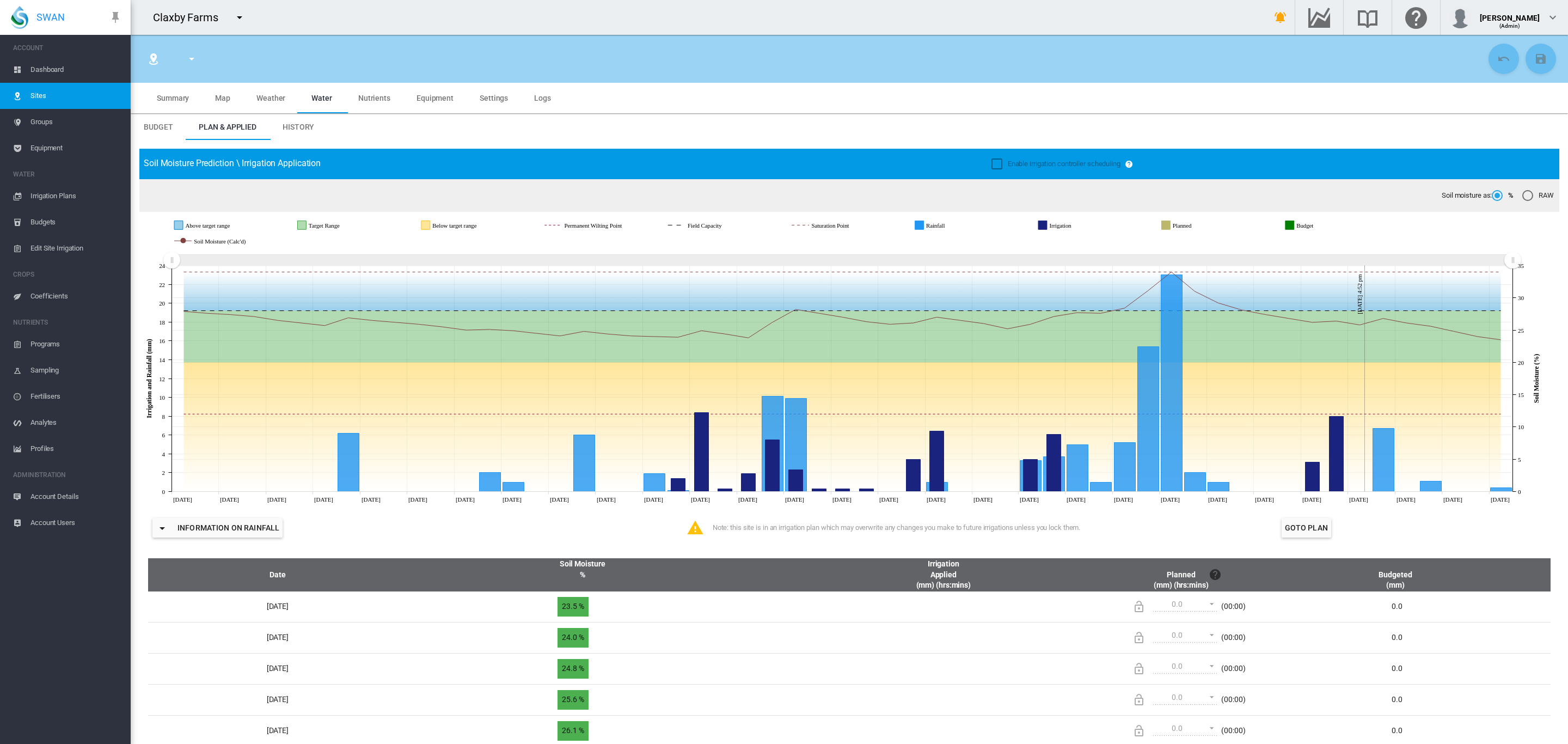
click at [308, 126] on span "History" at bounding box center [298, 126] width 32 height 8
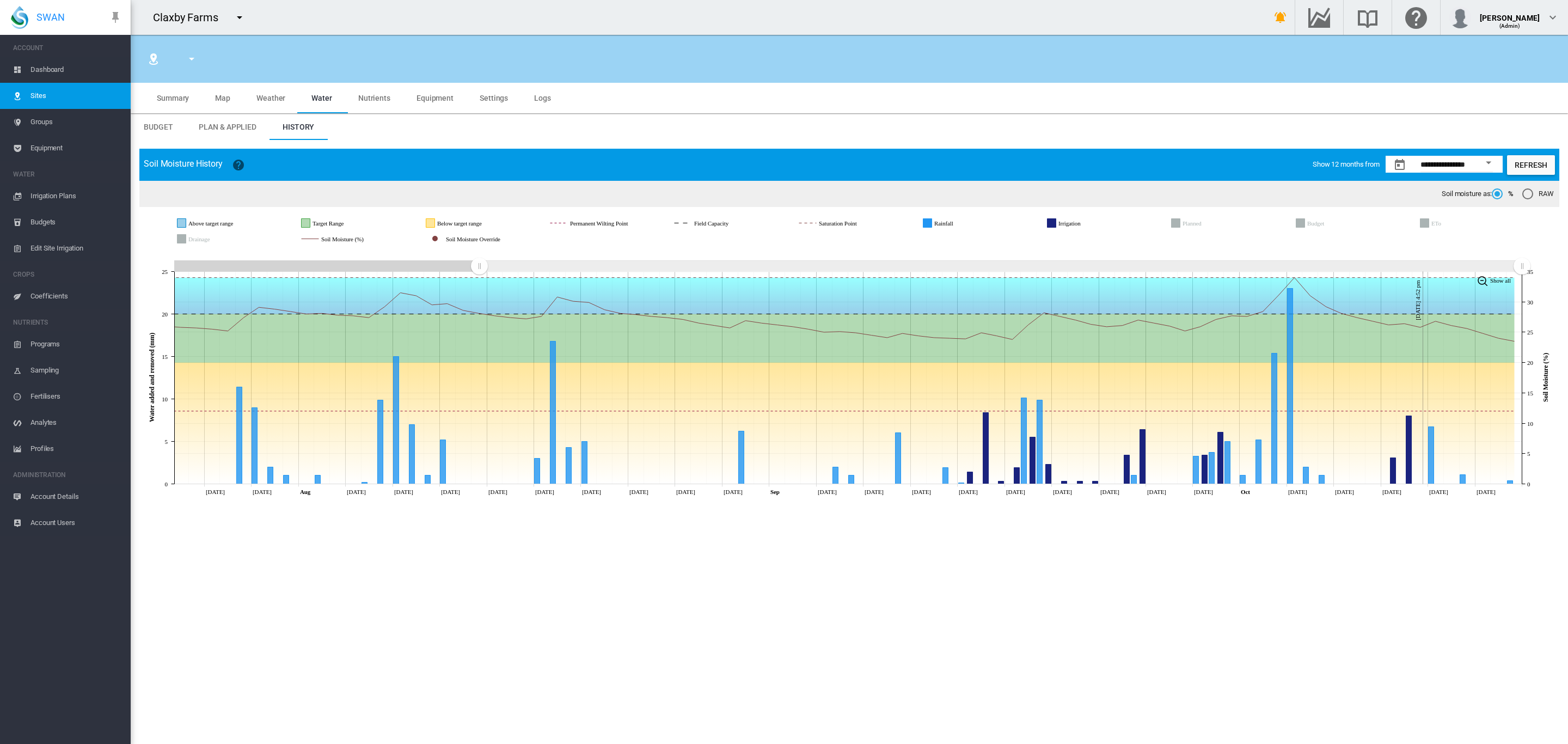
click at [464, 367] on icon "JavaScript chart by amCharts 3.21.15 Jul 28 Jul 31 Aug Aug 06 Aug 09 Aug 12 Aug…" at bounding box center [849, 375] width 1420 height 252
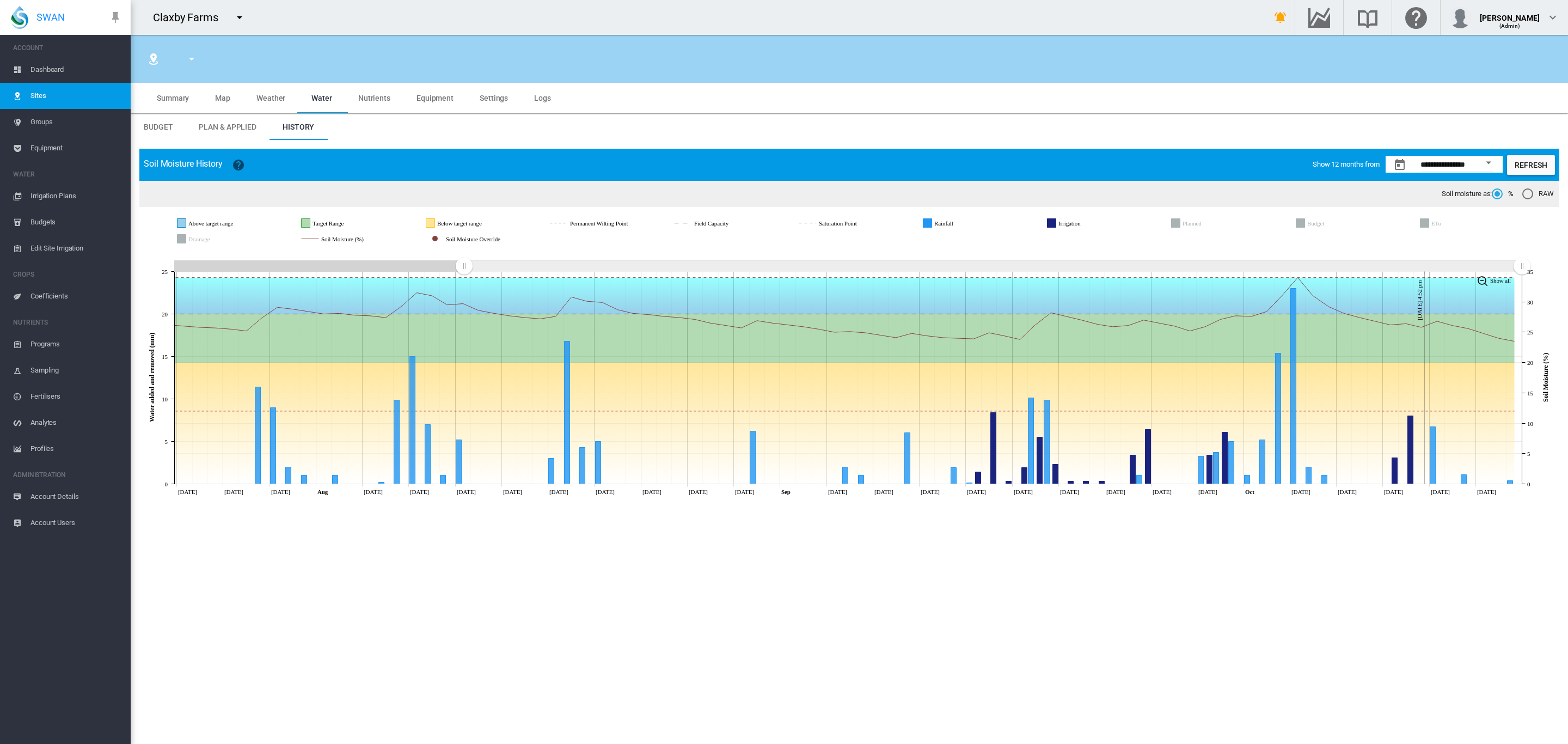
click at [32, 77] on span "Dashboard" at bounding box center [76, 70] width 91 height 26
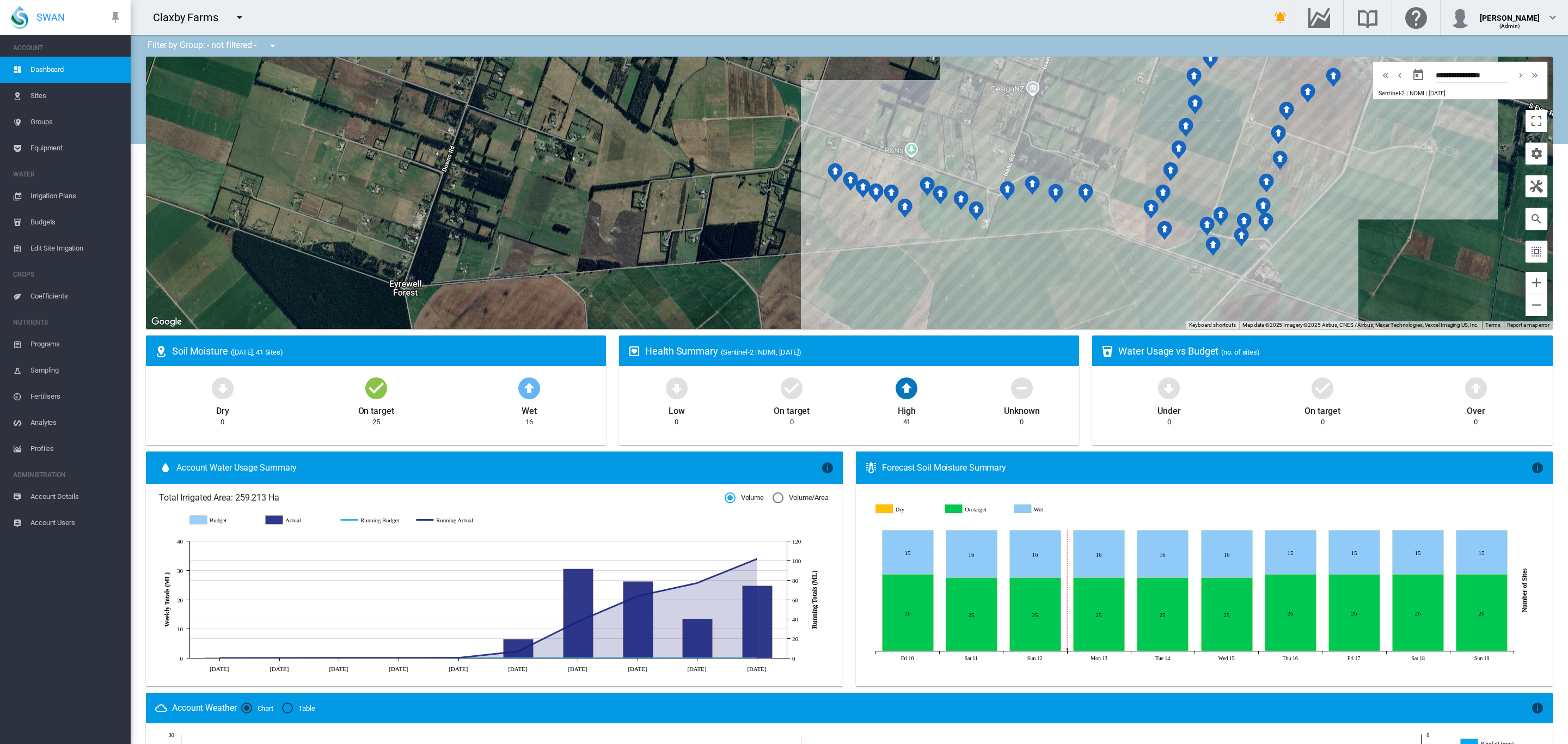
drag, startPoint x: 452, startPoint y: 151, endPoint x: 216, endPoint y: 168, distance: 236.6
click at [216, 168] on div at bounding box center [849, 192] width 1406 height 272
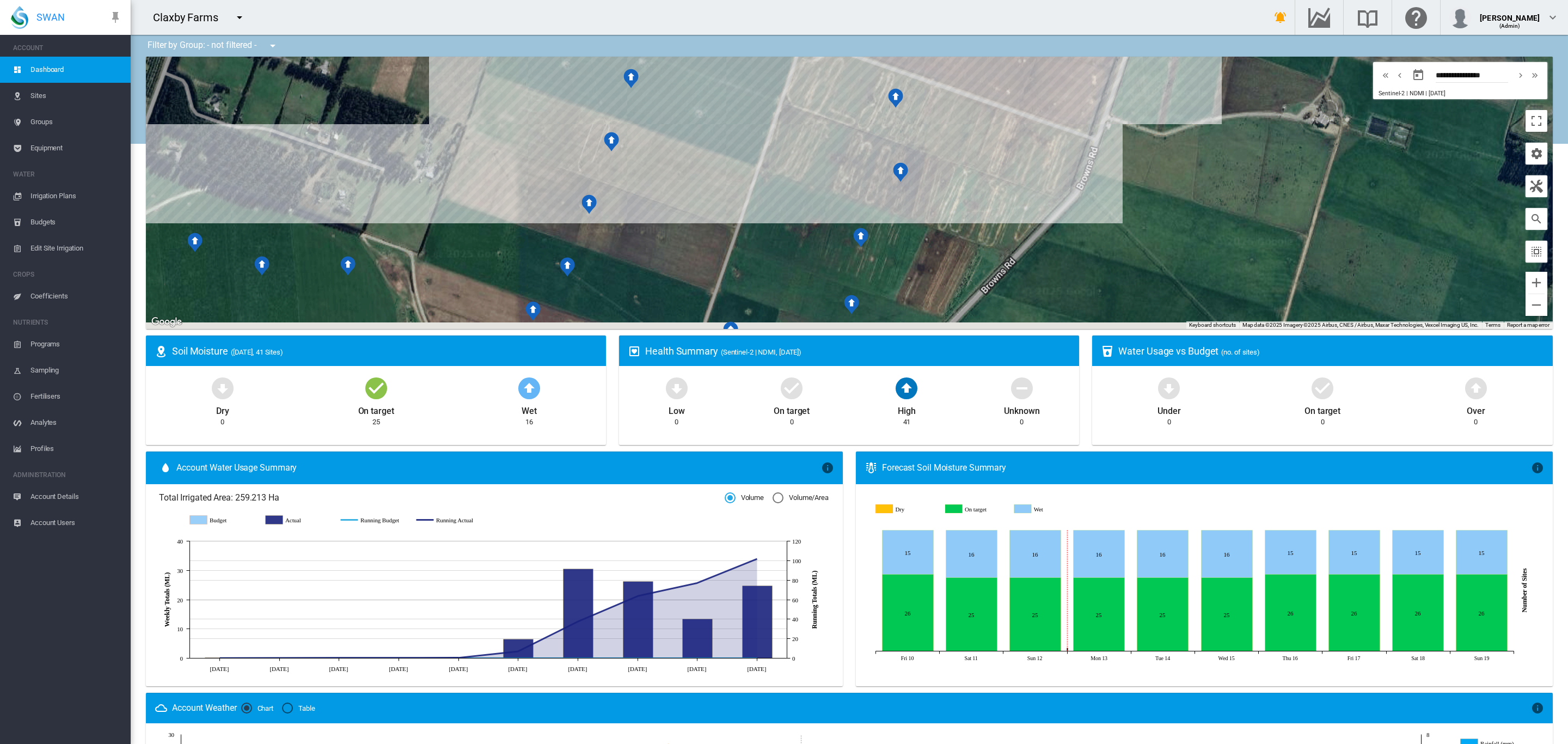
drag, startPoint x: 1027, startPoint y: 259, endPoint x: 1092, endPoint y: -8, distance: 274.8
click at [1092, 0] on html "SWAN ACCOUNT Dashboard Sites Groups Equipment WATER Irrigation Plans" at bounding box center [784, 372] width 1568 height 744
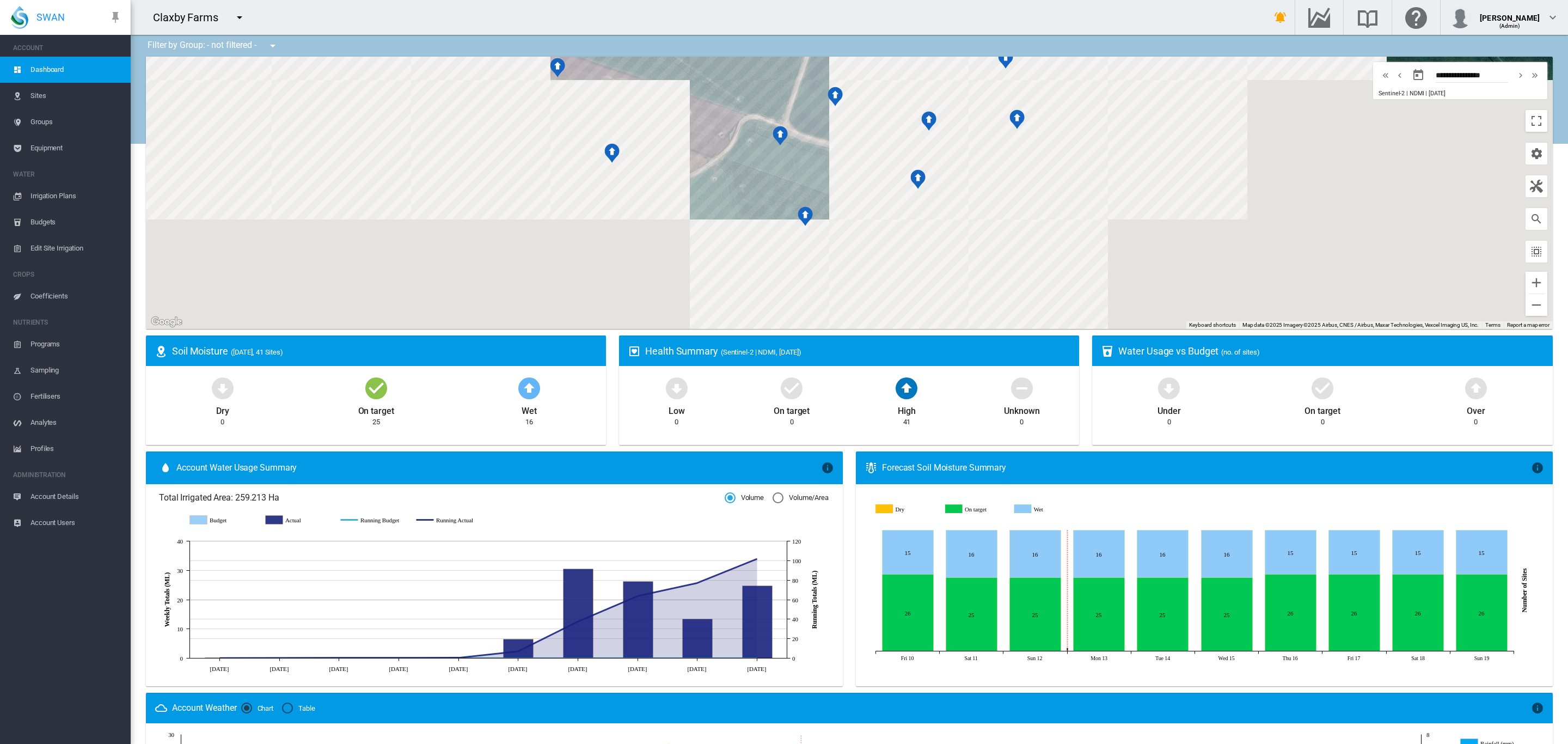
drag, startPoint x: 1160, startPoint y: 136, endPoint x: 1213, endPoint y: 183, distance: 70.8
click at [1213, 183] on div at bounding box center [849, 192] width 1406 height 272
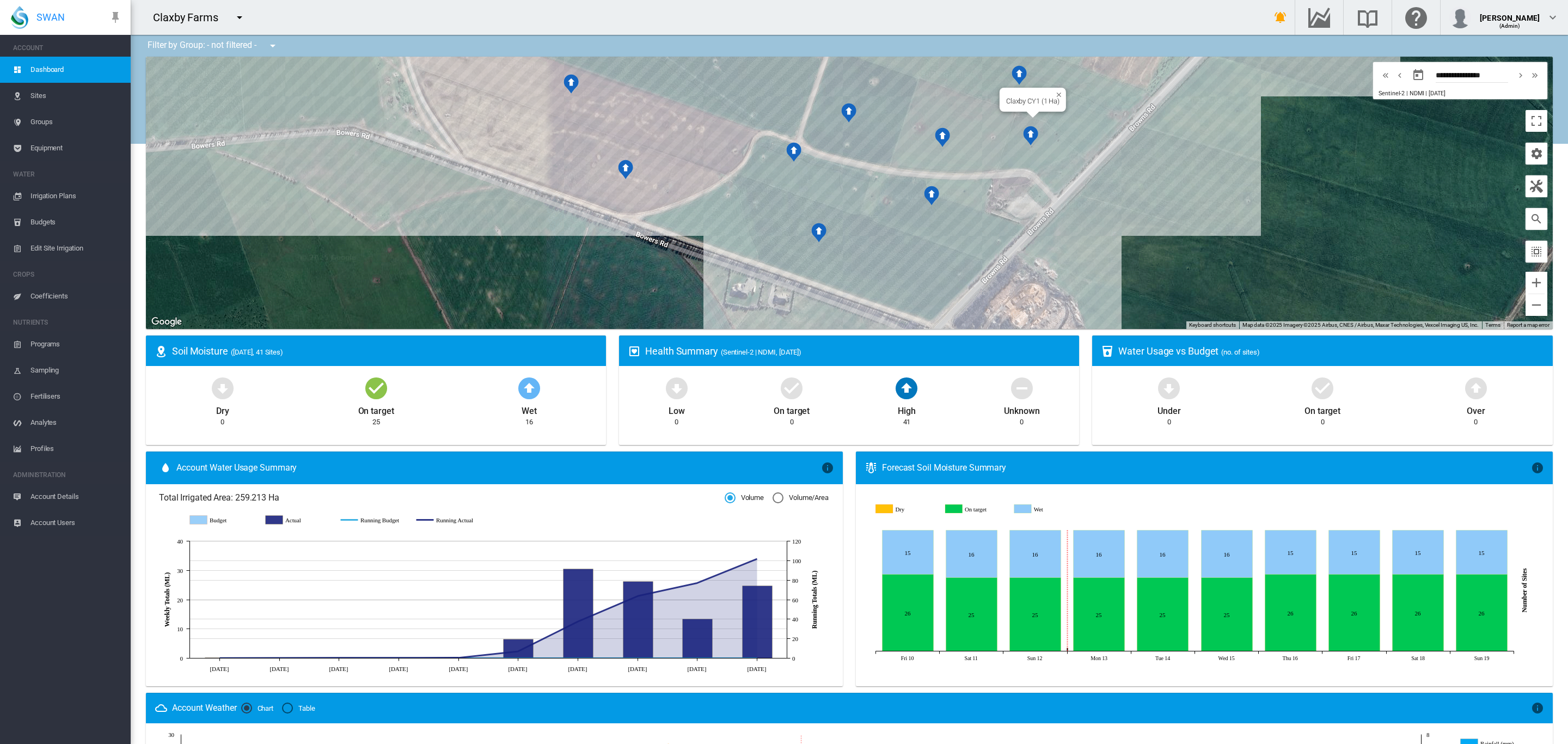
click at [1022, 145] on div "Claxby CY1 (1 Ha)" at bounding box center [849, 192] width 1406 height 272
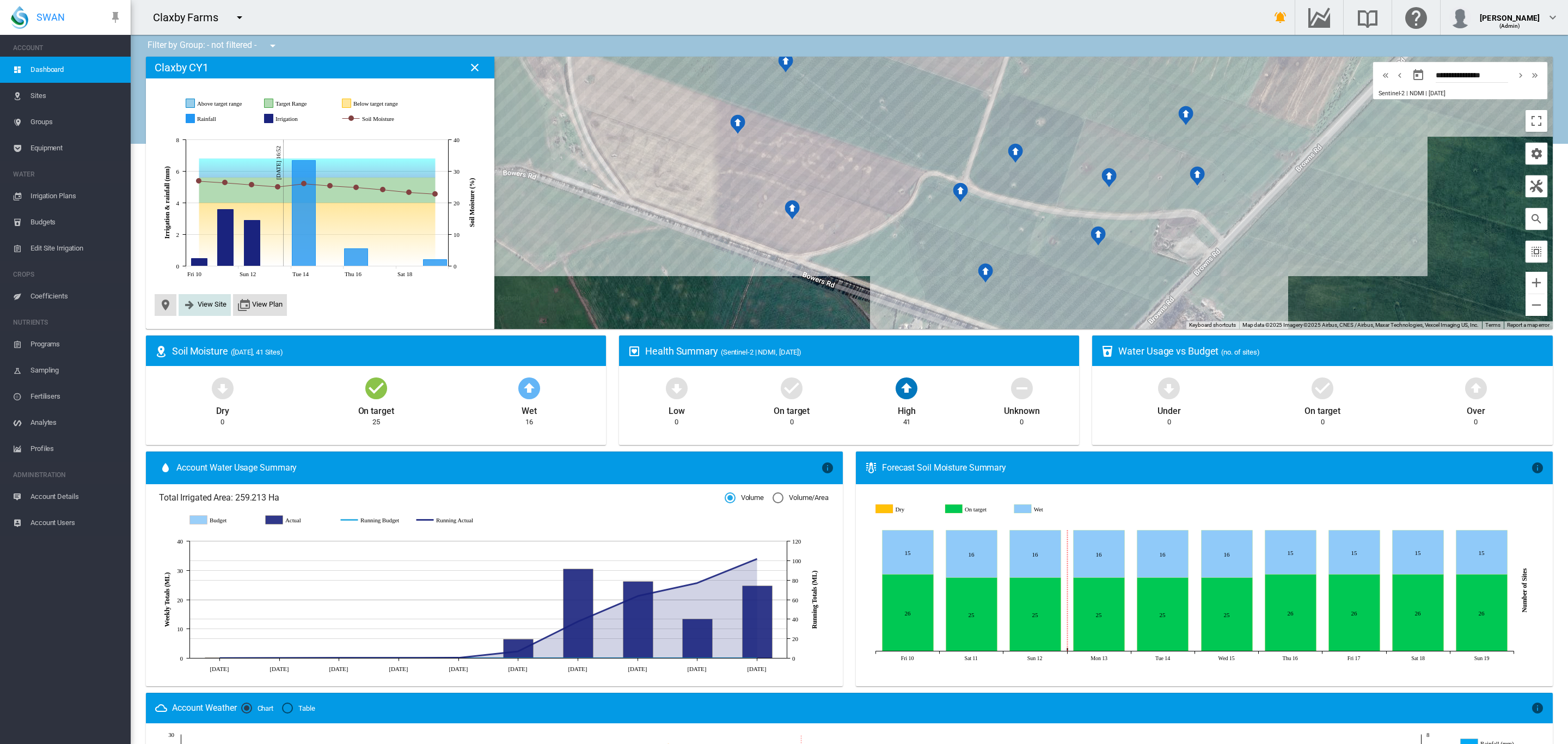
click at [217, 304] on span "View Site" at bounding box center [211, 304] width 29 height 8
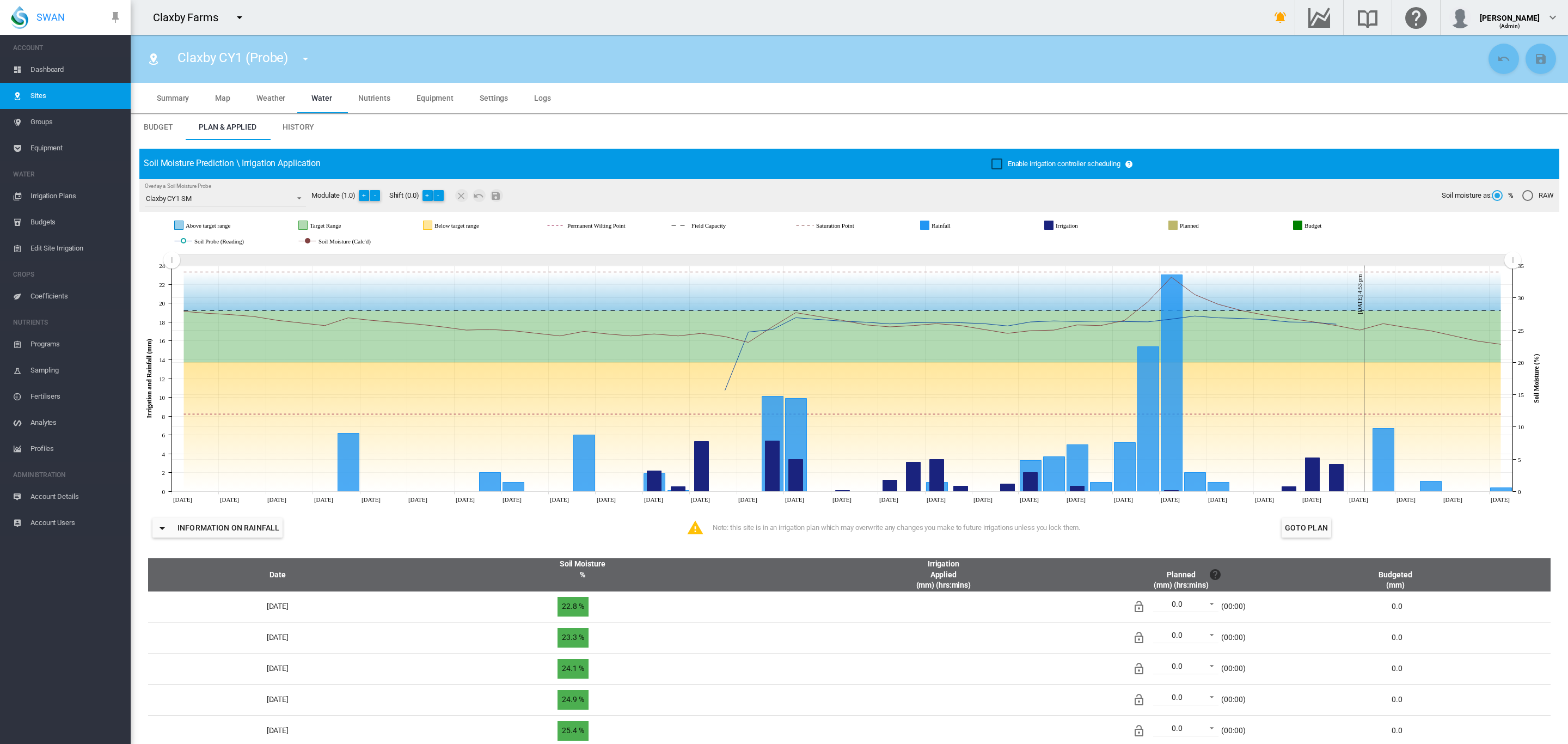
click at [57, 64] on span "Dashboard" at bounding box center [76, 70] width 91 height 26
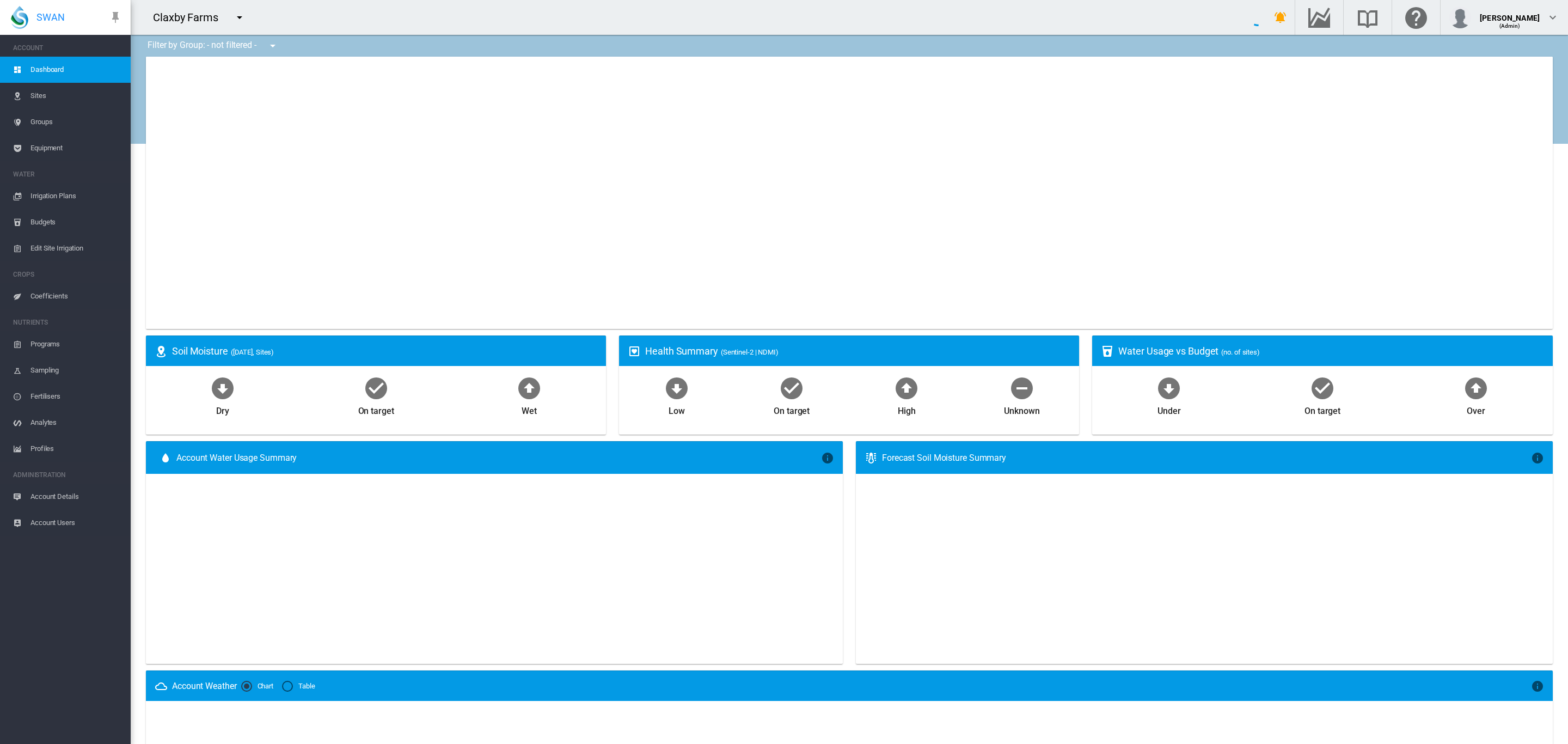
type input "**********"
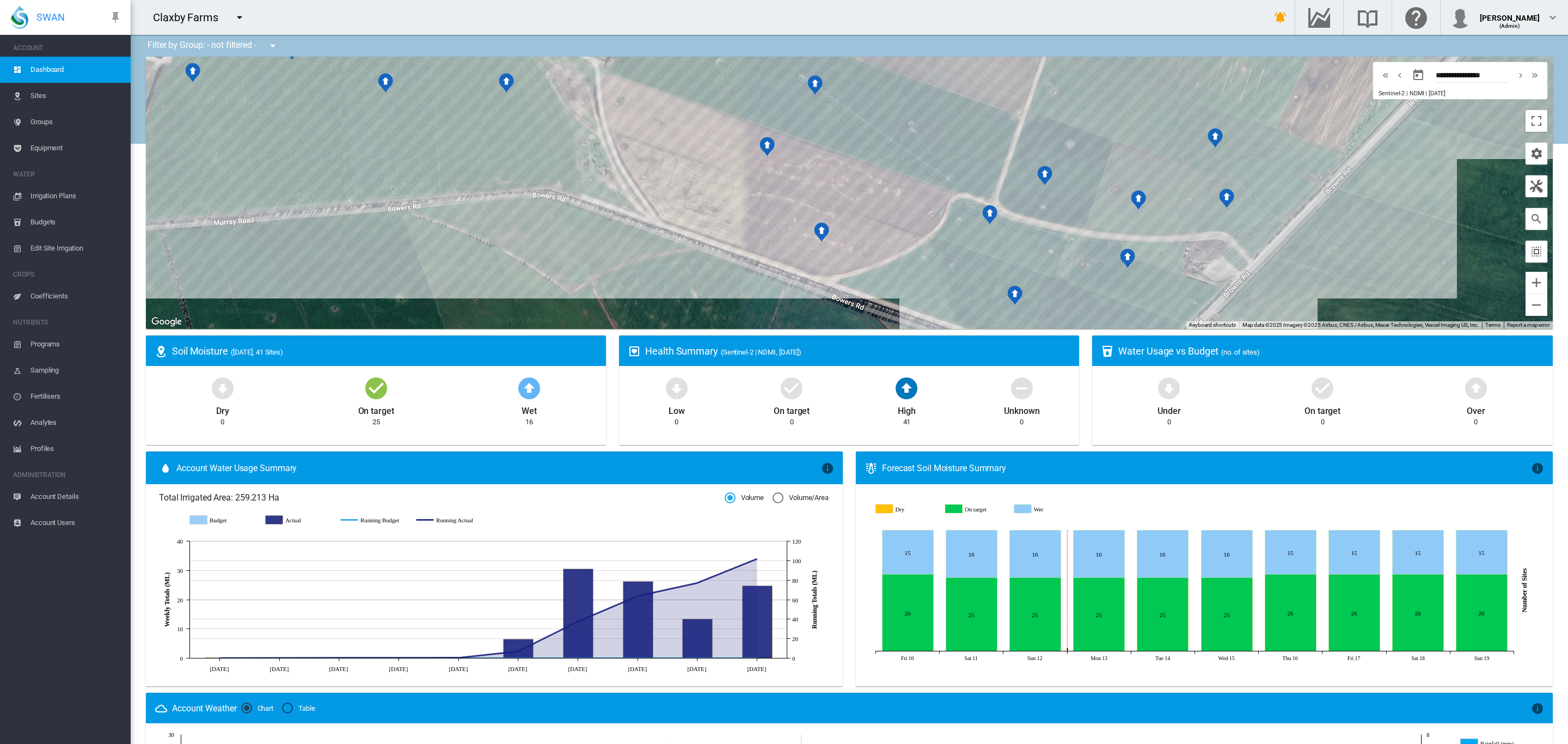
drag, startPoint x: 674, startPoint y: 228, endPoint x: 704, endPoint y: 252, distance: 38.4
click at [704, 252] on div at bounding box center [849, 192] width 1406 height 272
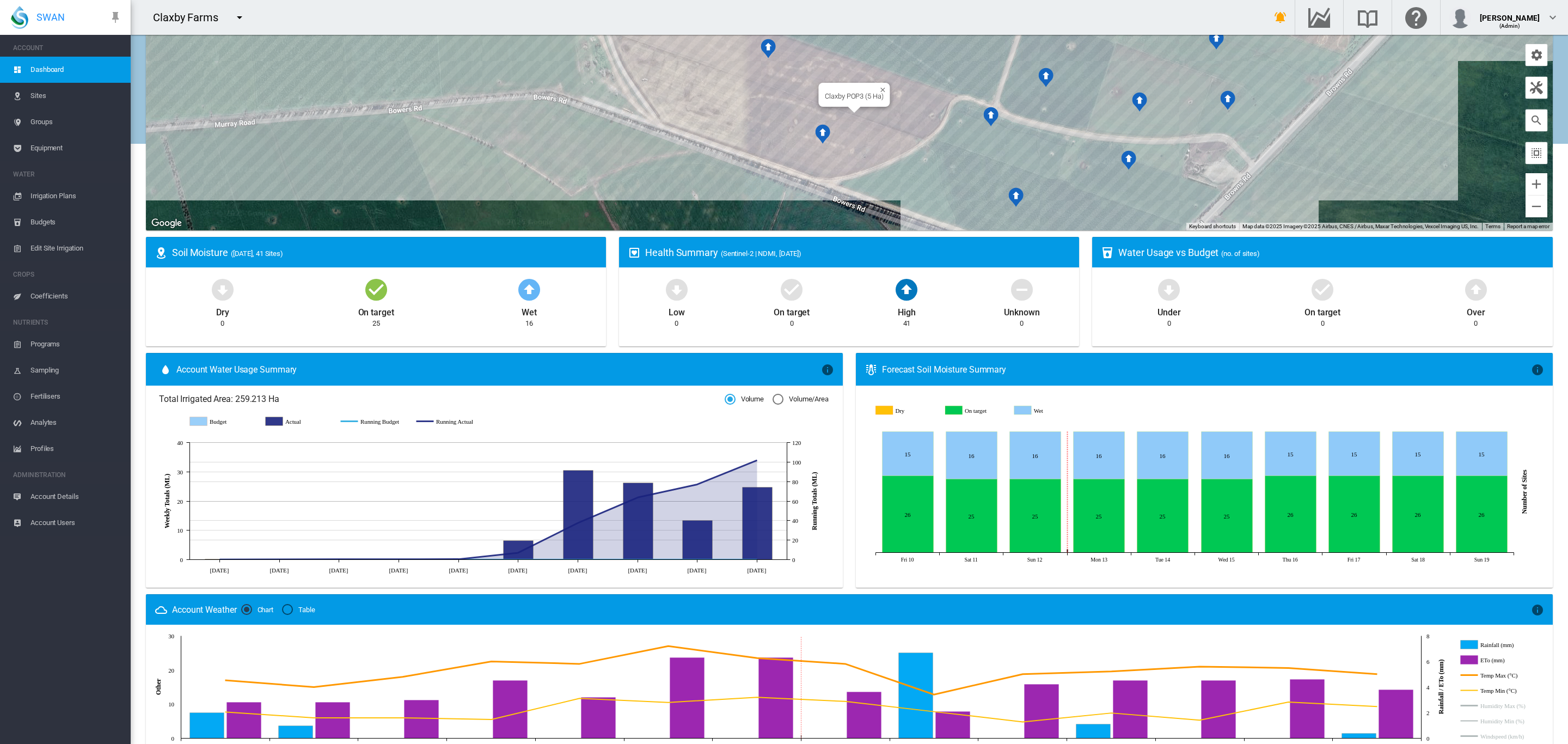
scroll to position [102, 0]
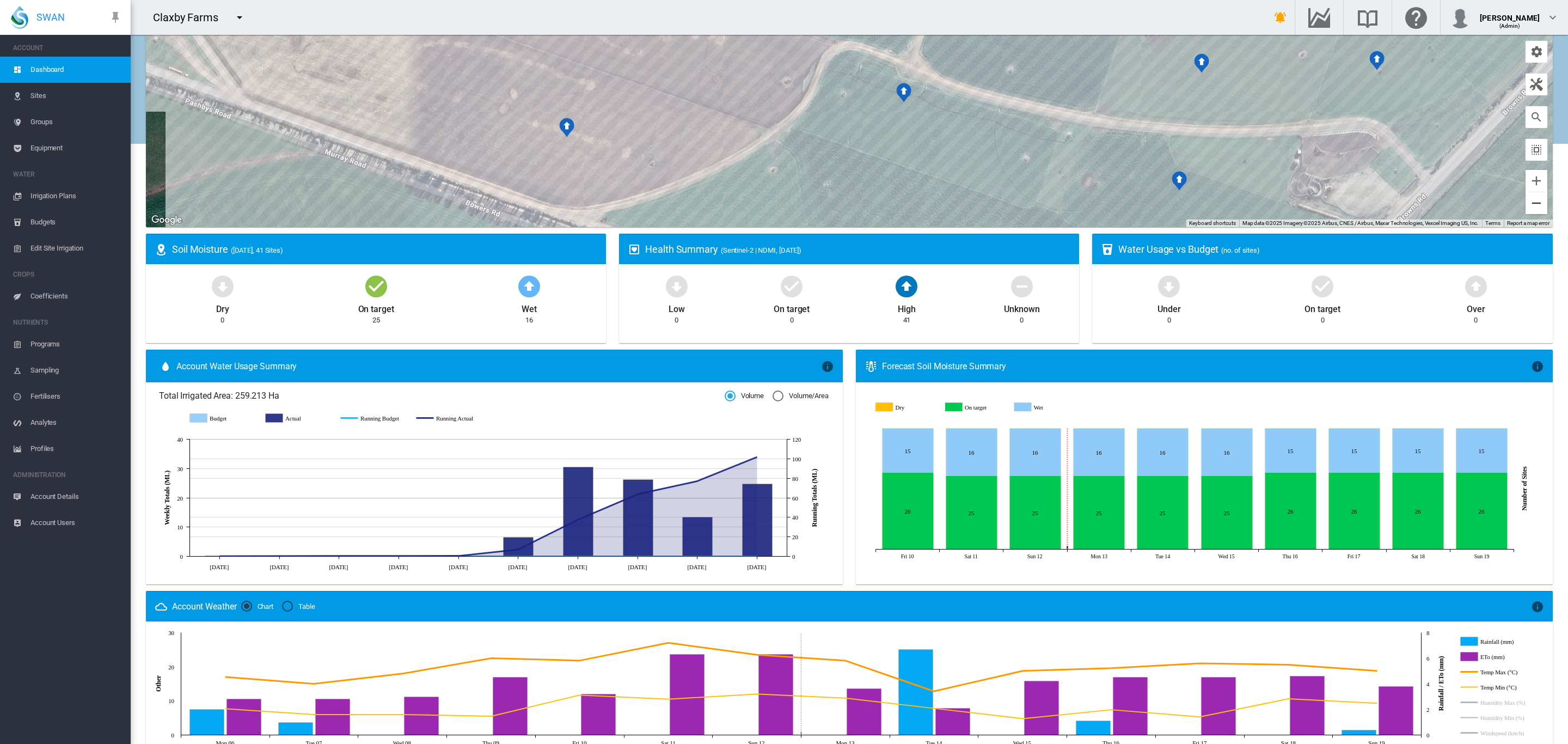
click at [1532, 202] on button "Zoom out" at bounding box center [1536, 203] width 22 height 22
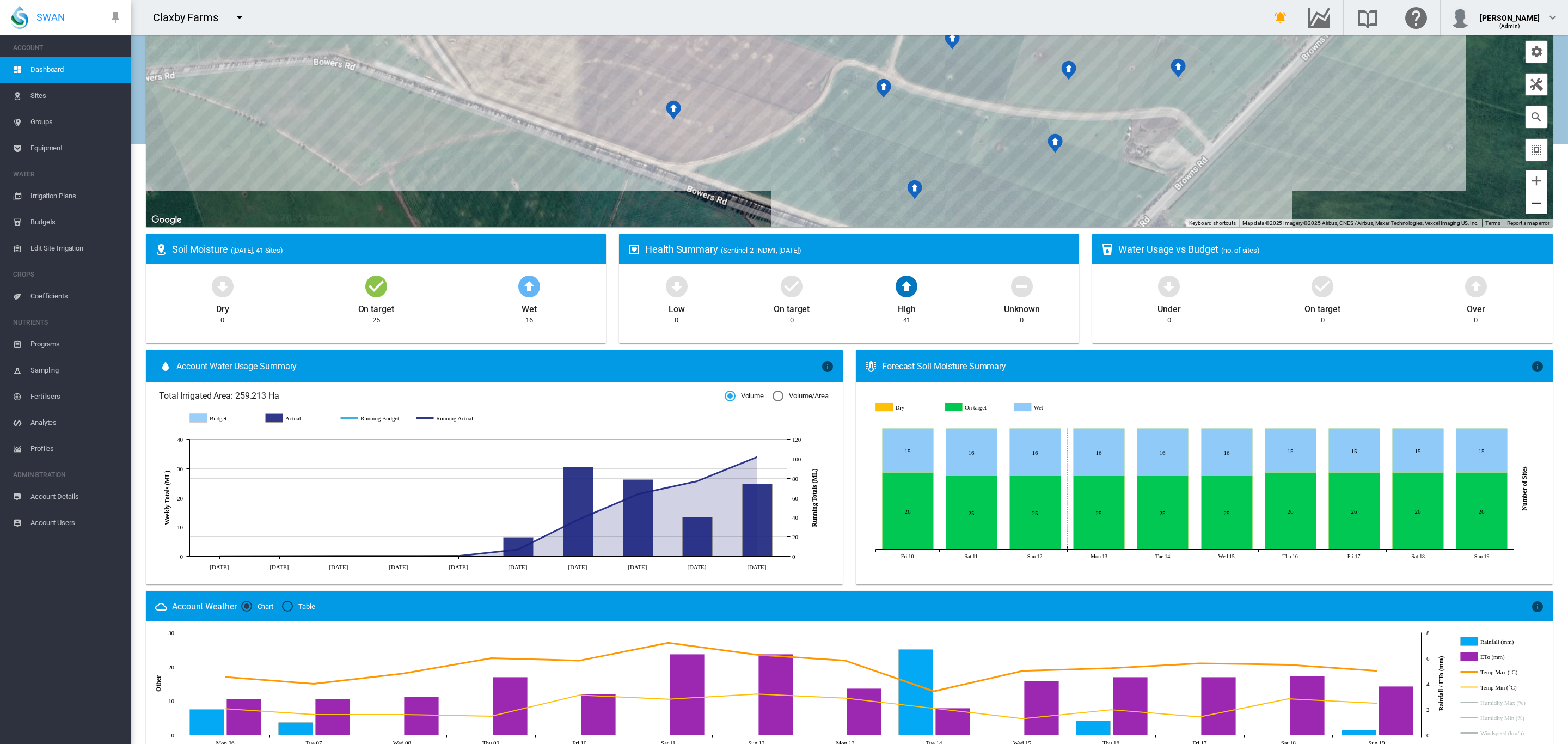
click at [1532, 202] on button "Zoom out" at bounding box center [1536, 203] width 22 height 22
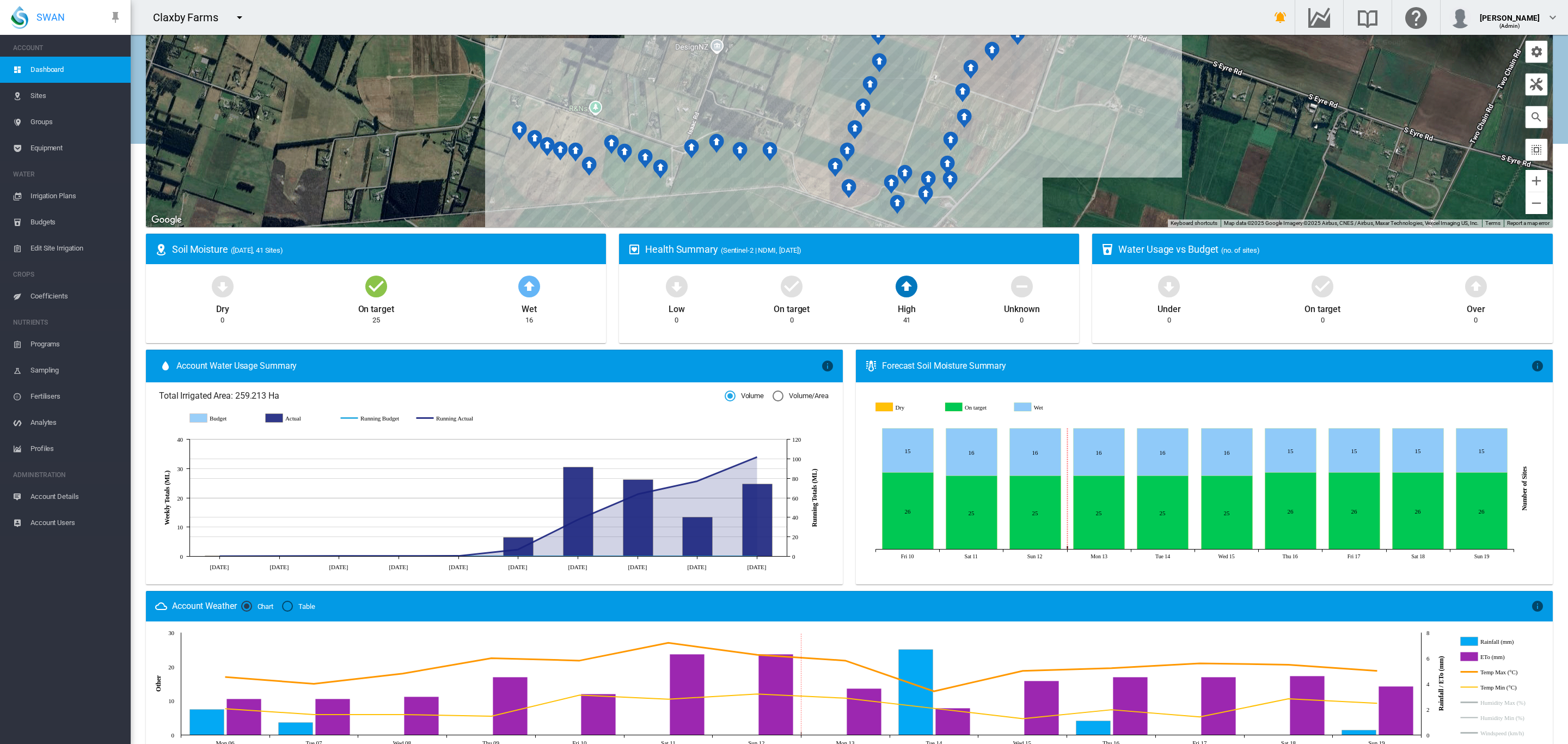
drag, startPoint x: 1281, startPoint y: 136, endPoint x: 1314, endPoint y: 244, distance: 112.9
click at [1314, 244] on div "Filter by Group: - not filtered - - not filtered - Broughtons Pivot Browns Road…" at bounding box center [849, 451] width 1437 height 1036
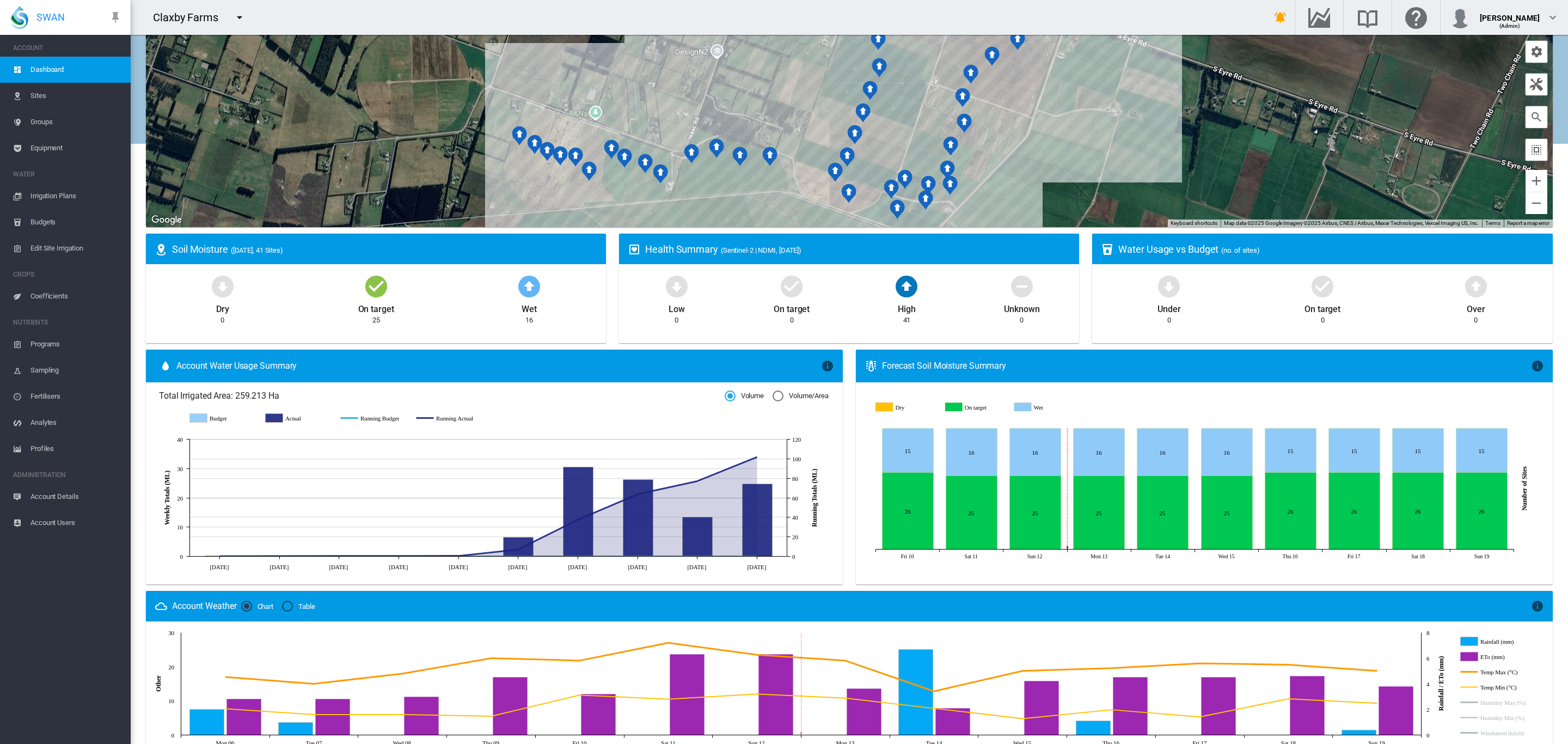
scroll to position [0, 0]
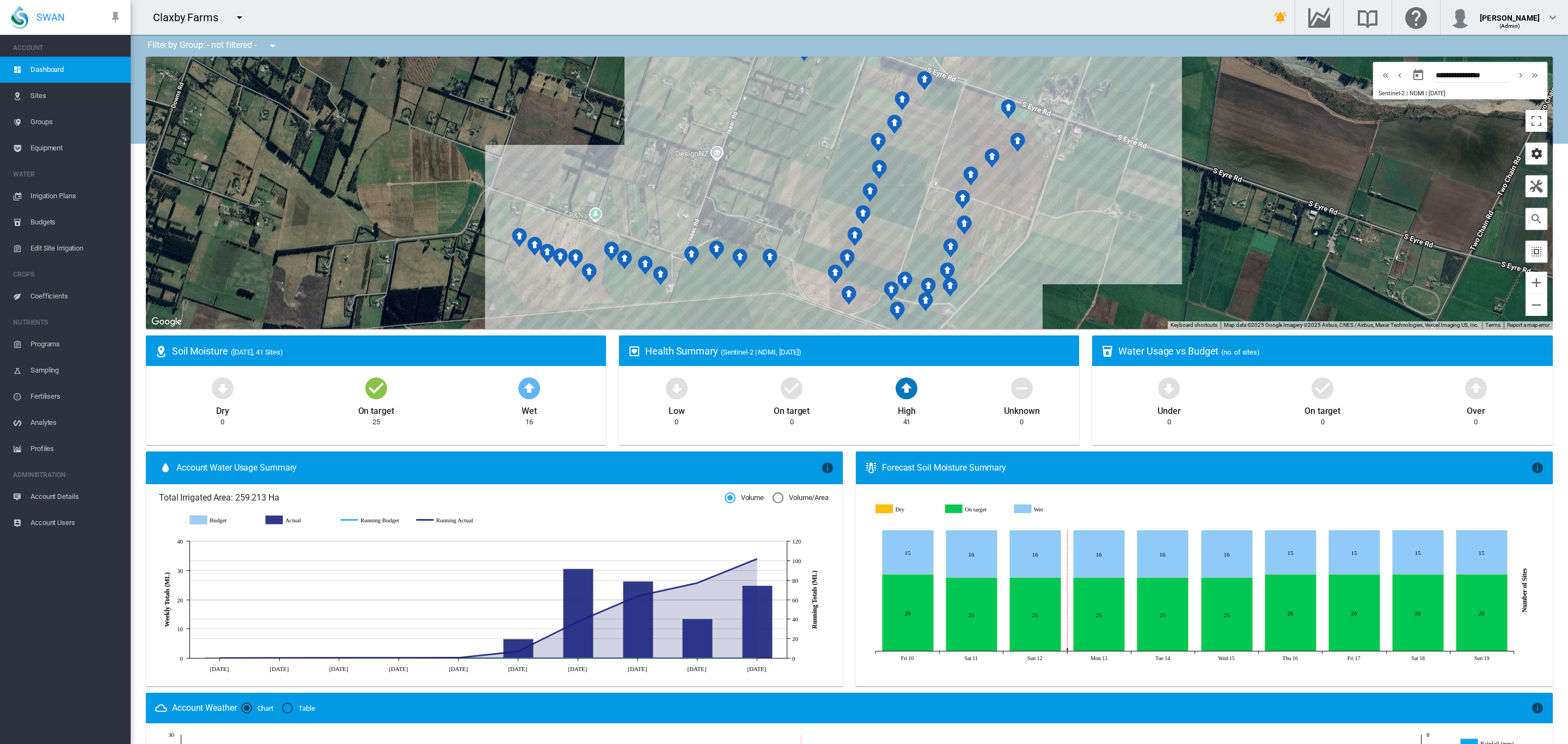
click at [1530, 155] on md-icon "icon-cog" at bounding box center [1536, 153] width 13 height 13
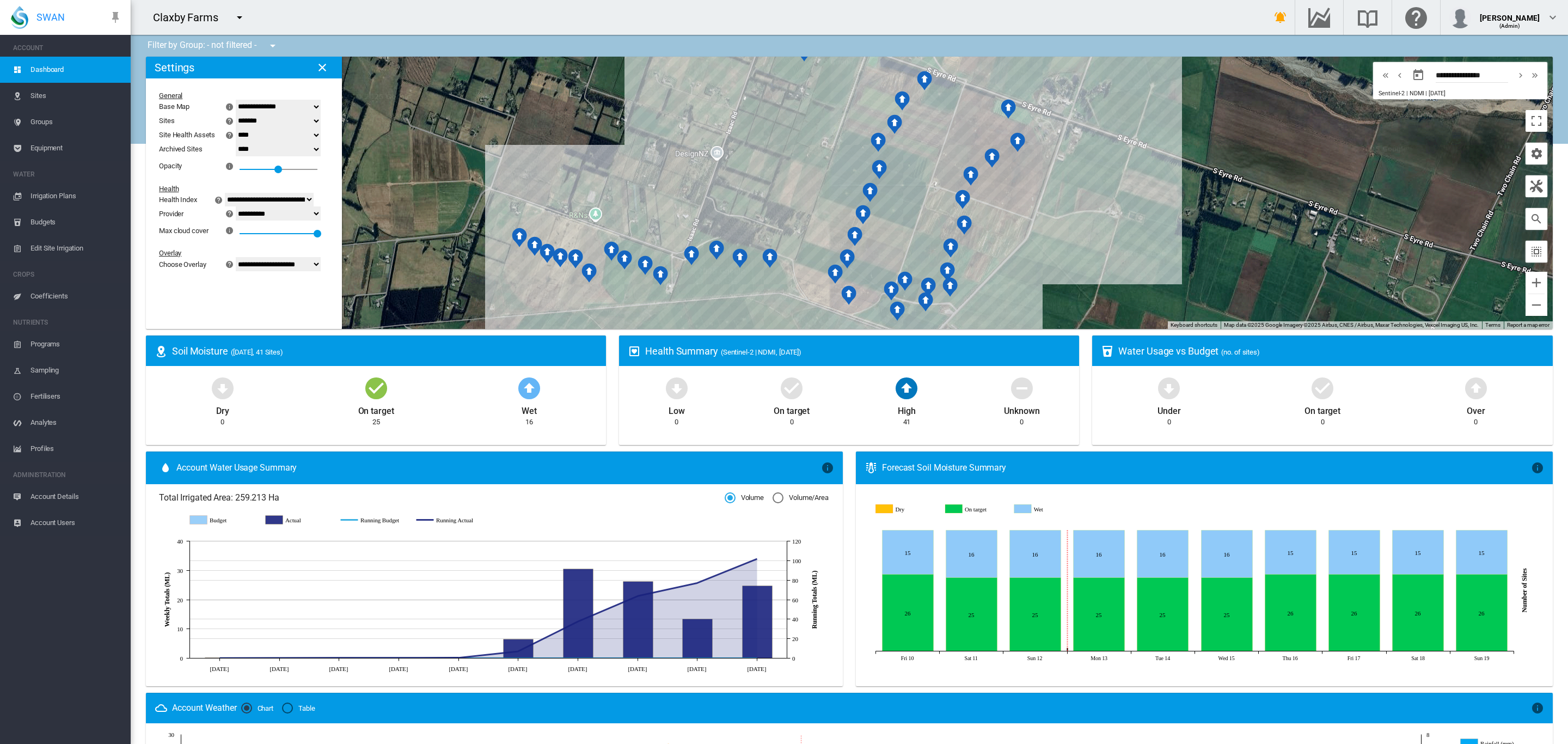
click at [320, 257] on select "**********" at bounding box center [278, 264] width 85 height 14
select select "********"
click at [242, 257] on select "**********" at bounding box center [278, 264] width 85 height 14
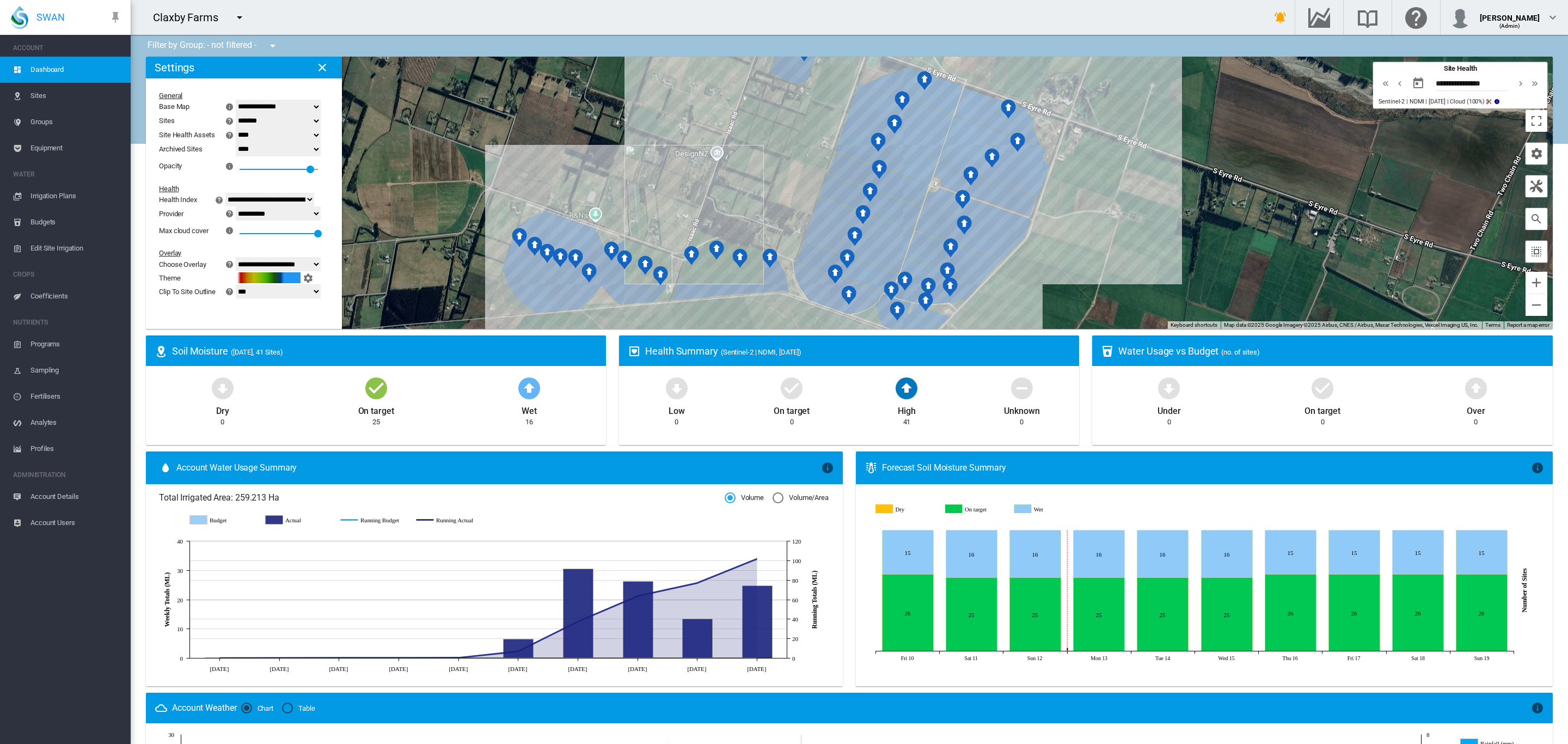
click at [1394, 84] on md-icon "icon-chevron-left" at bounding box center [1399, 83] width 12 height 13
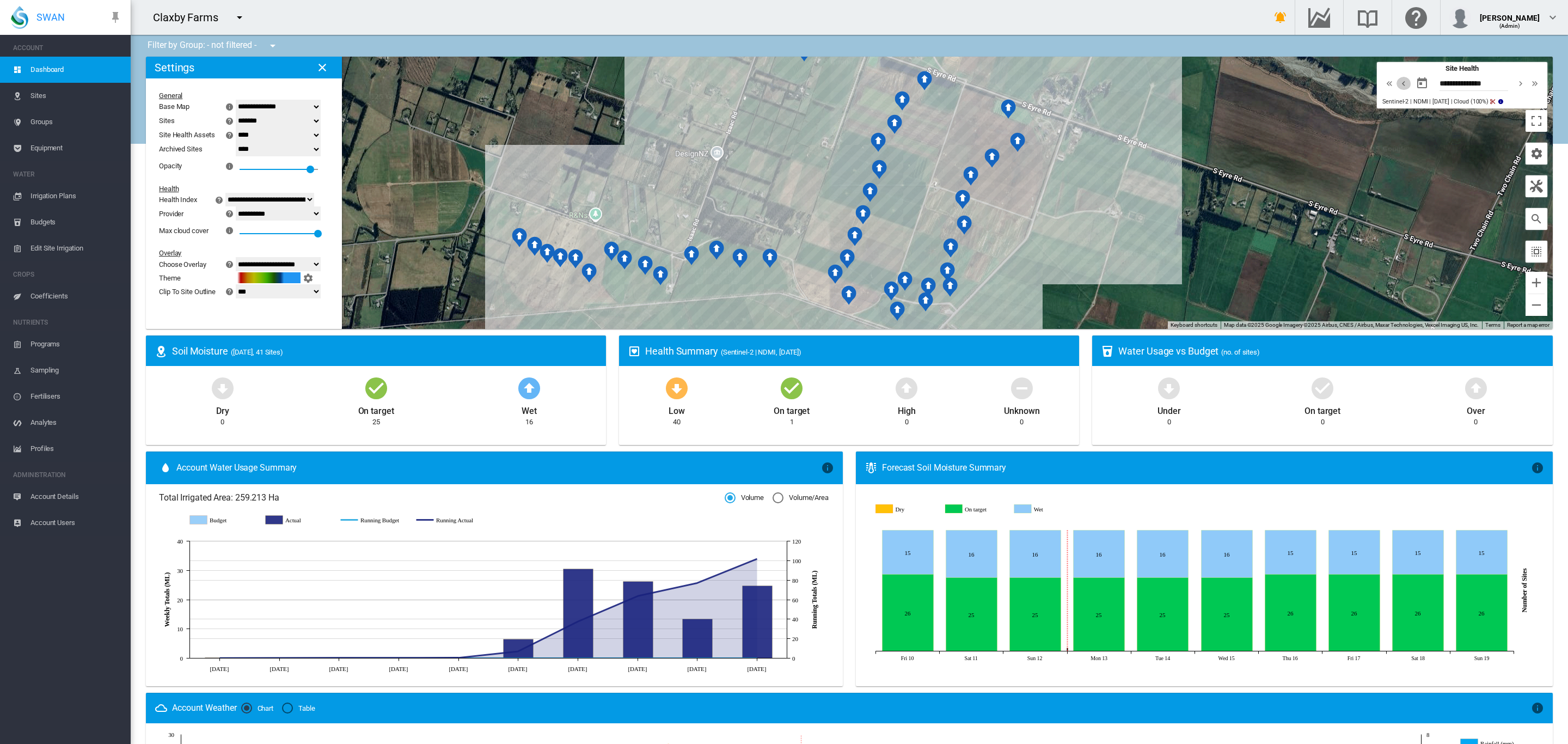
click at [1397, 84] on md-icon "icon-chevron-left" at bounding box center [1403, 83] width 12 height 13
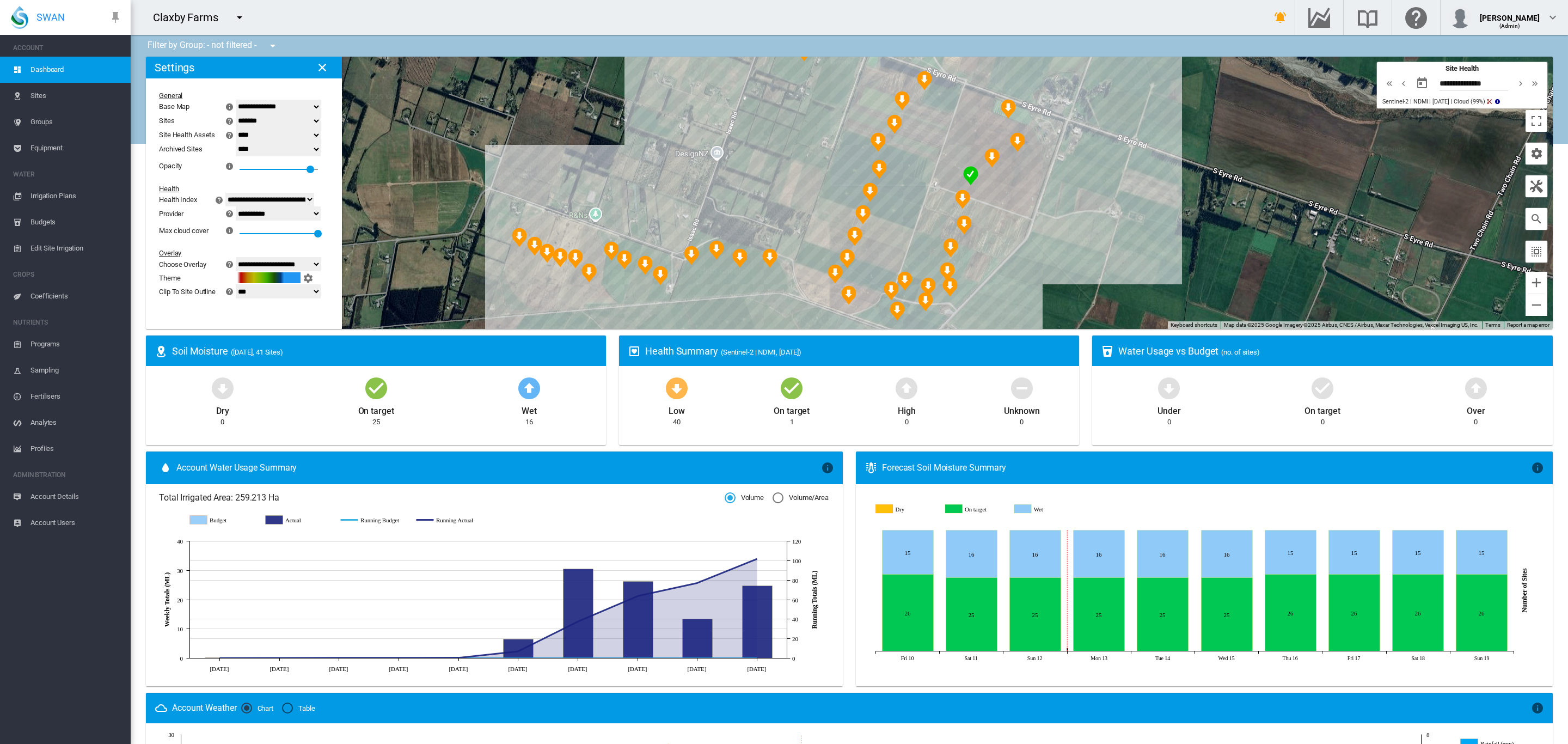
click at [1397, 84] on md-icon "icon-chevron-left" at bounding box center [1403, 83] width 12 height 13
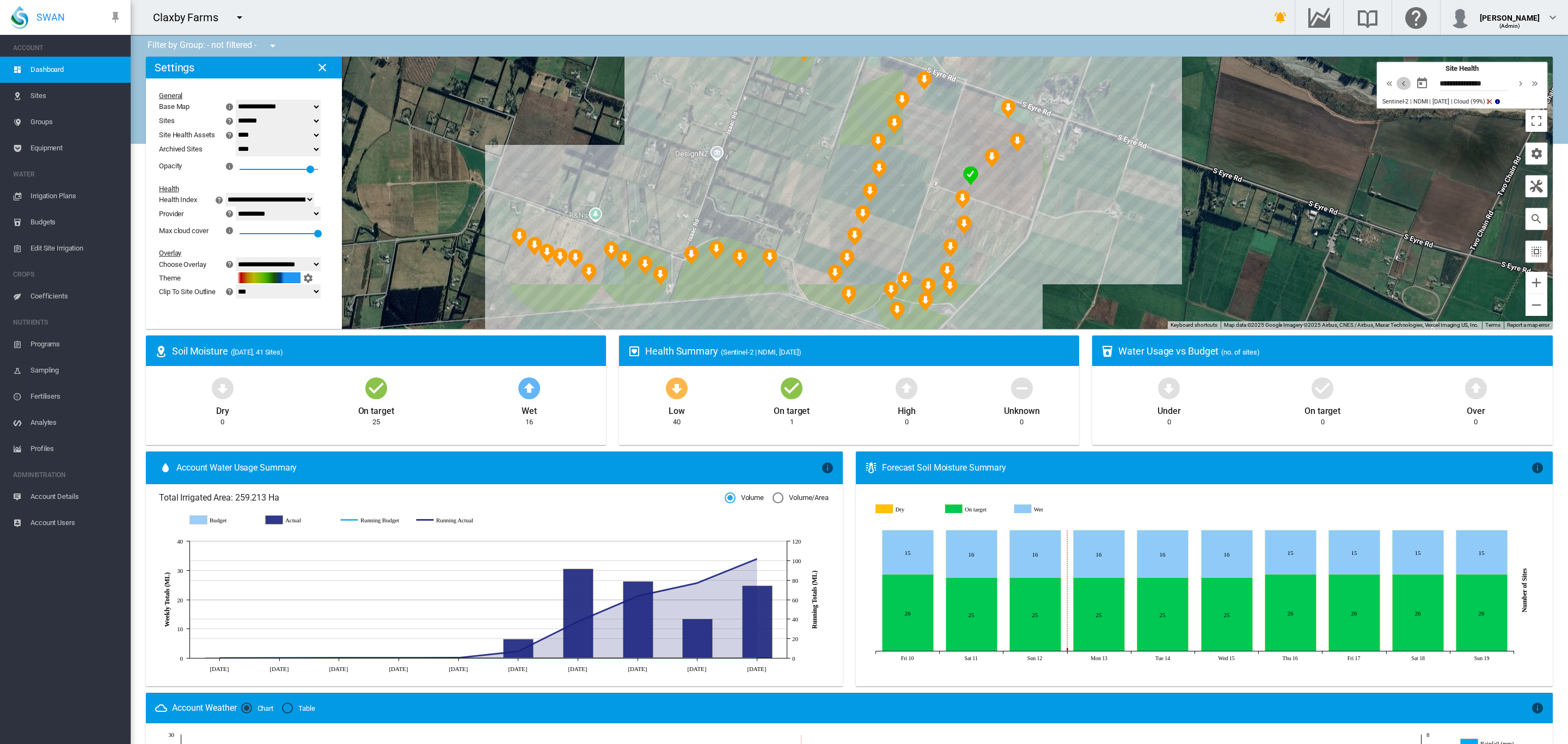
click at [1397, 84] on md-icon "icon-chevron-left" at bounding box center [1403, 83] width 12 height 13
type input "**********"
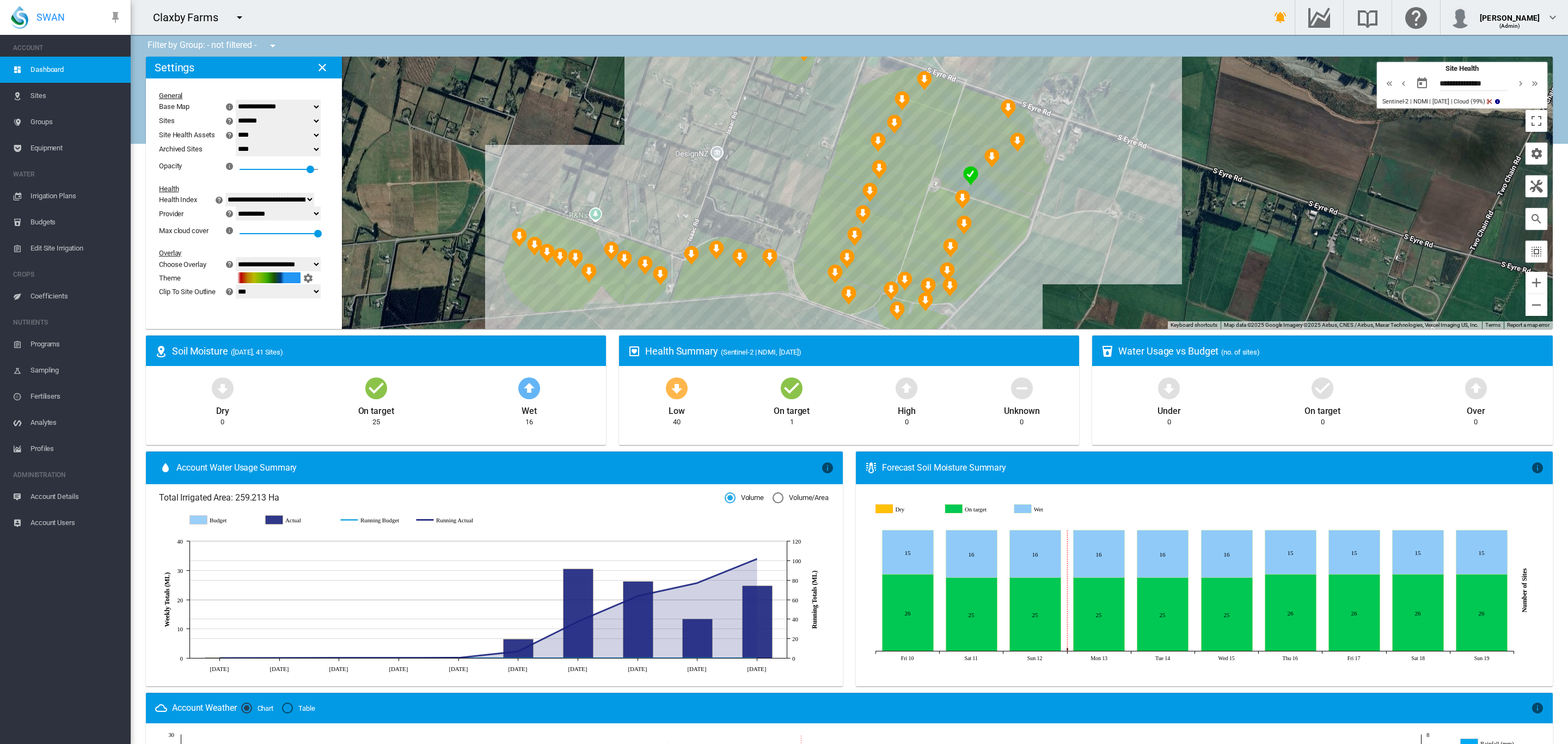
click at [320, 209] on select "**********" at bounding box center [278, 214] width 85 height 14
click at [242, 207] on select "**********" at bounding box center [278, 214] width 85 height 14
click at [314, 196] on select "**********" at bounding box center [270, 200] width 89 height 14
select select "**********"
click at [238, 192] on select "**********" at bounding box center [270, 200] width 89 height 14
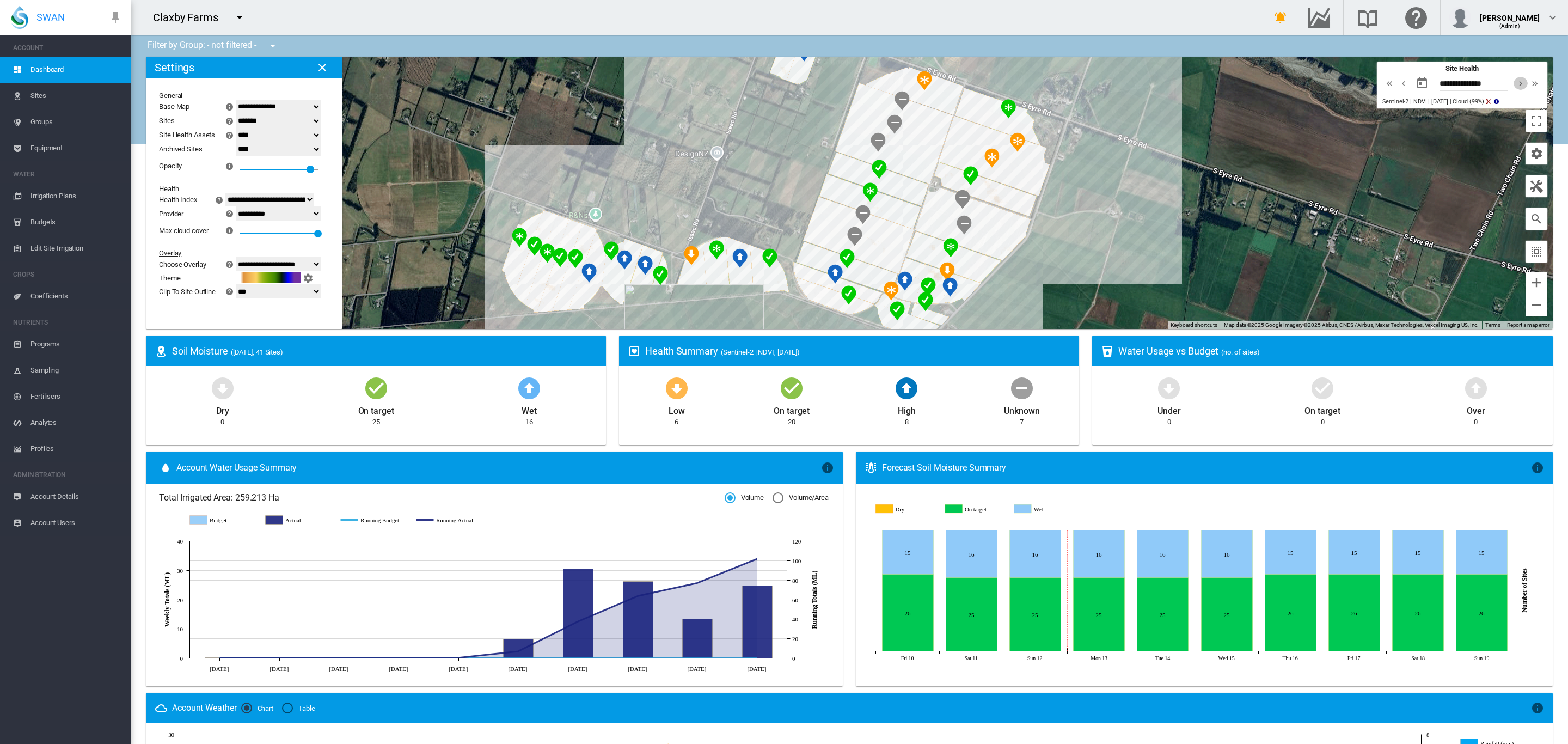
click at [1515, 81] on md-icon "icon-chevron-right" at bounding box center [1520, 83] width 12 height 13
click at [1515, 84] on md-icon "icon-chevron-right" at bounding box center [1520, 83] width 12 height 13
click at [320, 268] on select "**********" at bounding box center [278, 264] width 85 height 14
click at [242, 257] on select "**********" at bounding box center [278, 264] width 85 height 14
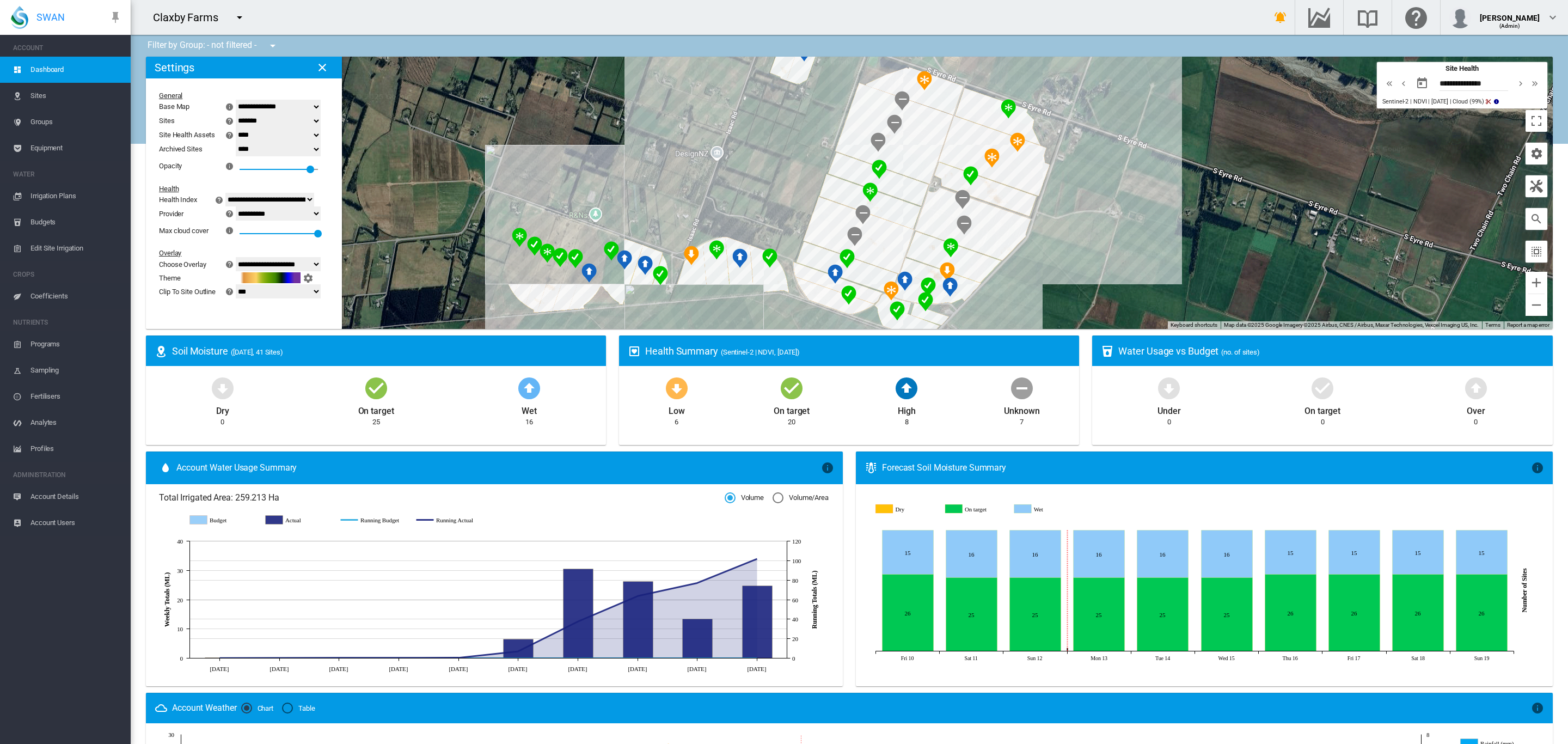
click at [1515, 84] on md-icon "icon-chevron-right" at bounding box center [1520, 83] width 12 height 13
click at [1380, 79] on md-icon "icon-chevron-double-left" at bounding box center [1385, 83] width 12 height 13
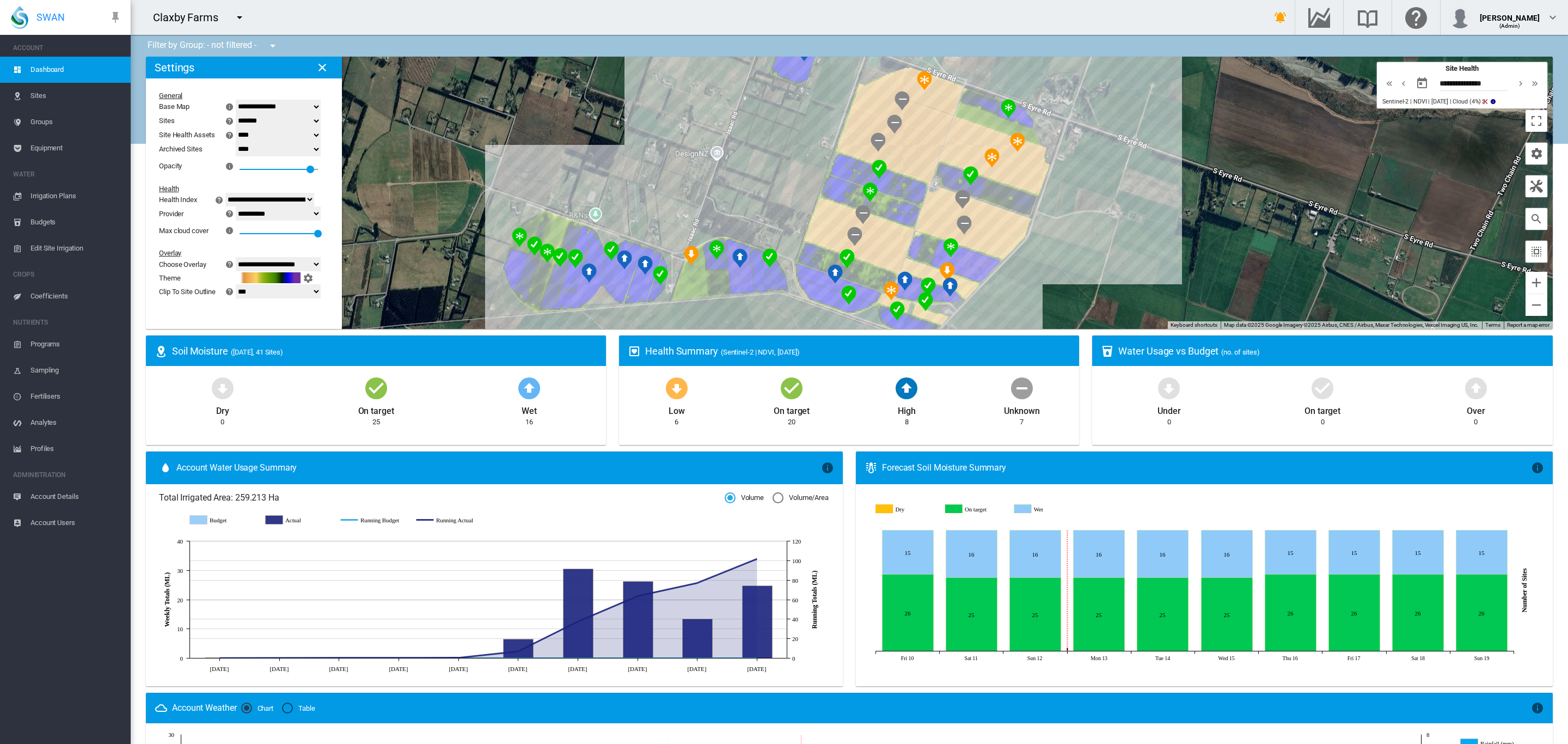
click at [1529, 86] on md-icon "icon-chevron-double-right" at bounding box center [1534, 83] width 12 height 13
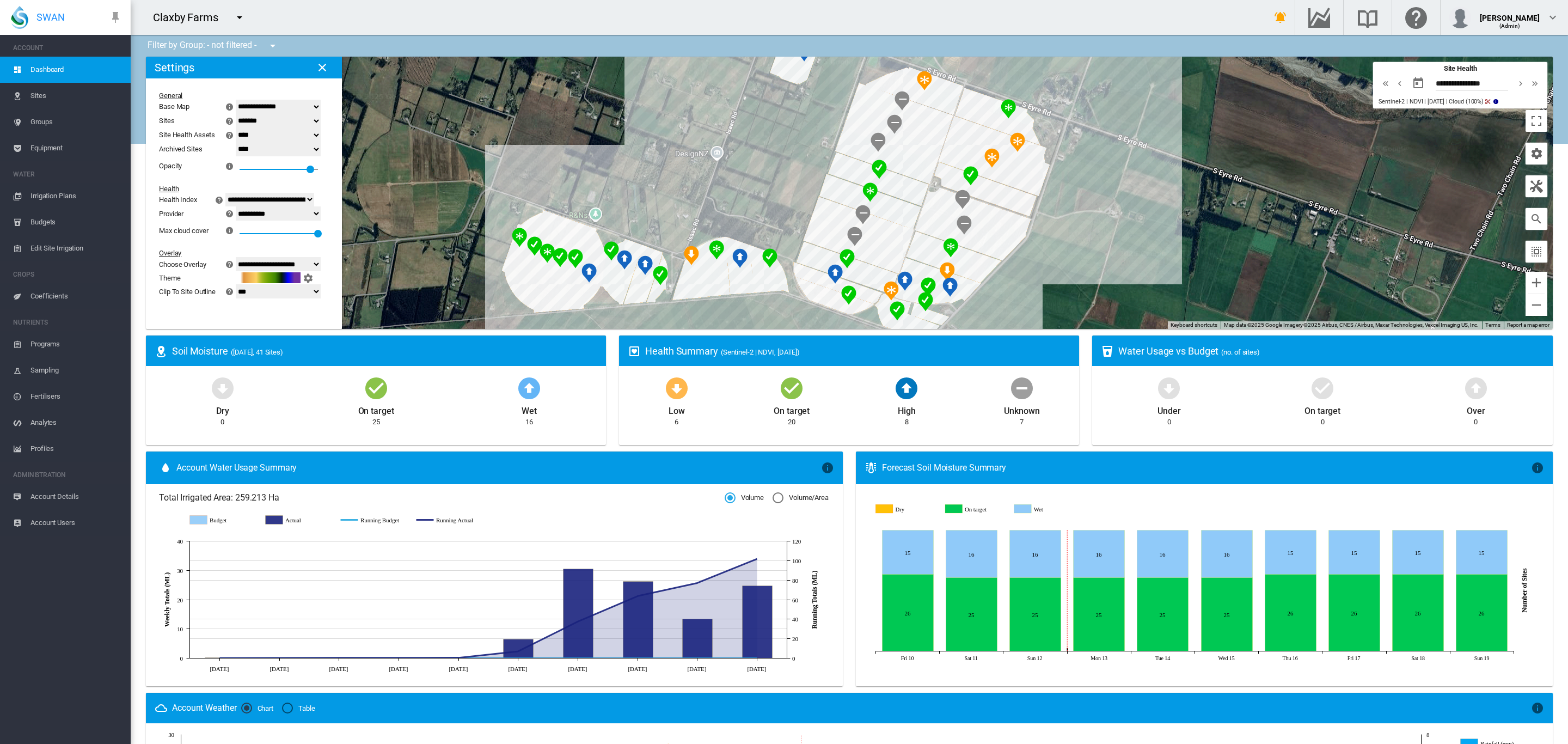
click at [1380, 84] on md-icon "icon-chevron-double-left" at bounding box center [1385, 83] width 12 height 13
type input "**********"
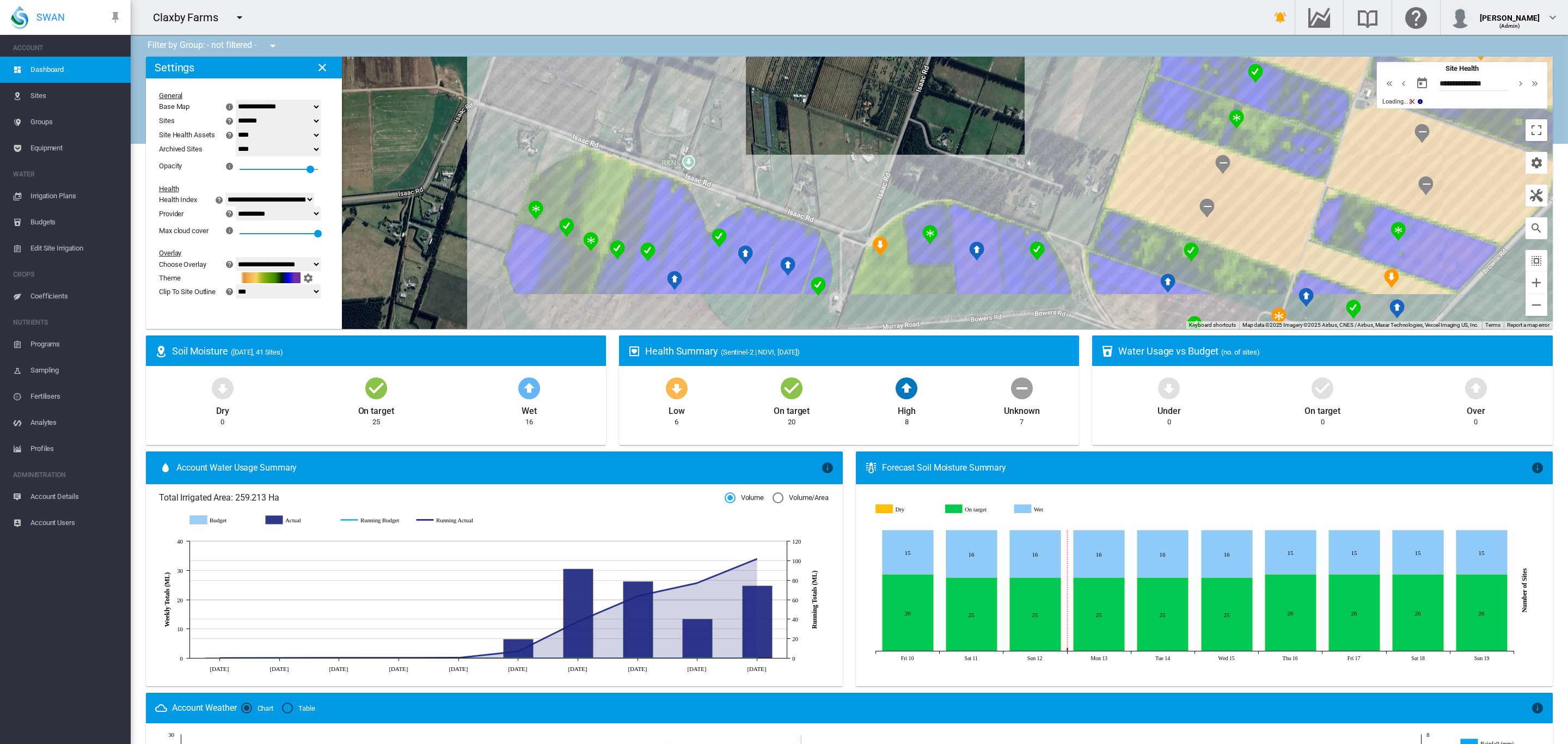
drag, startPoint x: 624, startPoint y: 202, endPoint x: 849, endPoint y: 136, distance: 234.5
click at [848, 136] on div at bounding box center [849, 192] width 1406 height 272
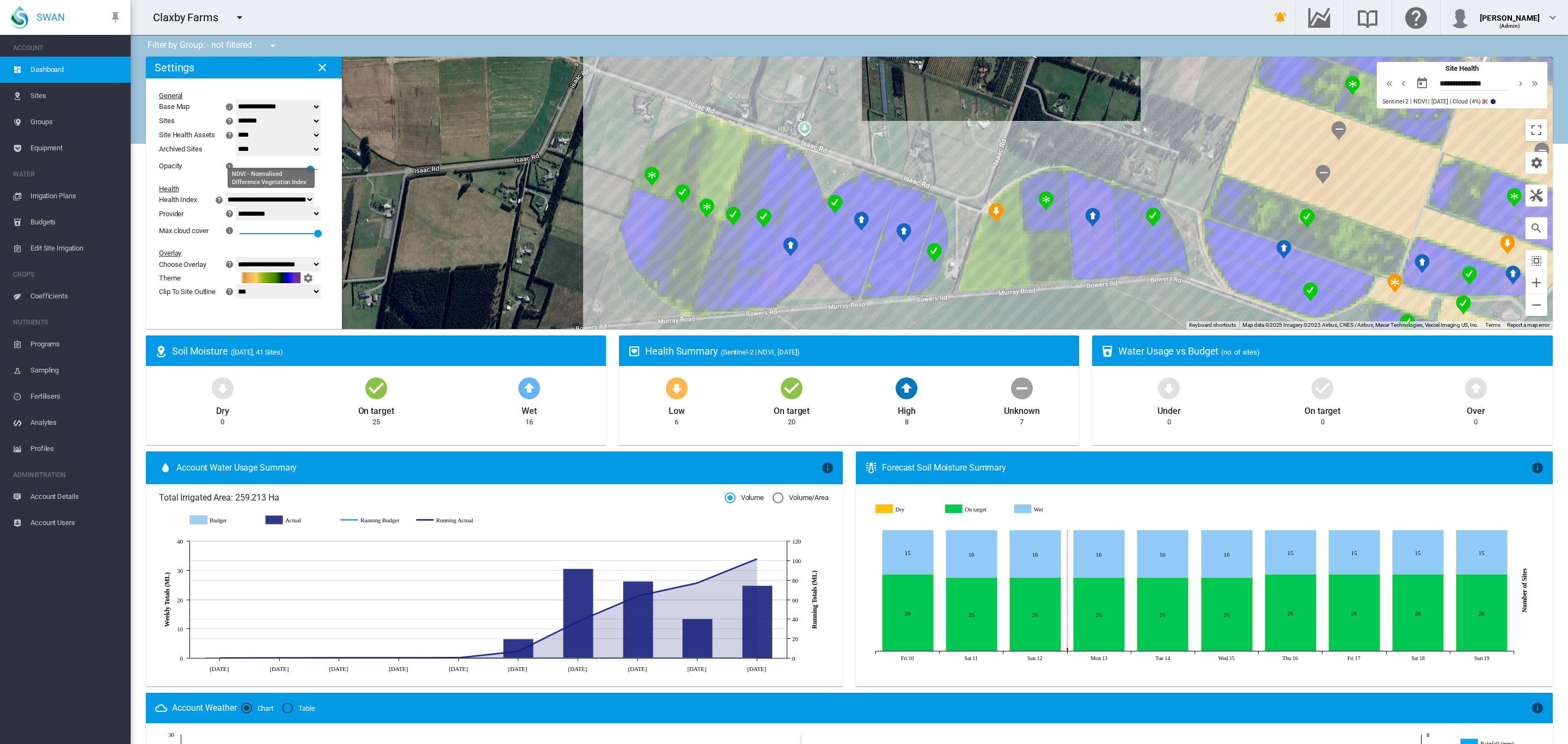
click at [314, 197] on select "**********" at bounding box center [270, 200] width 89 height 14
click at [238, 192] on select "**********" at bounding box center [270, 200] width 89 height 14
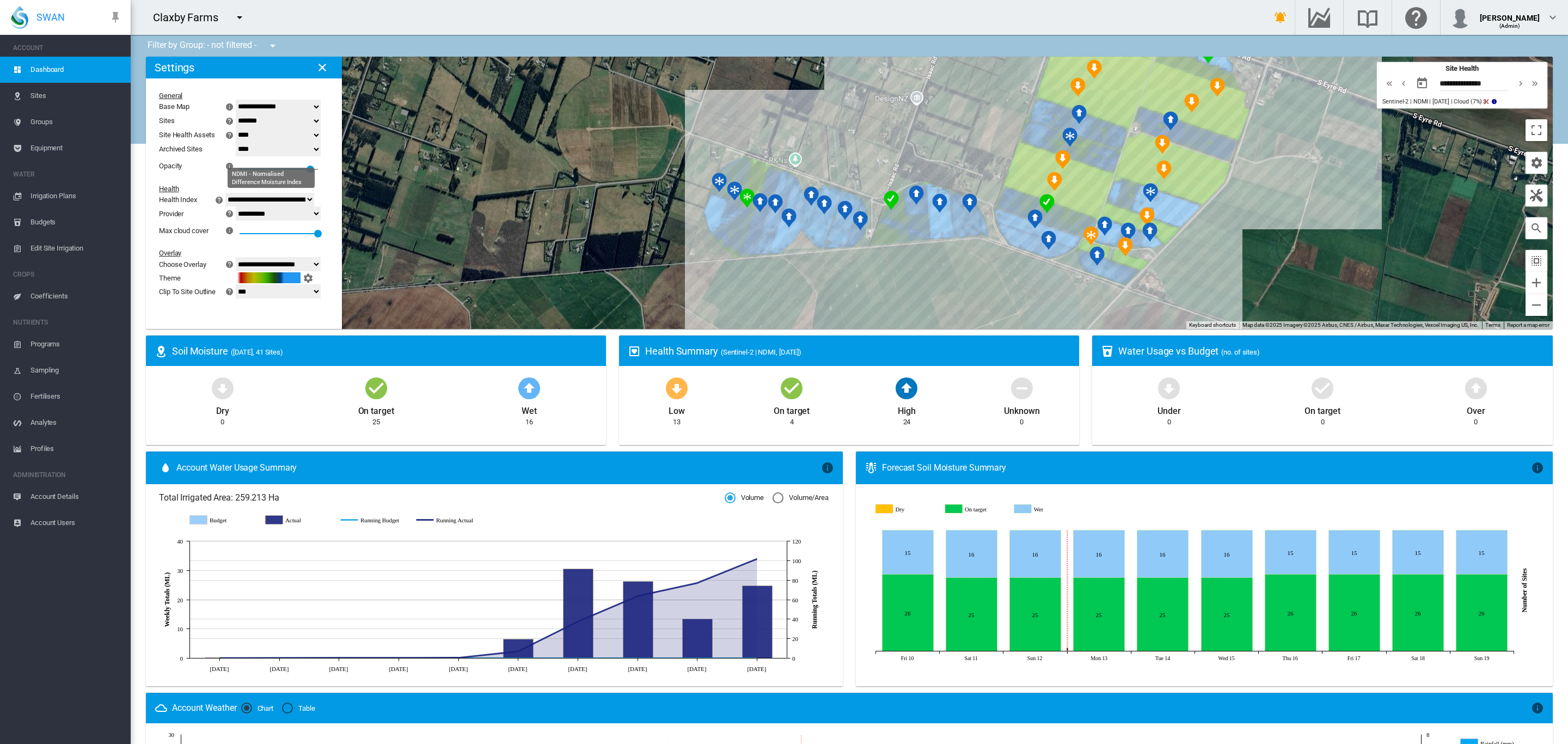
click at [314, 198] on select "**********" at bounding box center [270, 200] width 89 height 14
select select "**********"
click at [238, 192] on select "**********" at bounding box center [270, 200] width 89 height 14
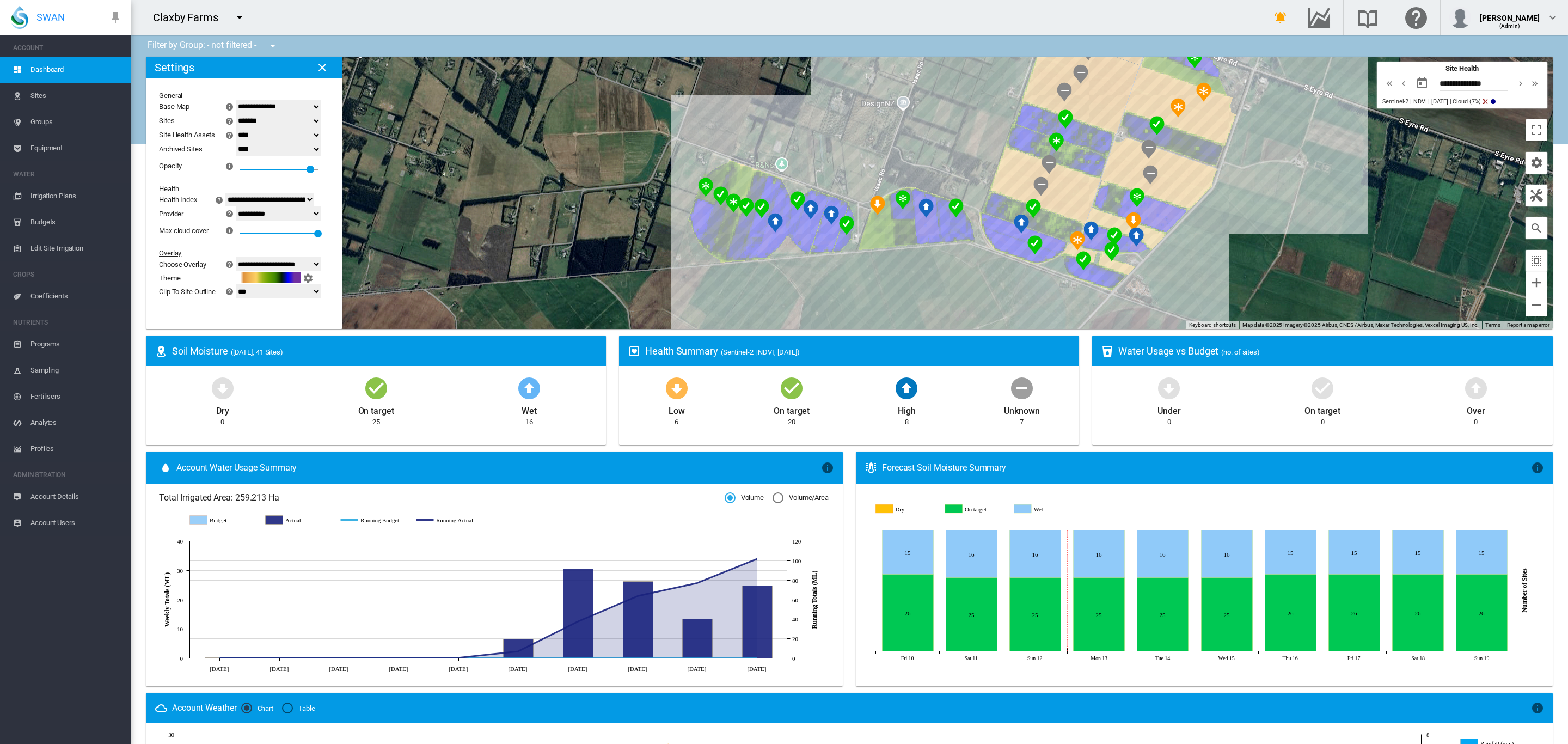
drag, startPoint x: 1261, startPoint y: 263, endPoint x: 1210, endPoint y: 285, distance: 55.5
click at [1210, 285] on div at bounding box center [849, 192] width 1406 height 272
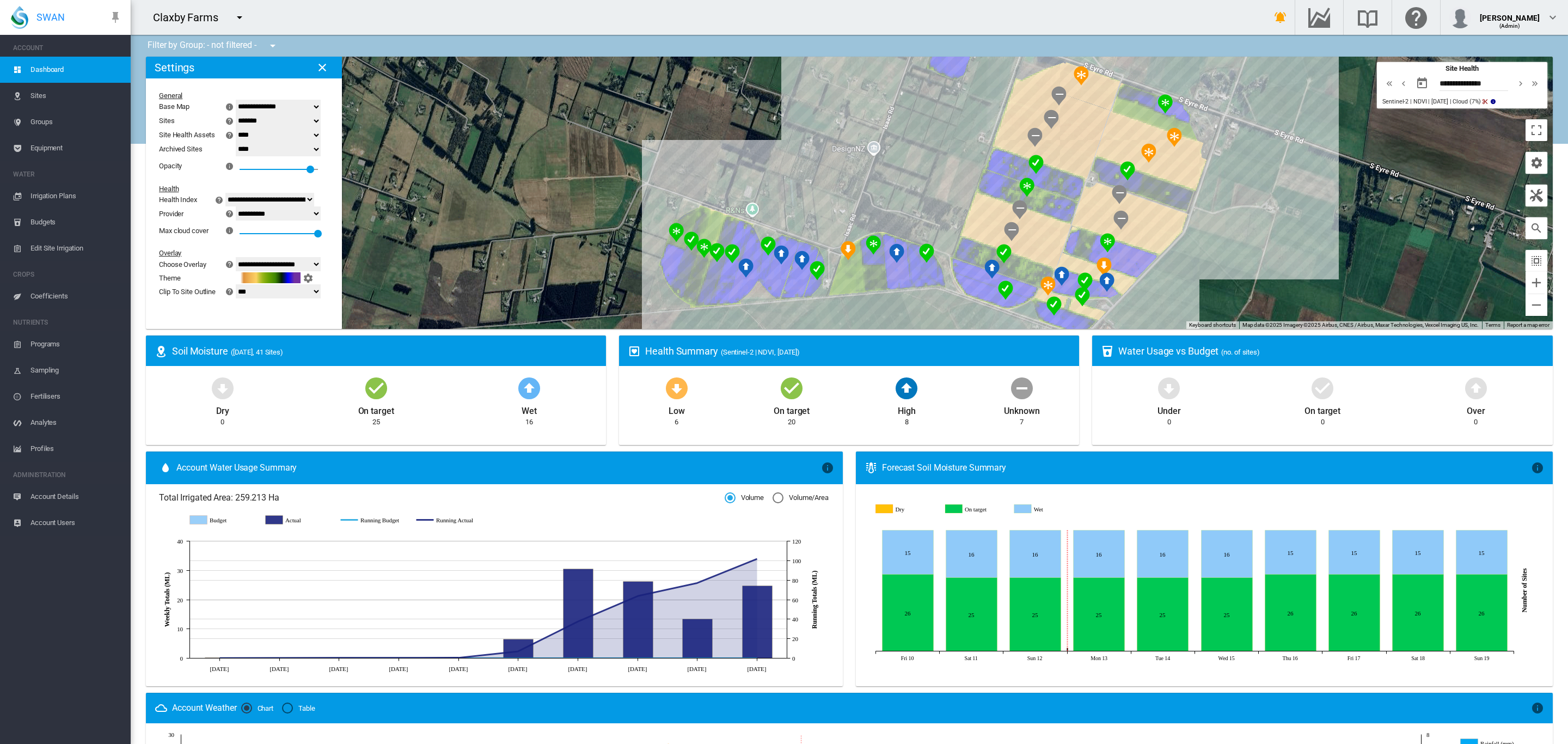
click at [46, 297] on span "Coefficients" at bounding box center [76, 296] width 91 height 26
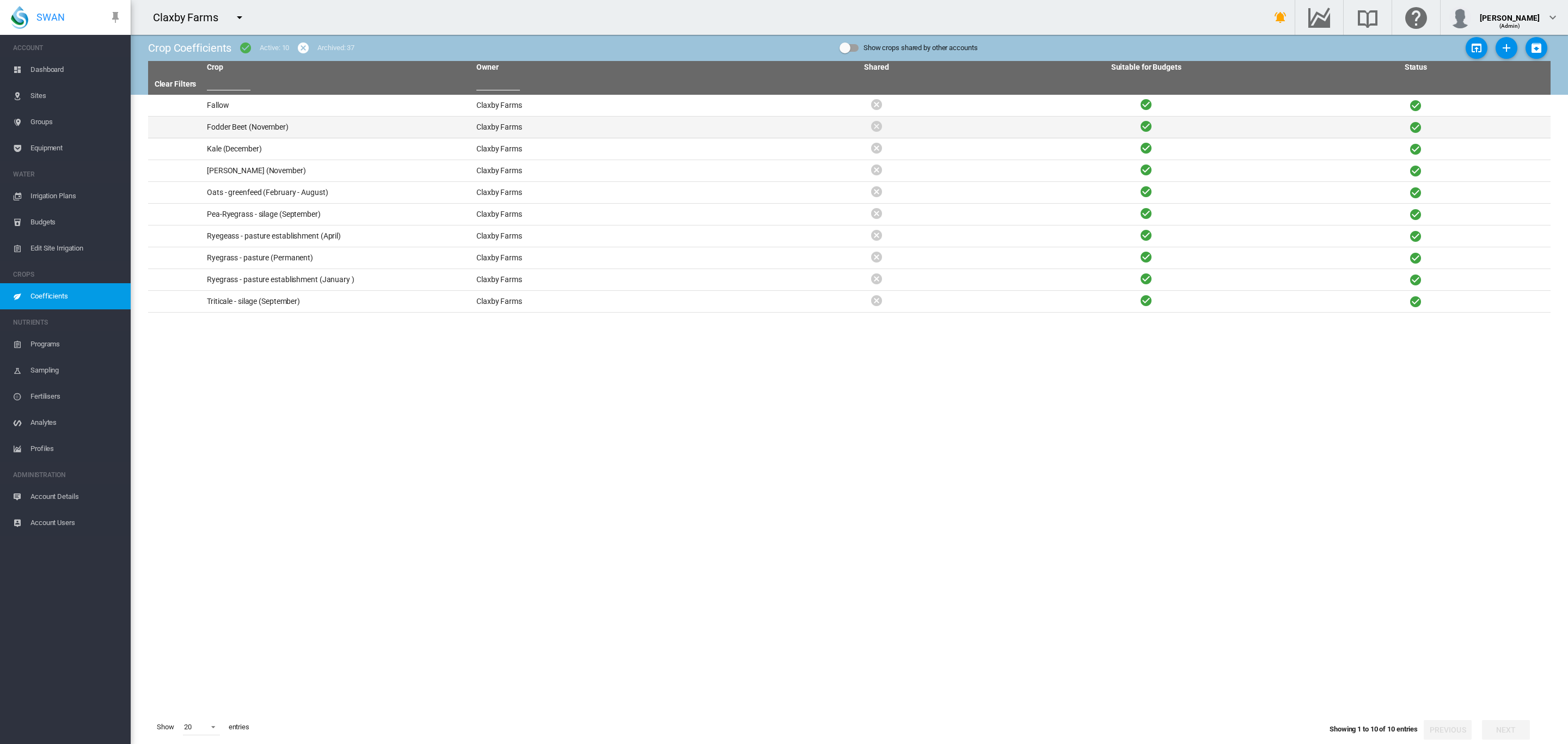
click at [287, 124] on td "Fodder Beet (November)" at bounding box center [337, 127] width 270 height 21
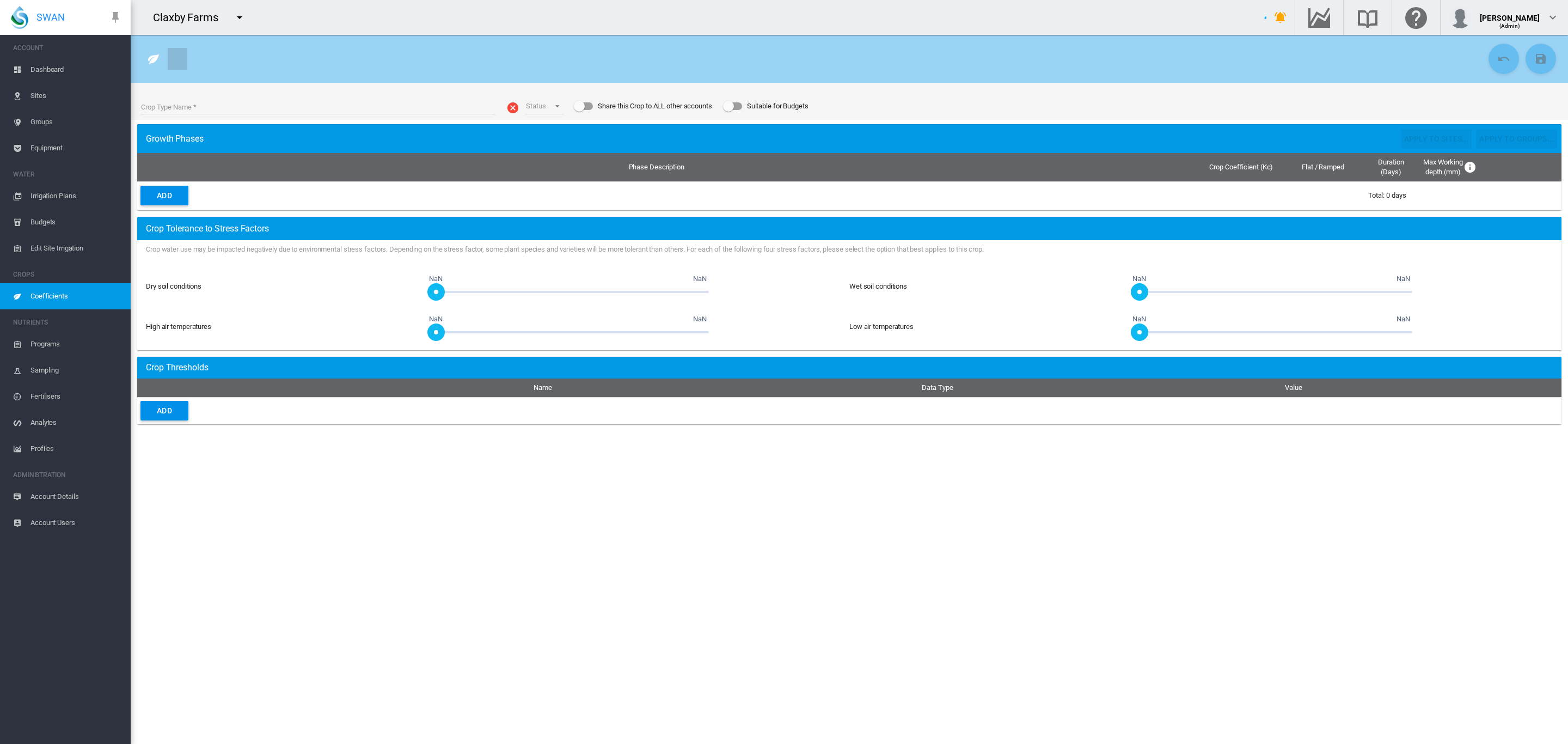
type input "**********"
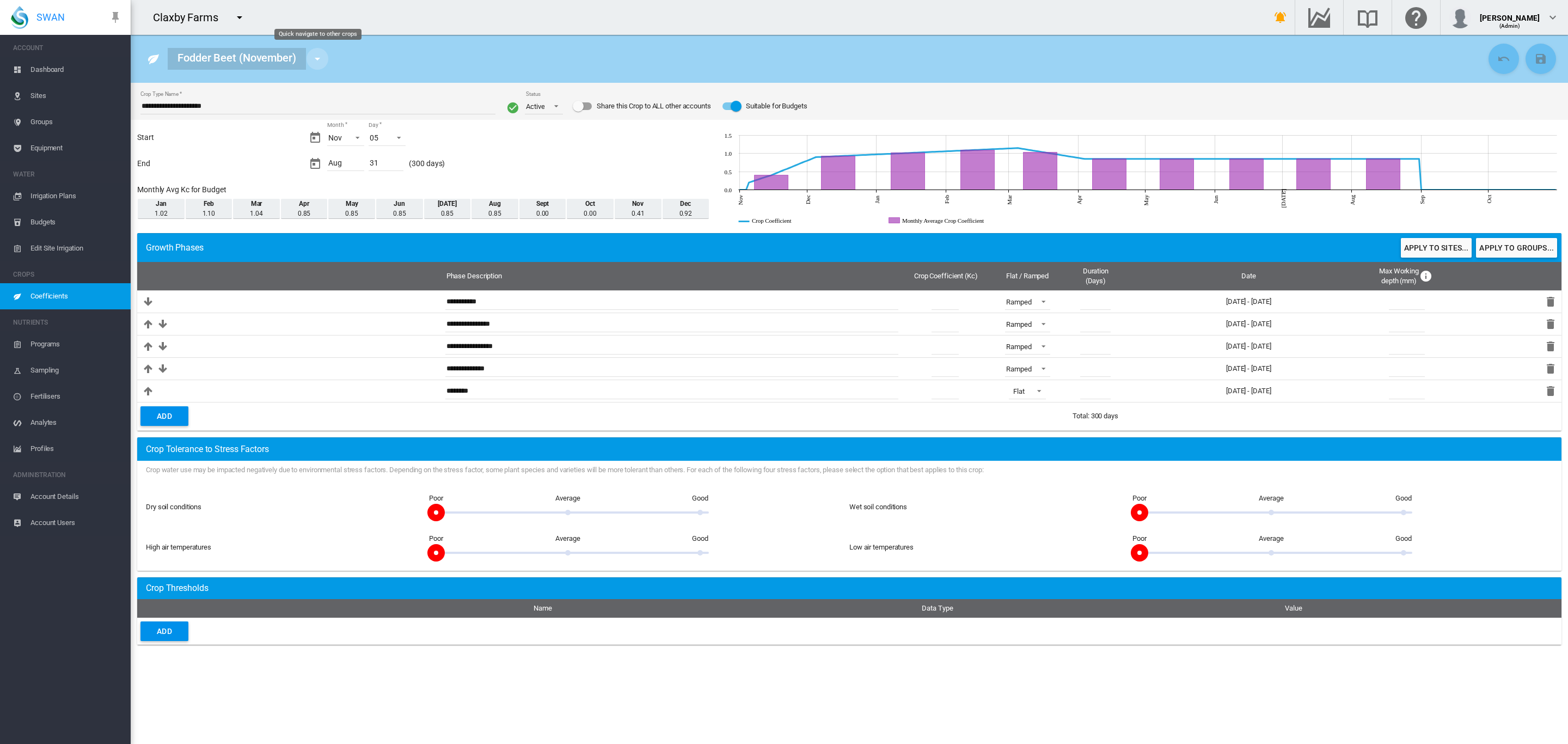
click at [312, 58] on md-icon "icon-menu-down" at bounding box center [317, 58] width 13 height 13
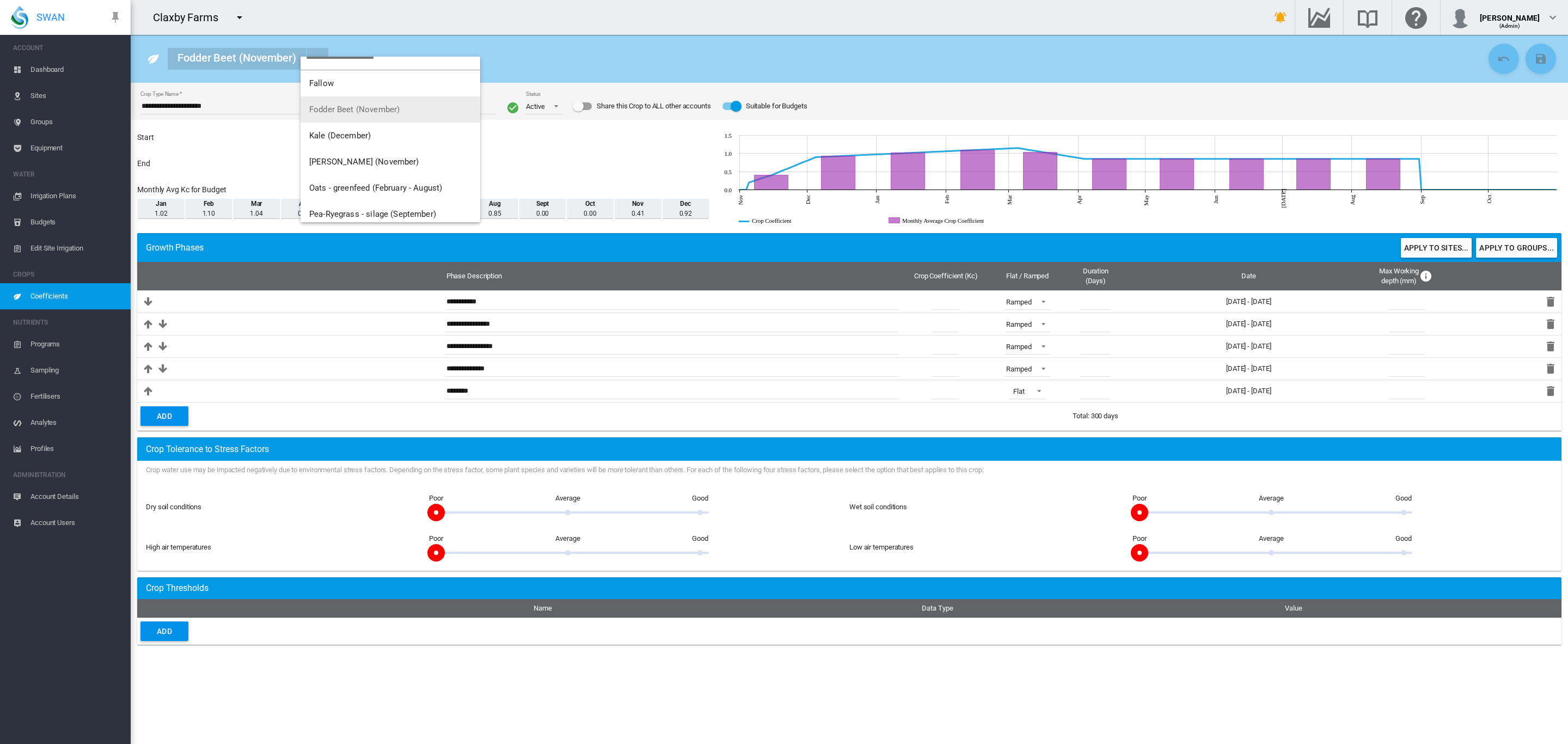
scroll to position [20, 0]
click at [388, 155] on span "Maize - silage (November)" at bounding box center [364, 159] width 110 height 10
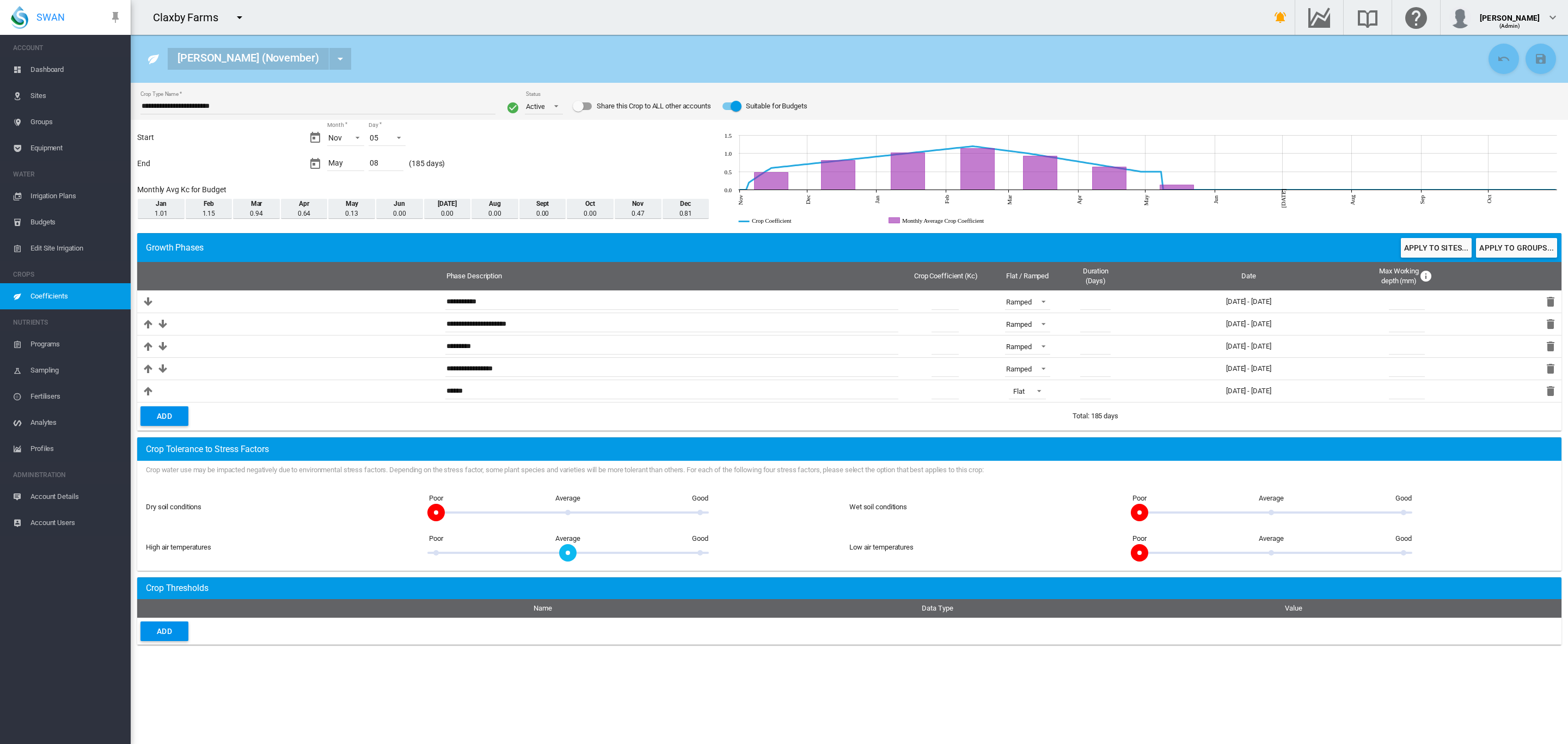
drag, startPoint x: 53, startPoint y: 69, endPoint x: 57, endPoint y: 105, distance: 36.2
click at [53, 69] on span "Dashboard" at bounding box center [76, 70] width 91 height 26
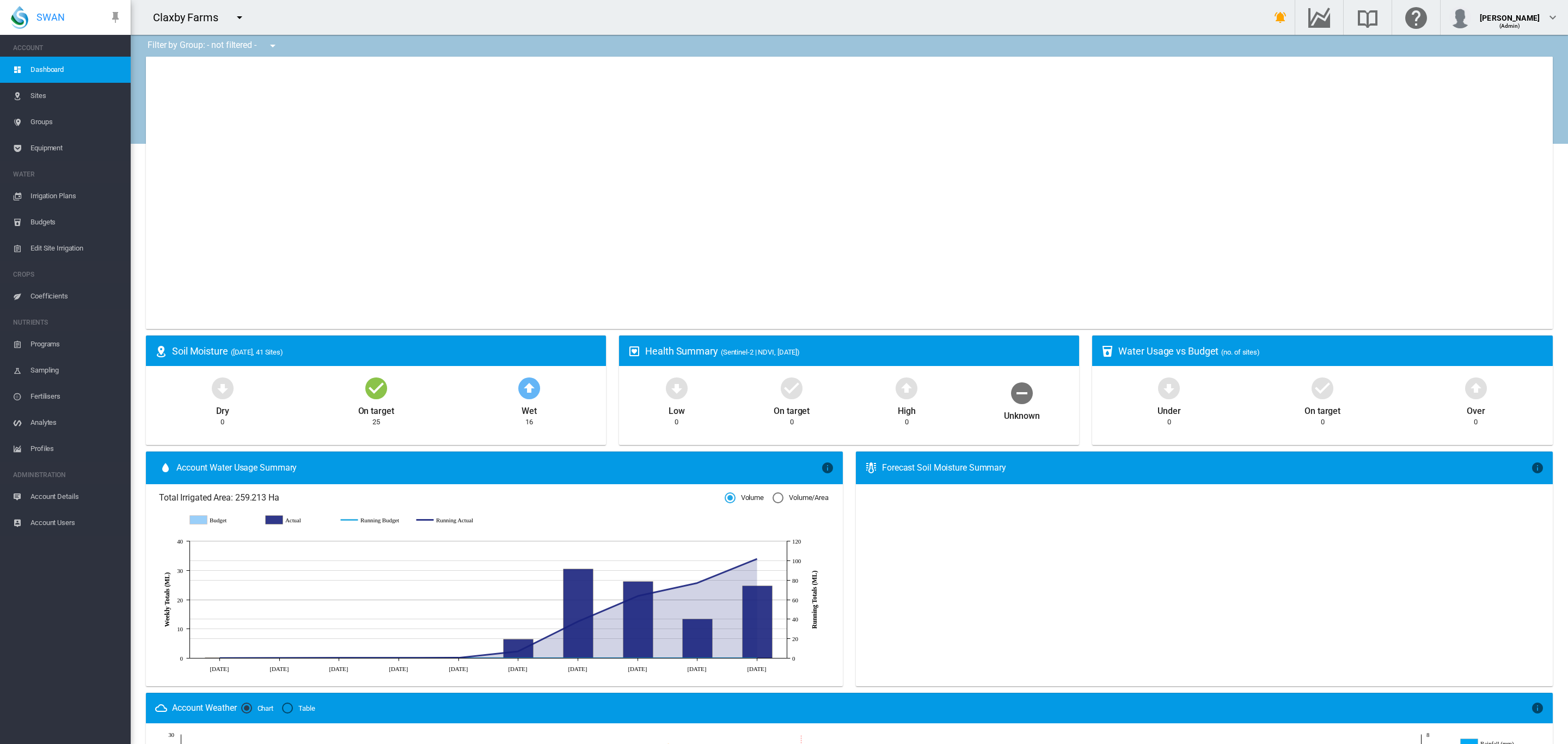
type input "**********"
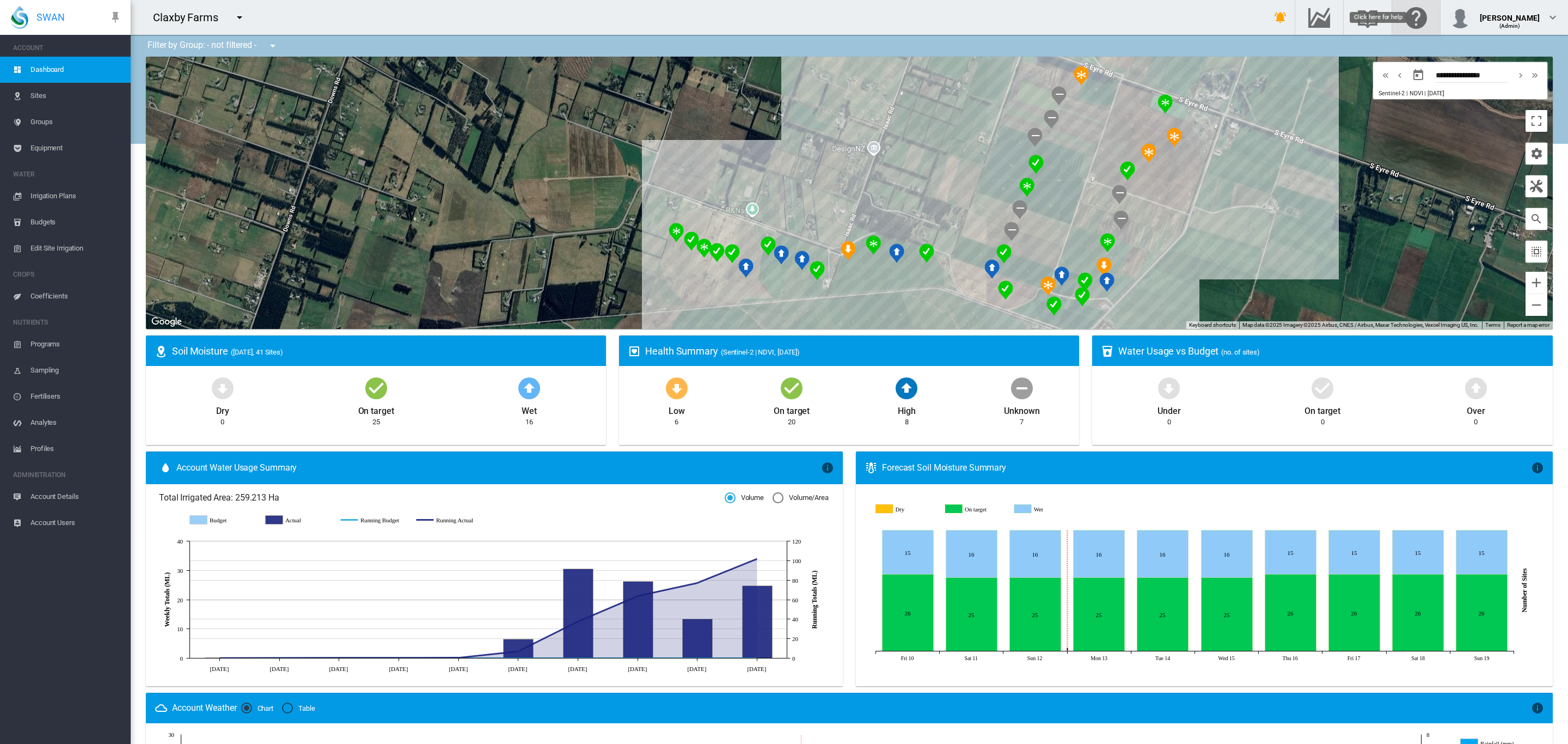
click at [1426, 16] on md-icon "Click here for help" at bounding box center [1416, 17] width 26 height 13
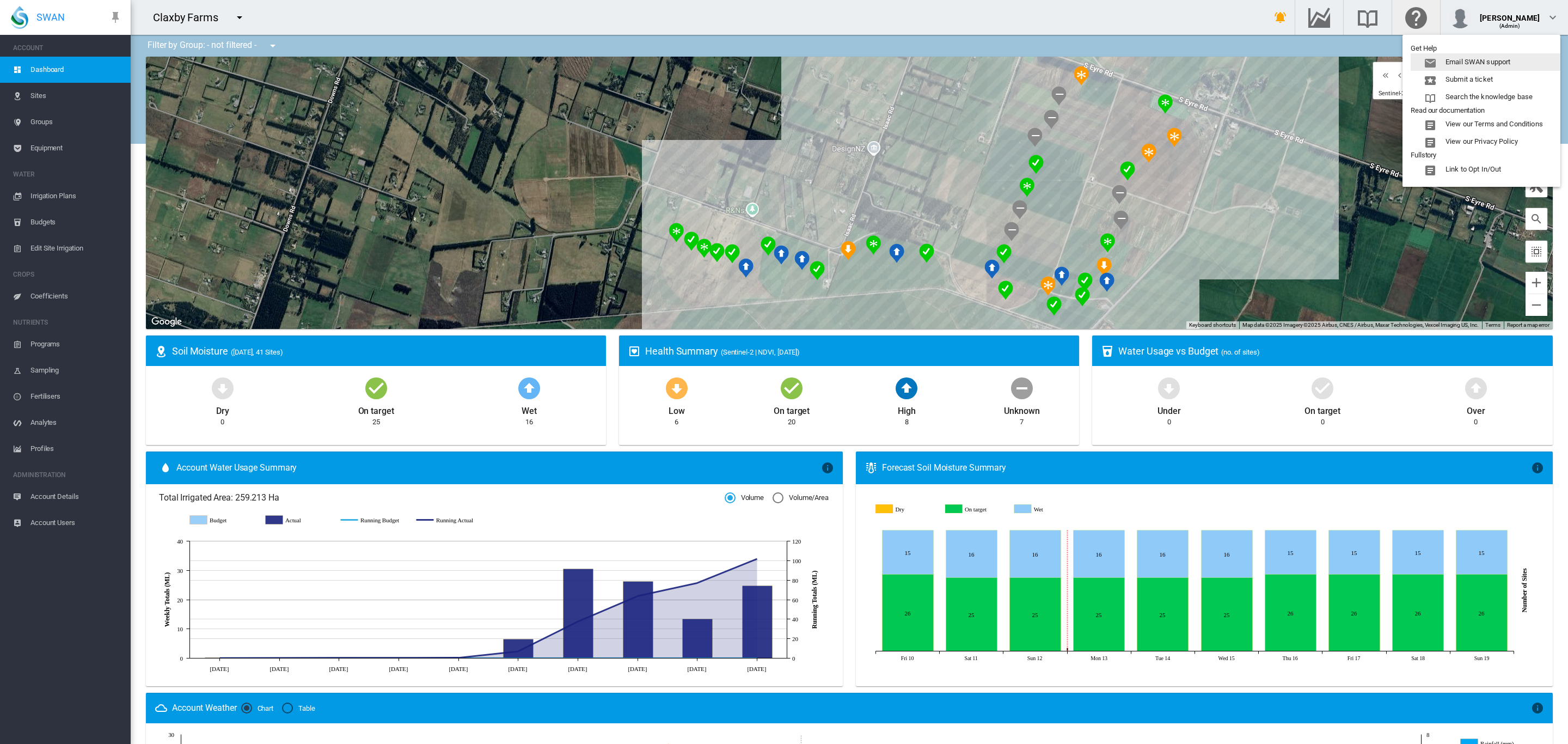
click at [1382, 23] on md-backdrop at bounding box center [784, 372] width 1568 height 744
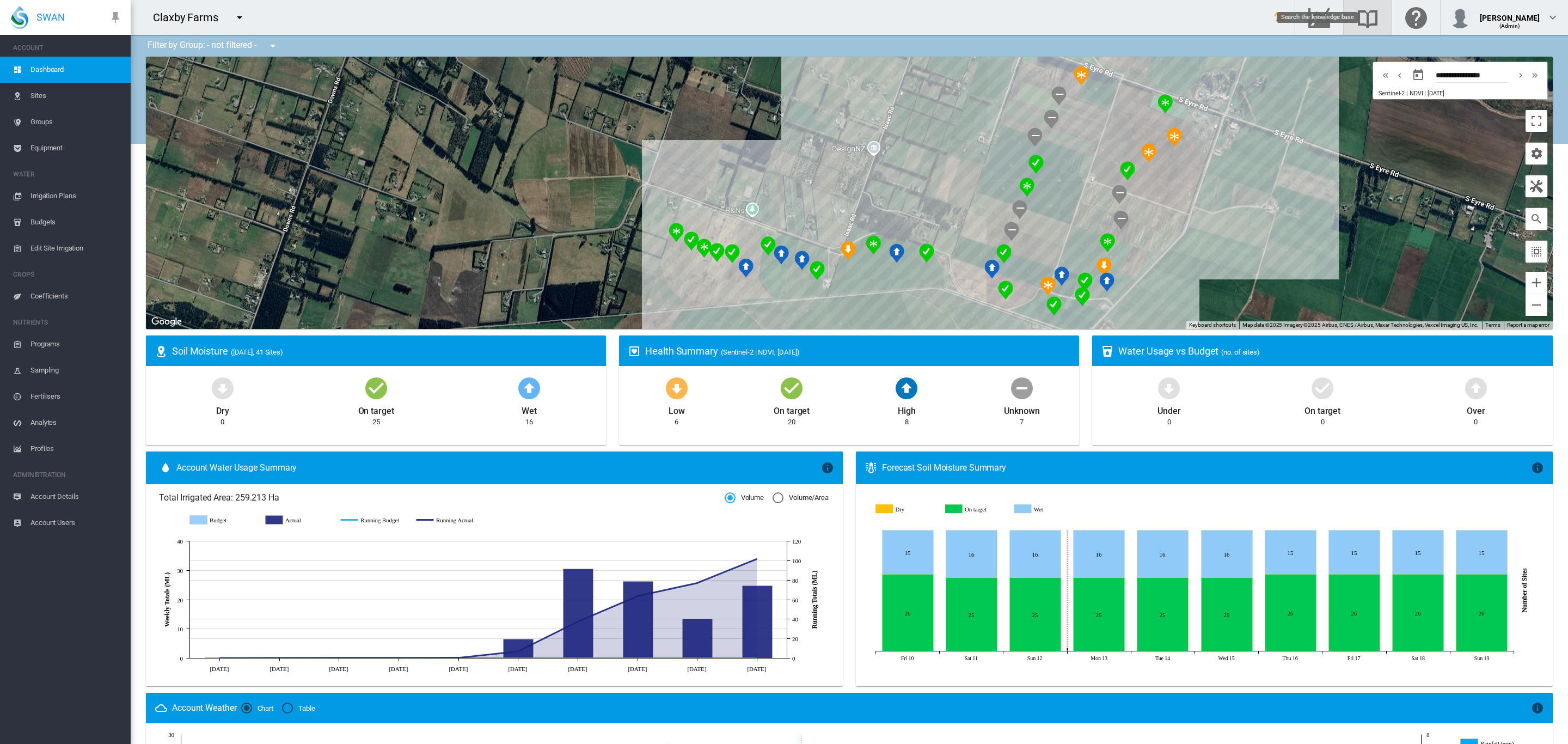
click at [1380, 23] on md-icon "Search the knowledge base" at bounding box center [1367, 17] width 26 height 13
click at [1331, 12] on md-icon "Go to the Data Hub" at bounding box center [1319, 17] width 26 height 13
click at [843, 278] on div "Claxby IB4 (5 Ha)" at bounding box center [849, 192] width 1406 height 272
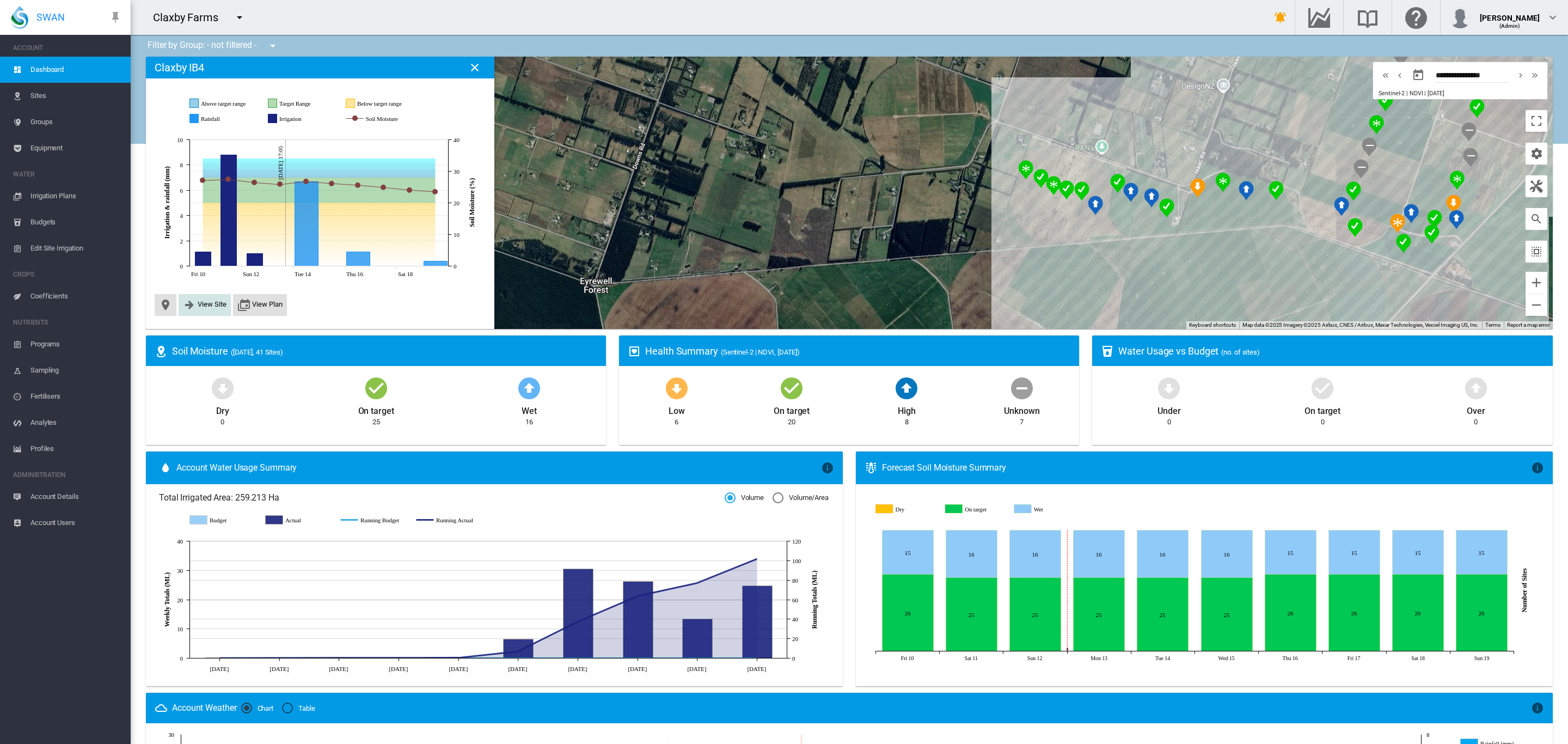
click at [222, 306] on span "View Site" at bounding box center [211, 304] width 29 height 8
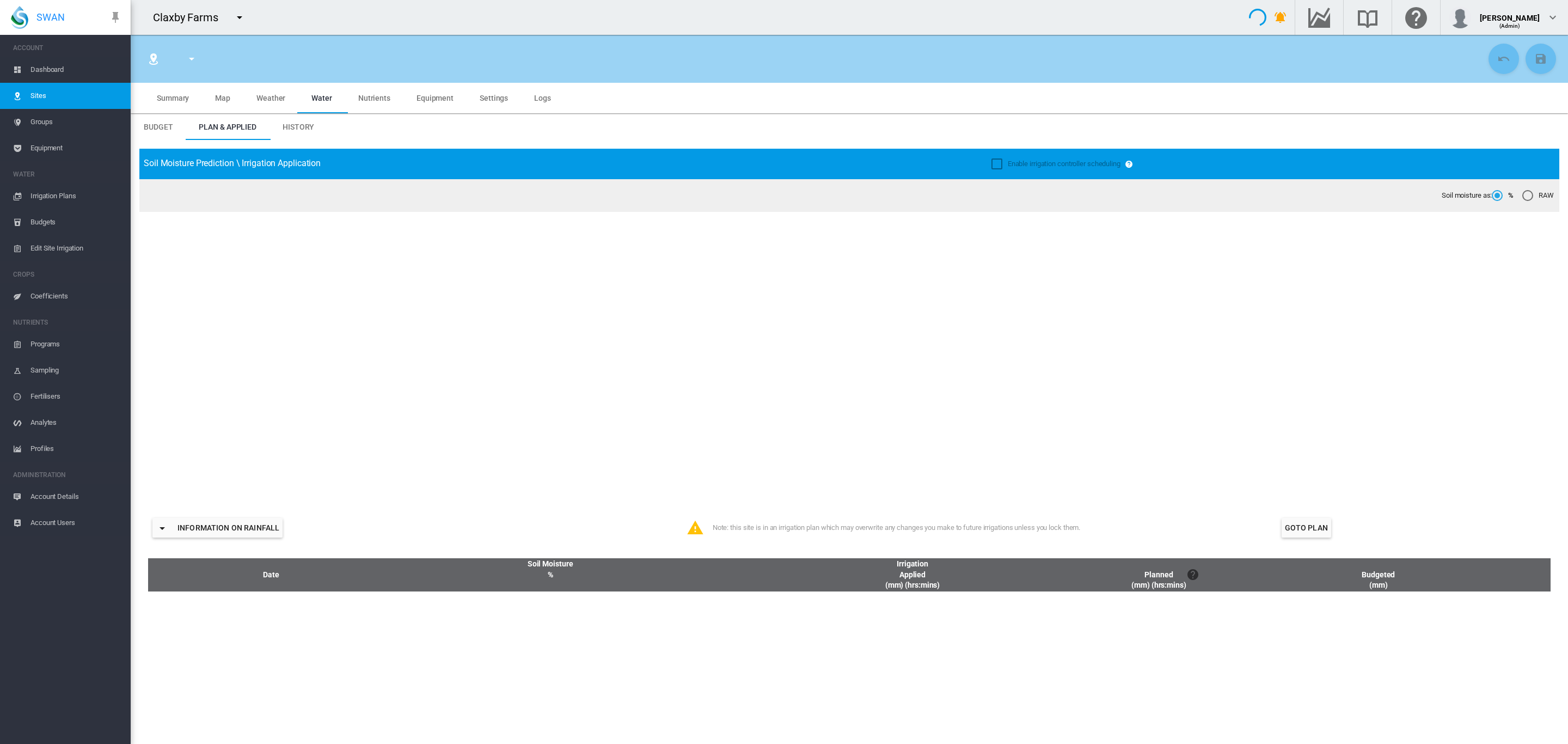
type input "*****"
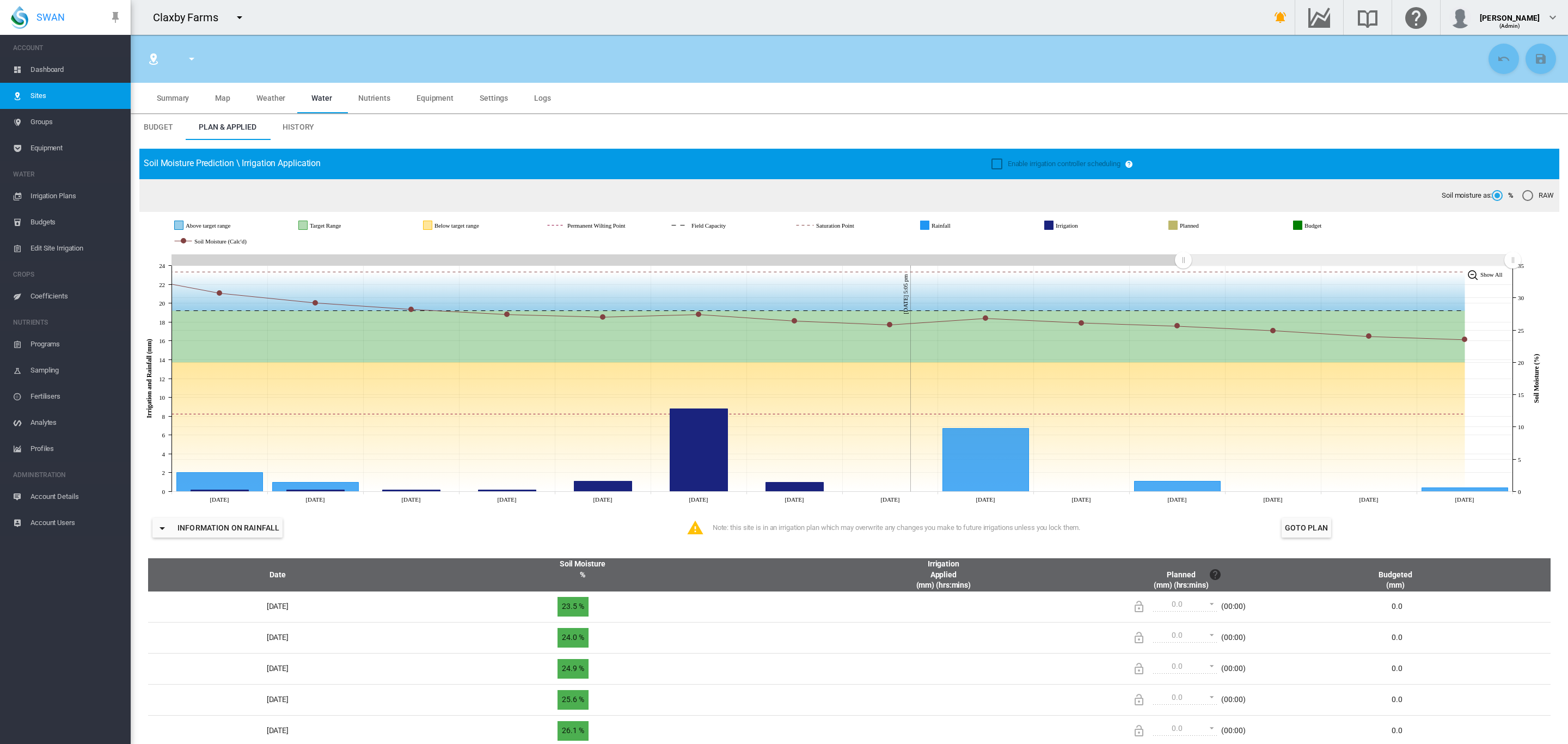
click at [419, 91] on md-tab-item "Equipment" at bounding box center [435, 98] width 63 height 30
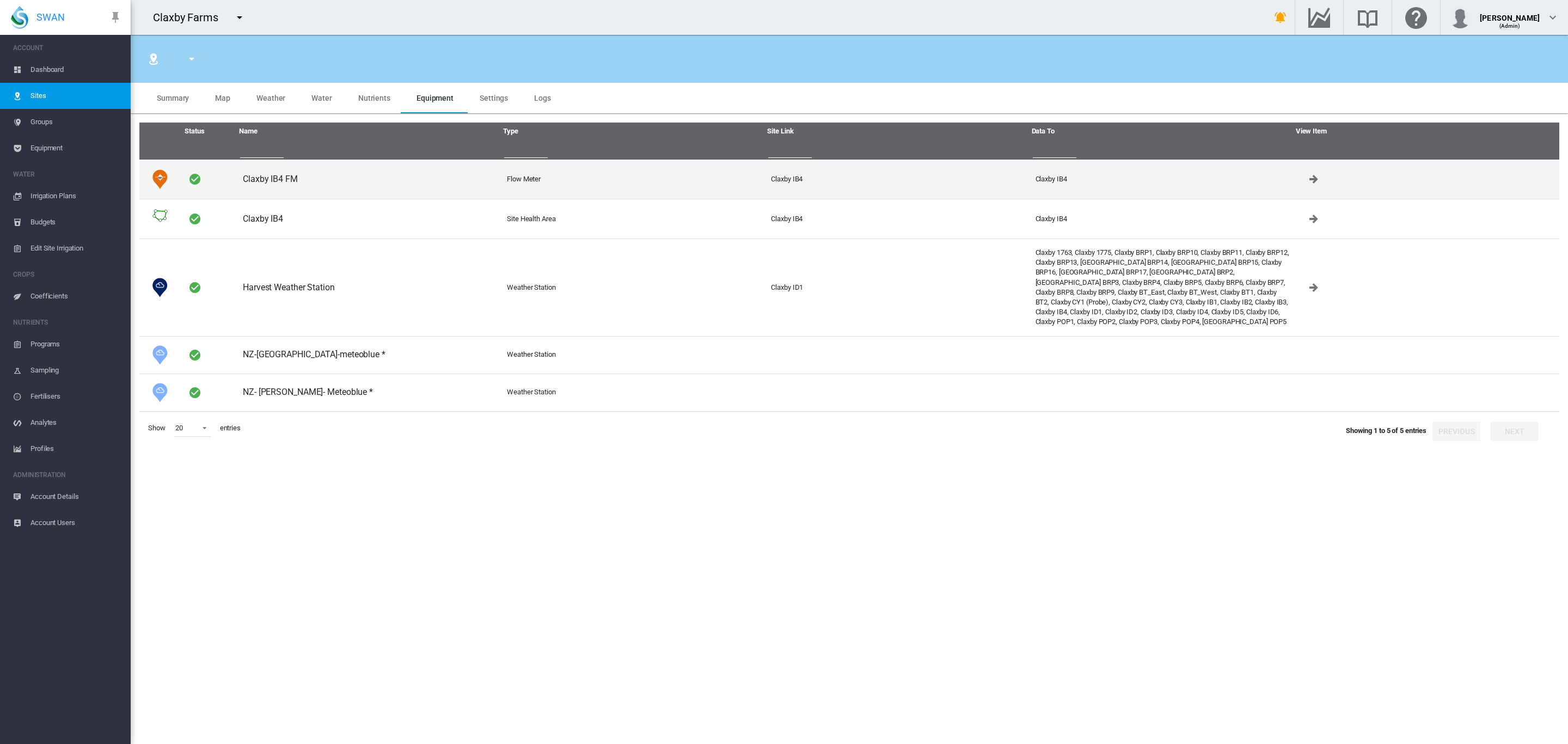
click at [277, 182] on td "Claxby IB4 FM" at bounding box center [370, 179] width 264 height 39
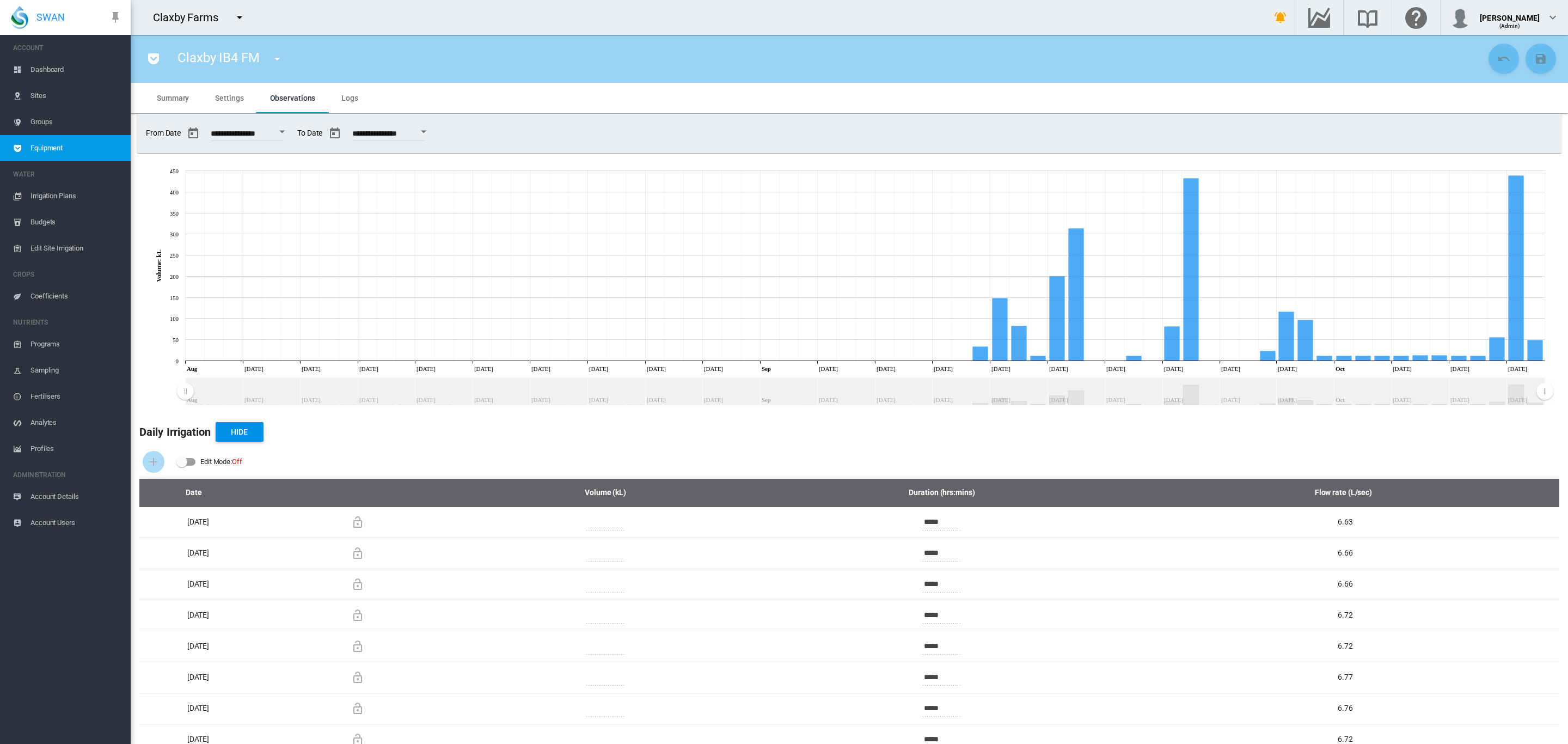
click at [236, 11] on md-icon "icon-menu-down" at bounding box center [240, 17] width 13 height 13
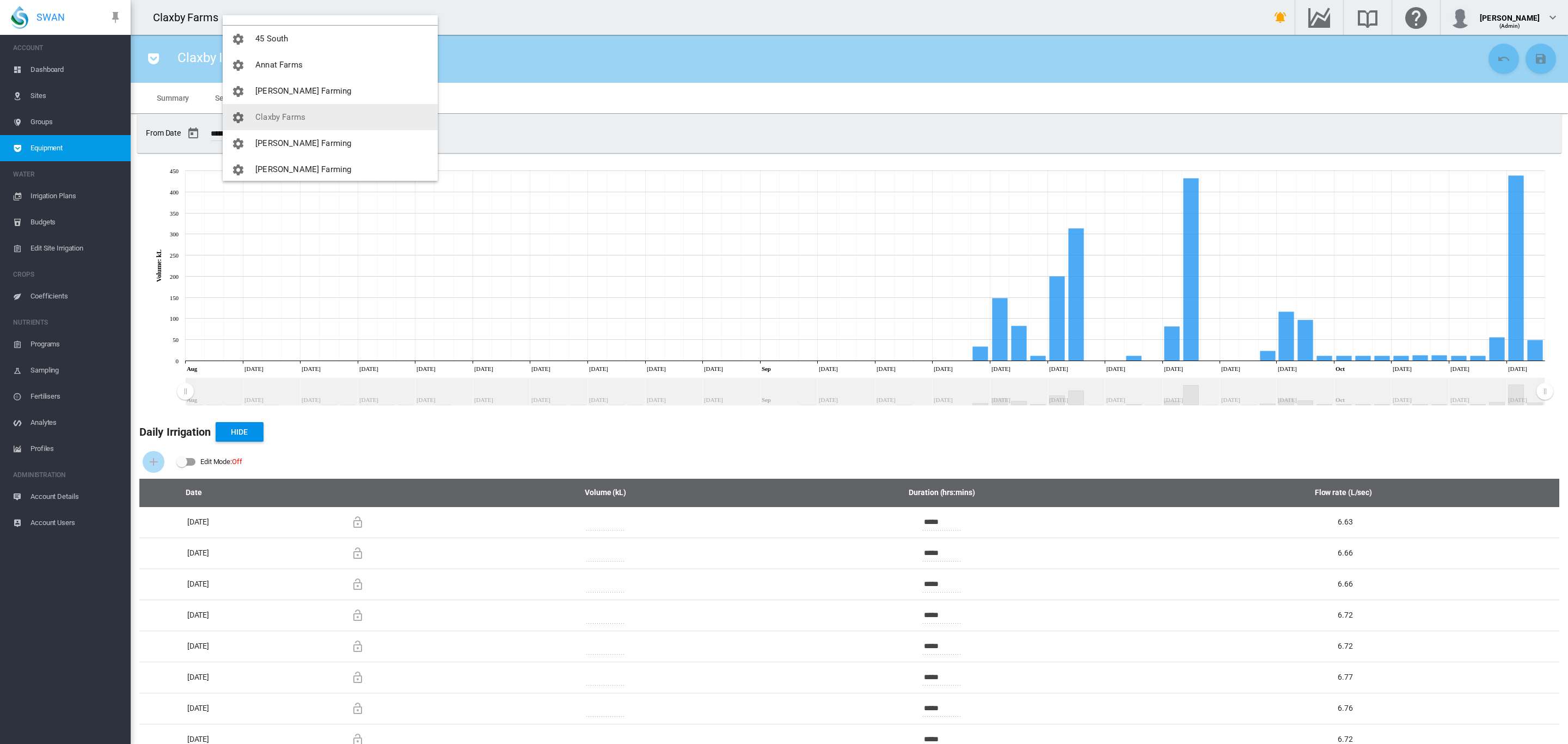
scroll to position [22, 0]
click at [1102, 422] on md-backdrop at bounding box center [784, 372] width 1568 height 744
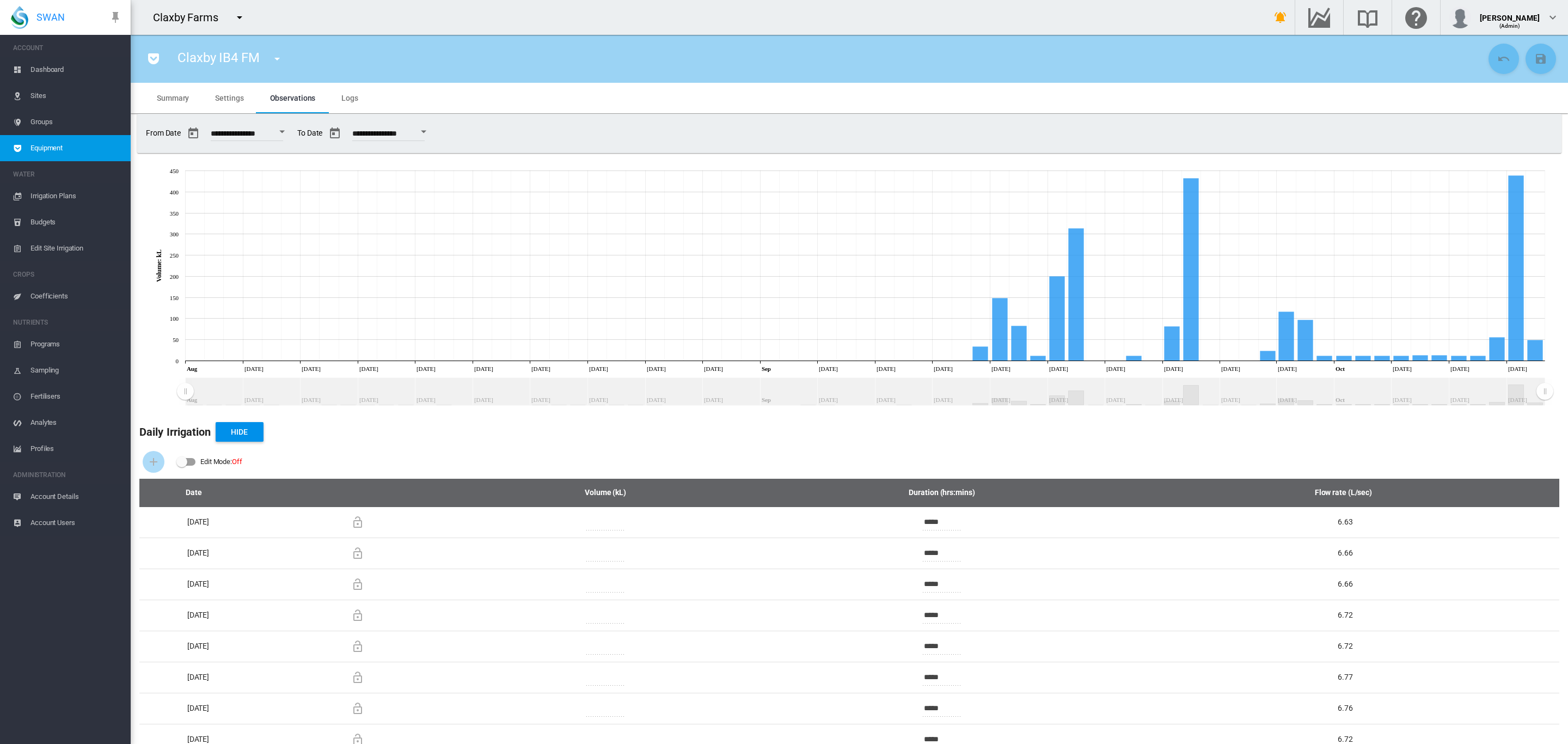
click at [242, 98] on span "Settings" at bounding box center [229, 98] width 28 height 8
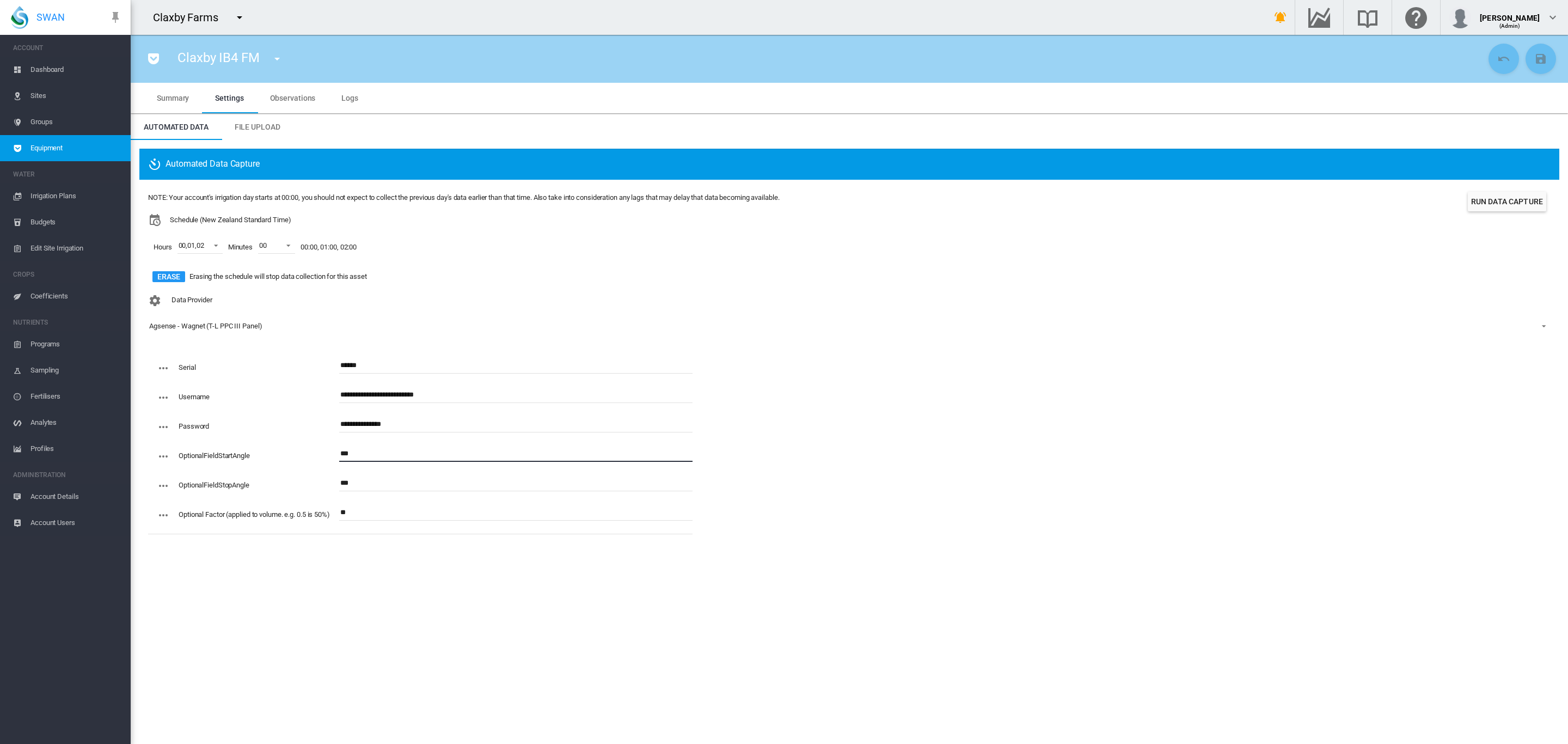
click at [382, 459] on input "***" at bounding box center [516, 453] width 353 height 16
type input "*"
click at [381, 483] on input "***" at bounding box center [516, 483] width 353 height 16
type input "*"
click at [1539, 51] on button "Save Changes" at bounding box center [1540, 58] width 30 height 30
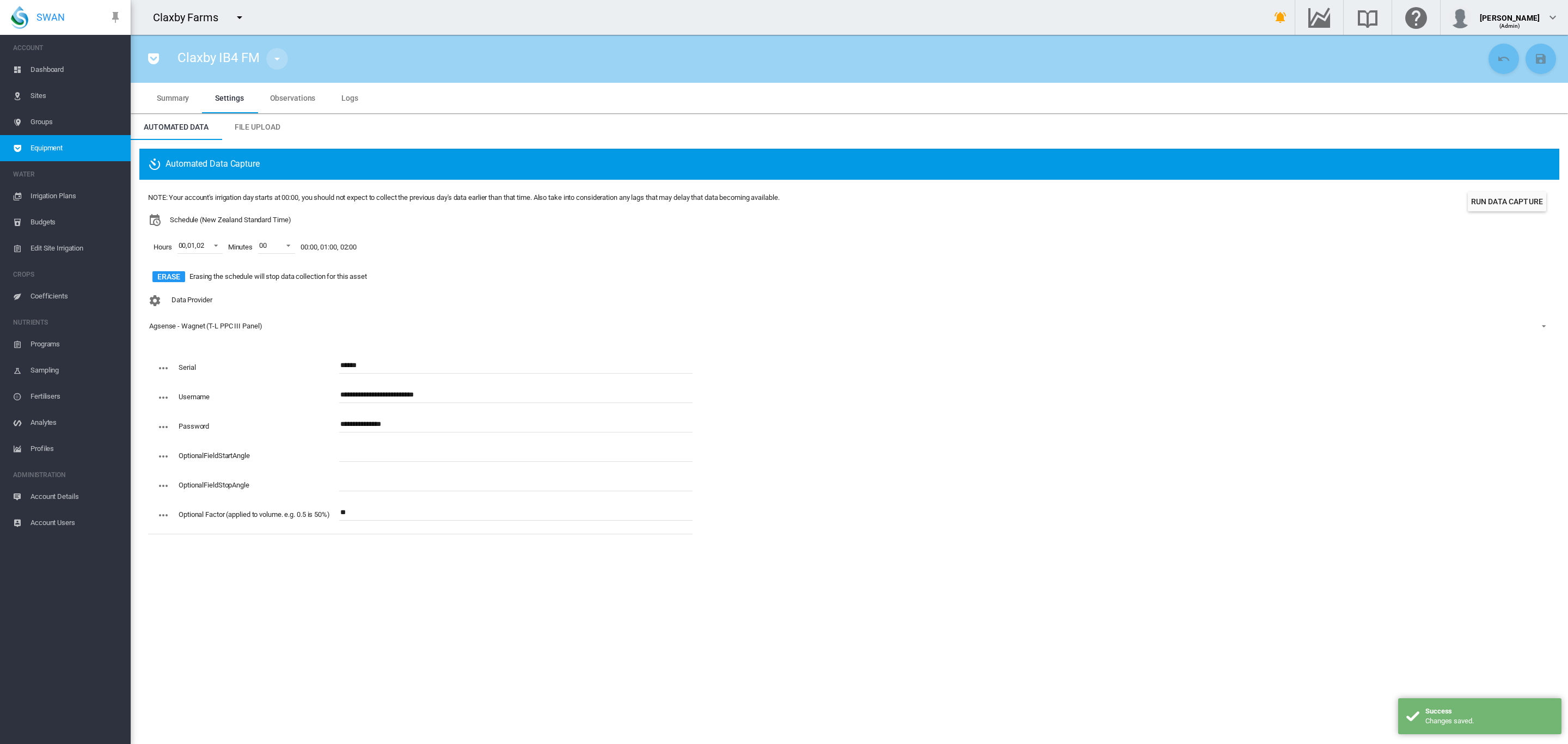
click at [273, 54] on md-icon "icon-menu-down" at bounding box center [277, 58] width 13 height 13
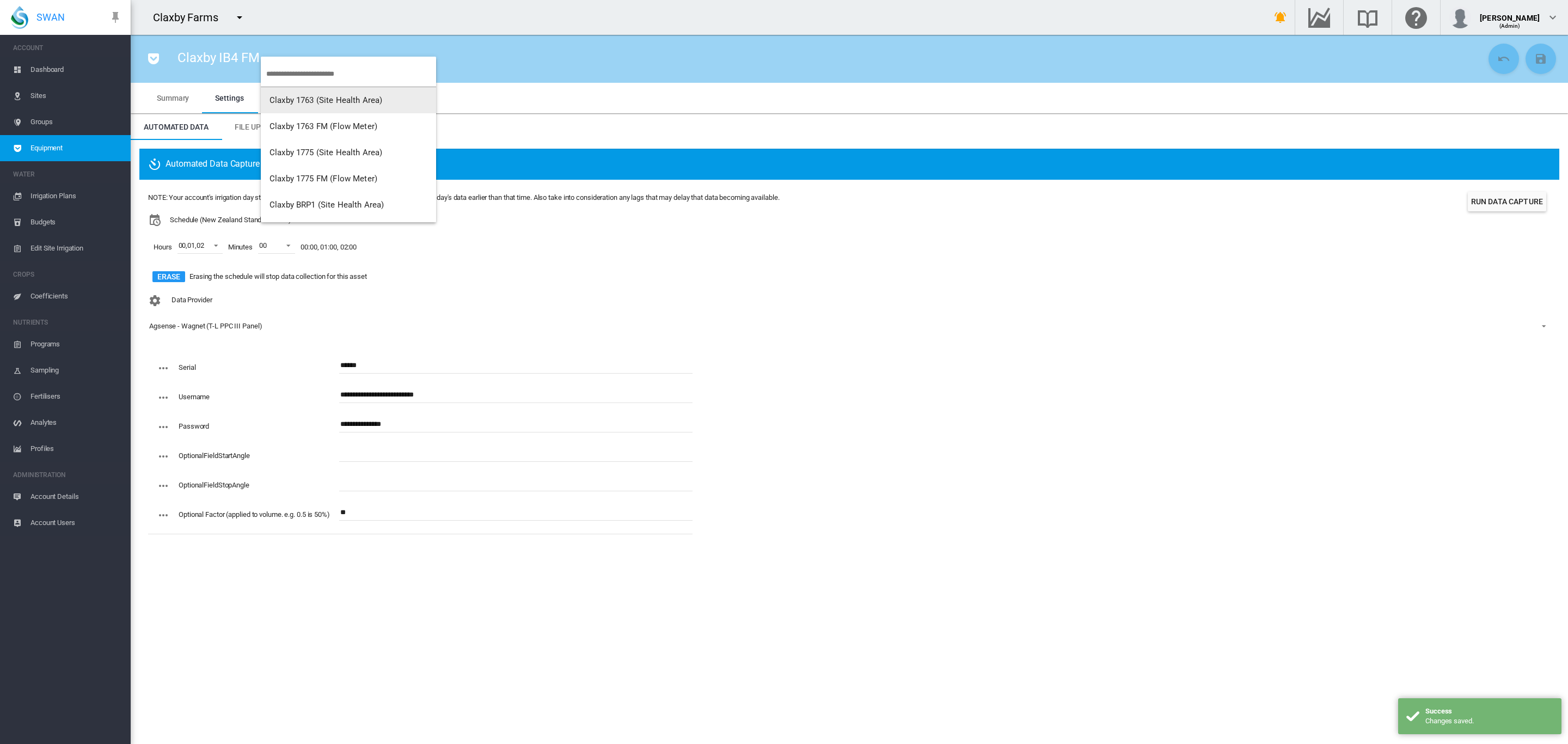
click at [318, 72] on input "search" at bounding box center [351, 74] width 170 height 25
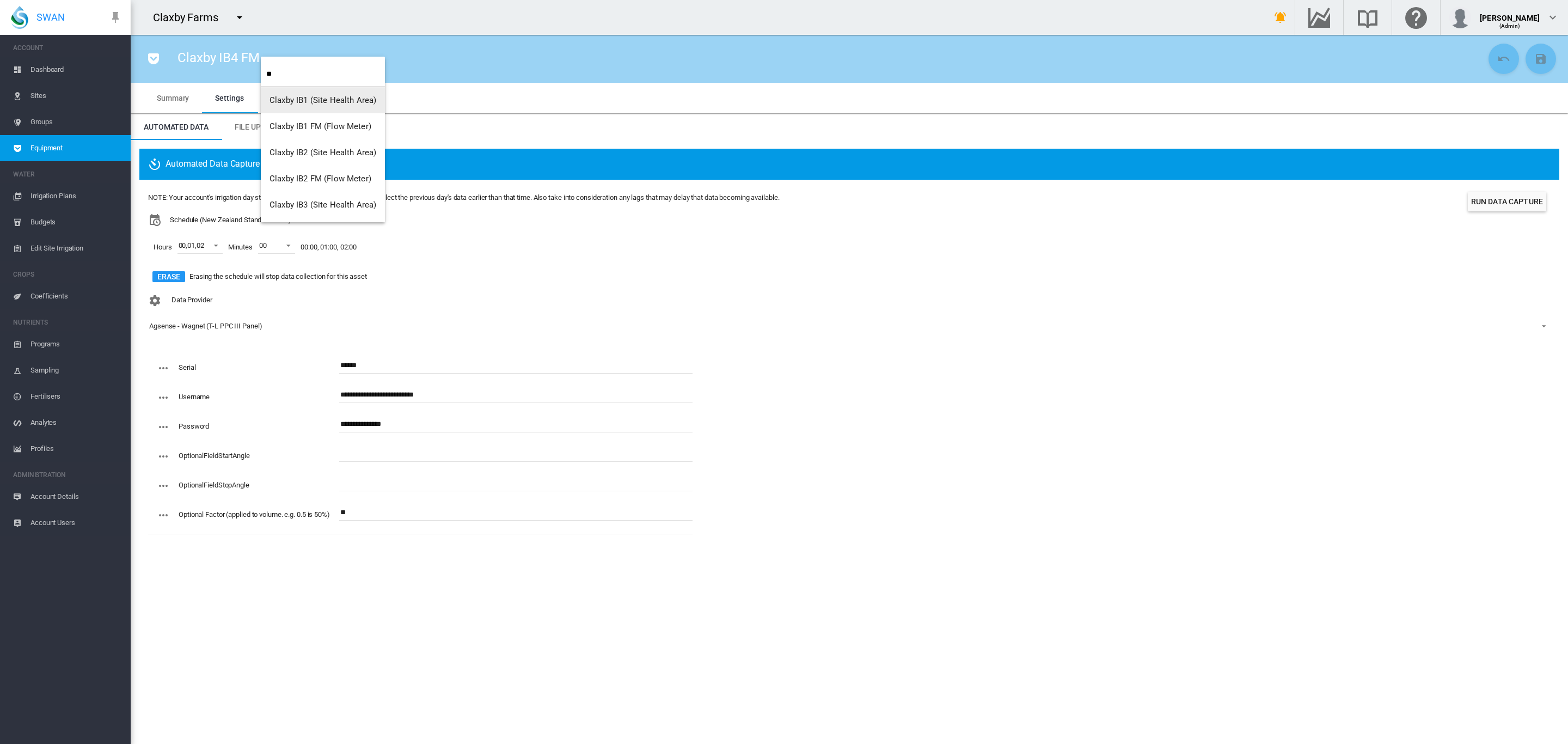
type input "**"
click at [340, 127] on span "Claxby IB1 FM (Flow Meter)" at bounding box center [320, 126] width 102 height 10
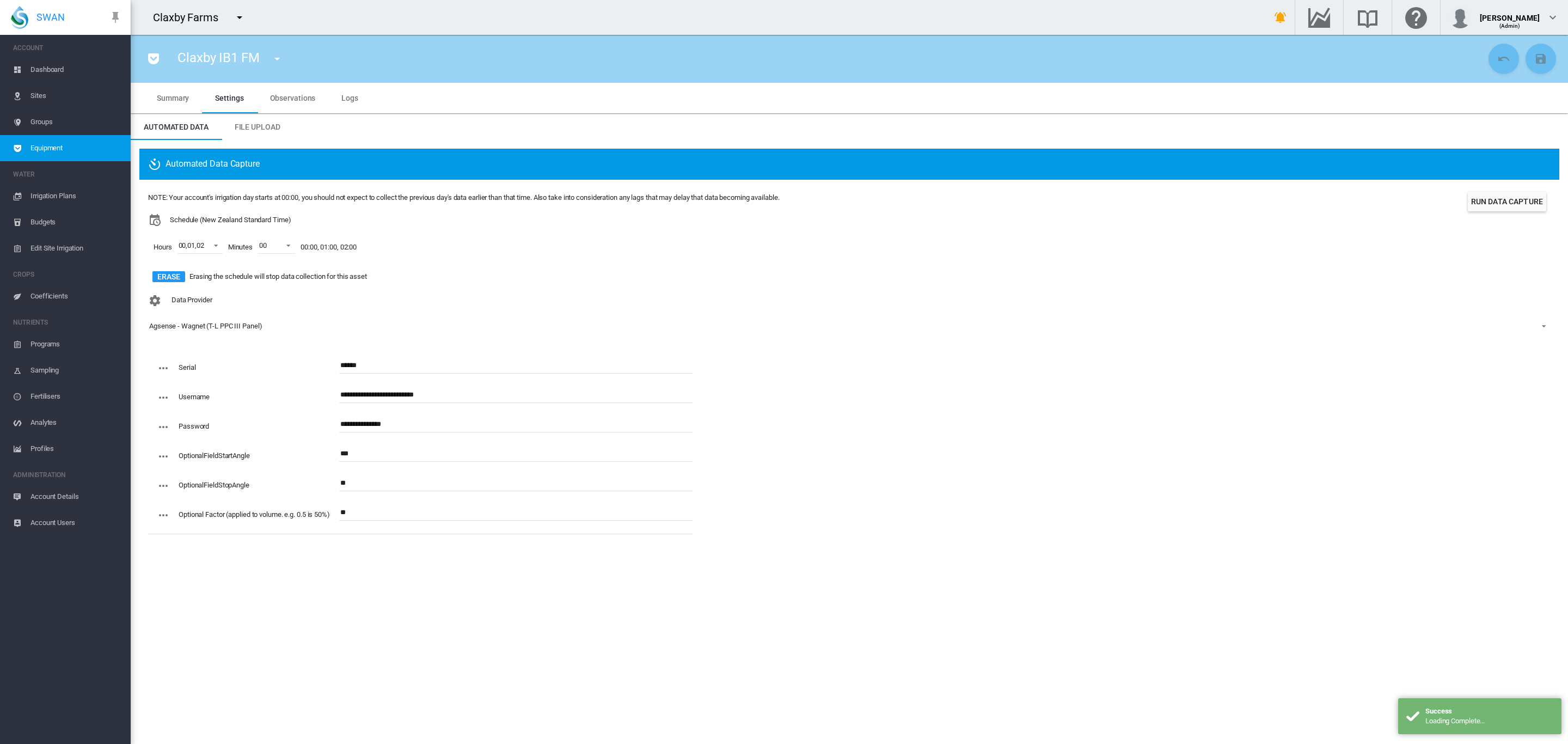
click at [381, 478] on input "**" at bounding box center [516, 483] width 353 height 16
type input "*"
click at [379, 457] on input "***" at bounding box center [516, 453] width 353 height 16
type input "*"
click at [1538, 62] on md-icon "icon-content-save" at bounding box center [1541, 58] width 13 height 13
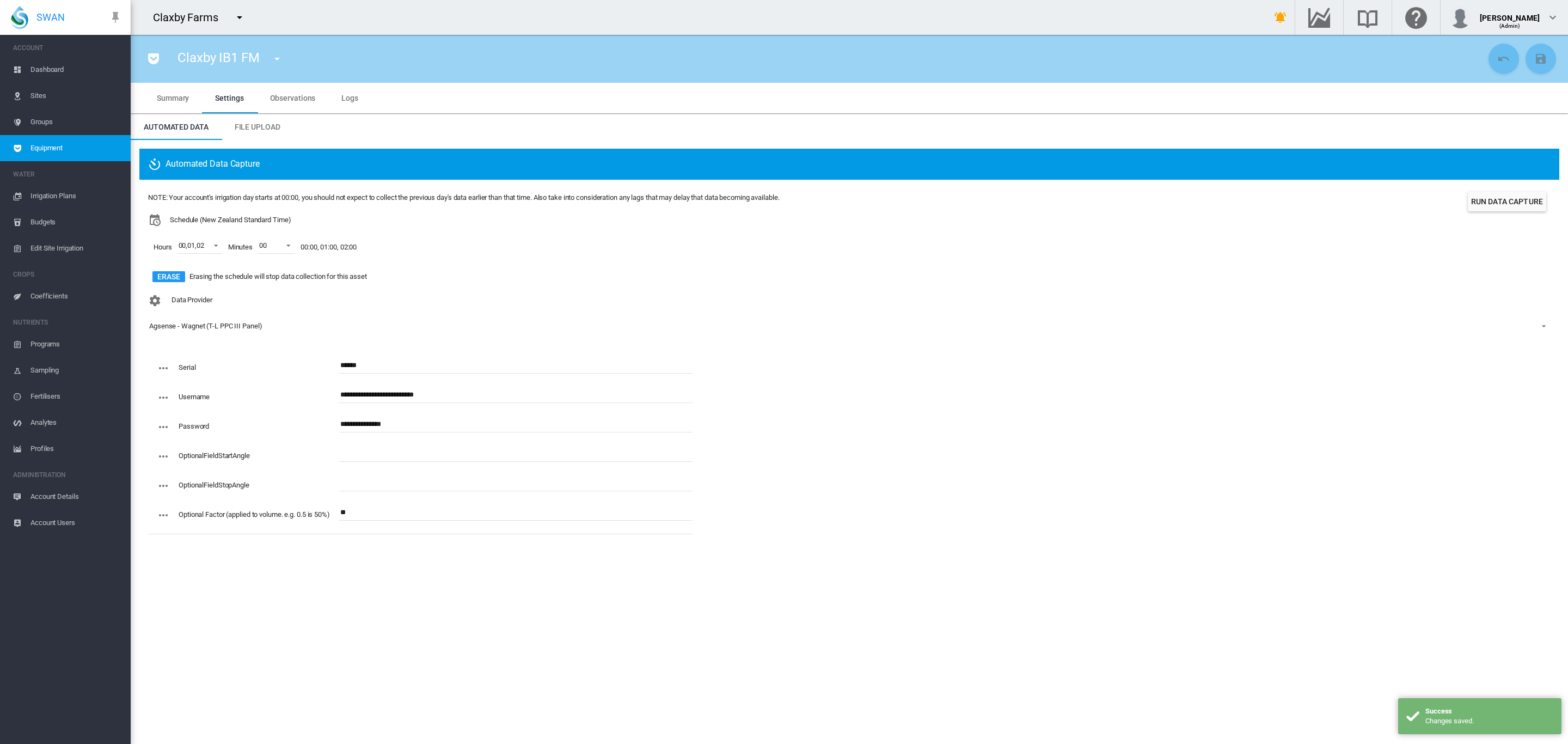
click at [280, 59] on md-icon "icon-menu-down" at bounding box center [277, 58] width 13 height 13
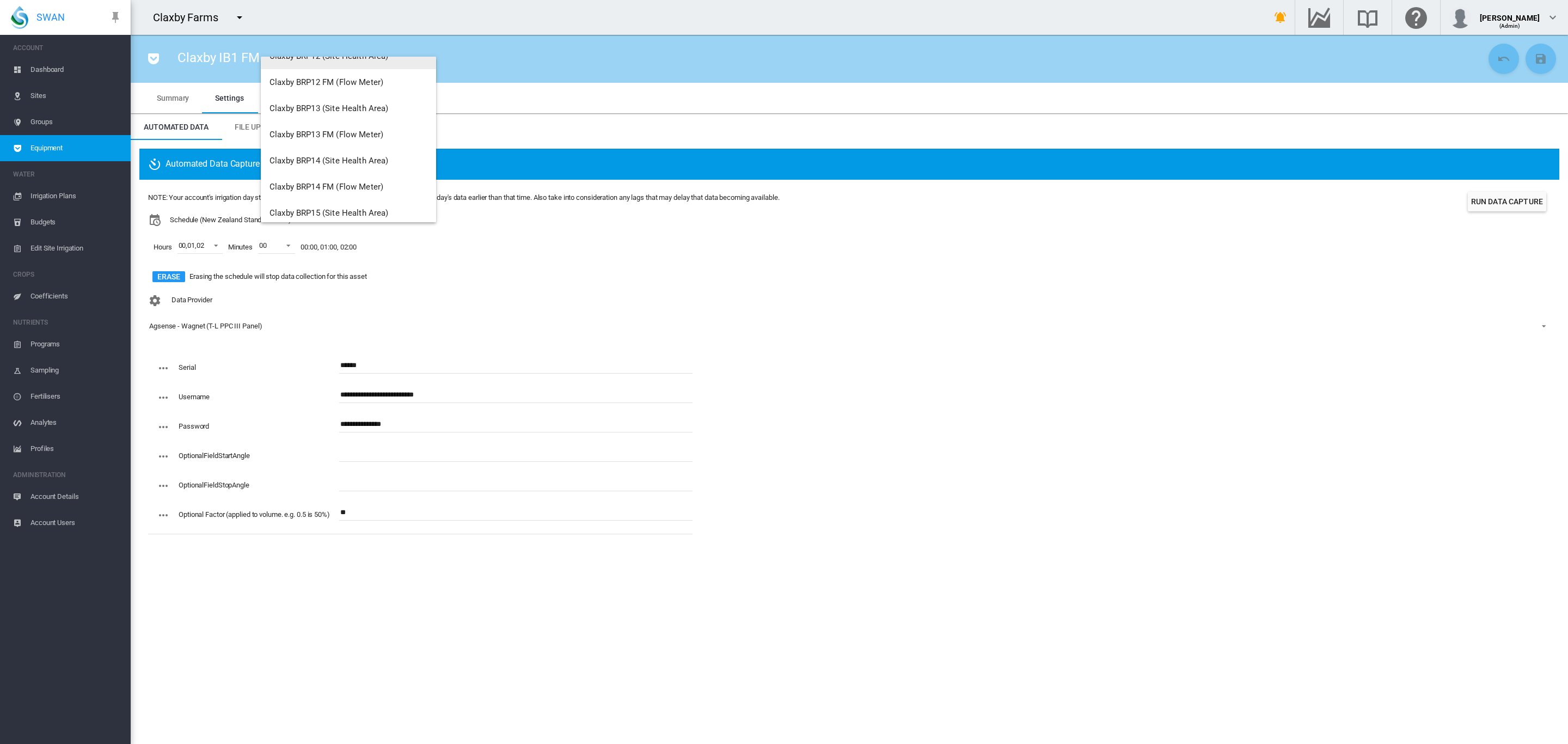
scroll to position [306, 0]
click at [634, 96] on md-backdrop at bounding box center [784, 372] width 1568 height 744
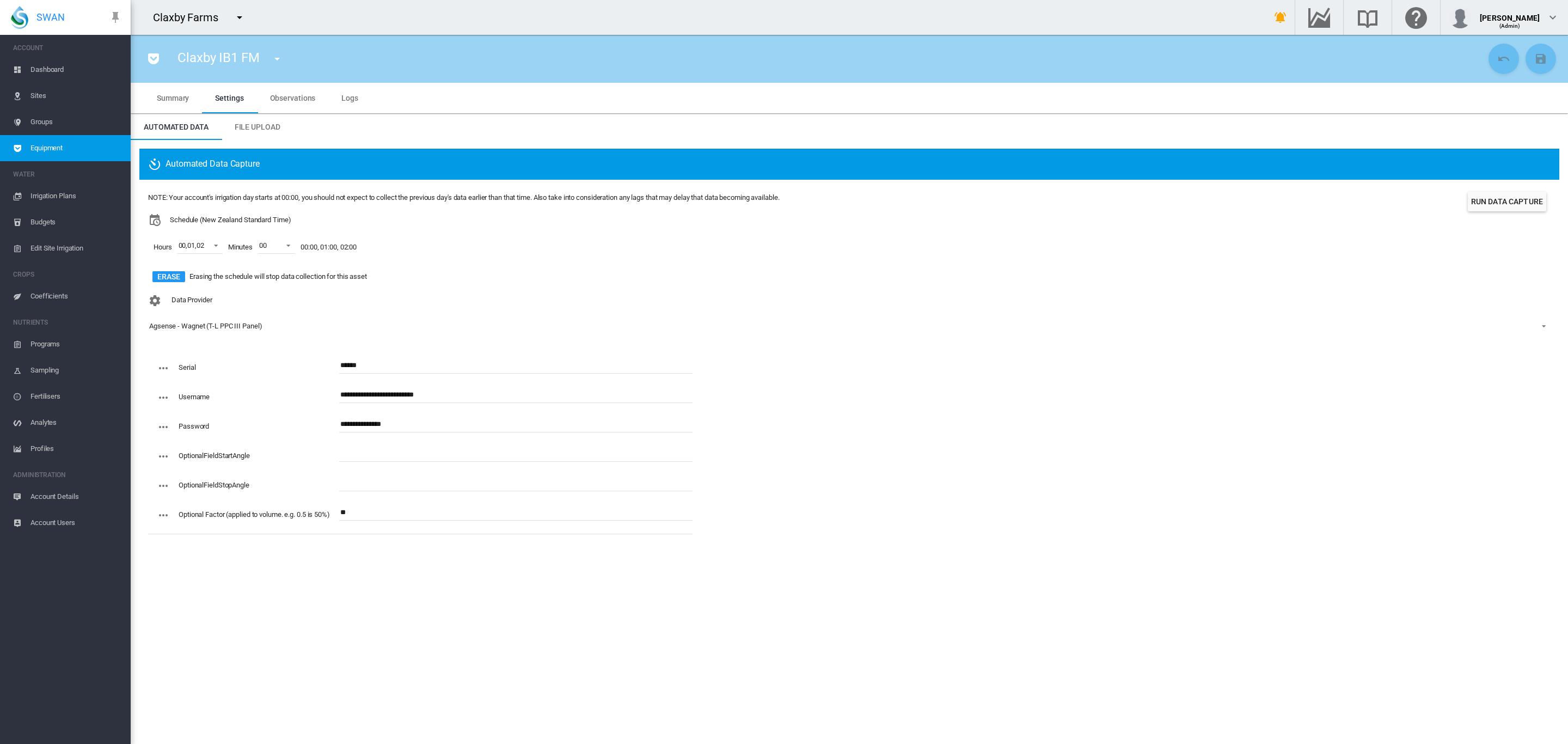
click at [282, 54] on md-icon "icon-menu-down" at bounding box center [277, 58] width 13 height 13
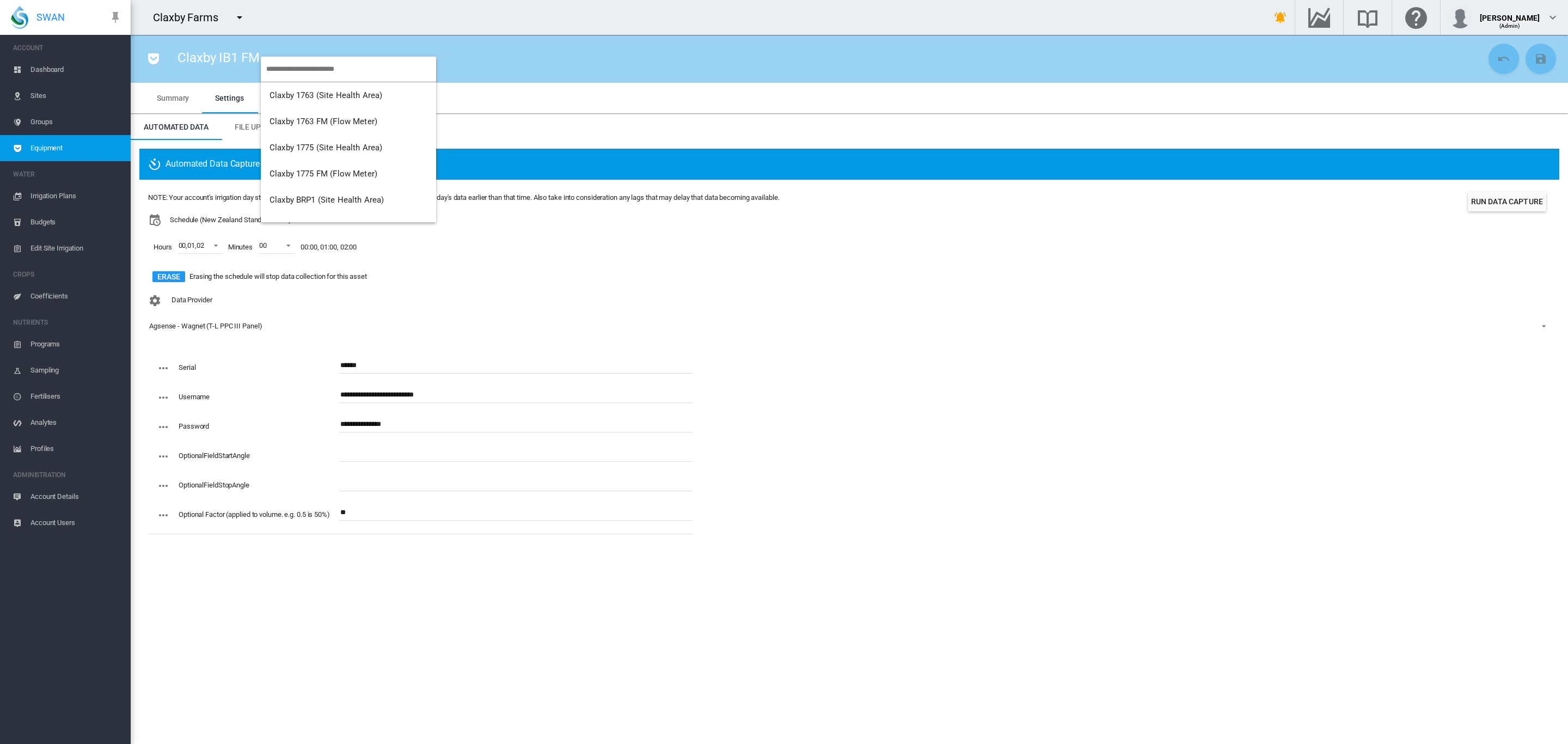
scroll to position [0, 0]
click at [333, 72] on input "search" at bounding box center [351, 74] width 170 height 25
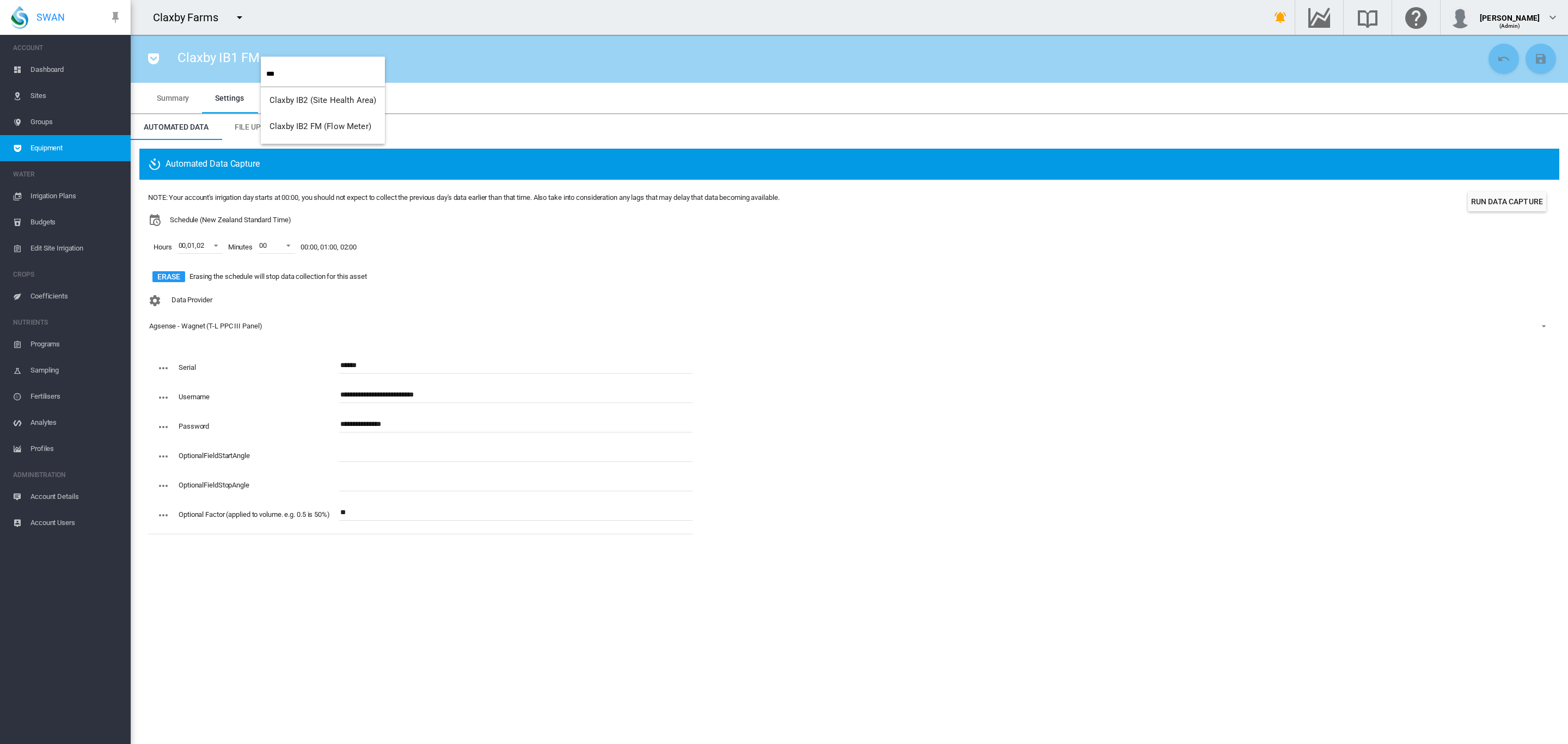
type input "***"
click at [334, 124] on span "Claxby IB2 FM (Flow Meter)" at bounding box center [320, 126] width 102 height 10
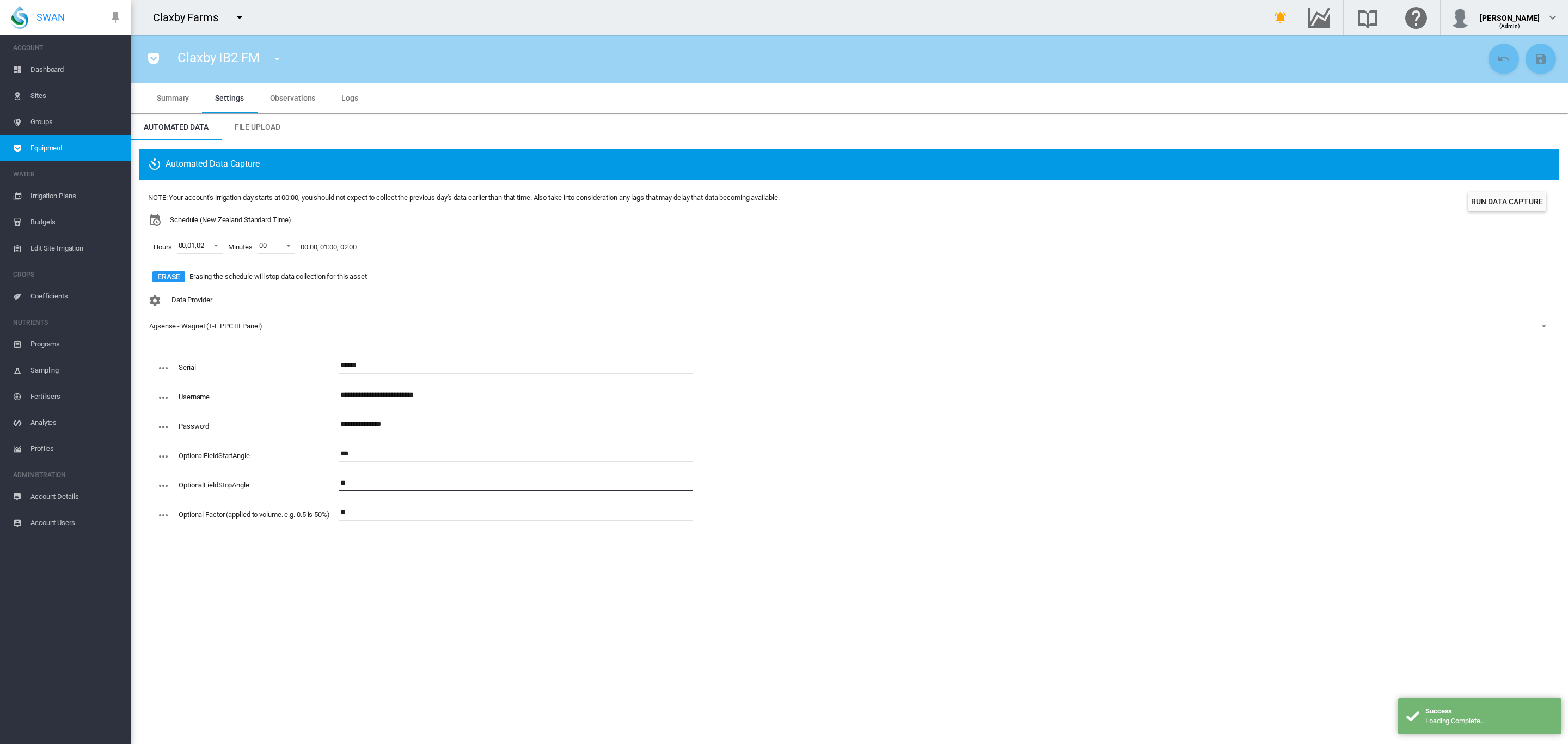
click at [382, 483] on input "**" at bounding box center [516, 483] width 353 height 16
type input "*"
click at [378, 443] on md-input-container "**********" at bounding box center [516, 431] width 353 height 30
click at [371, 451] on input "***" at bounding box center [516, 453] width 353 height 16
type input "*"
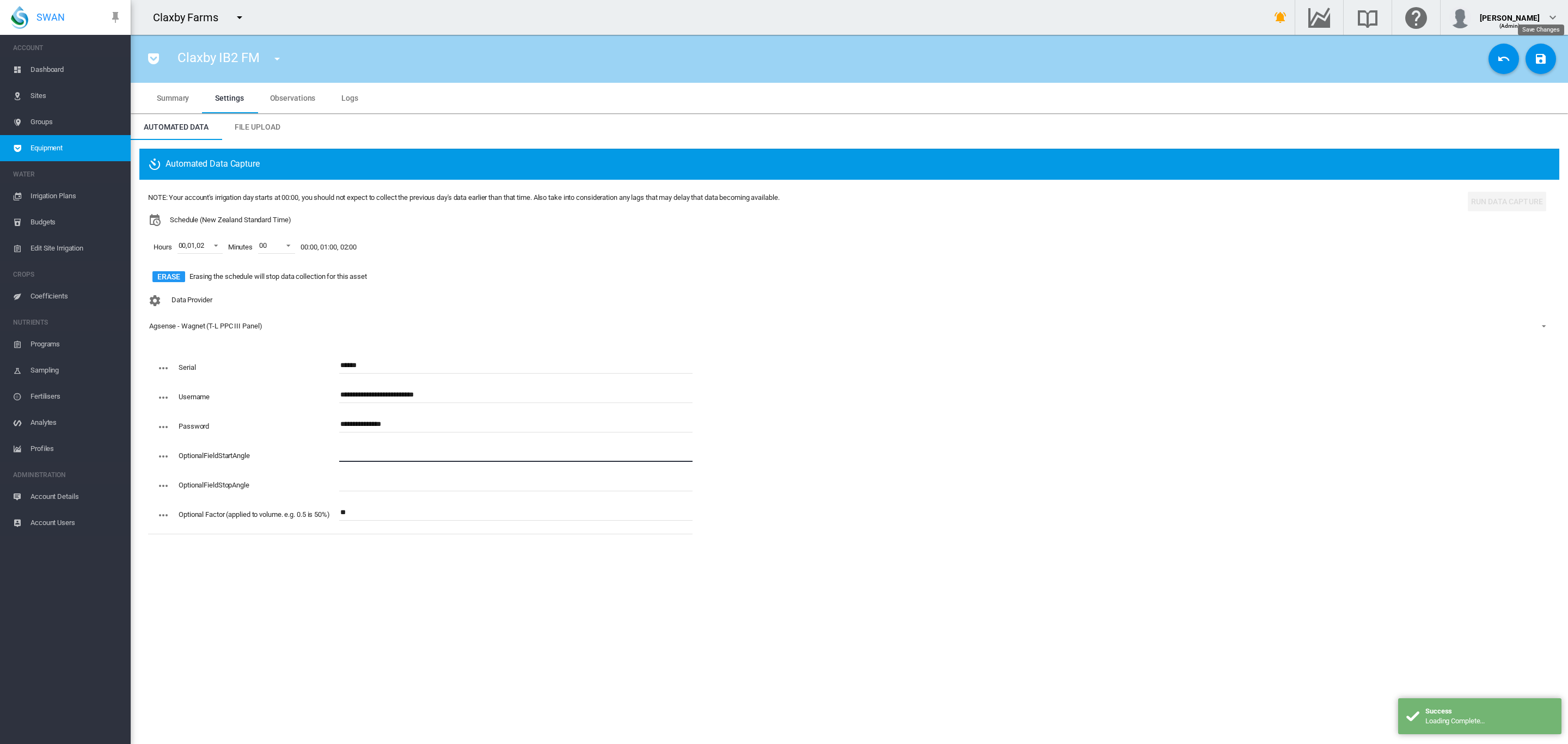
click at [1536, 60] on md-icon "icon-content-save" at bounding box center [1541, 58] width 13 height 13
click at [283, 56] on md-icon "icon-menu-down" at bounding box center [277, 58] width 13 height 13
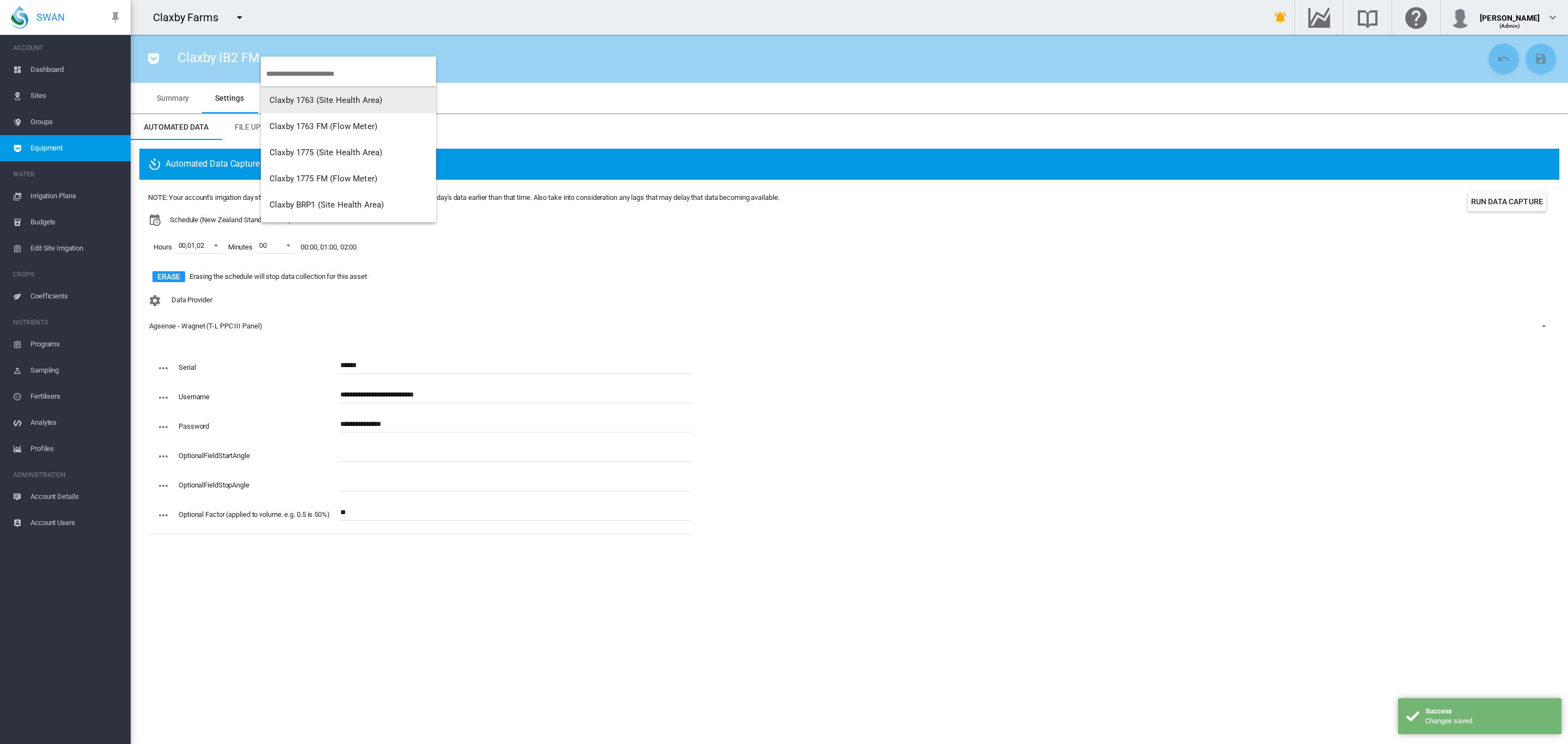
click at [315, 74] on input "search" at bounding box center [351, 74] width 170 height 25
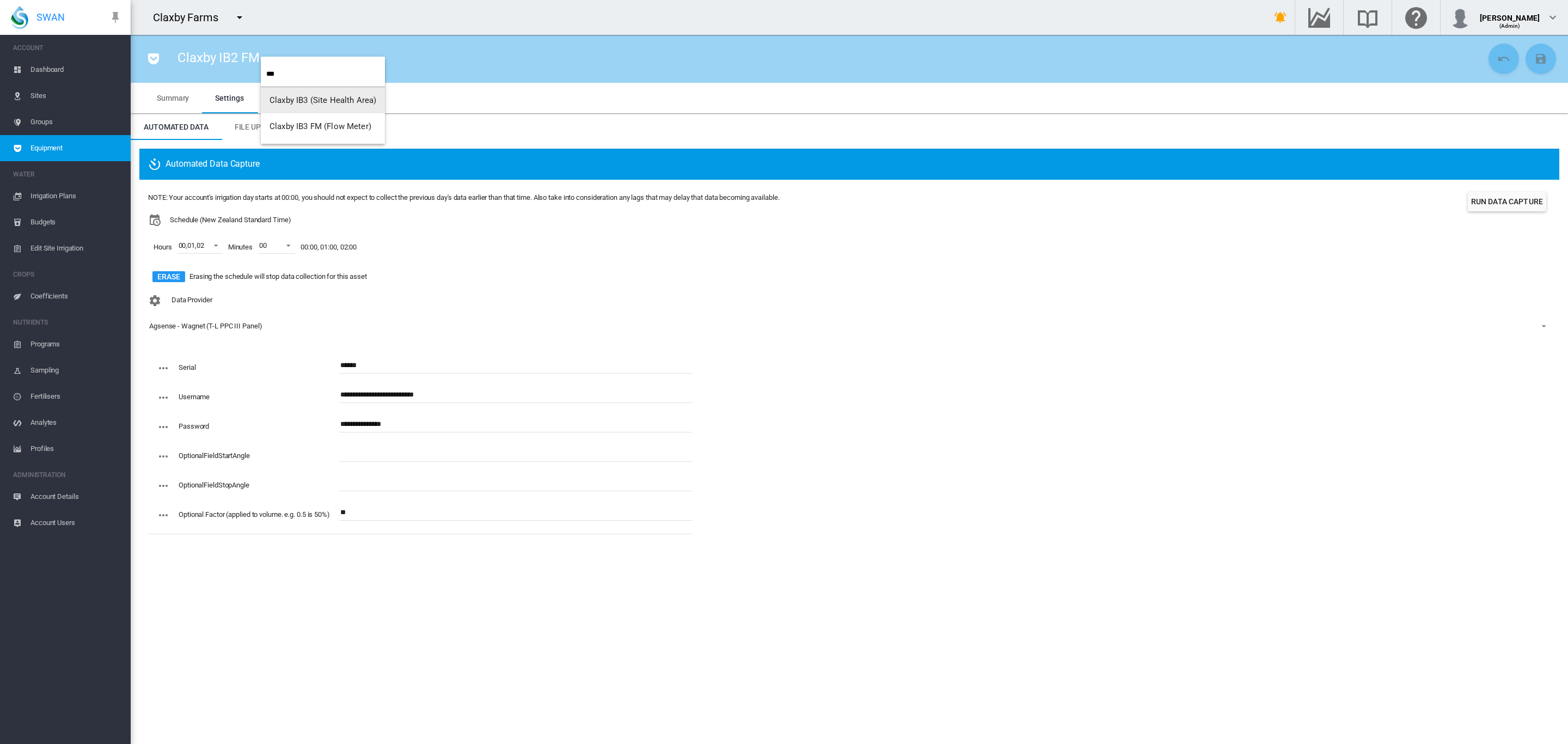
type input "***"
click at [334, 126] on span "Claxby IB3 FM (Flow Meter)" at bounding box center [320, 126] width 102 height 10
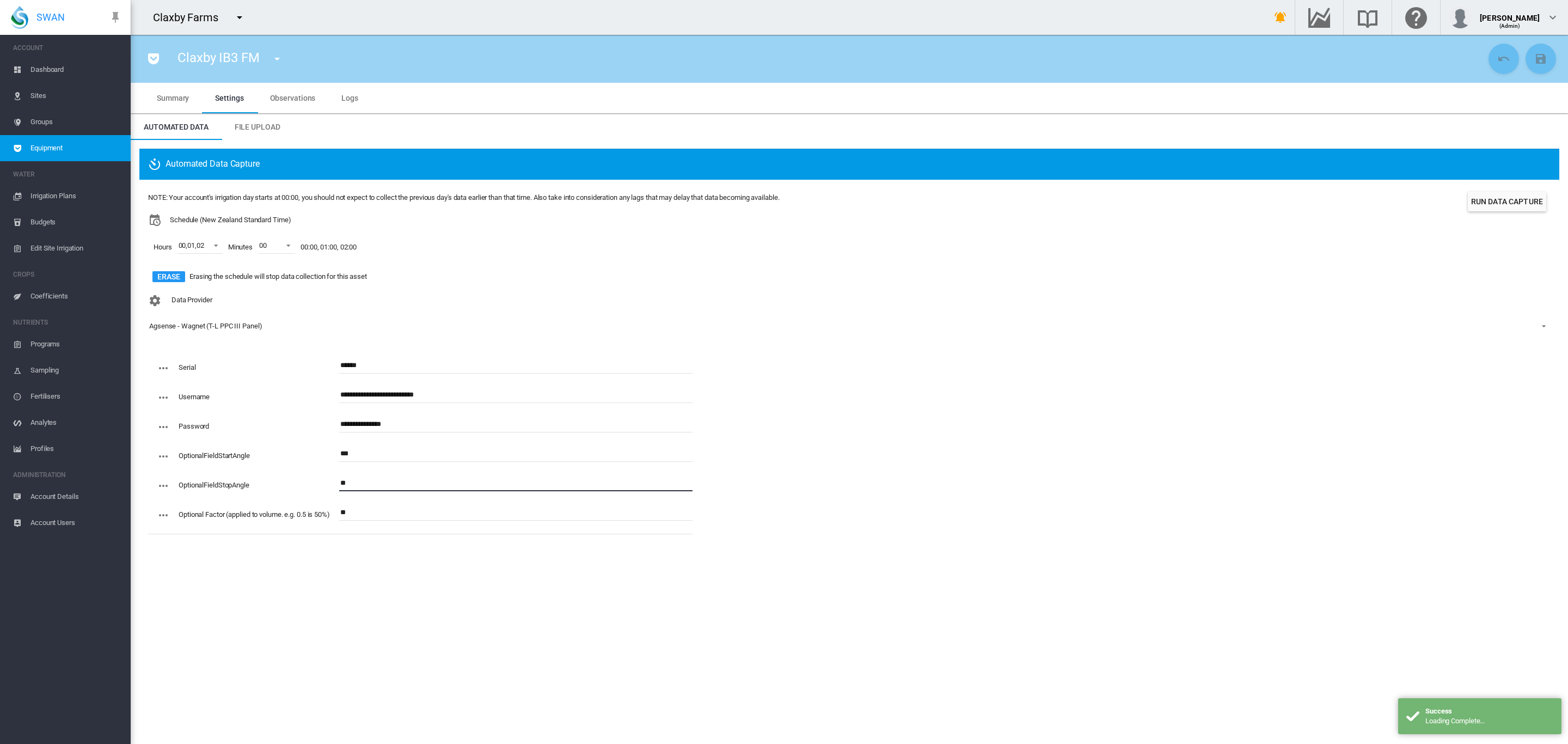
type input "*"
click at [387, 456] on input "***" at bounding box center [516, 453] width 353 height 16
type input "*"
click at [1547, 63] on button "Save Changes" at bounding box center [1540, 58] width 30 height 30
click at [277, 61] on md-icon "icon-menu-down" at bounding box center [277, 58] width 13 height 13
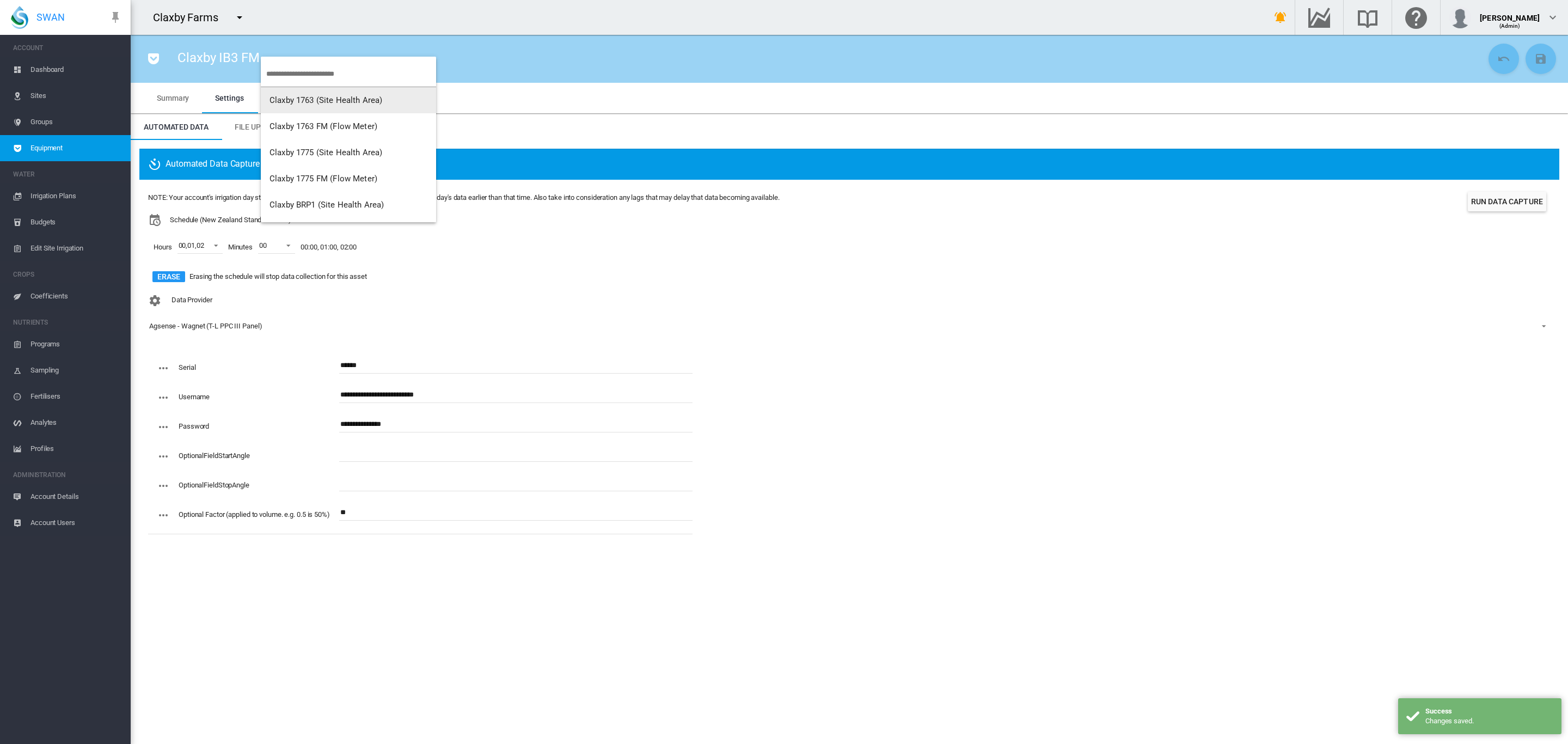
click at [322, 74] on input "search" at bounding box center [351, 74] width 170 height 25
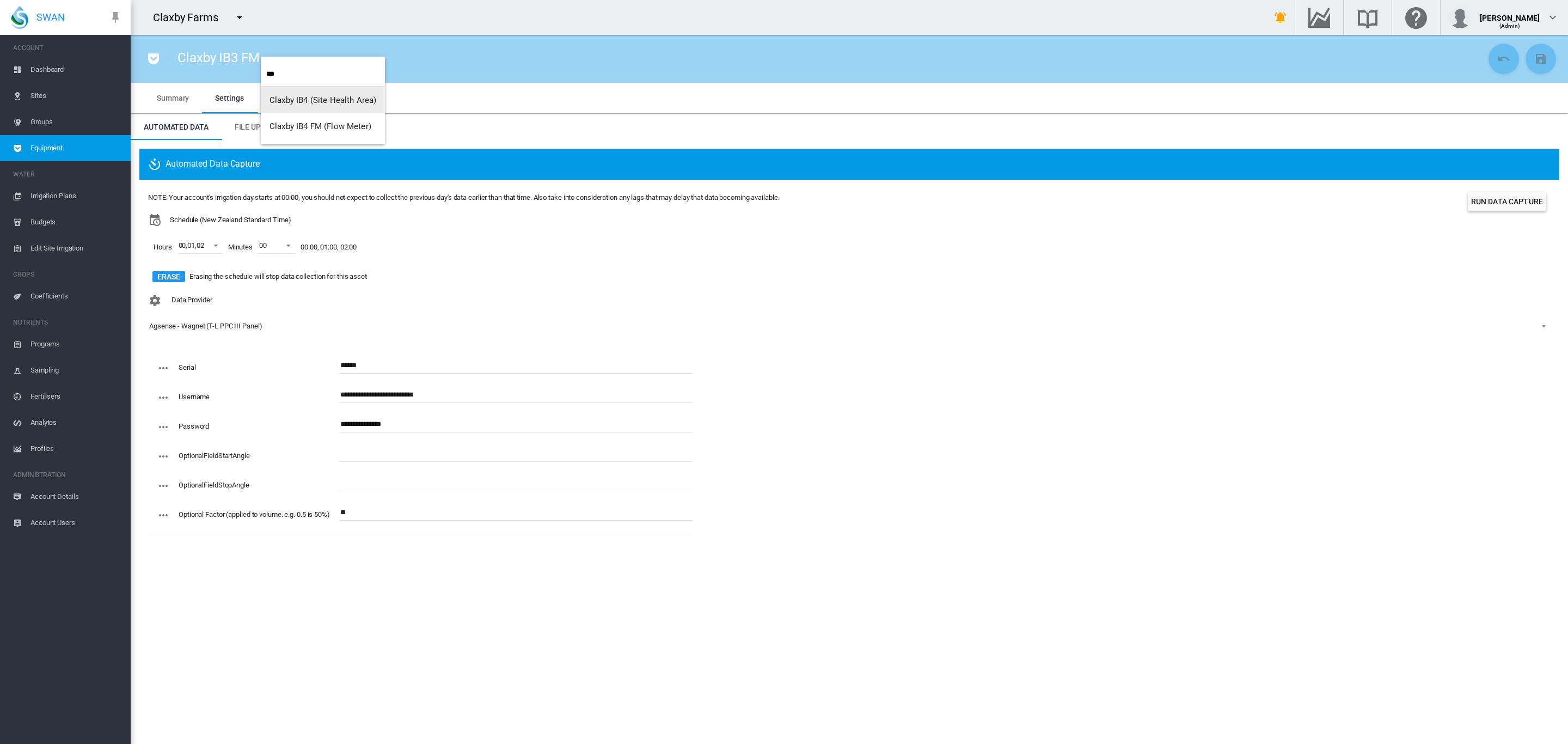
type input "***"
click at [334, 124] on span "Claxby IB4 FM (Flow Meter)" at bounding box center [320, 126] width 102 height 10
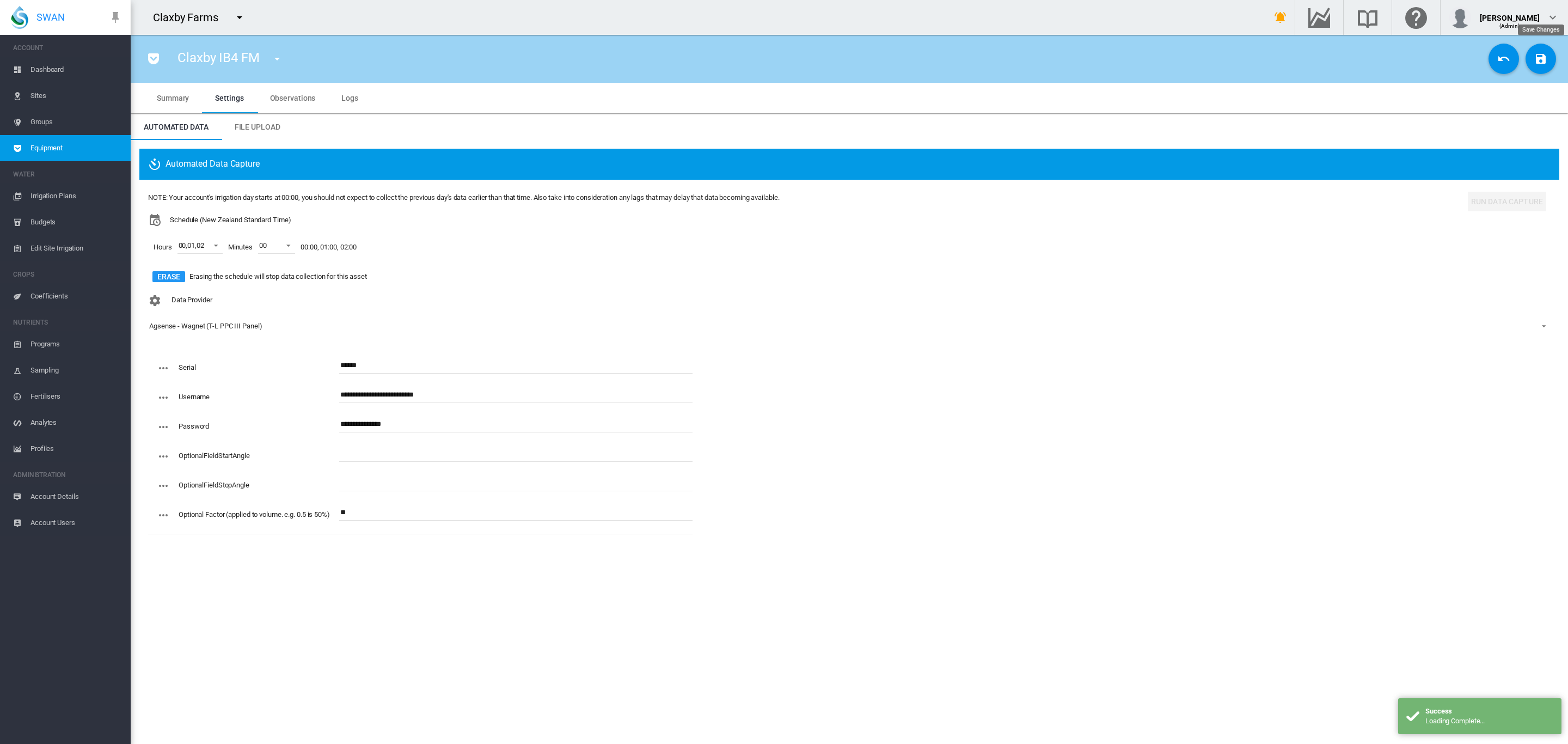
click at [1540, 65] on button "Save Changes" at bounding box center [1540, 58] width 30 height 30
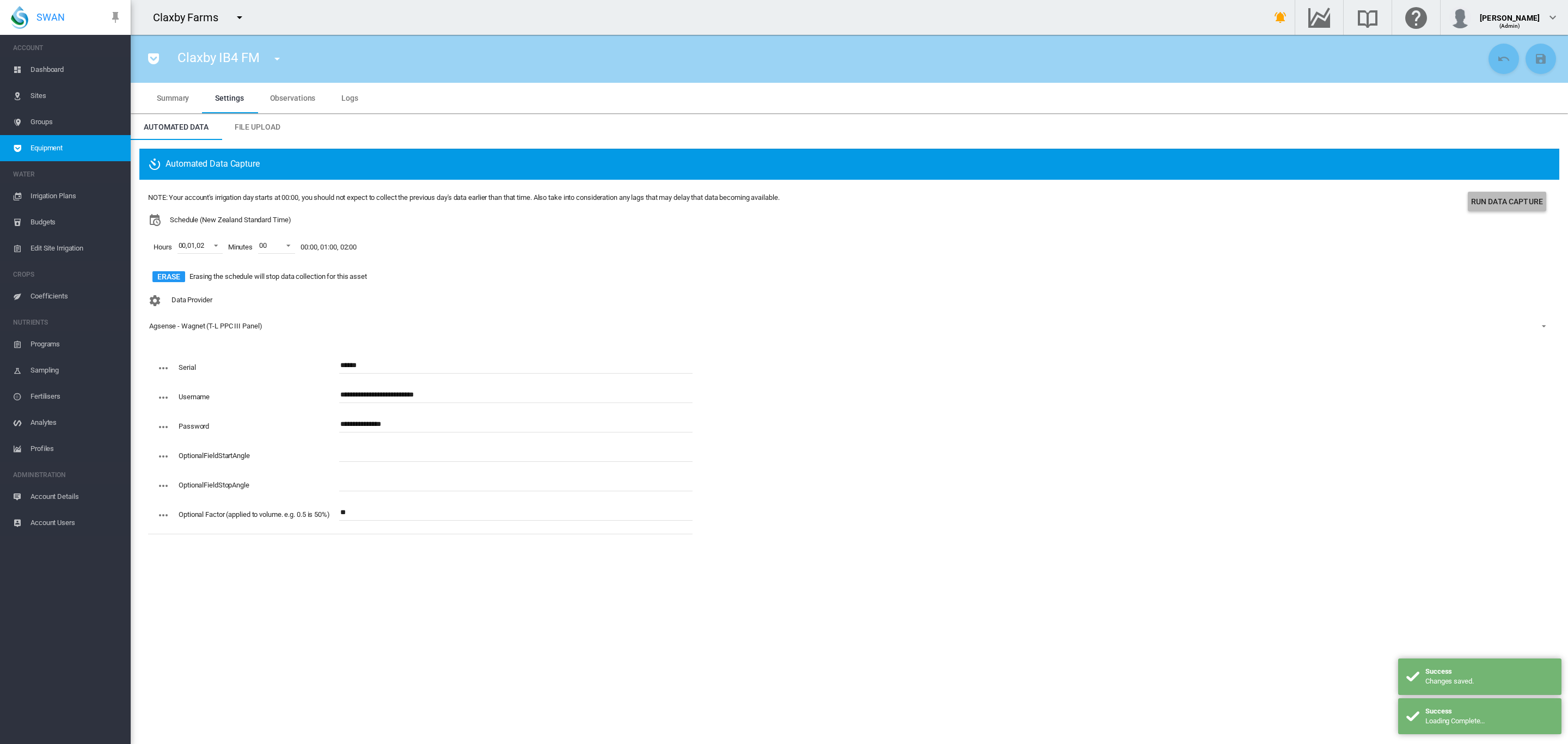
click at [1482, 206] on button "Run Data Capture" at bounding box center [1507, 202] width 79 height 20
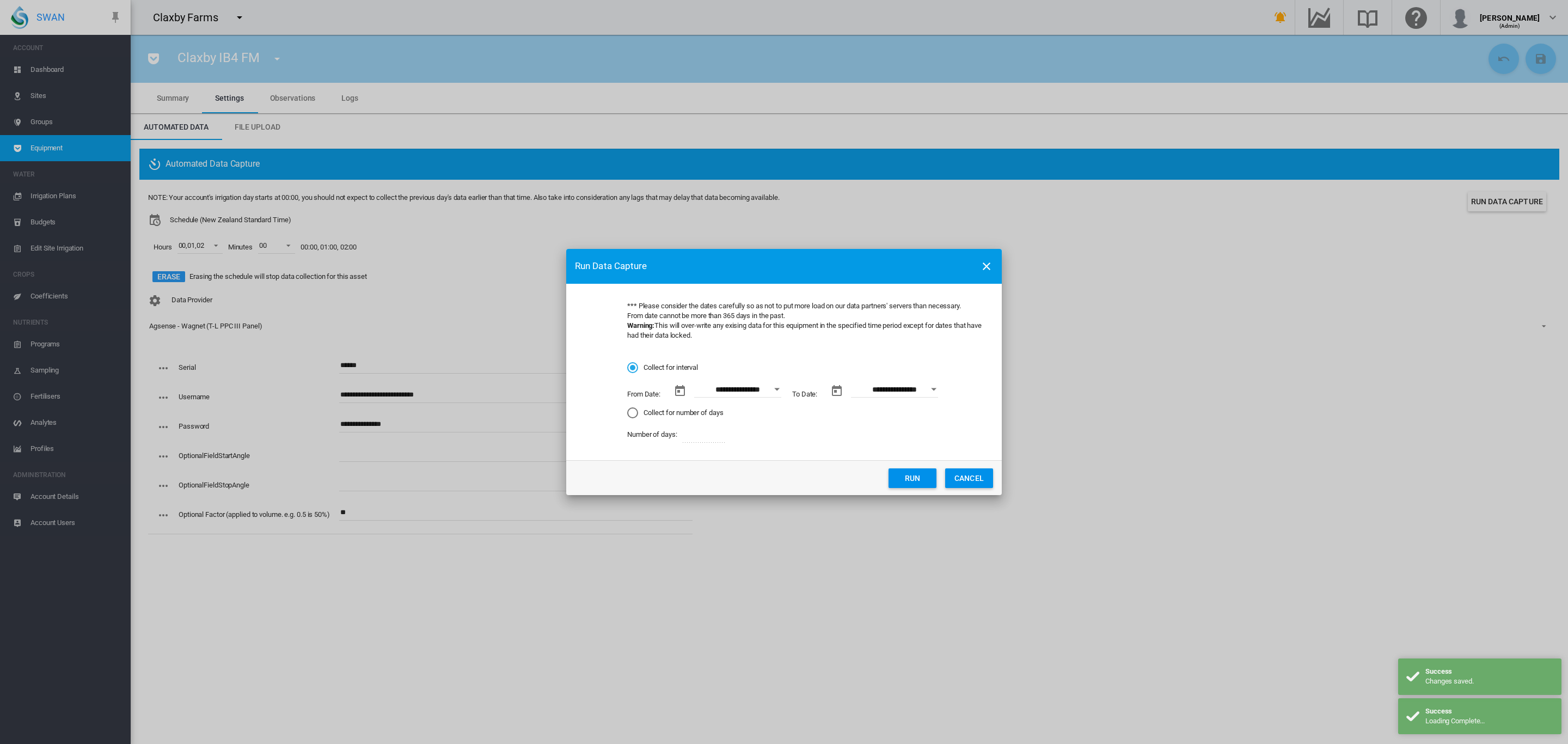
click at [778, 389] on div "Open calendar" at bounding box center [777, 389] width 6 height 3
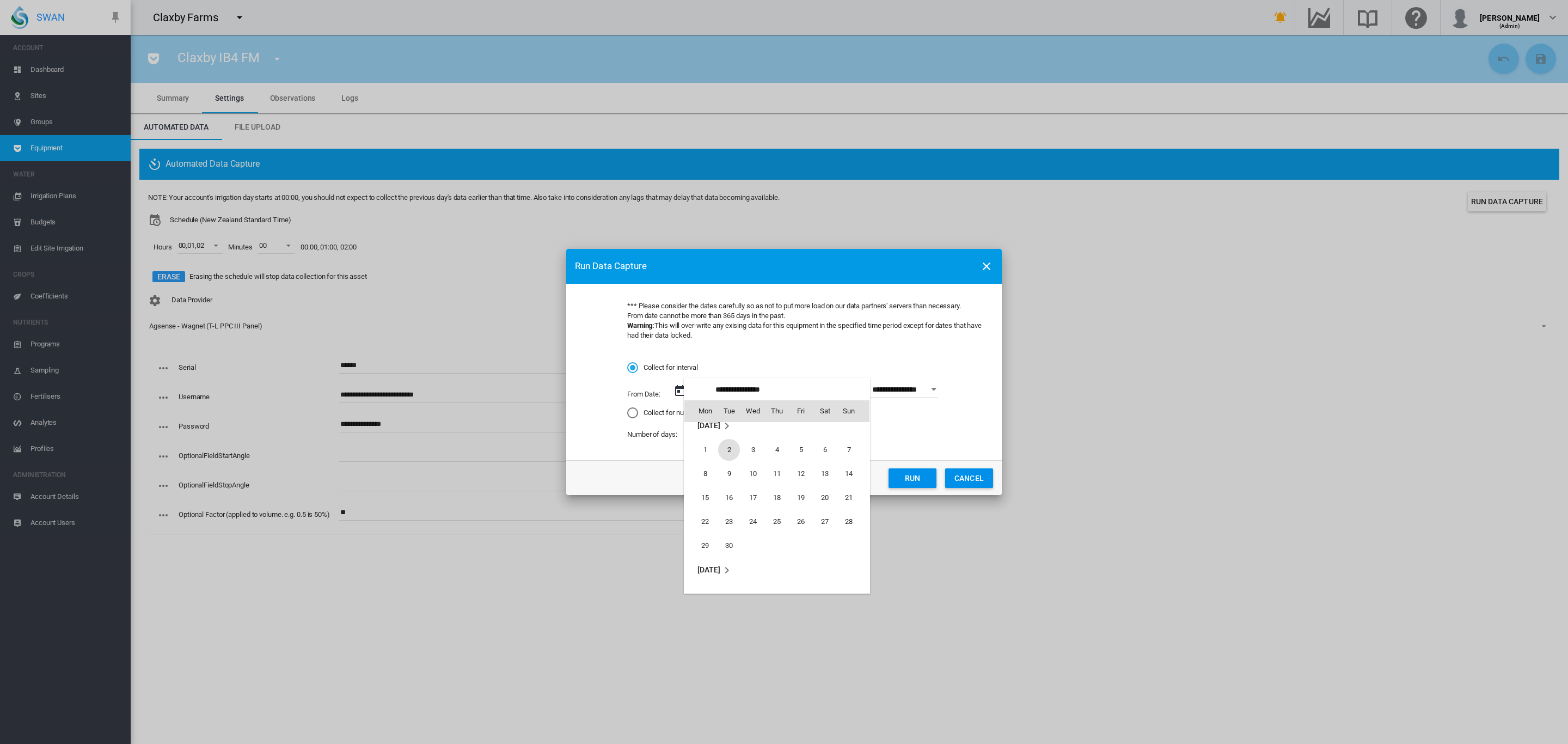
scroll to position [1588, 0]
click at [703, 461] on span "1" at bounding box center [705, 457] width 22 height 22
type input "**********"
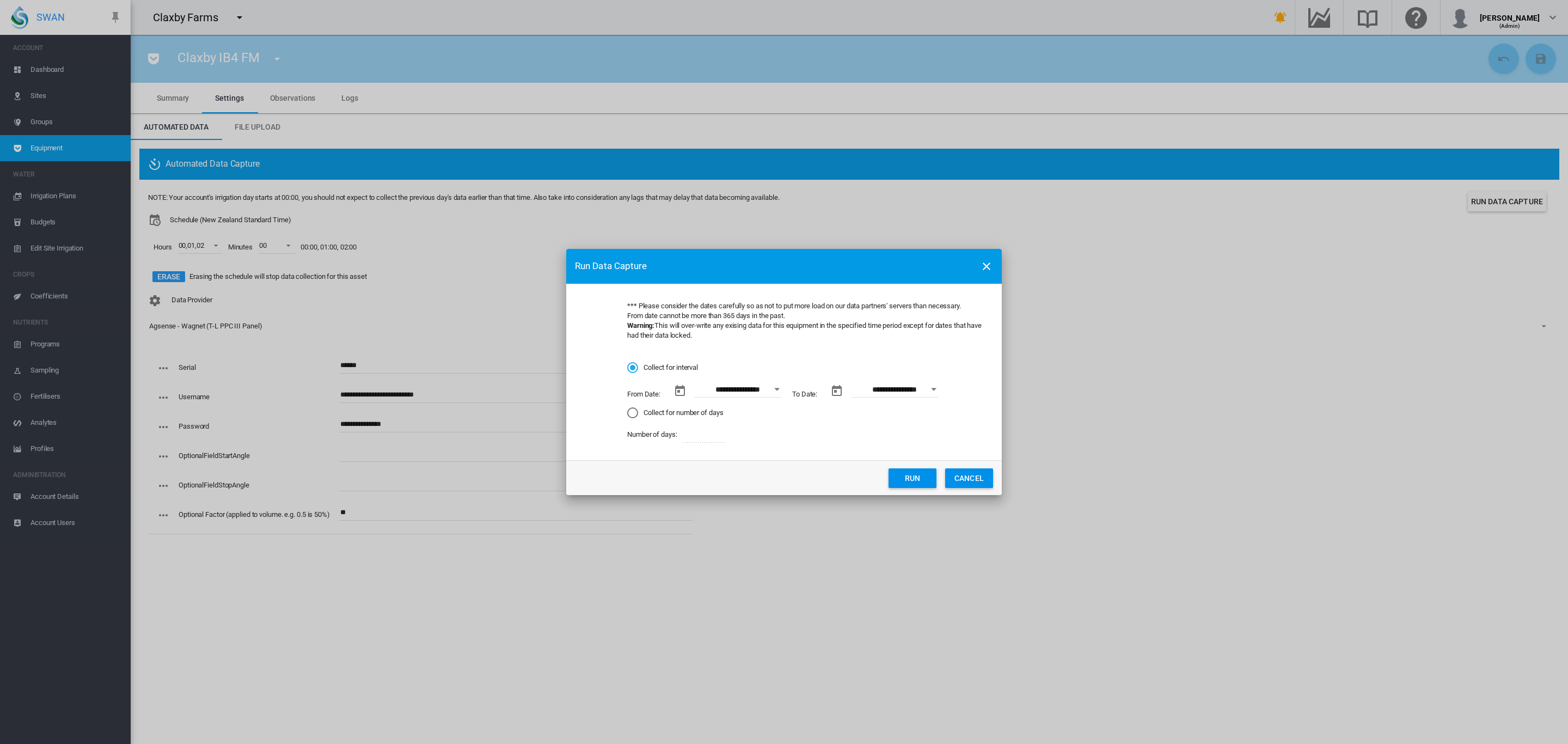
click at [912, 480] on button "Run" at bounding box center [913, 478] width 48 height 20
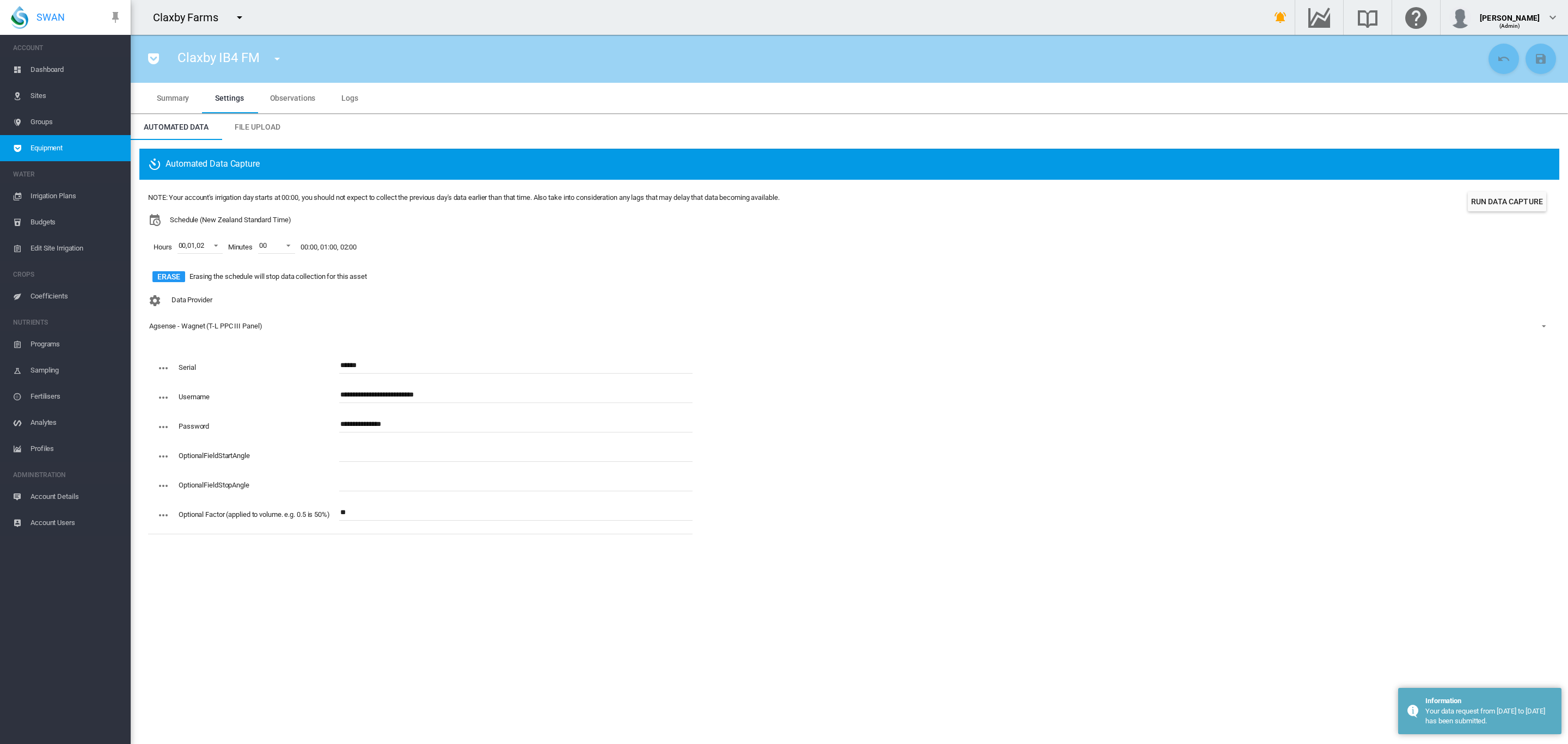
click at [275, 56] on md-icon "icon-menu-down" at bounding box center [277, 58] width 13 height 13
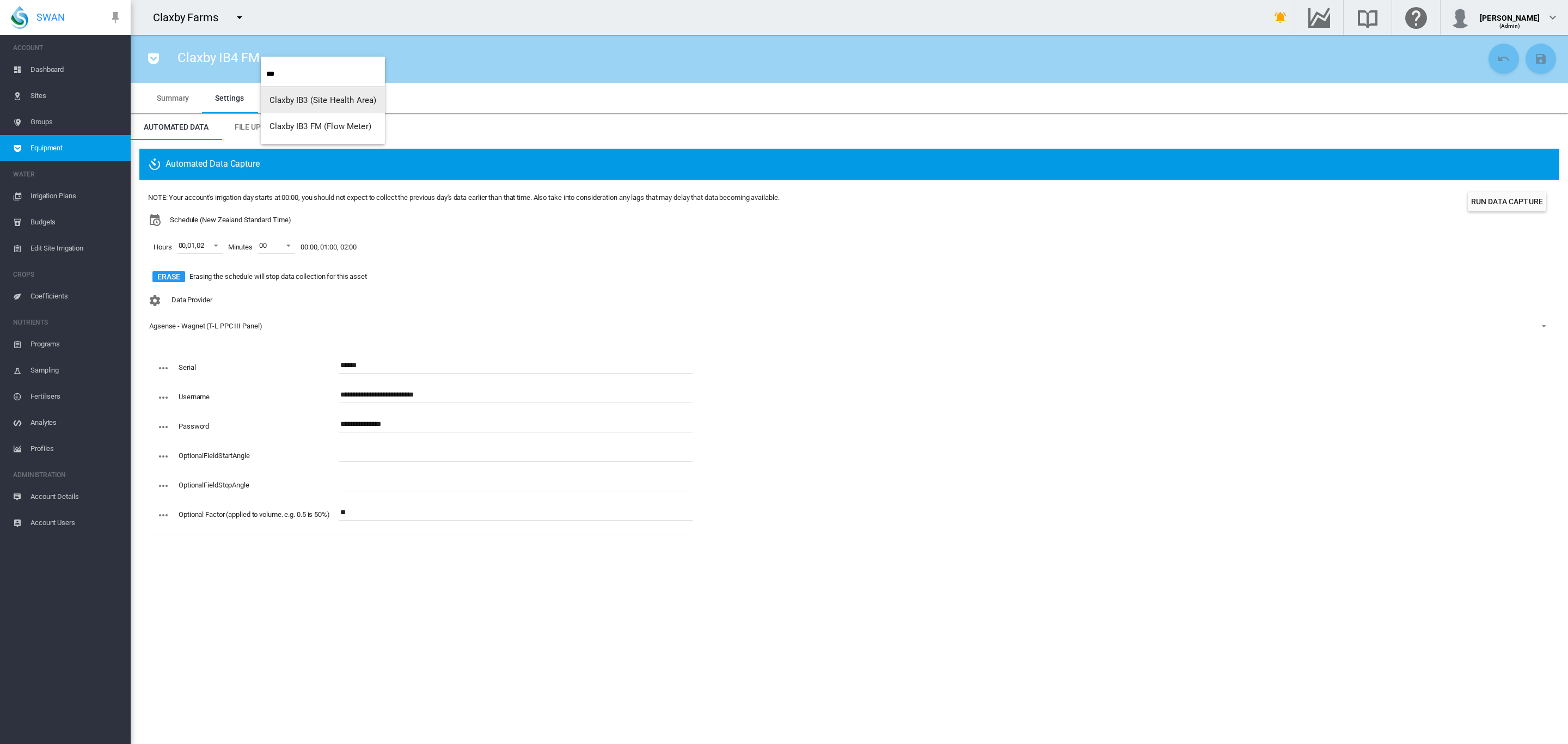
type input "***"
click at [308, 122] on span "Claxby IB3 FM (Flow Meter)" at bounding box center [320, 126] width 102 height 10
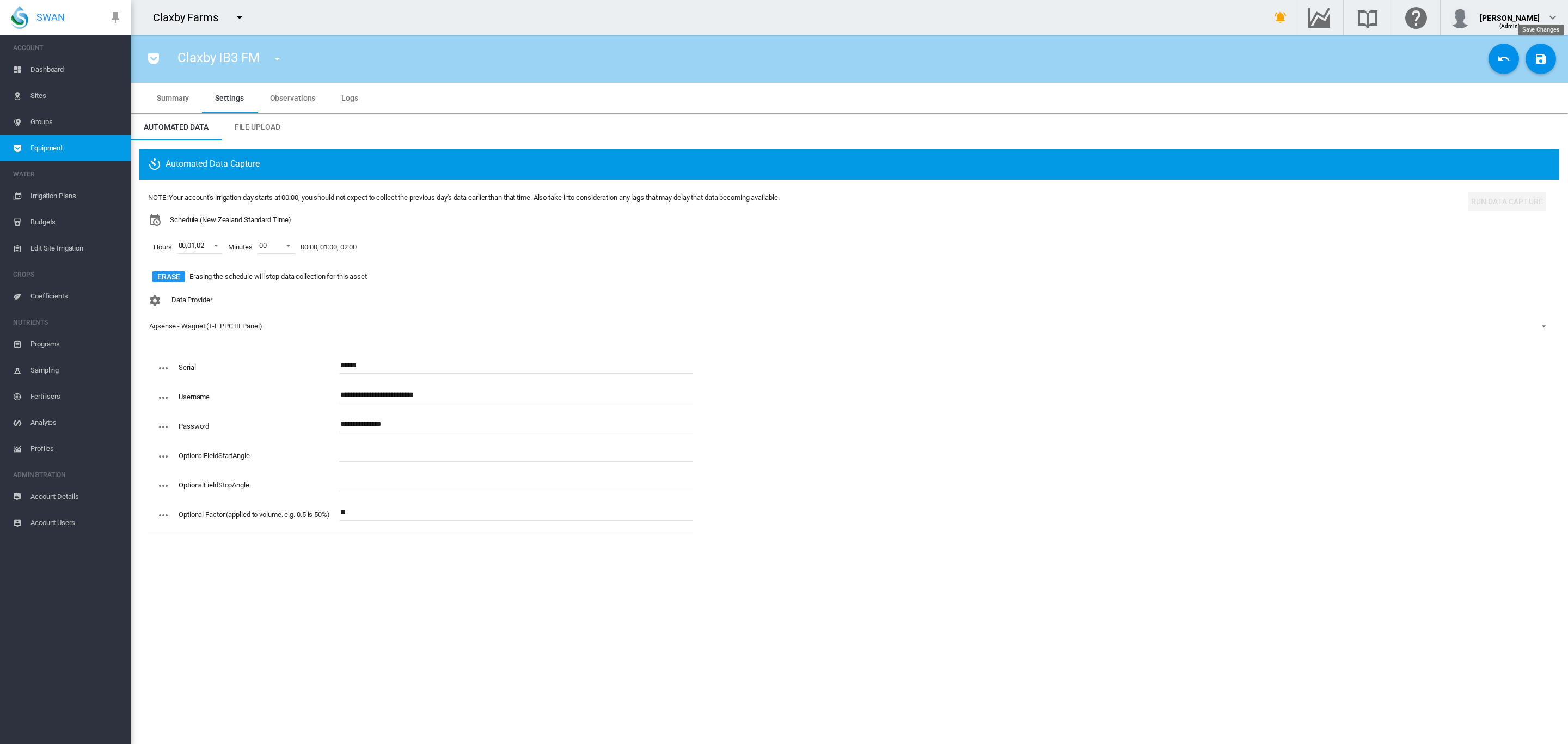
click at [1540, 56] on md-icon "icon-content-save" at bounding box center [1541, 58] width 13 height 13
click at [1498, 196] on button "Run Data Capture" at bounding box center [1507, 202] width 79 height 20
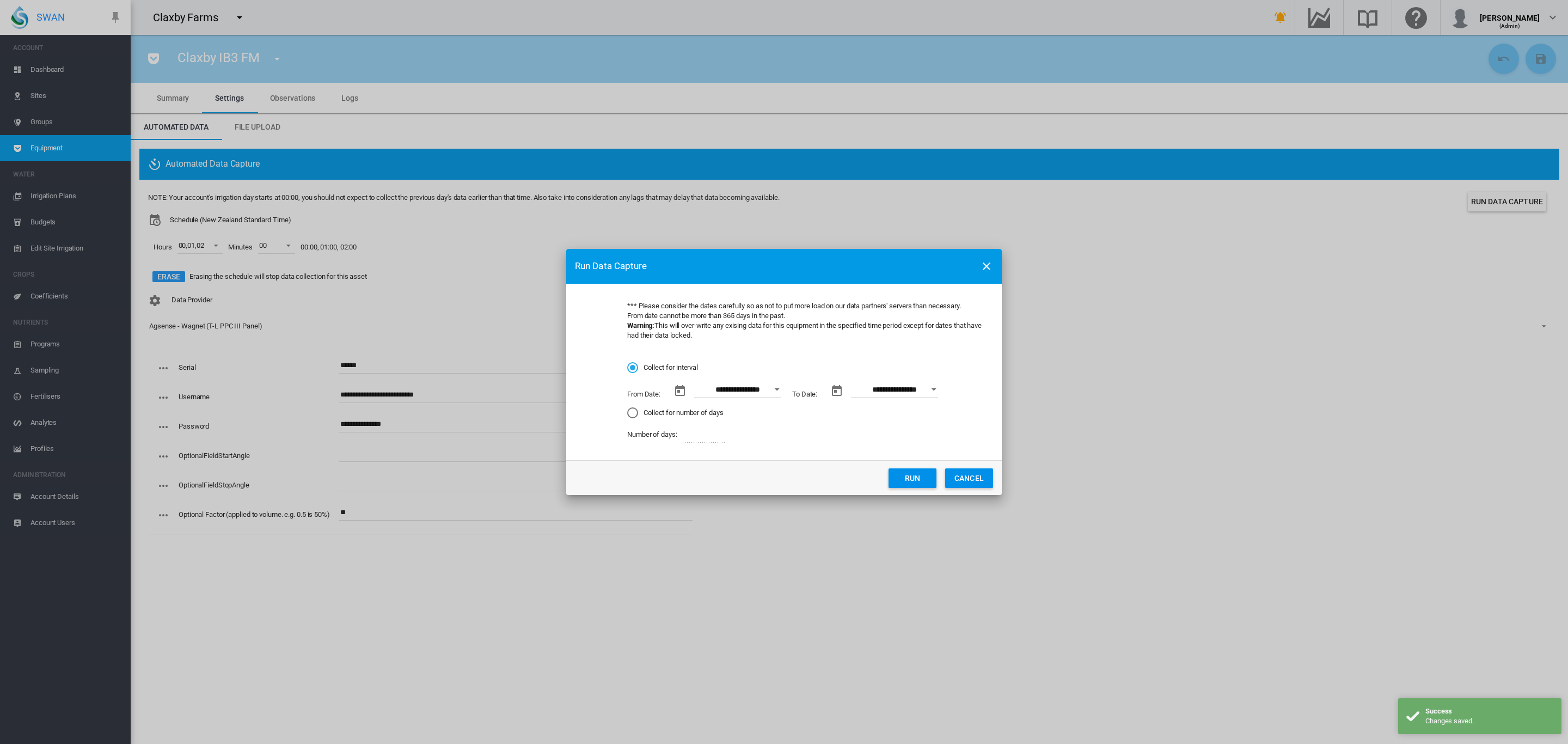
click at [771, 387] on button "Open calendar" at bounding box center [777, 389] width 20 height 20
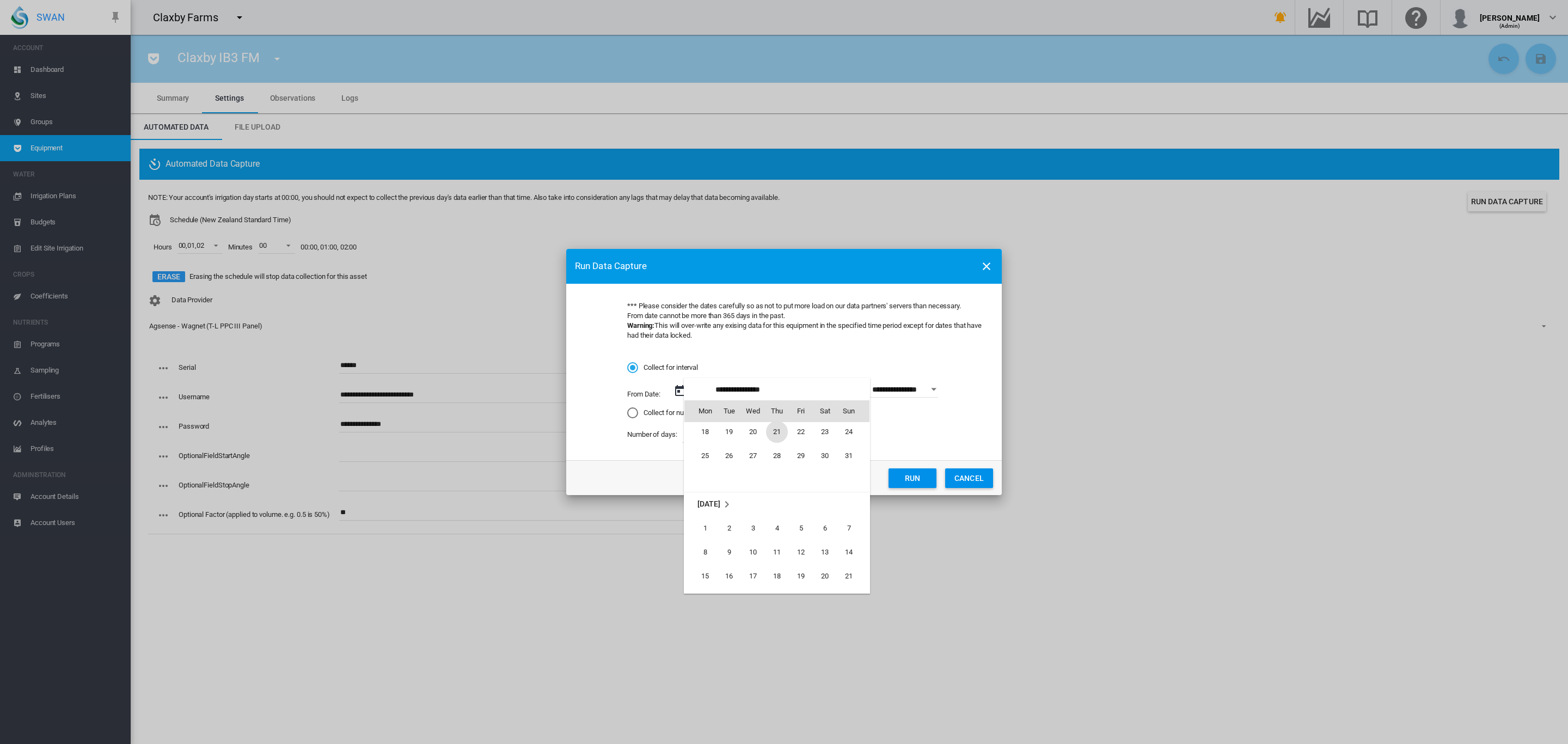
scroll to position [1487, 0]
click at [696, 557] on span "1" at bounding box center [705, 559] width 22 height 22
type input "**********"
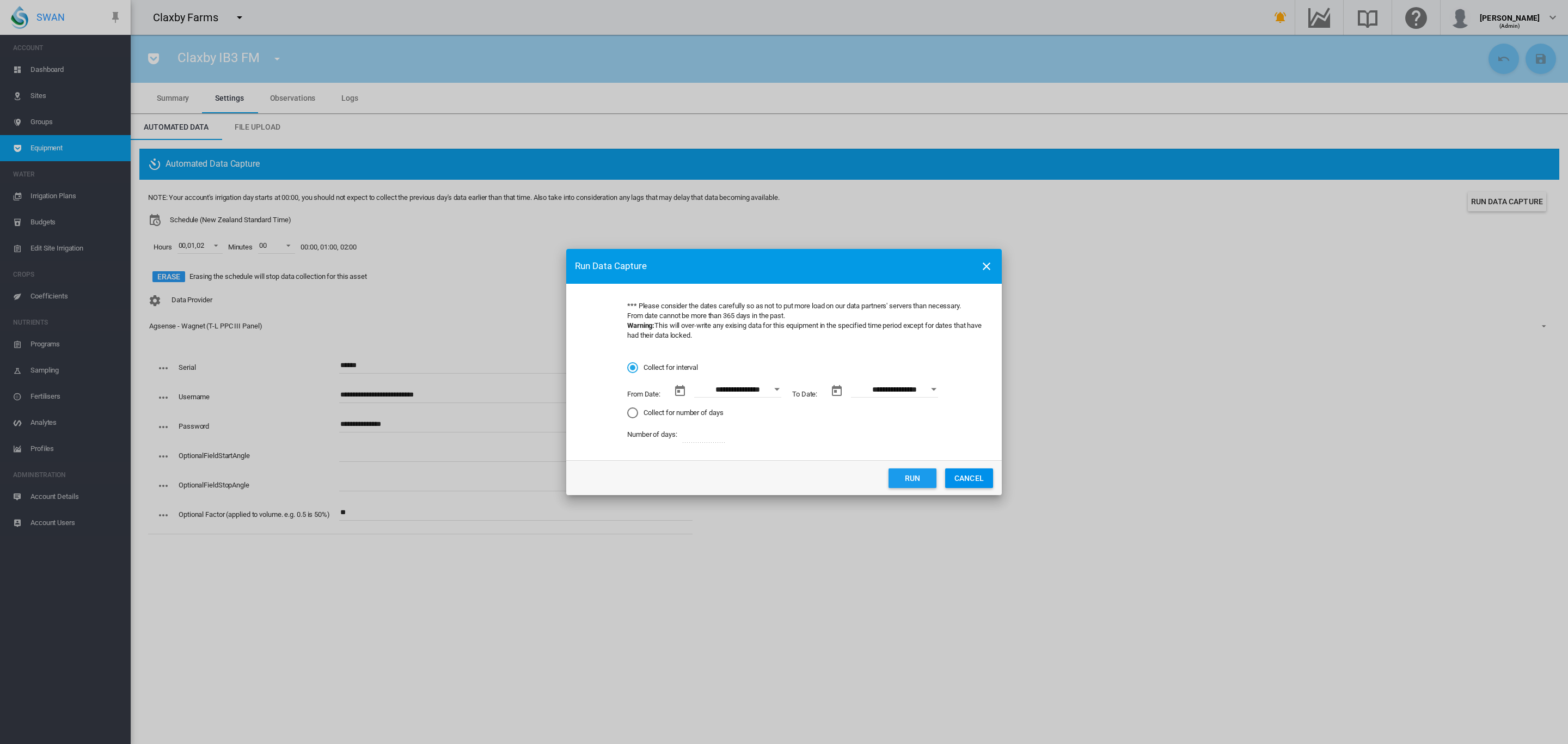
click at [910, 478] on button "Run" at bounding box center [913, 478] width 48 height 20
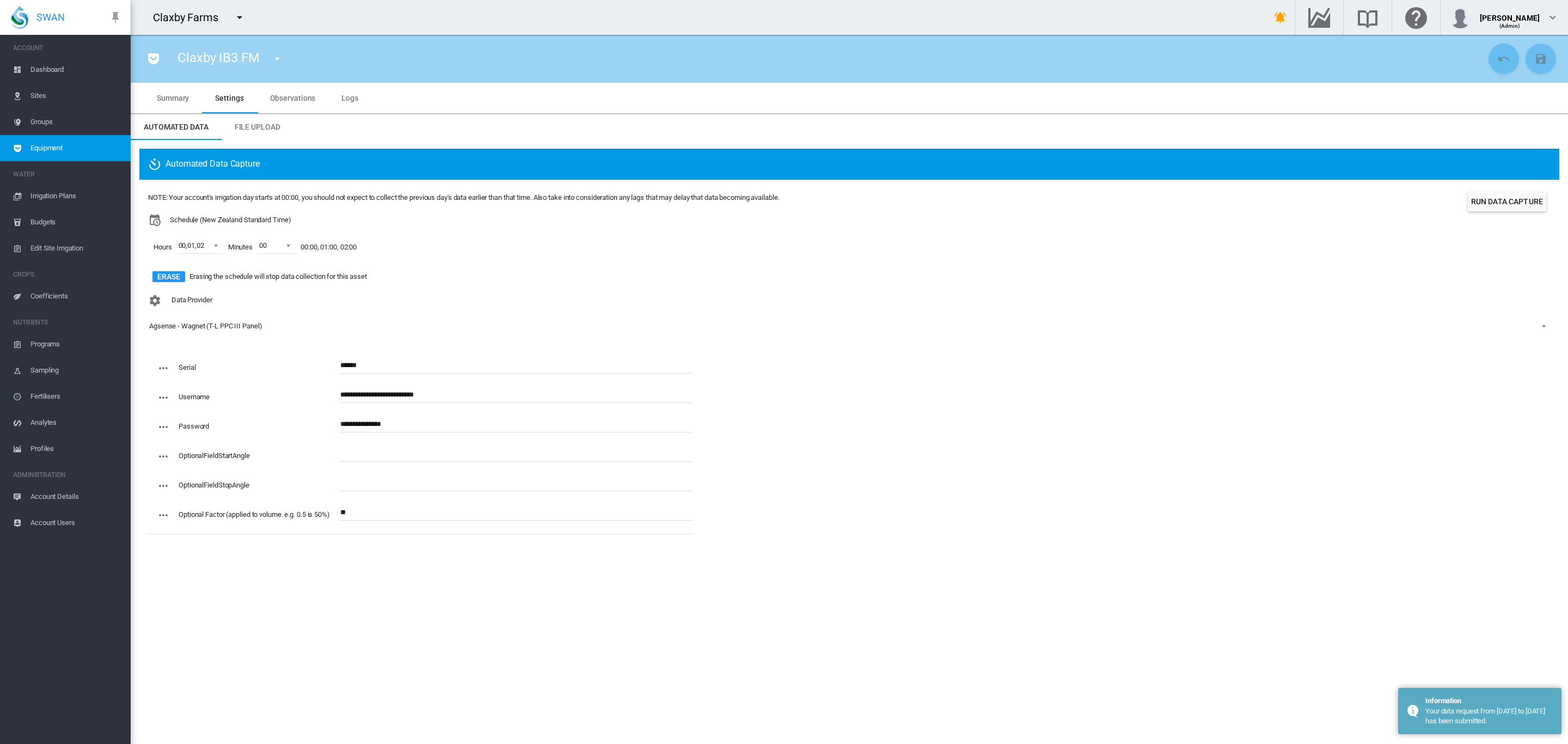
click at [282, 58] on md-icon "icon-menu-down" at bounding box center [277, 58] width 13 height 13
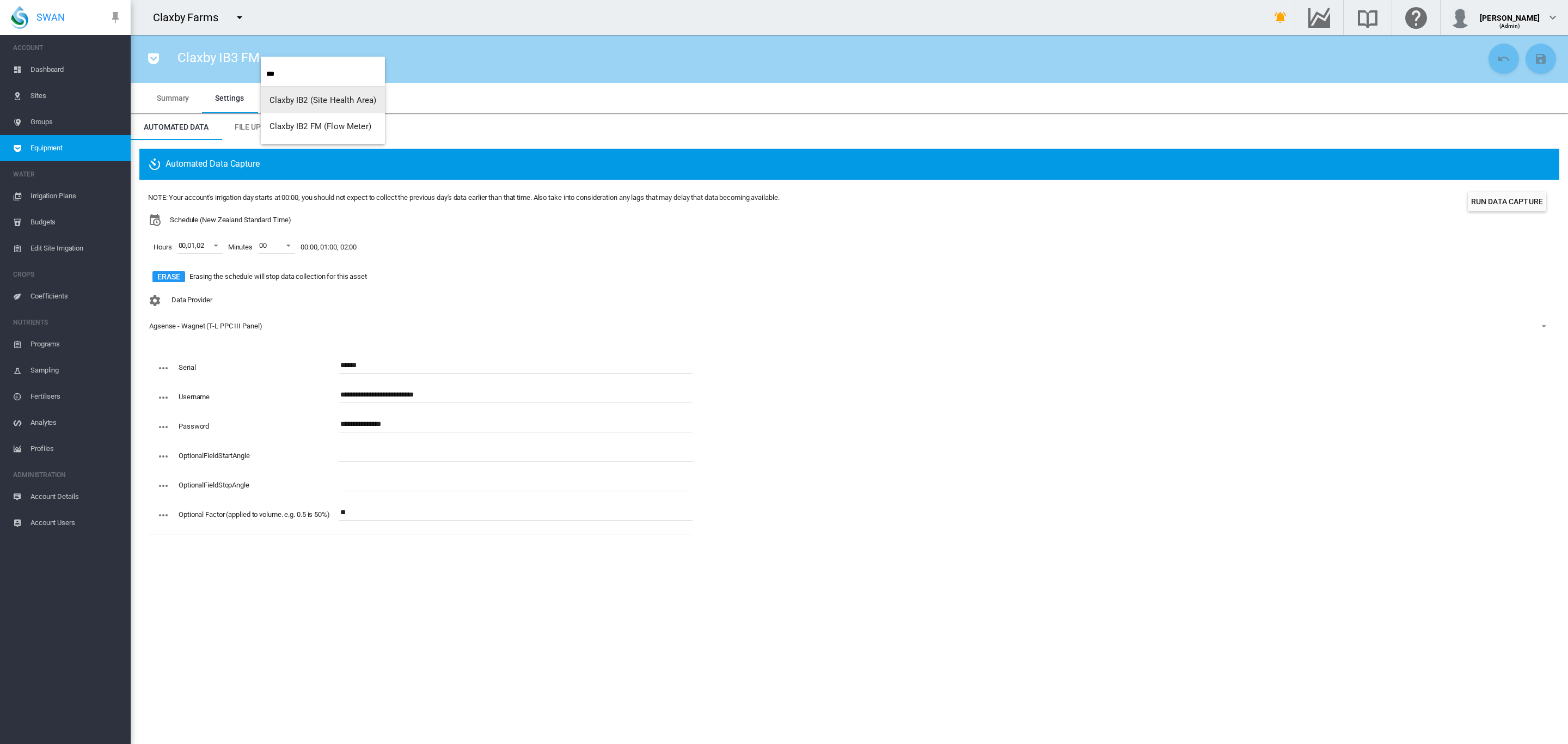
type input "***"
click at [314, 119] on button "Claxby IB2 FM (Flow Meter)" at bounding box center [322, 126] width 124 height 26
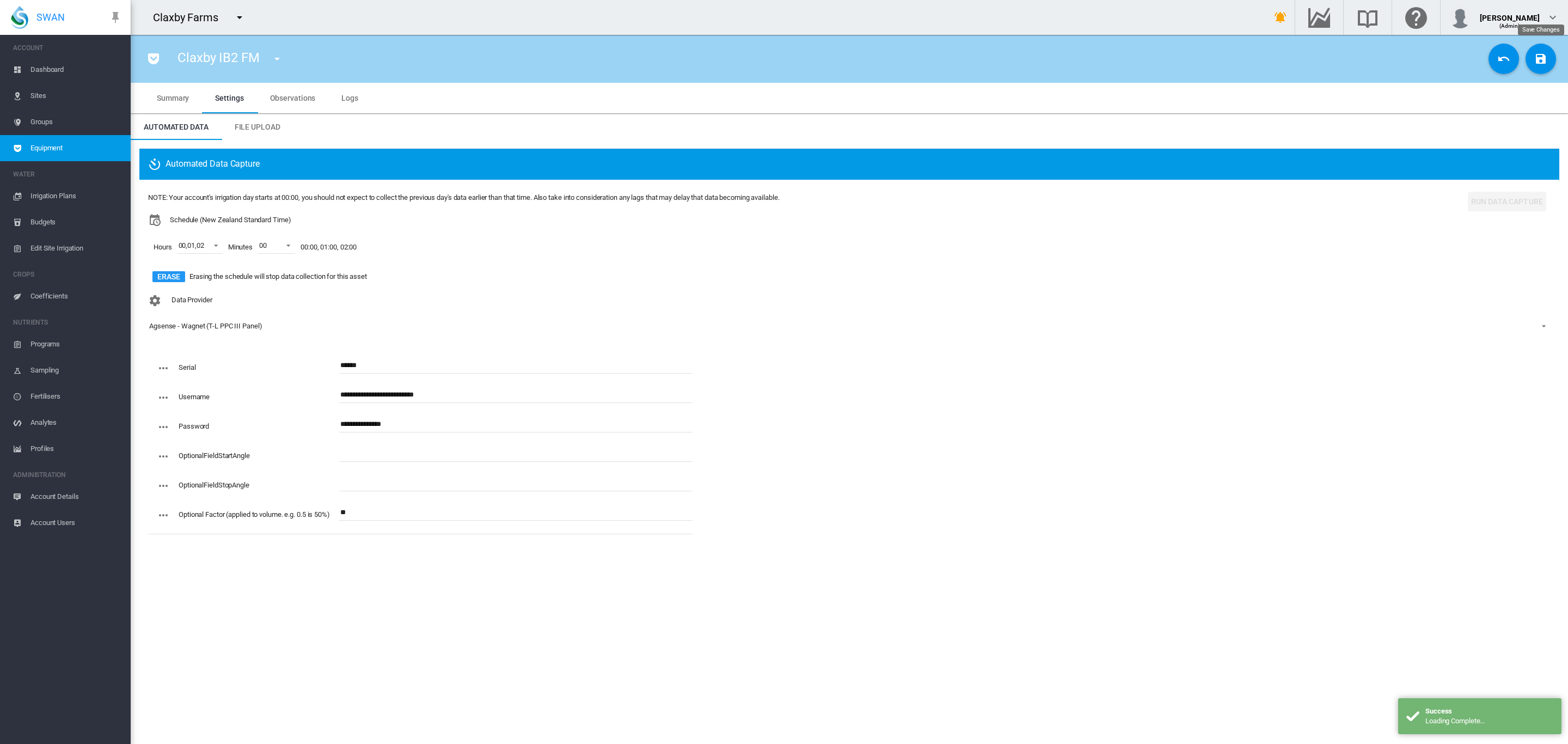
click at [1537, 58] on md-icon "icon-content-save" at bounding box center [1541, 58] width 13 height 13
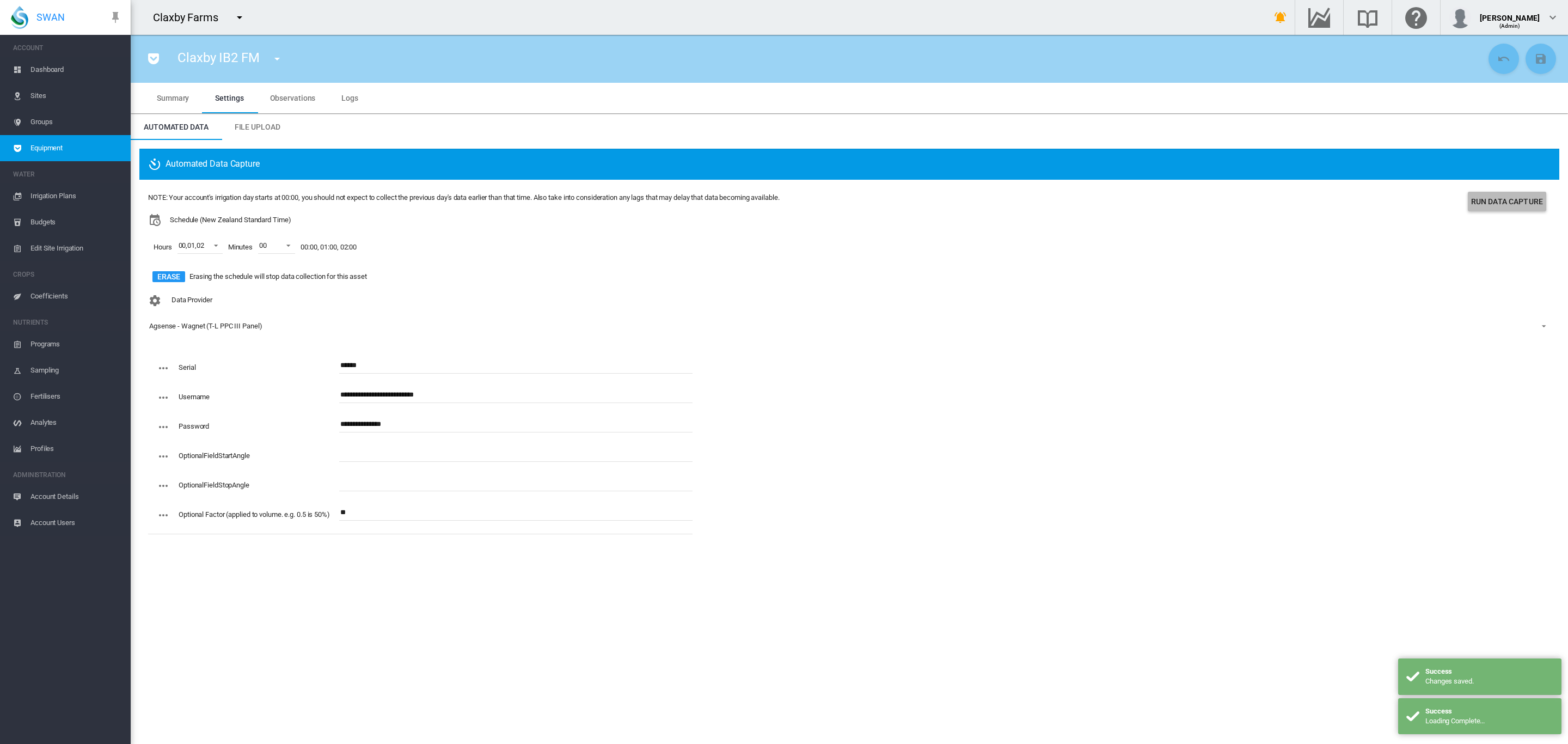
click at [1503, 196] on button "Run Data Capture" at bounding box center [1507, 202] width 79 height 20
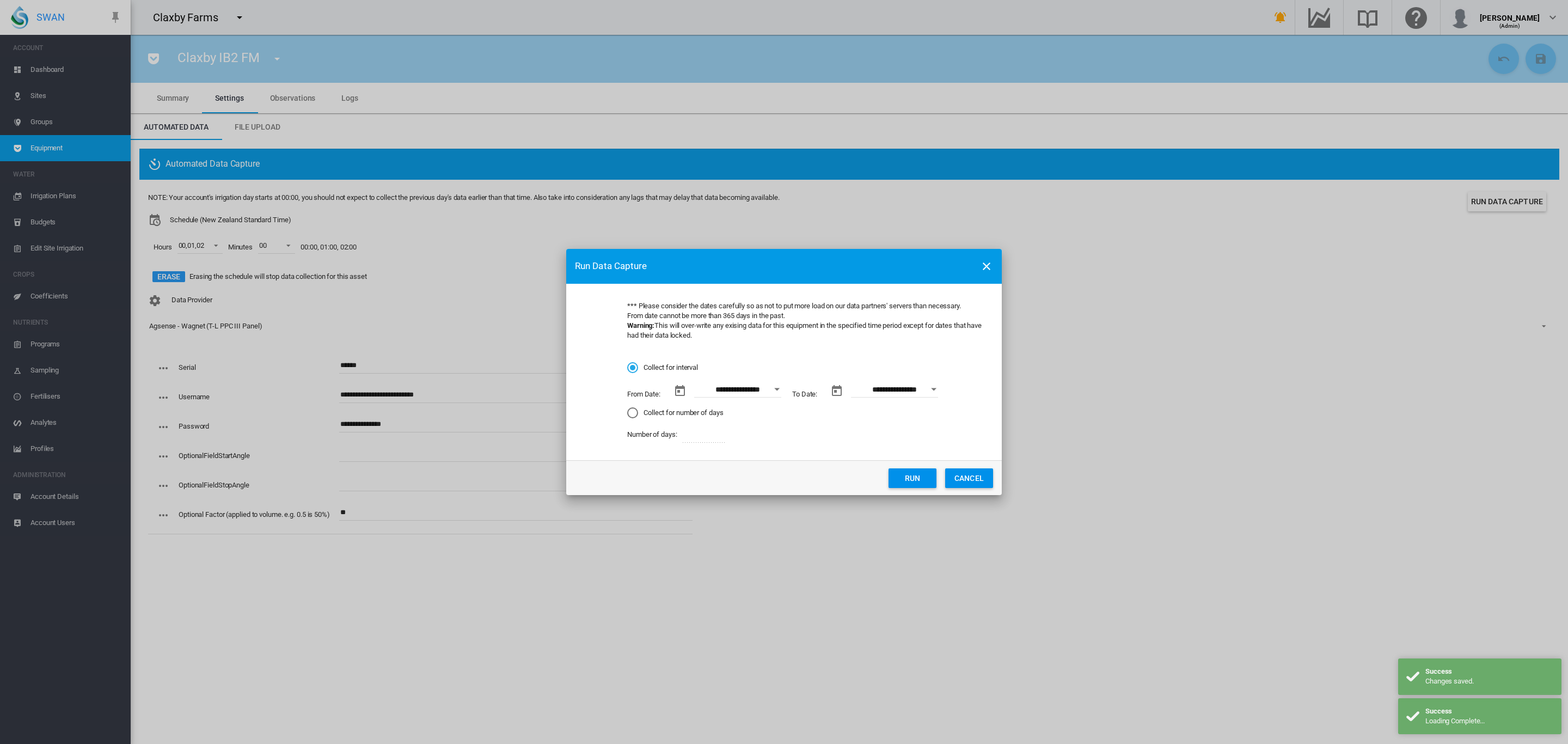
click at [778, 392] on button "Open calendar" at bounding box center [777, 389] width 20 height 20
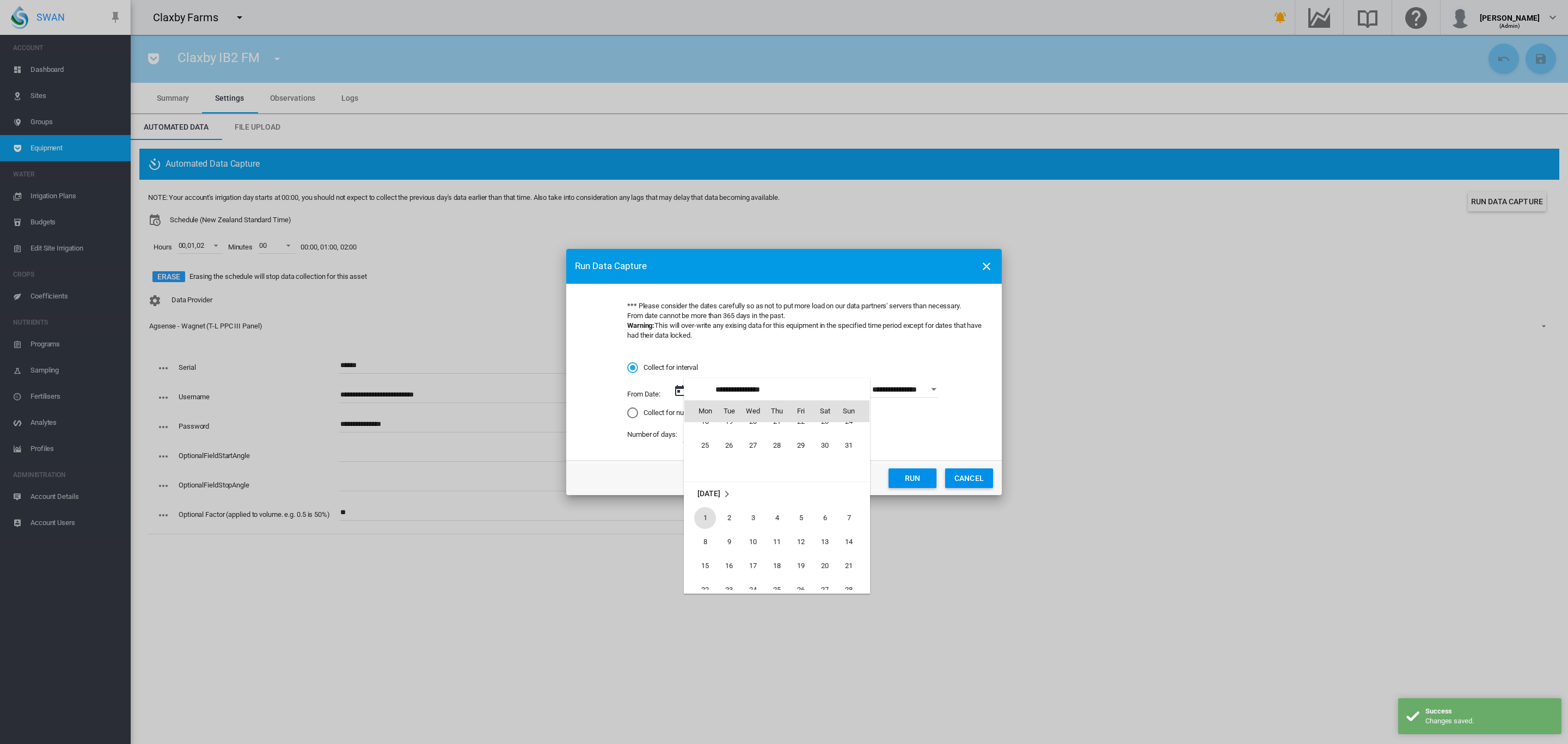
scroll to position [1527, 0]
click at [703, 516] on span "1" at bounding box center [705, 518] width 22 height 22
type input "**********"
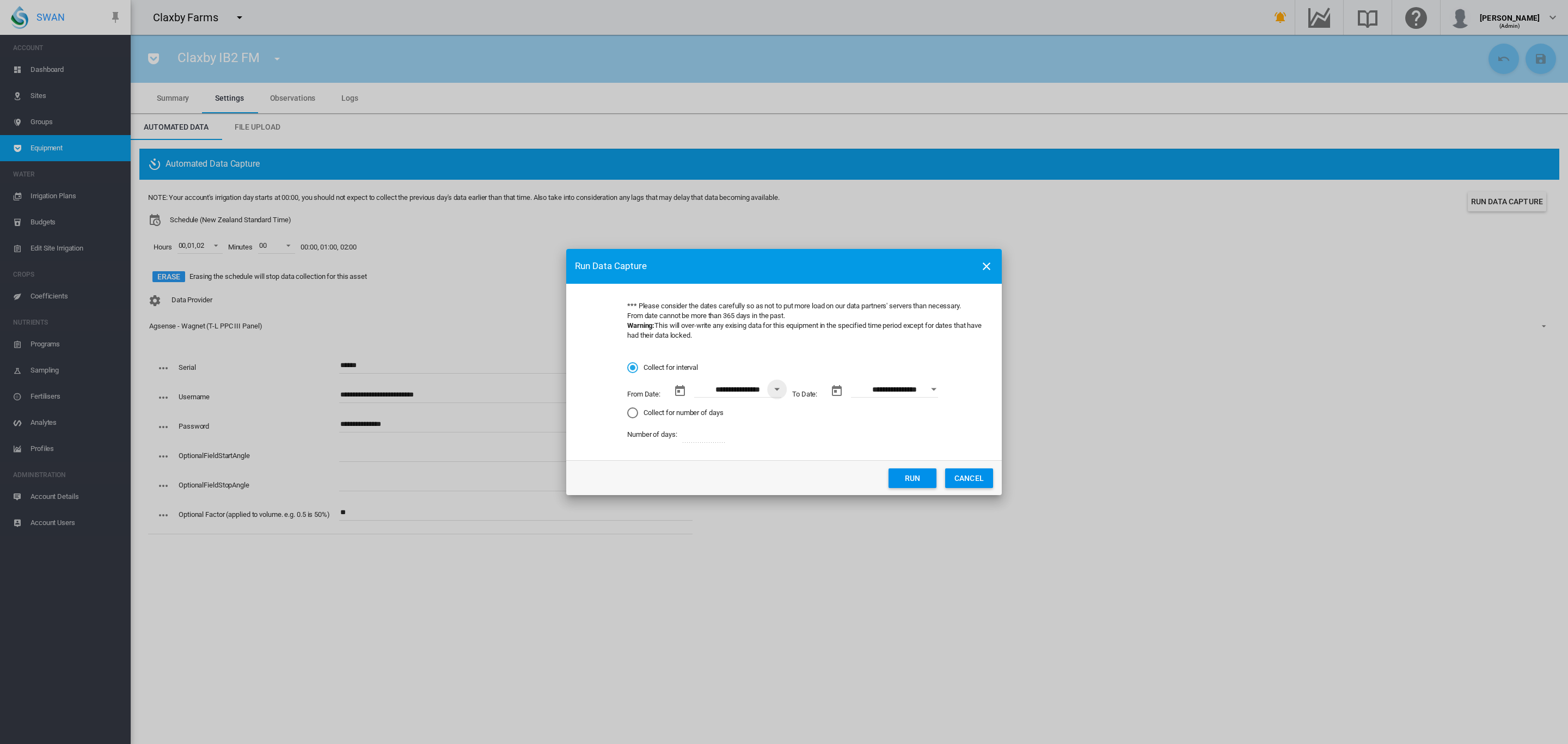
click at [905, 474] on button "Run" at bounding box center [913, 478] width 48 height 20
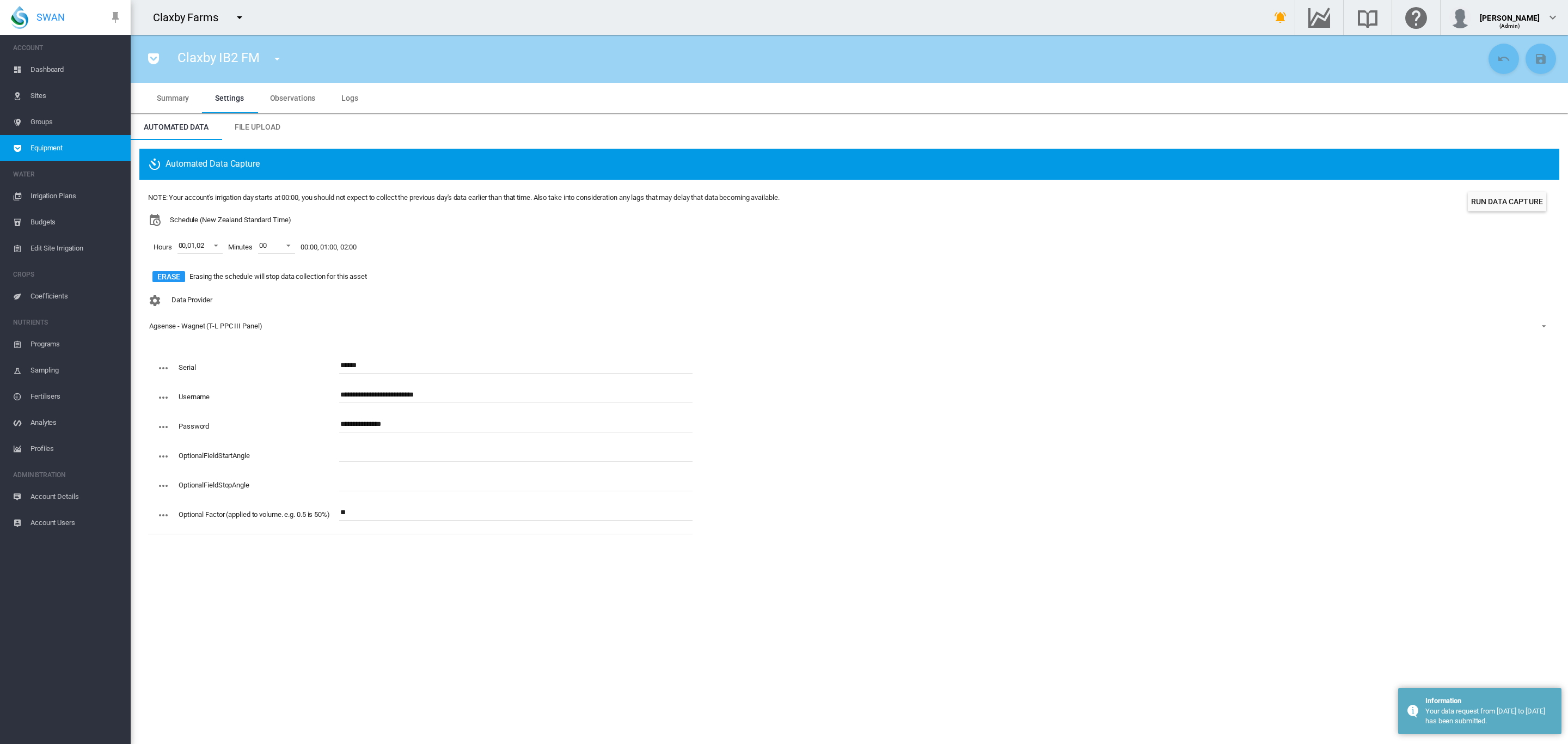
click at [275, 59] on md-icon "icon-menu-down" at bounding box center [277, 58] width 13 height 13
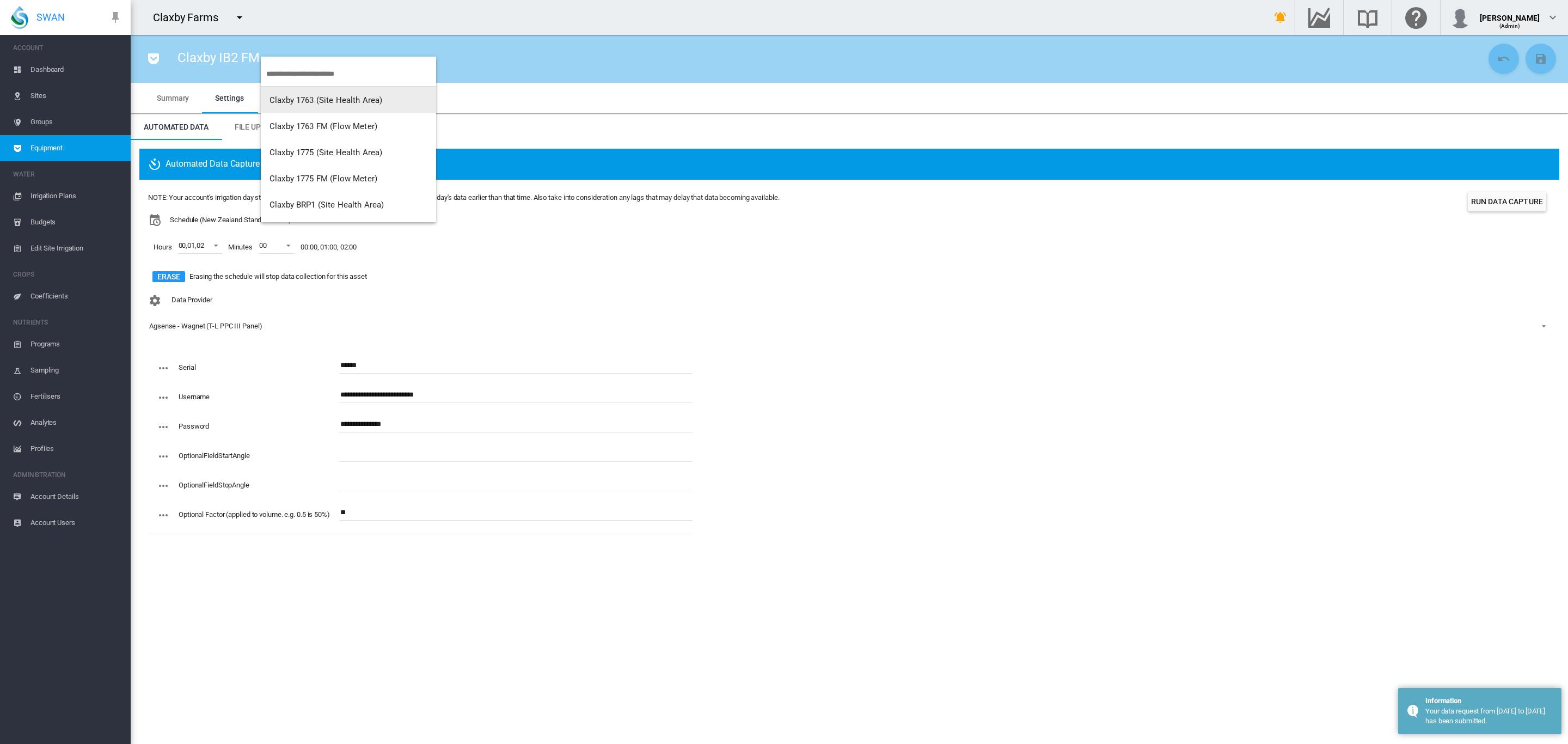
click at [311, 77] on input "search" at bounding box center [351, 74] width 170 height 25
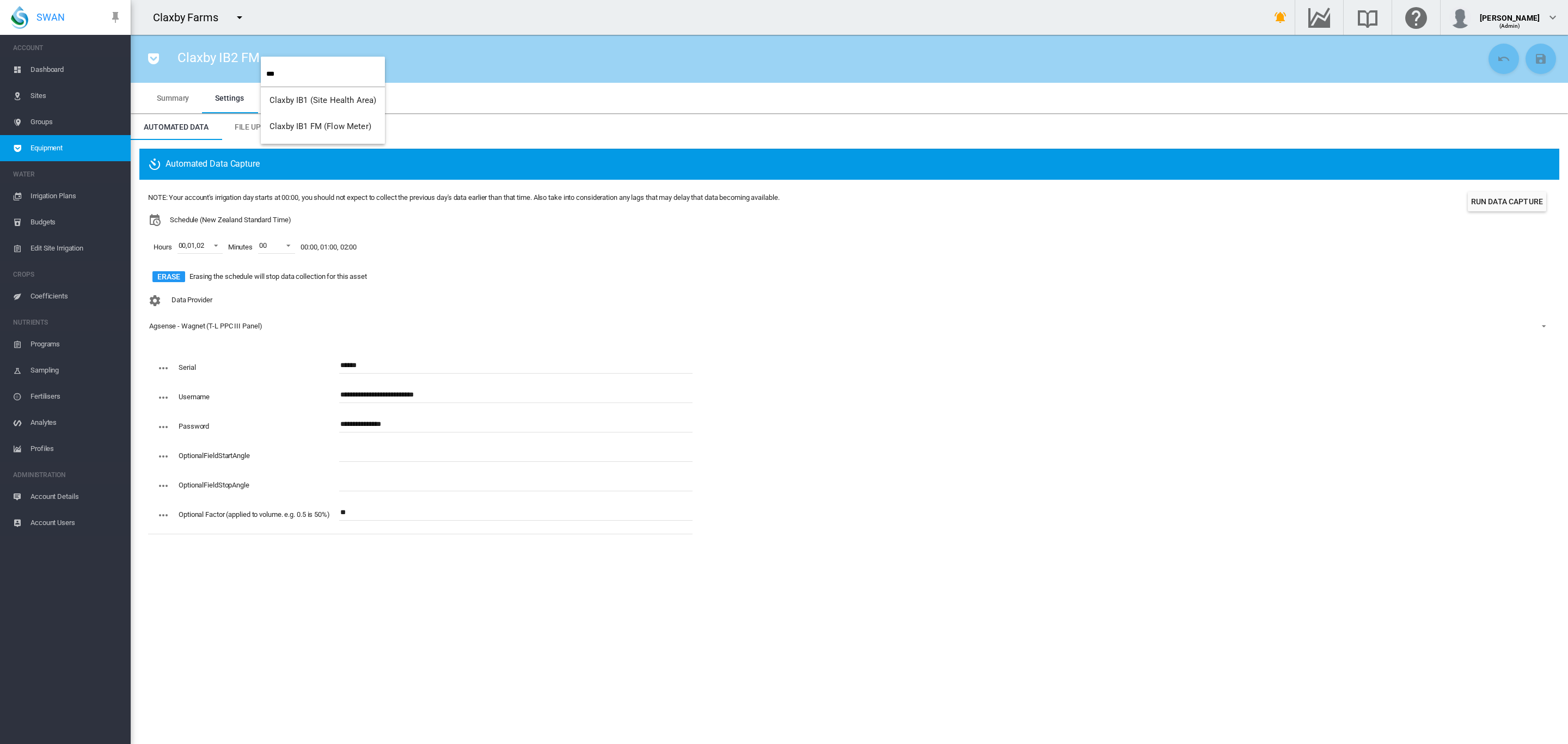
type input "***"
click at [308, 126] on span "Claxby IB1 FM (Flow Meter)" at bounding box center [320, 126] width 102 height 10
click at [1536, 59] on md-icon "icon-content-save" at bounding box center [1541, 58] width 13 height 13
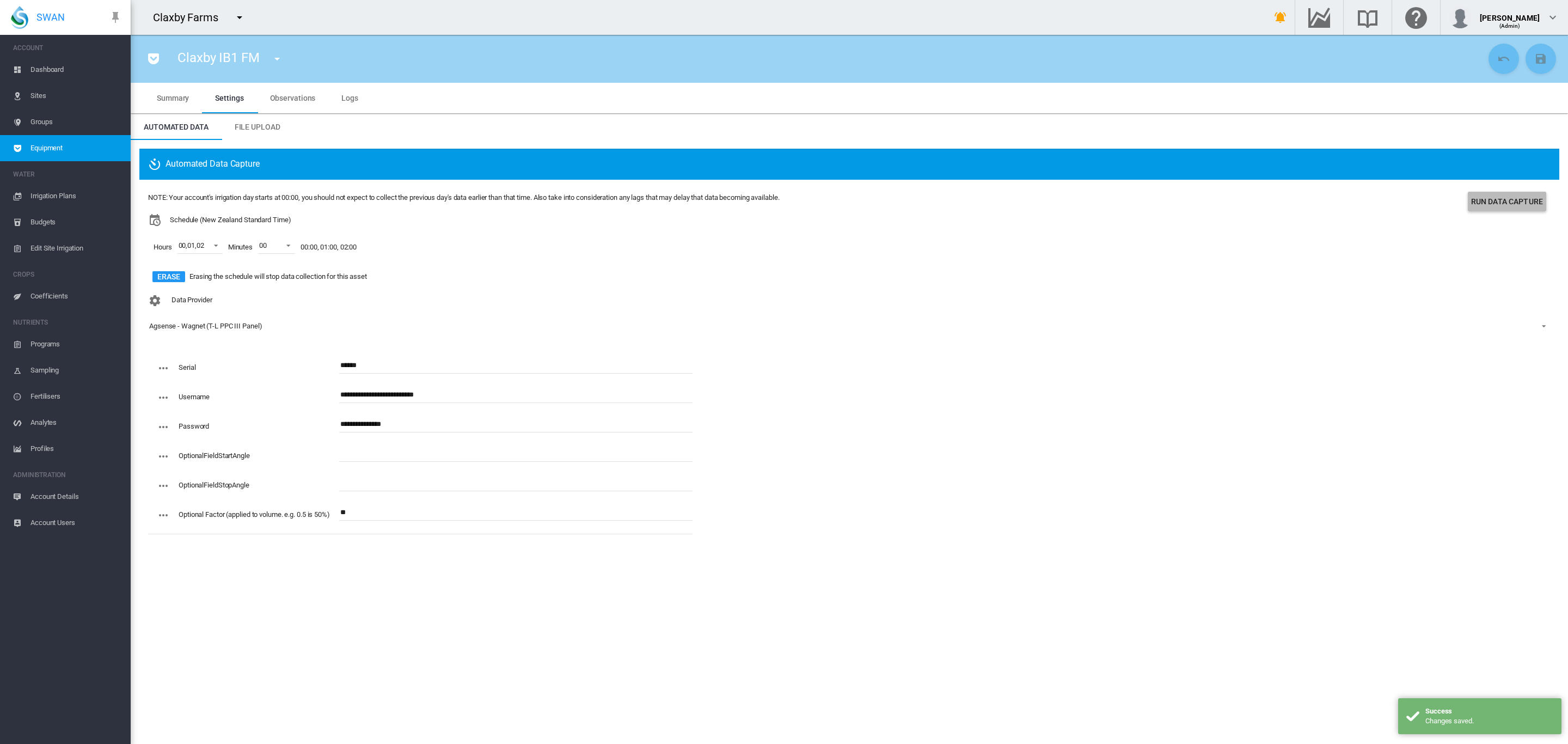
click at [1500, 198] on button "Run Data Capture" at bounding box center [1507, 202] width 79 height 20
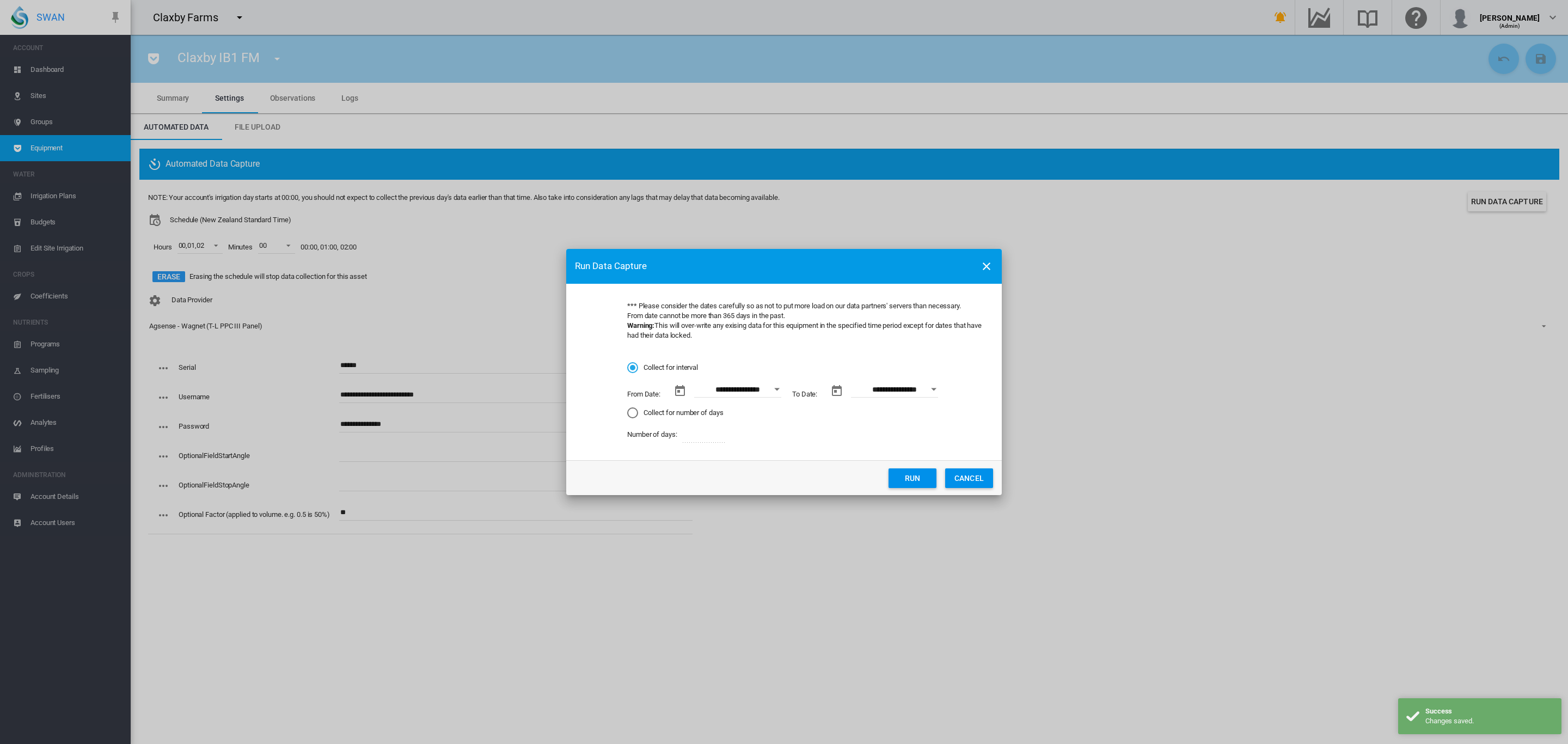
click at [776, 391] on button "Open calendar" at bounding box center [777, 389] width 20 height 20
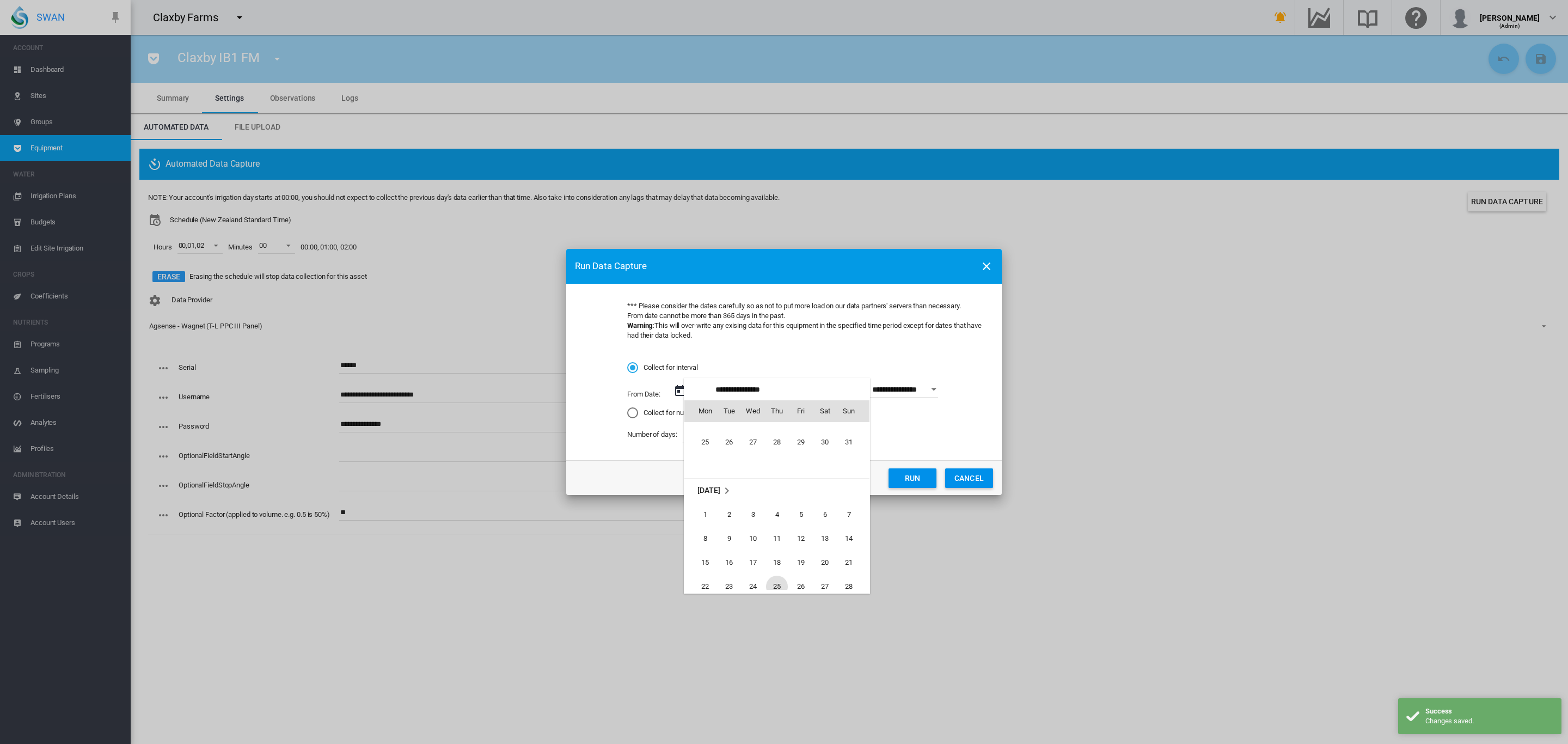
scroll to position [1506, 0]
click at [712, 542] on span "1" at bounding box center [705, 539] width 22 height 22
type input "**********"
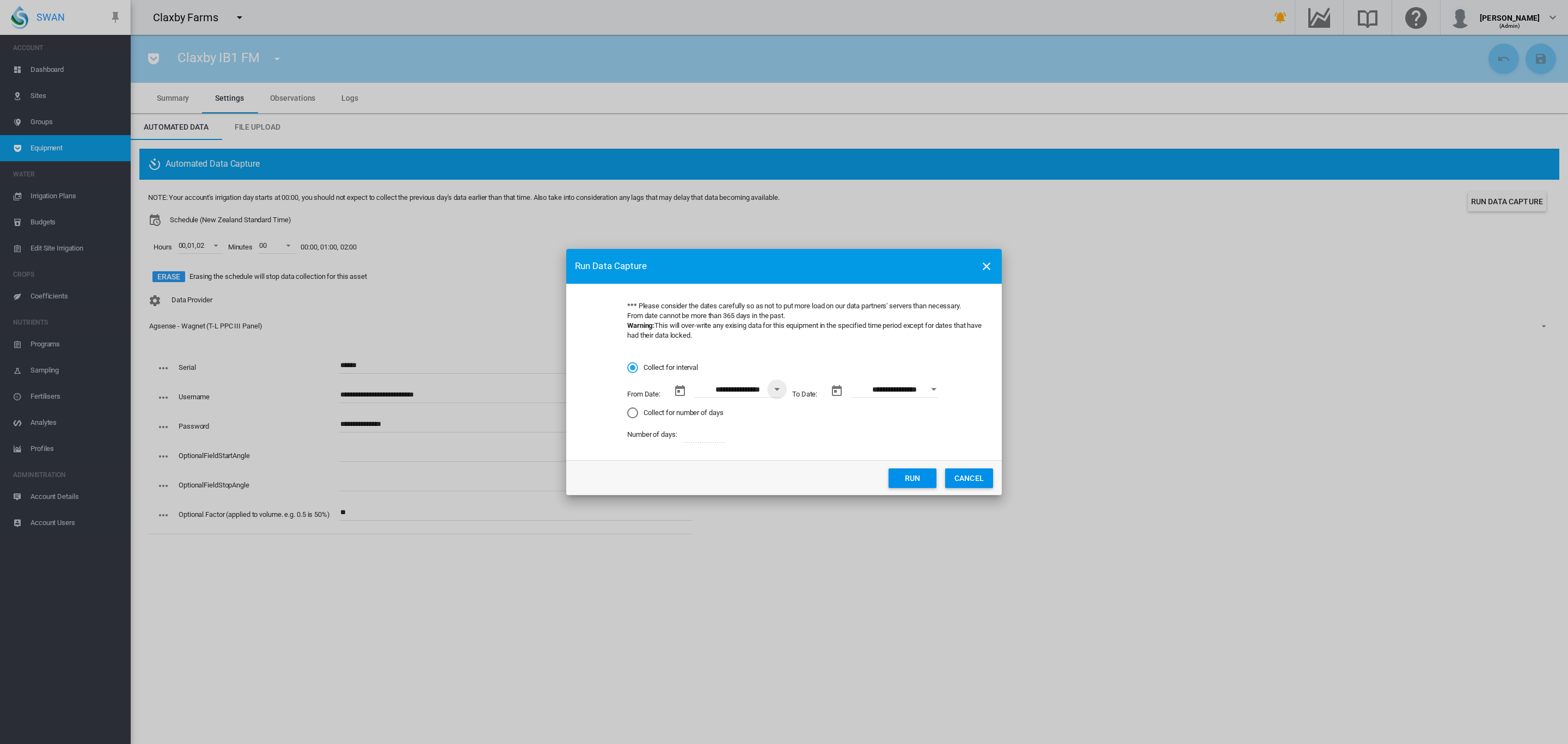
click at [911, 476] on button "Run" at bounding box center [913, 478] width 48 height 20
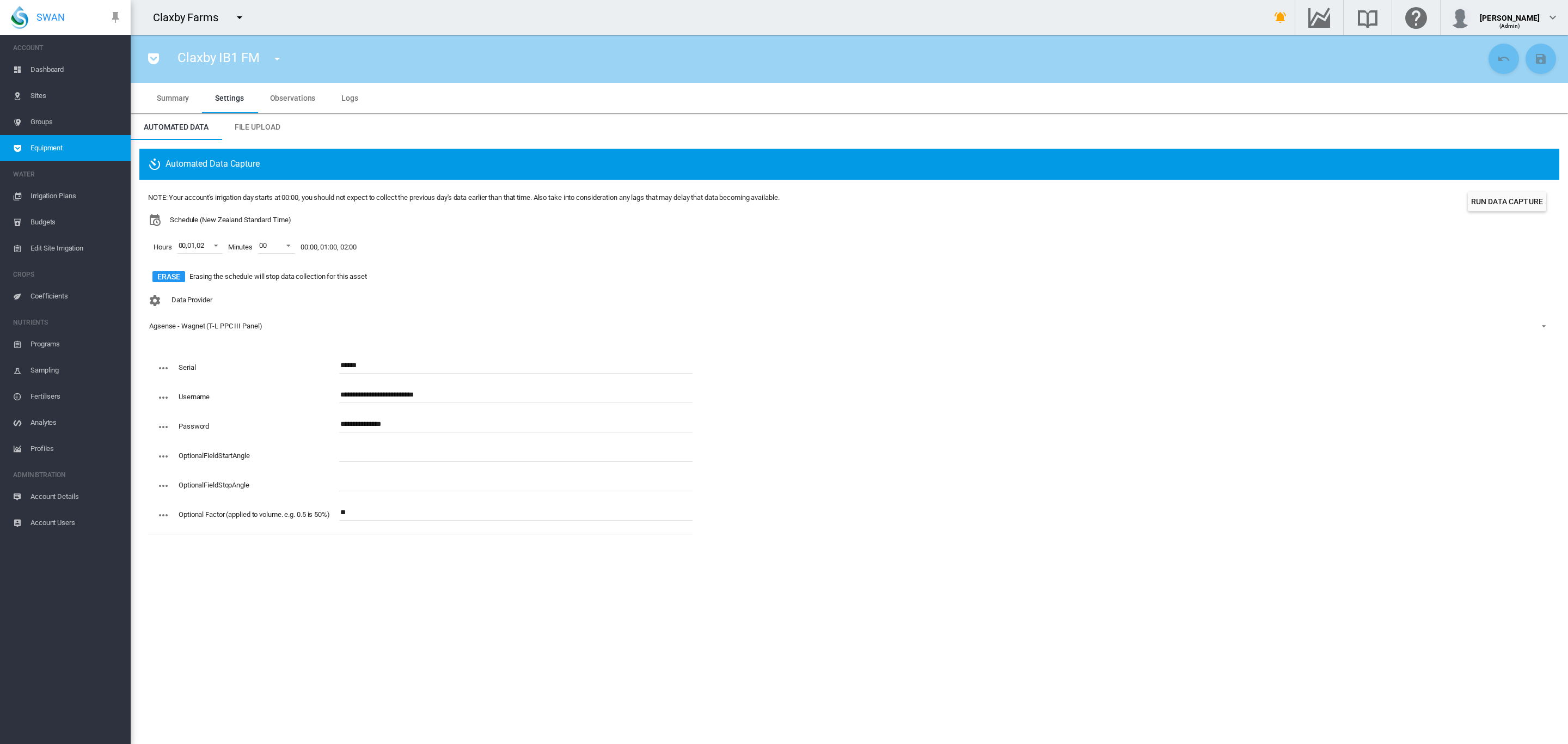
click at [277, 63] on md-icon "icon-menu-down" at bounding box center [277, 58] width 13 height 13
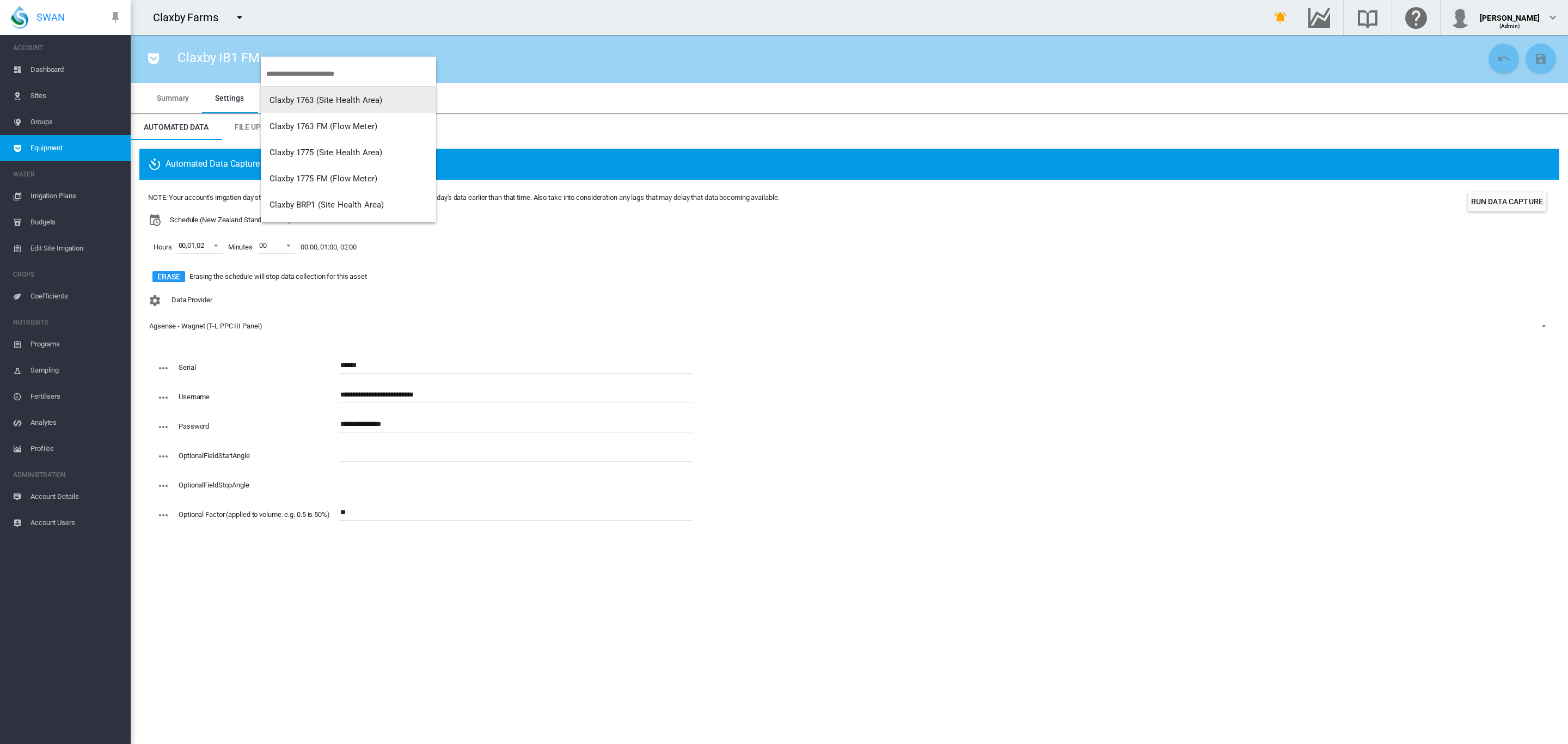
click at [281, 77] on input "search" at bounding box center [351, 74] width 170 height 25
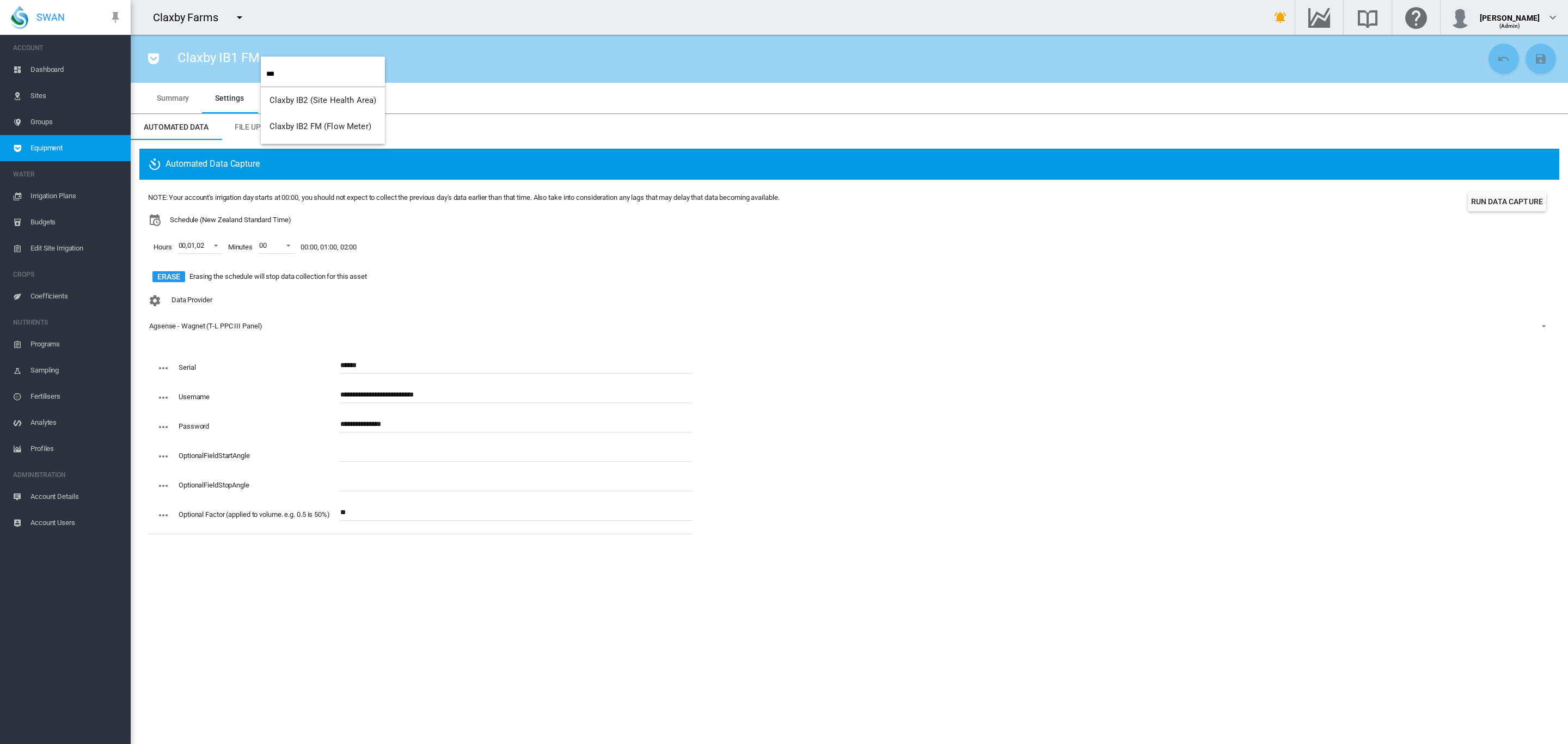
type input "***"
click at [281, 127] on span "Claxby IB2 FM (Flow Meter)" at bounding box center [320, 126] width 102 height 10
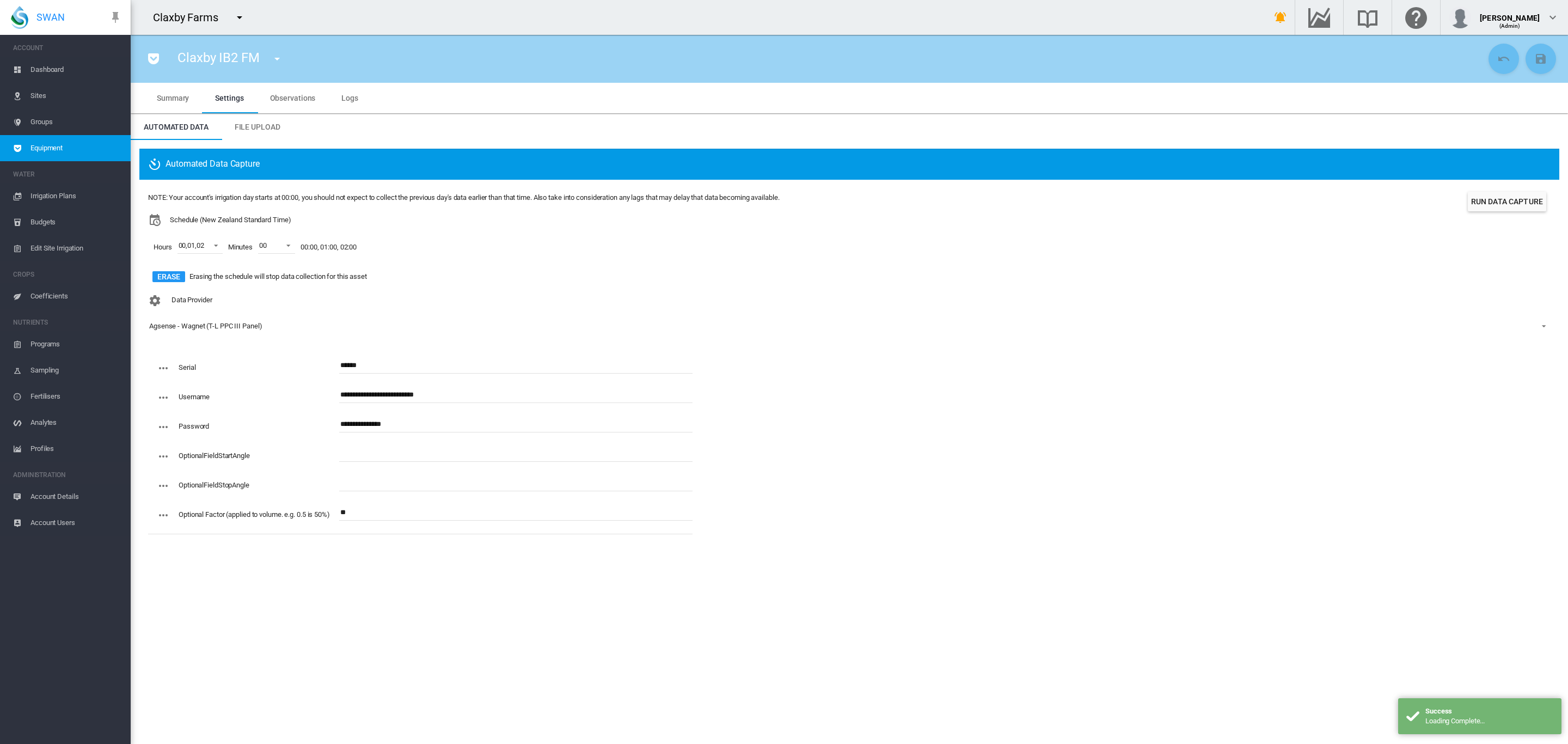
click at [280, 62] on md-icon "icon-menu-down" at bounding box center [277, 58] width 13 height 13
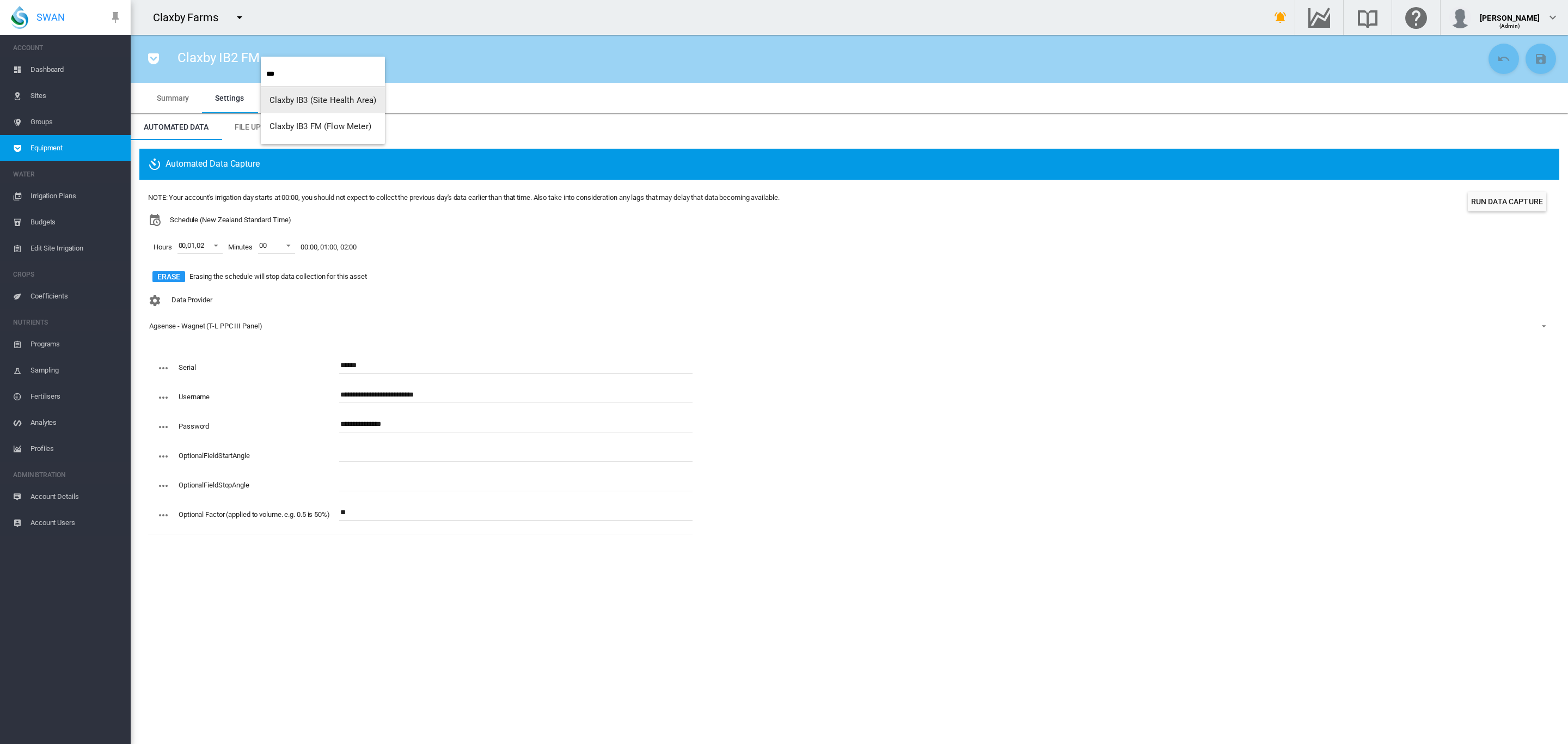
type input "***"
click at [335, 122] on span "Claxby IB3 FM (Flow Meter)" at bounding box center [320, 126] width 102 height 10
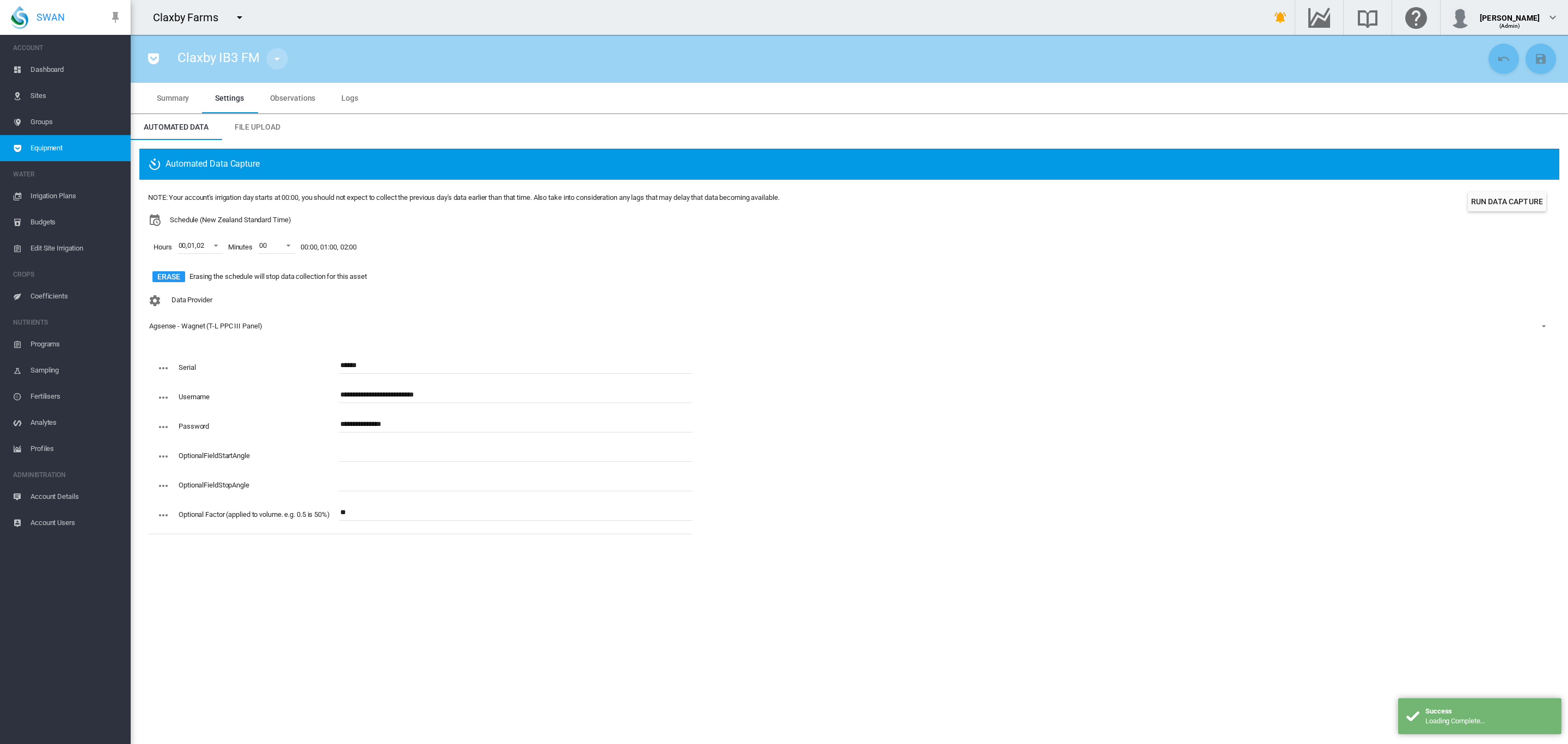
click at [273, 61] on md-icon "icon-menu-down" at bounding box center [277, 58] width 13 height 13
type input "***"
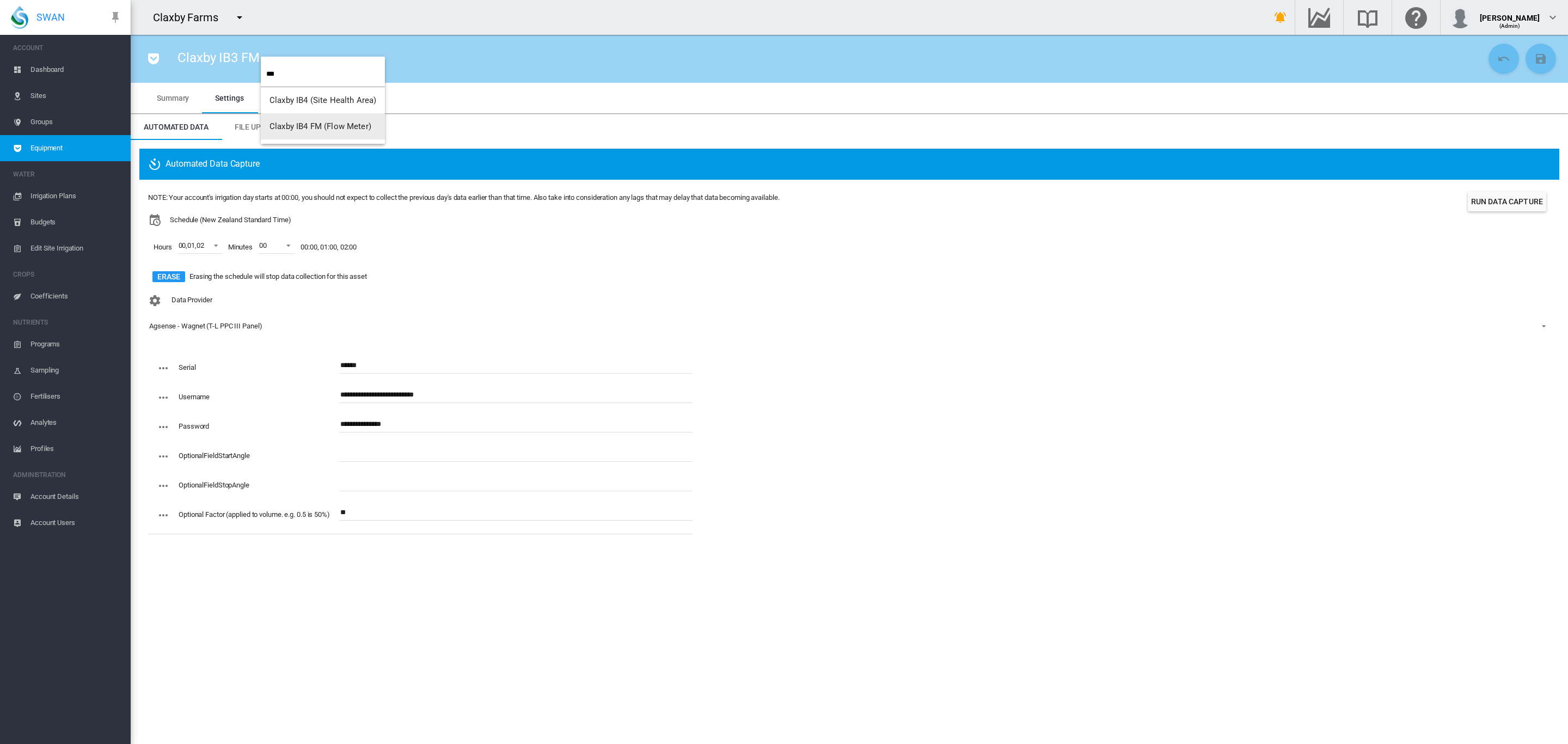
click at [306, 119] on button "Claxby IB4 FM (Flow Meter)" at bounding box center [322, 126] width 124 height 26
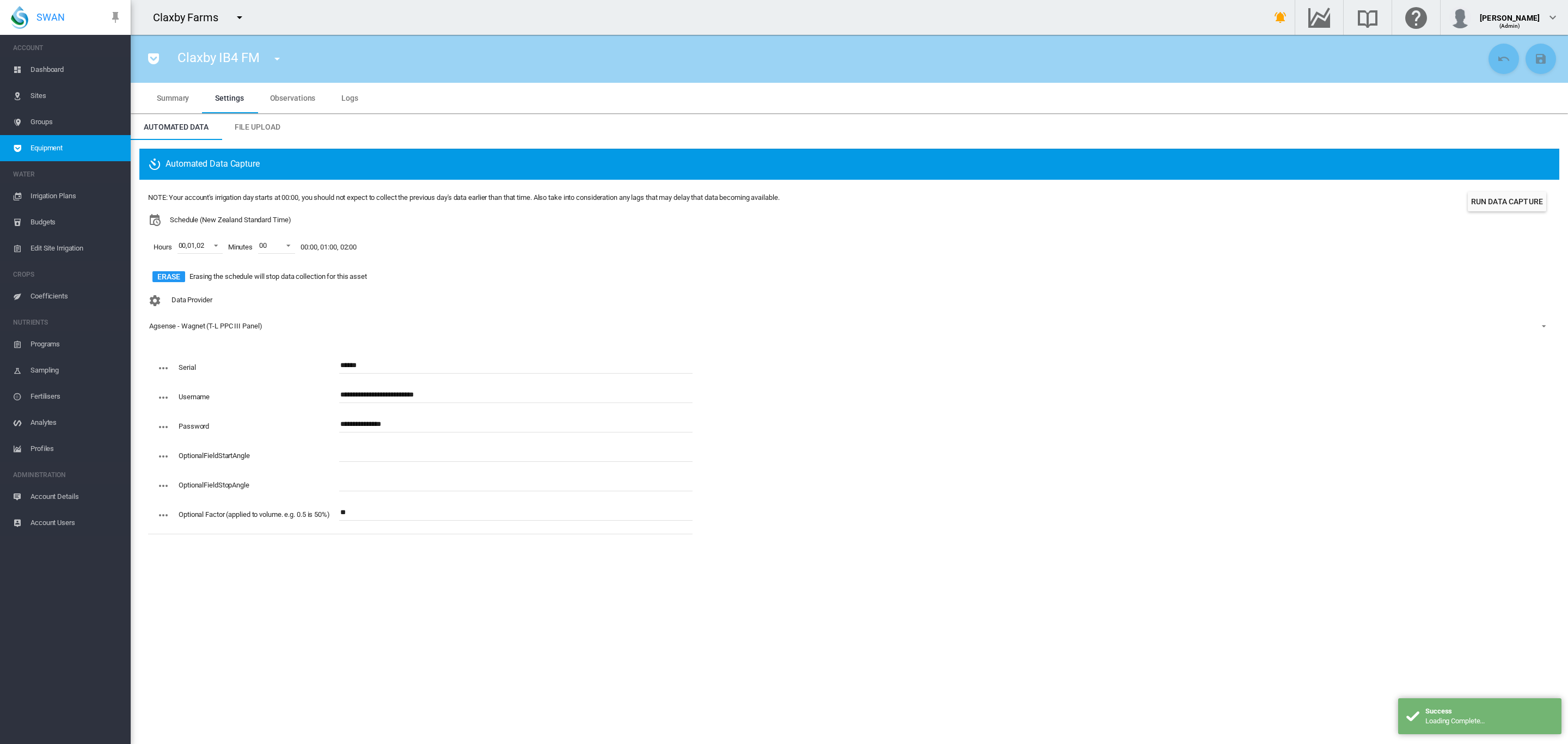
click at [621, 287] on div "NOTE: Your account's irrigation day starts at 00:00, you should not expect to c…" at bounding box center [464, 239] width 631 height 101
click at [51, 63] on span "Dashboard" at bounding box center [76, 70] width 91 height 26
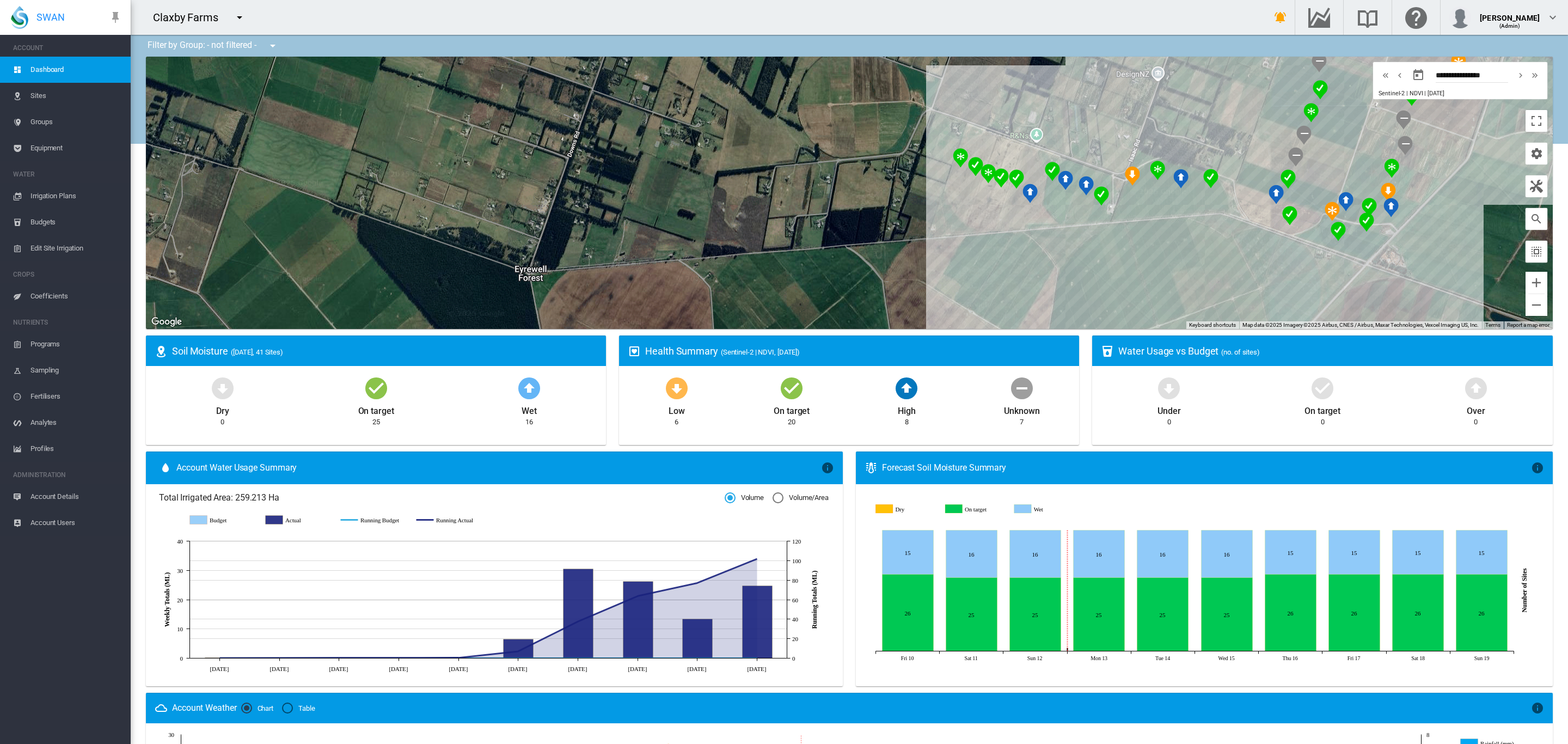
drag, startPoint x: 993, startPoint y: 242, endPoint x: 917, endPoint y: 223, distance: 78.3
click at [917, 223] on div at bounding box center [849, 192] width 1406 height 272
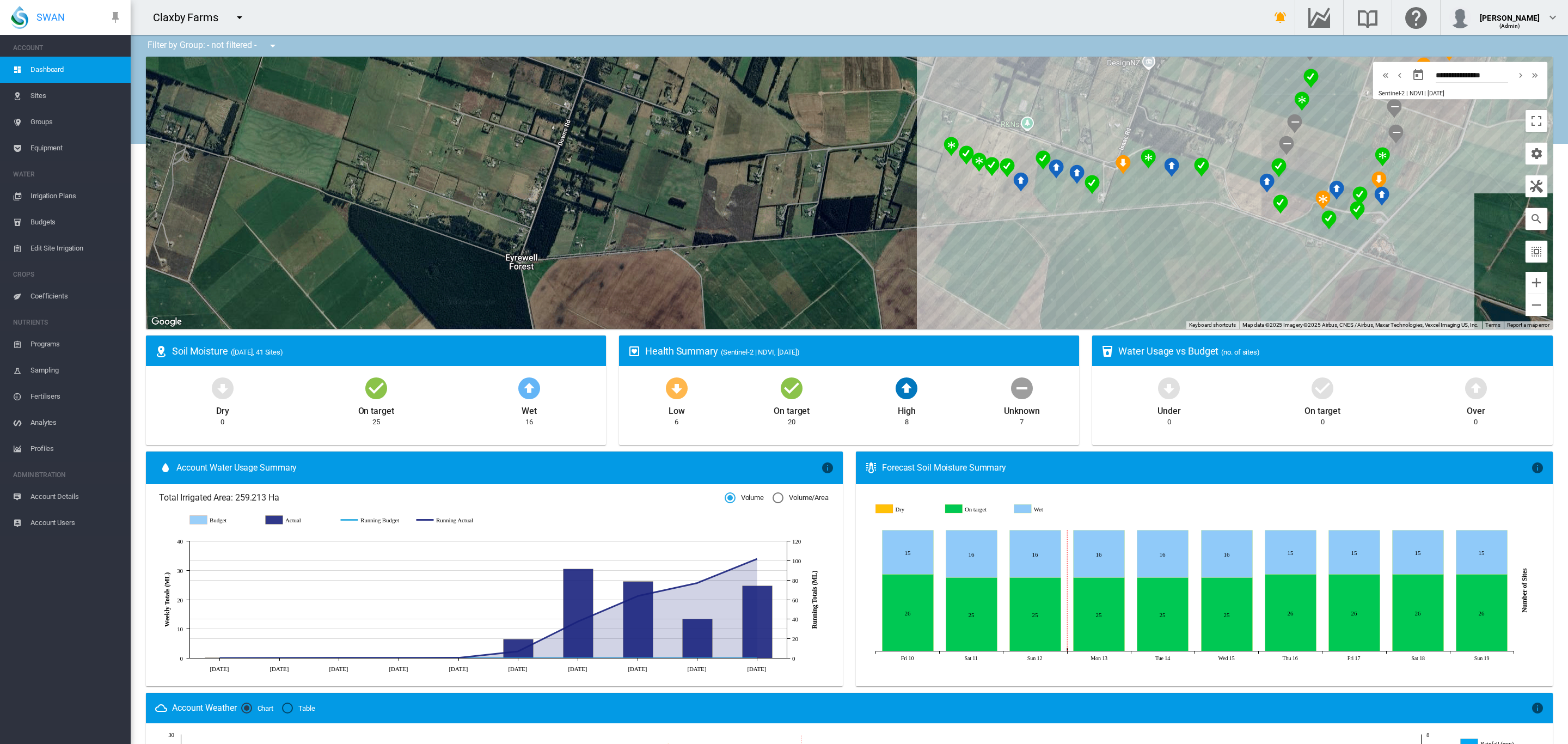
click at [61, 152] on span "Equipment" at bounding box center [76, 148] width 91 height 26
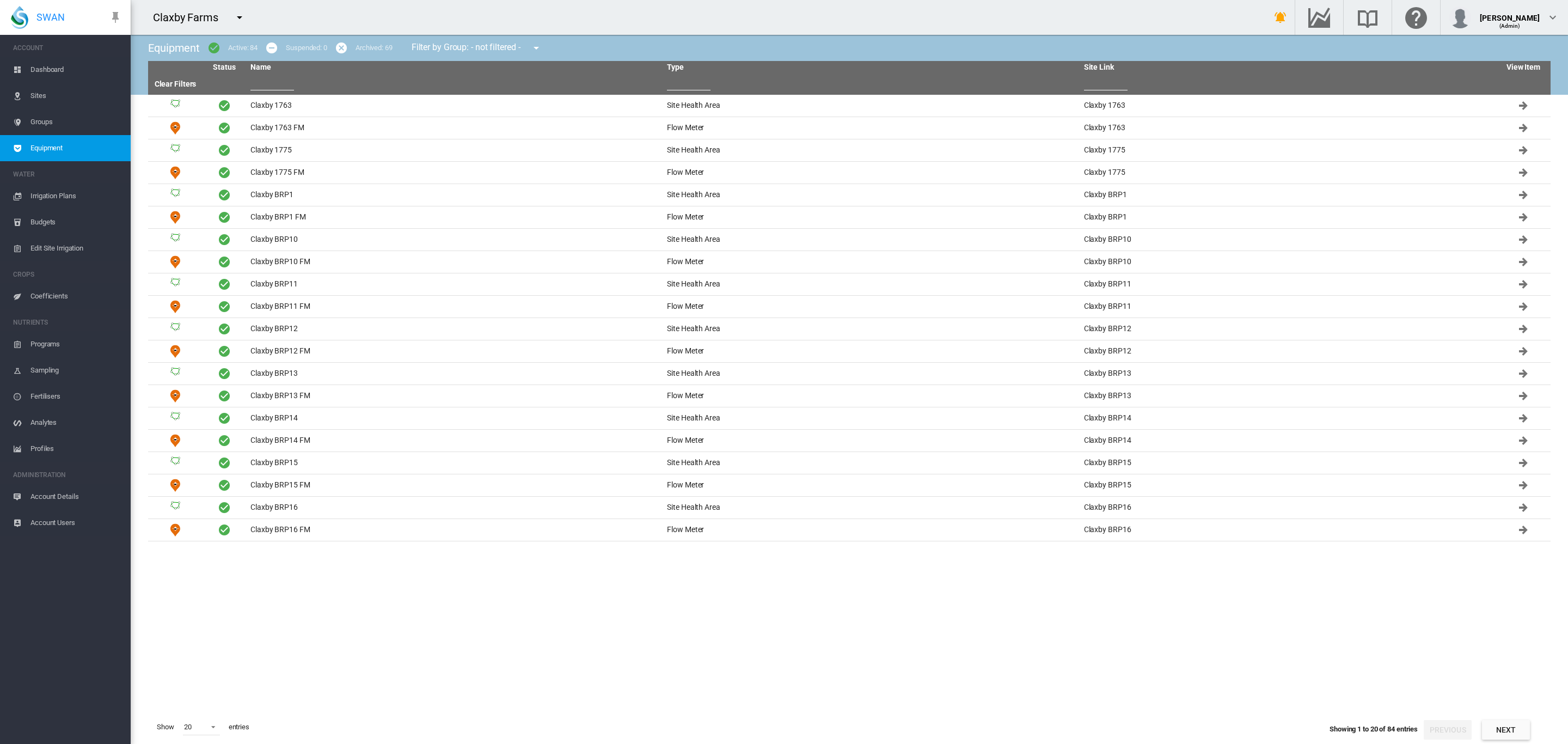
click at [526, 45] on md-menu "- not filtered - Broughtons Pivot Browns Road Pivot Cattle Yards Wiper Darnley …" at bounding box center [535, 47] width 30 height 11
click at [531, 45] on button "button" at bounding box center [536, 48] width 22 height 22
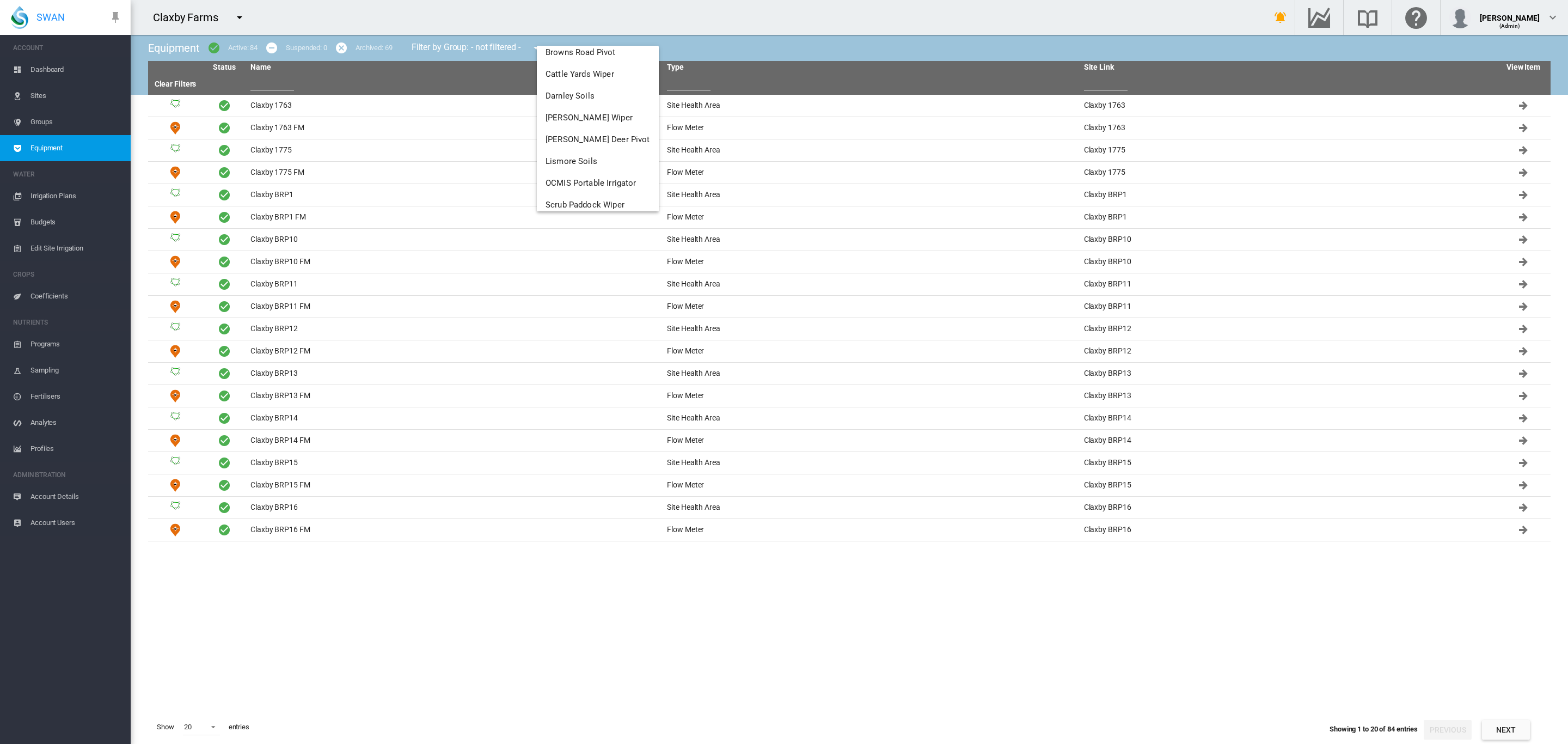
scroll to position [82, 0]
click at [207, 727] on md-backdrop at bounding box center [784, 372] width 1568 height 744
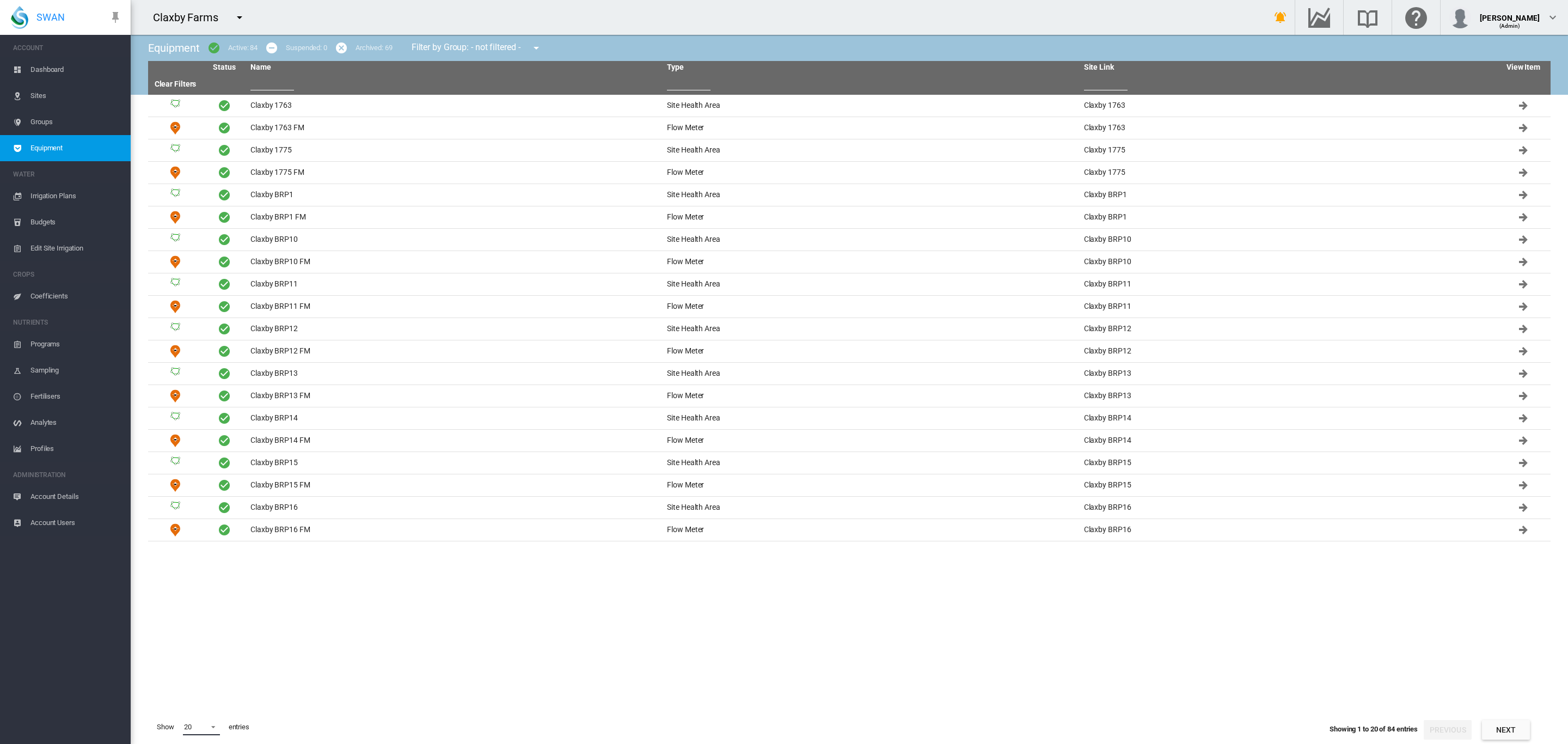
click at [209, 727] on span at bounding box center [210, 726] width 13 height 10
click at [188, 727] on div "200" at bounding box center [189, 726] width 11 height 10
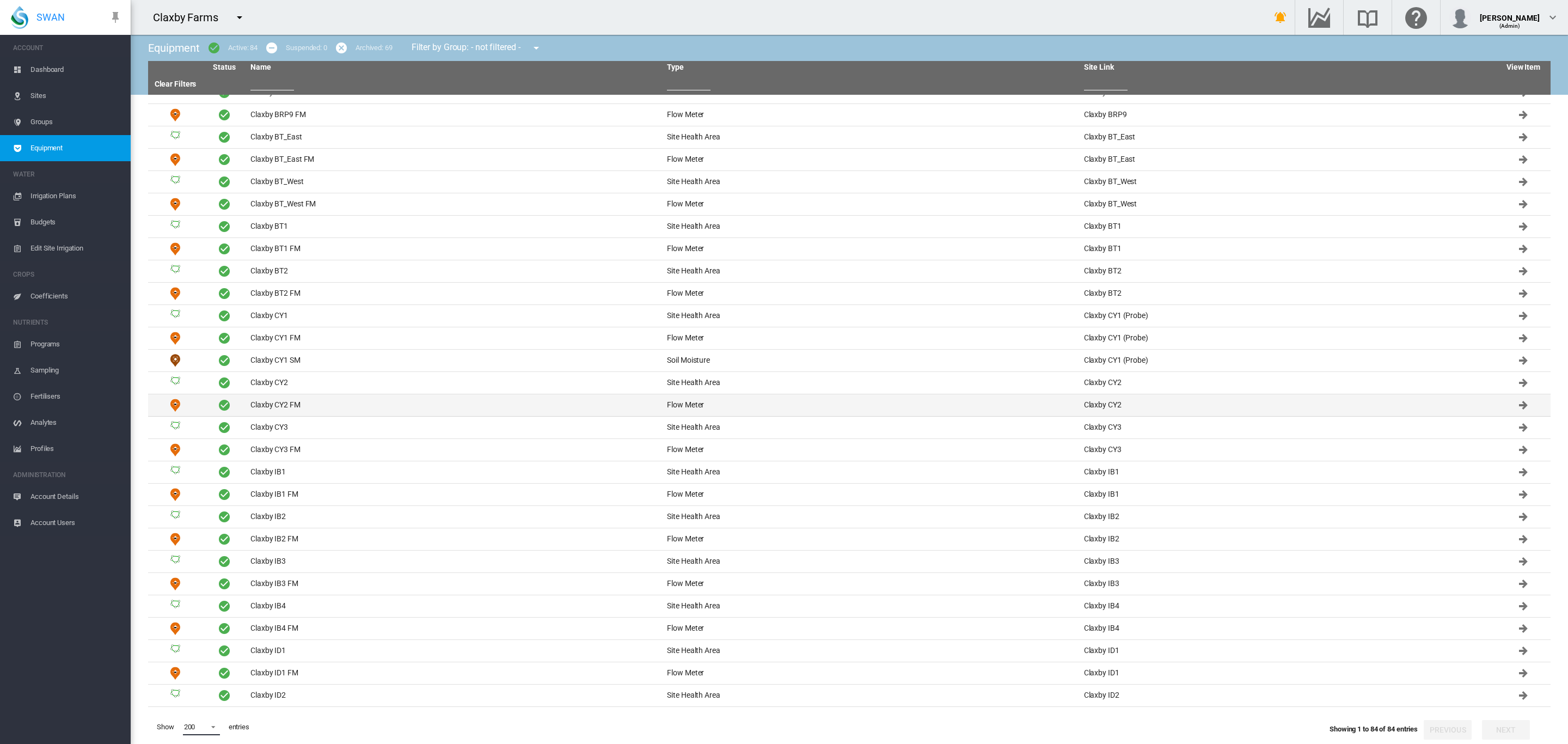
scroll to position [1281, 0]
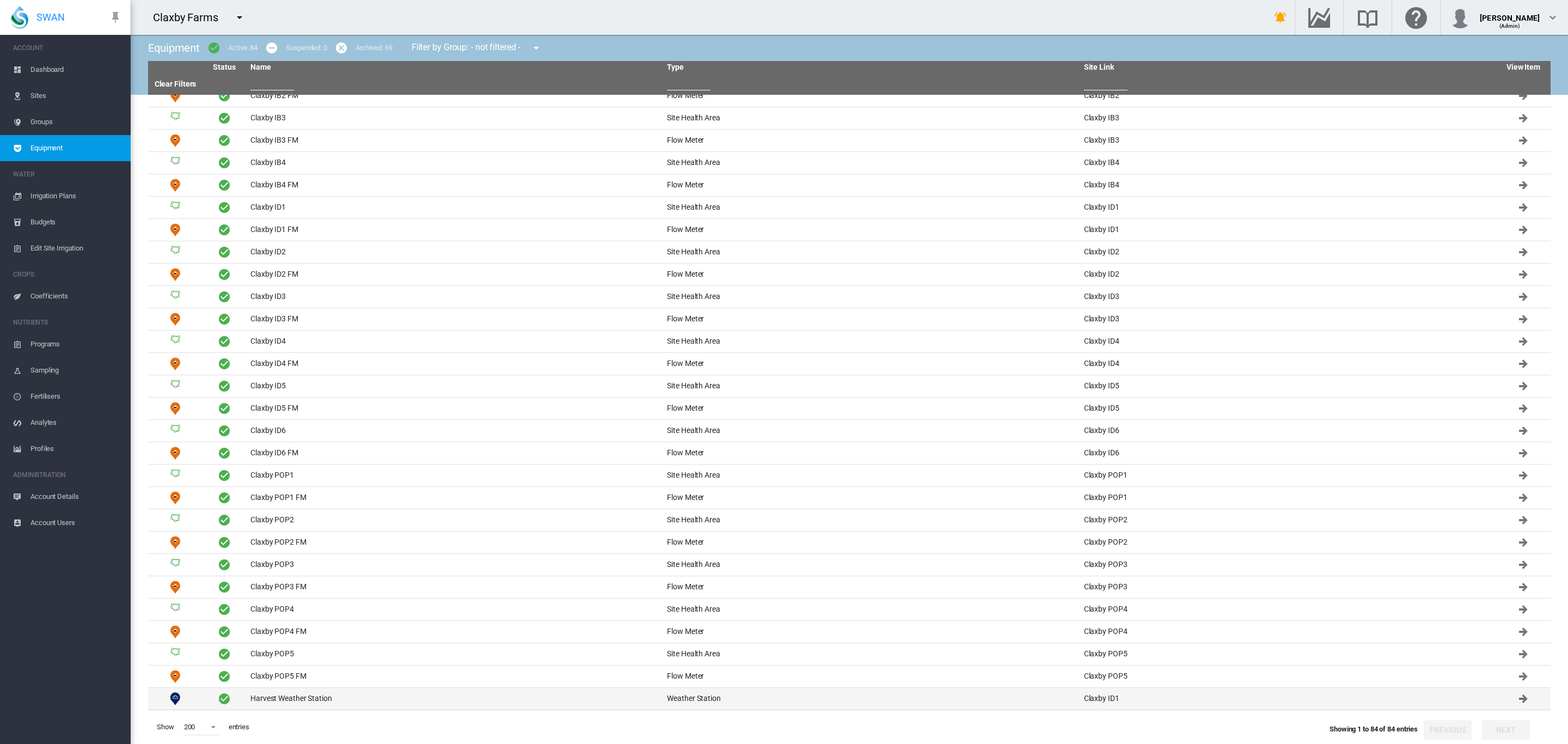
click at [307, 694] on td "Harvest Weather Station" at bounding box center [454, 698] width 417 height 22
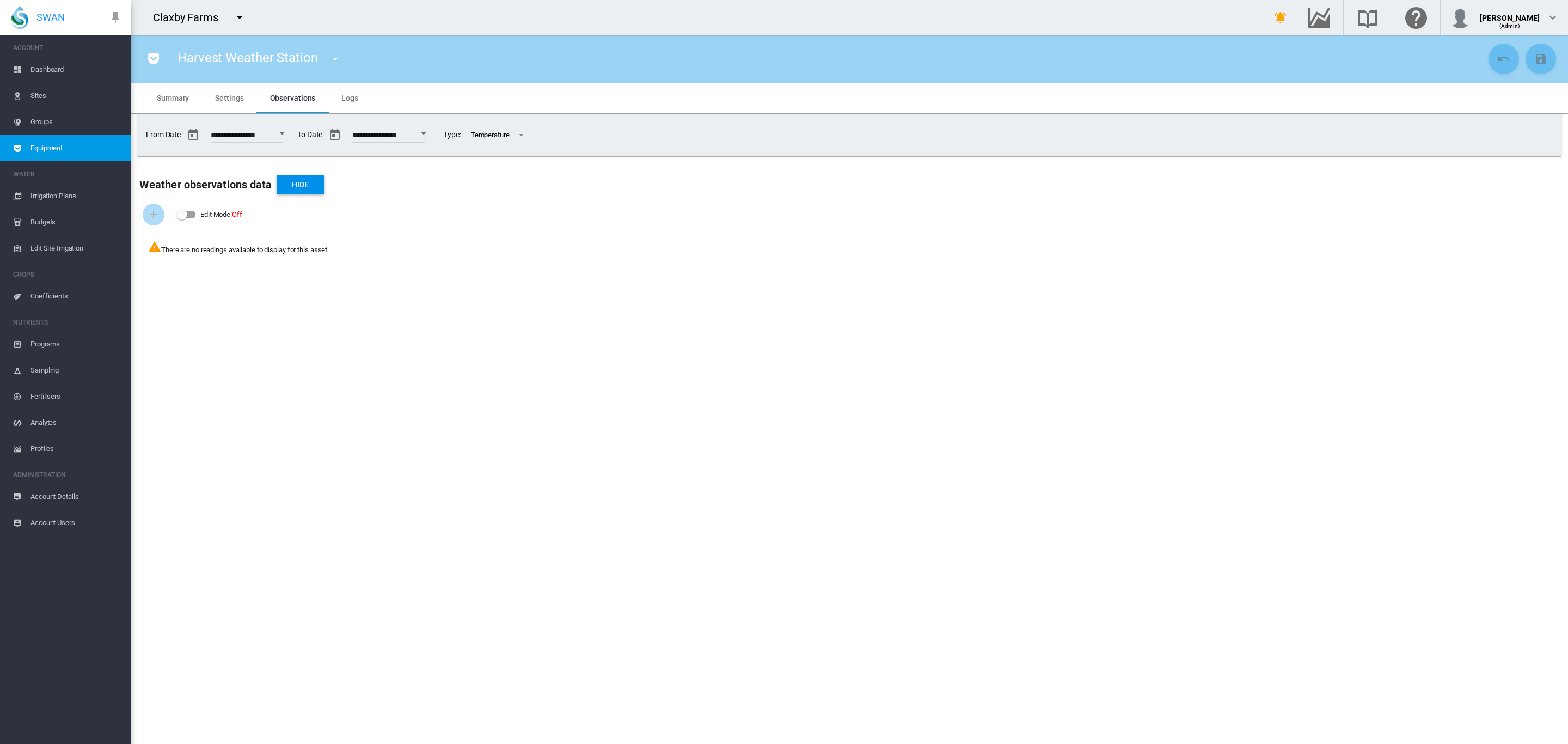
click at [348, 103] on md-tab-item "Logs" at bounding box center [349, 98] width 43 height 30
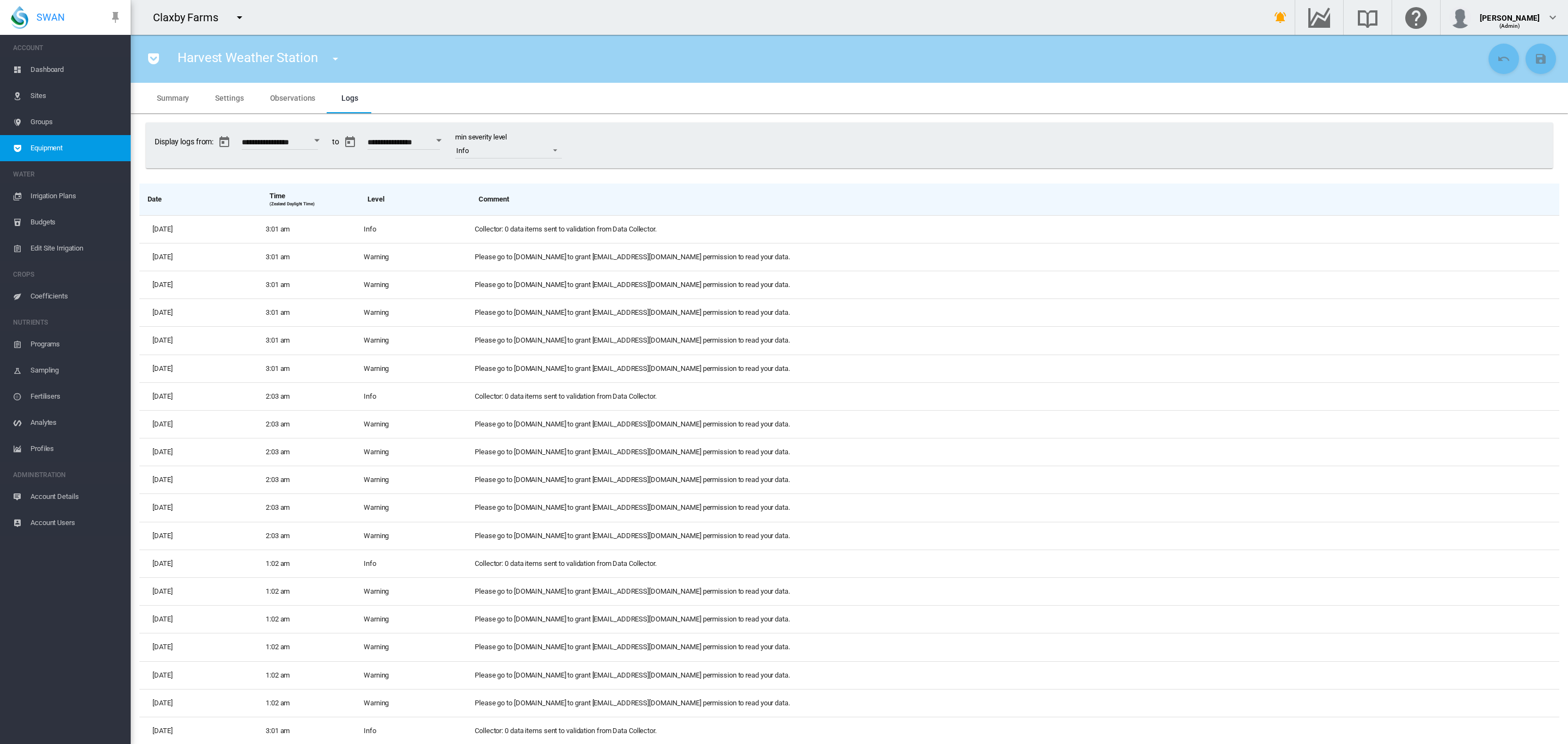
click at [243, 96] on md-tab-item "Settings" at bounding box center [228, 98] width 54 height 30
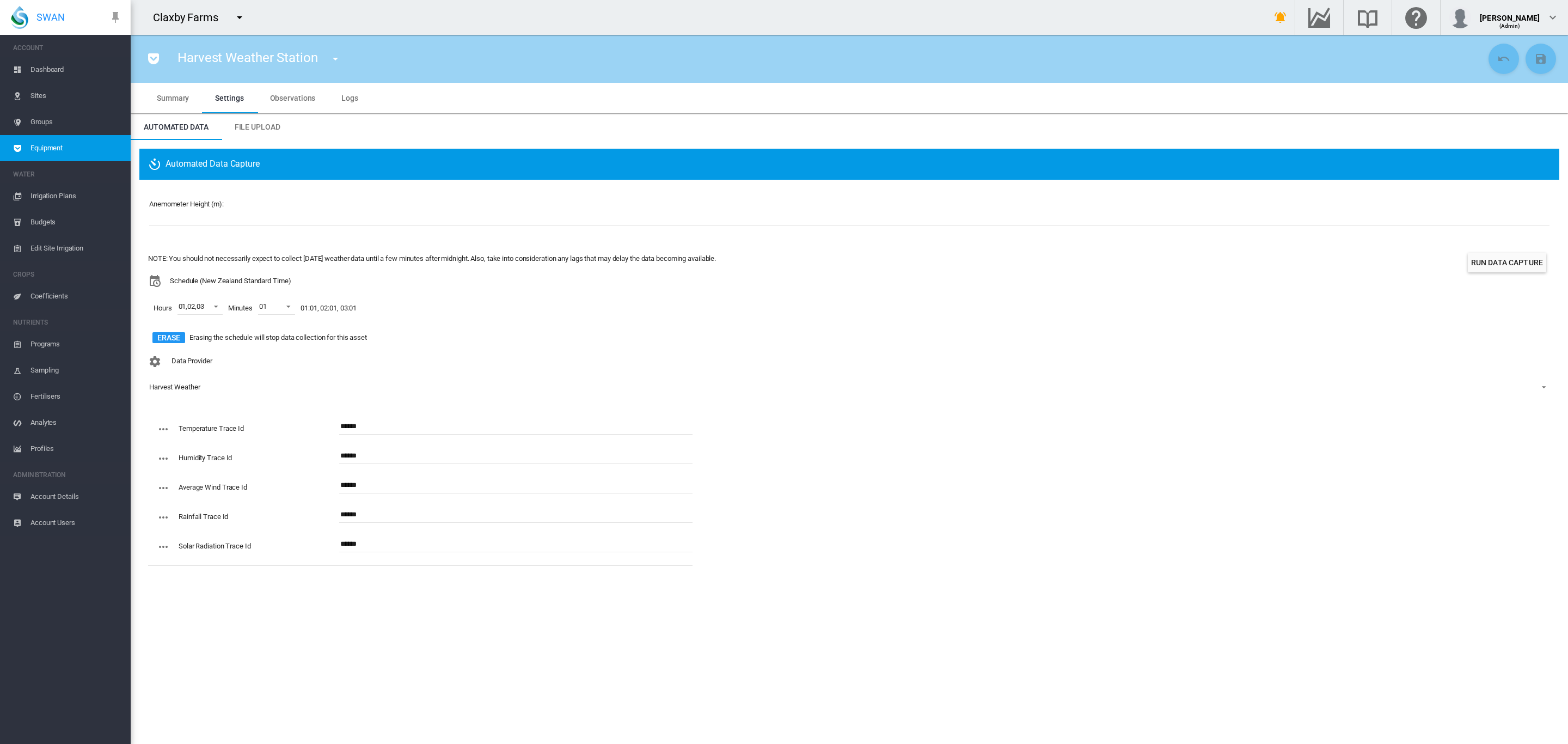
click at [1510, 268] on button "Run Data Capture" at bounding box center [1507, 263] width 79 height 20
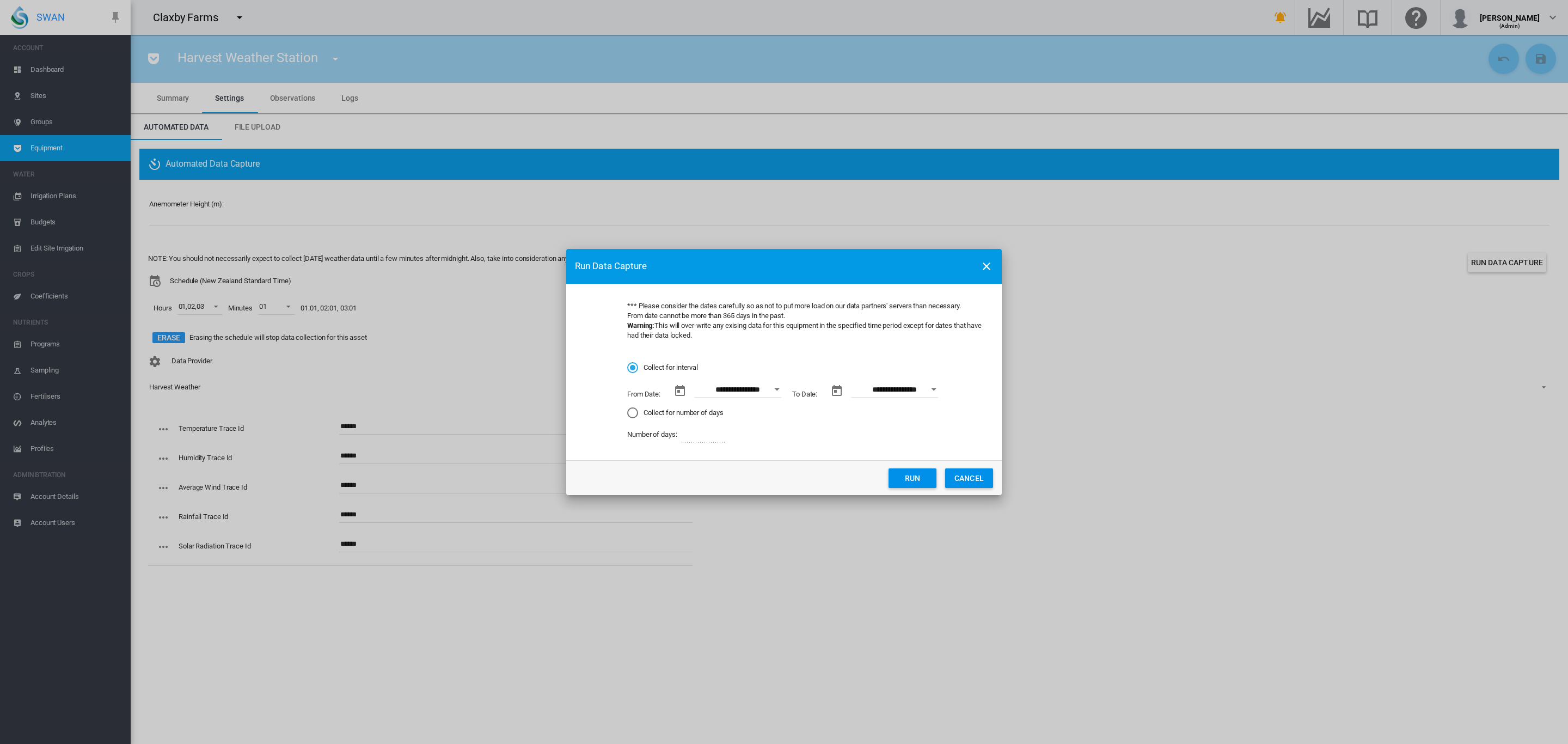
click at [784, 389] on button "Open calendar" at bounding box center [777, 389] width 20 height 20
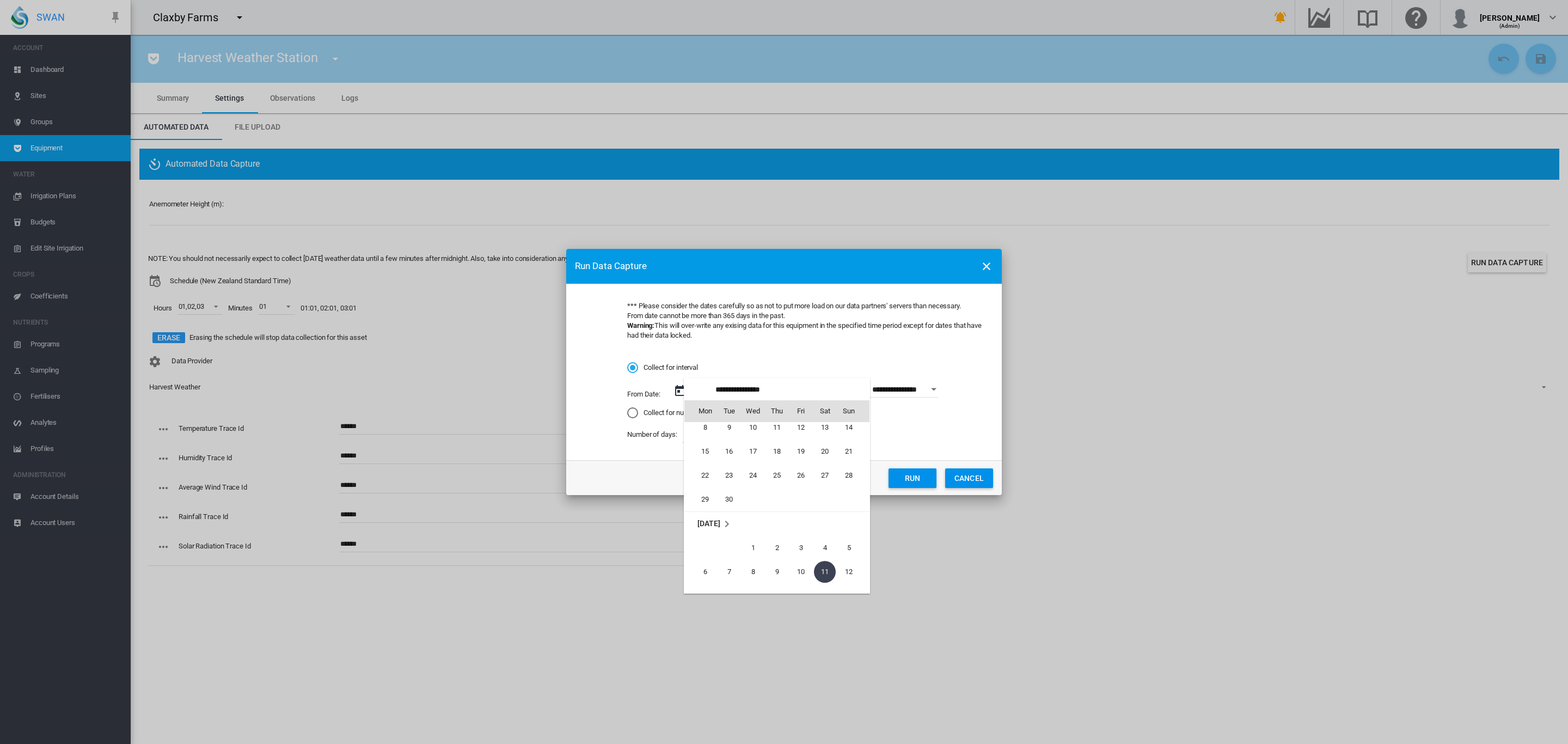
scroll to position [1629, 0]
click at [846, 466] on span "21" at bounding box center [849, 464] width 22 height 22
type input "**********"
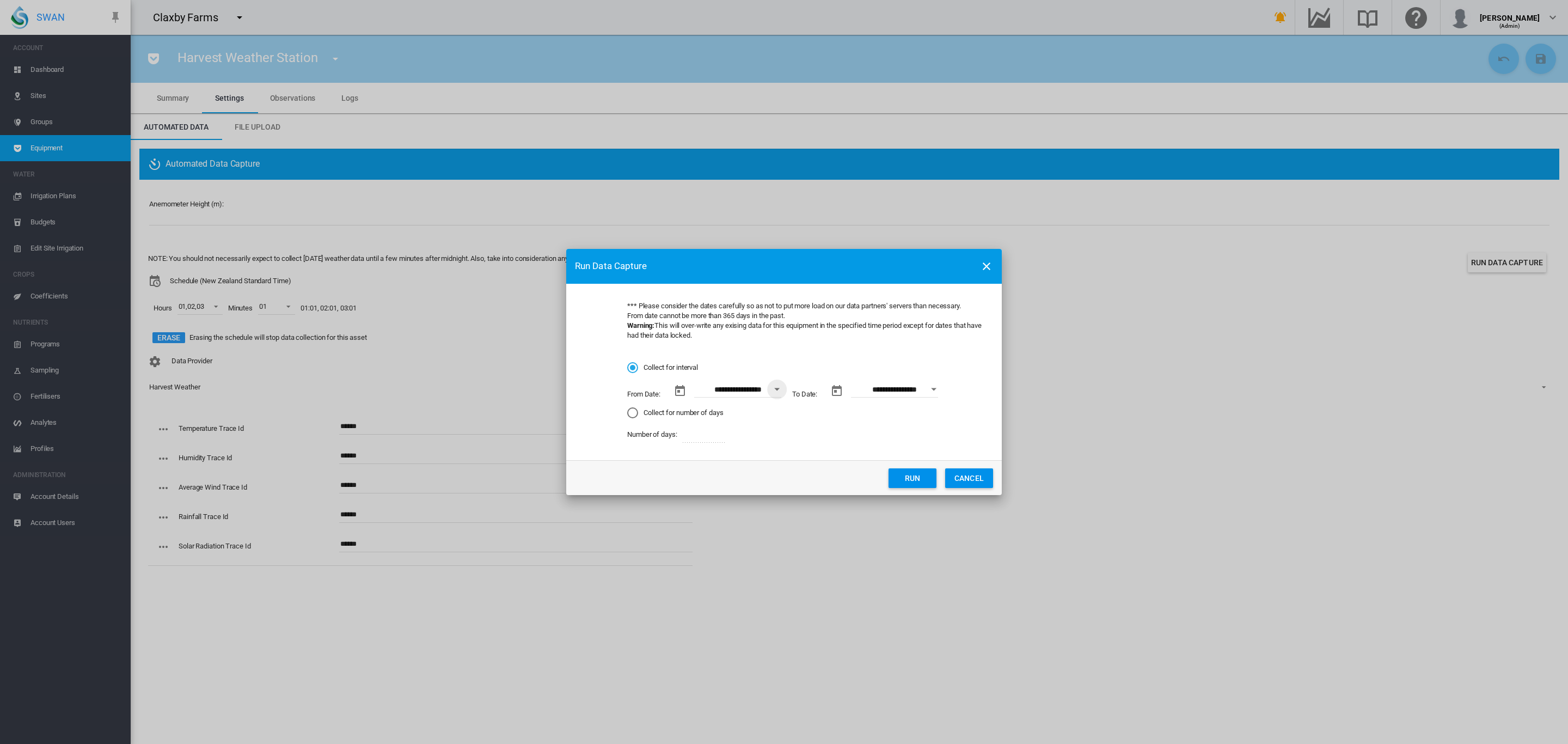
click at [906, 477] on button "Run" at bounding box center [913, 478] width 48 height 20
